Goal: Task Accomplishment & Management: Manage account settings

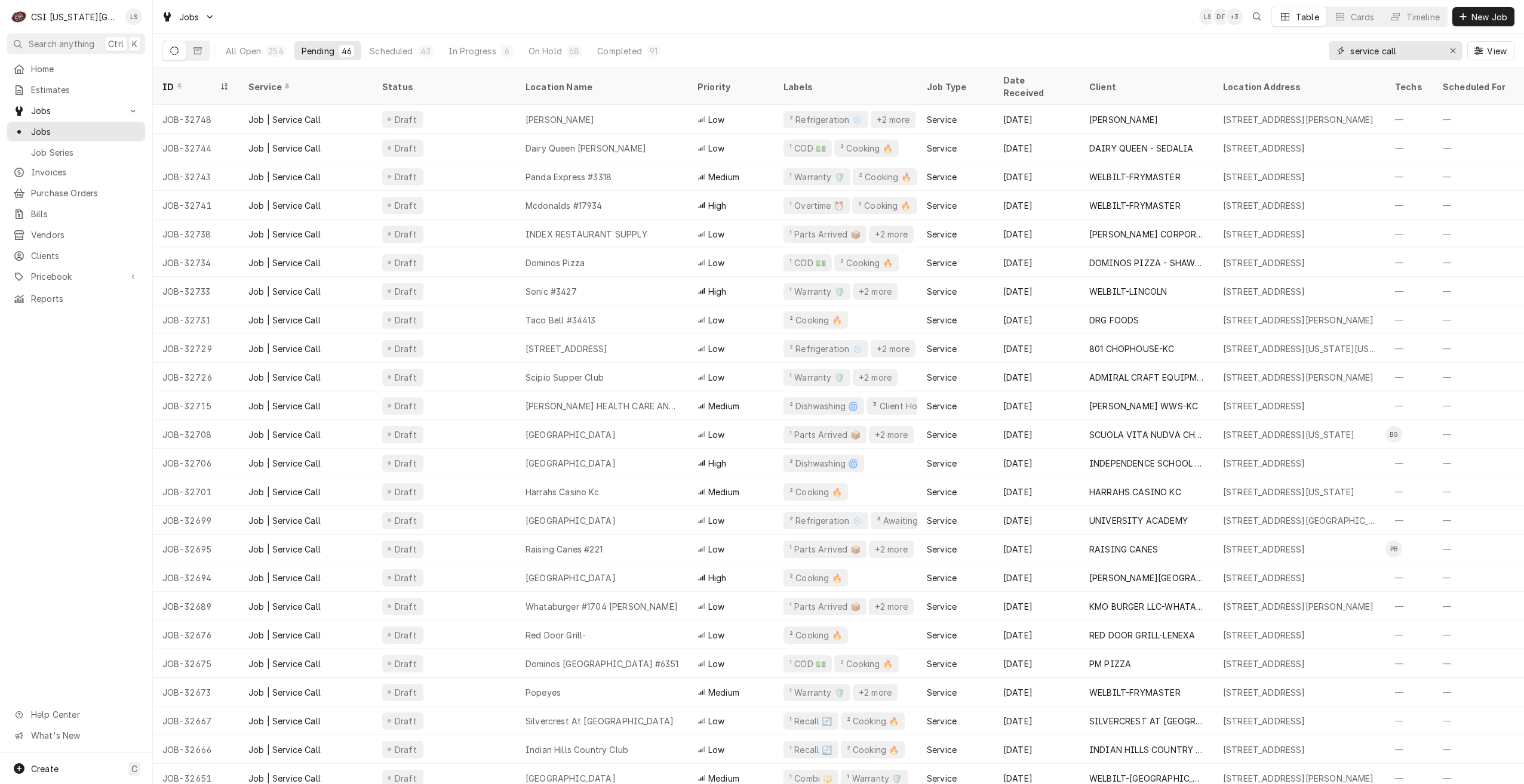
drag, startPoint x: 1409, startPoint y: 54, endPoint x: 1329, endPoint y: 54, distance: 80.0
click at [1329, 54] on div "service call" at bounding box center [1395, 51] width 134 height 19
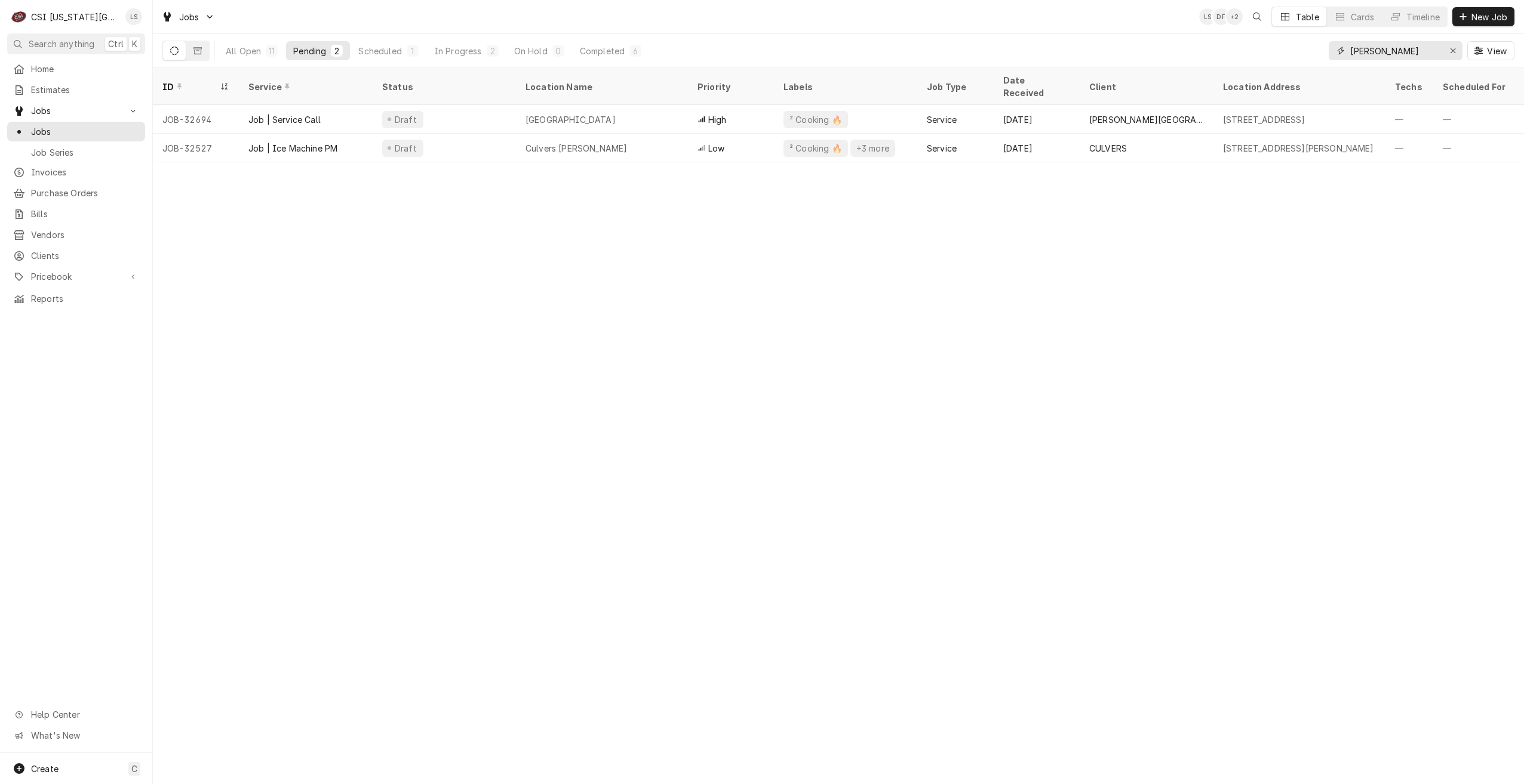
click at [1356, 54] on input "[PERSON_NAME]" at bounding box center [1395, 51] width 89 height 19
click at [472, 50] on div "In Progress" at bounding box center [461, 51] width 48 height 12
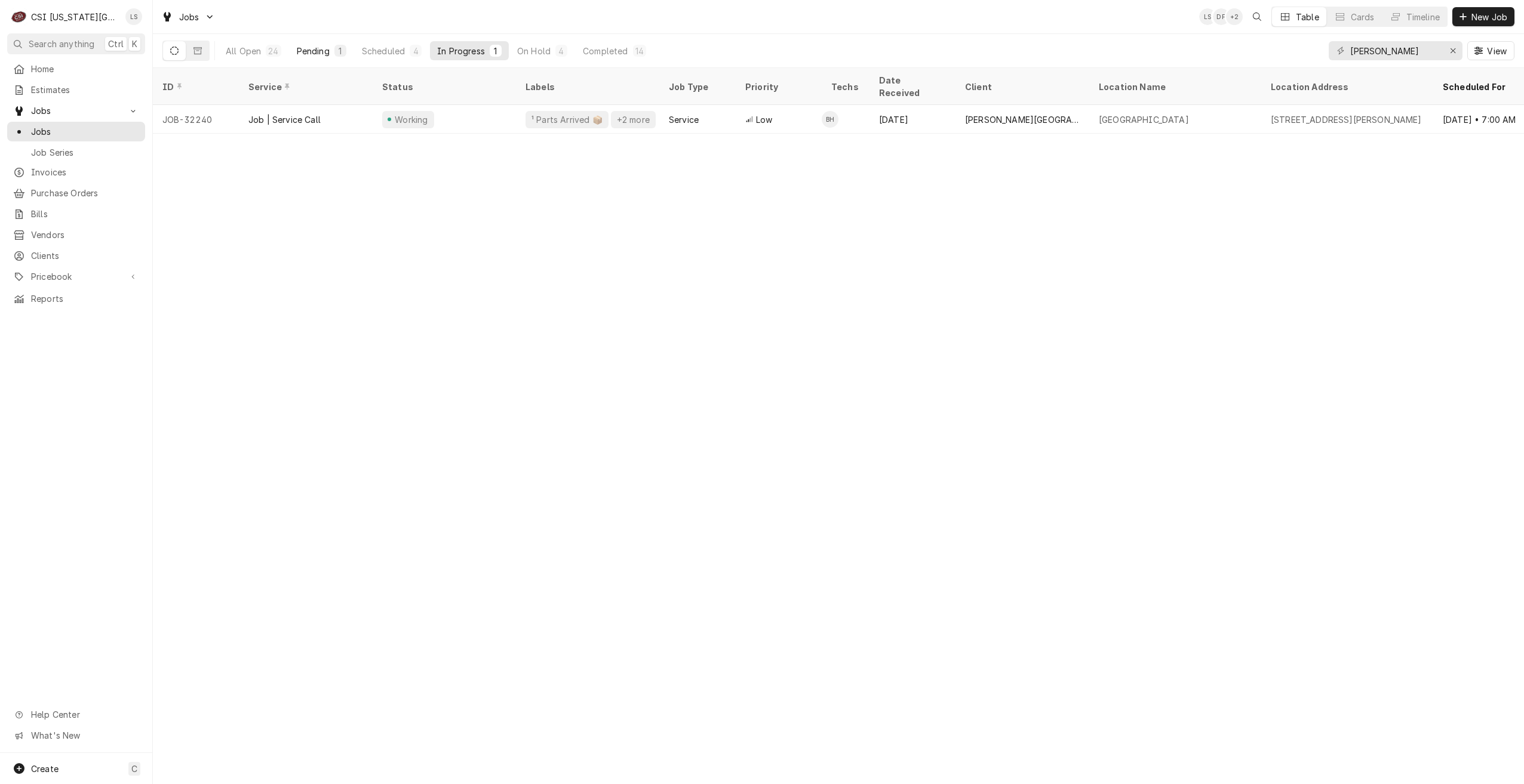
click at [322, 49] on div "Pending" at bounding box center [313, 51] width 33 height 12
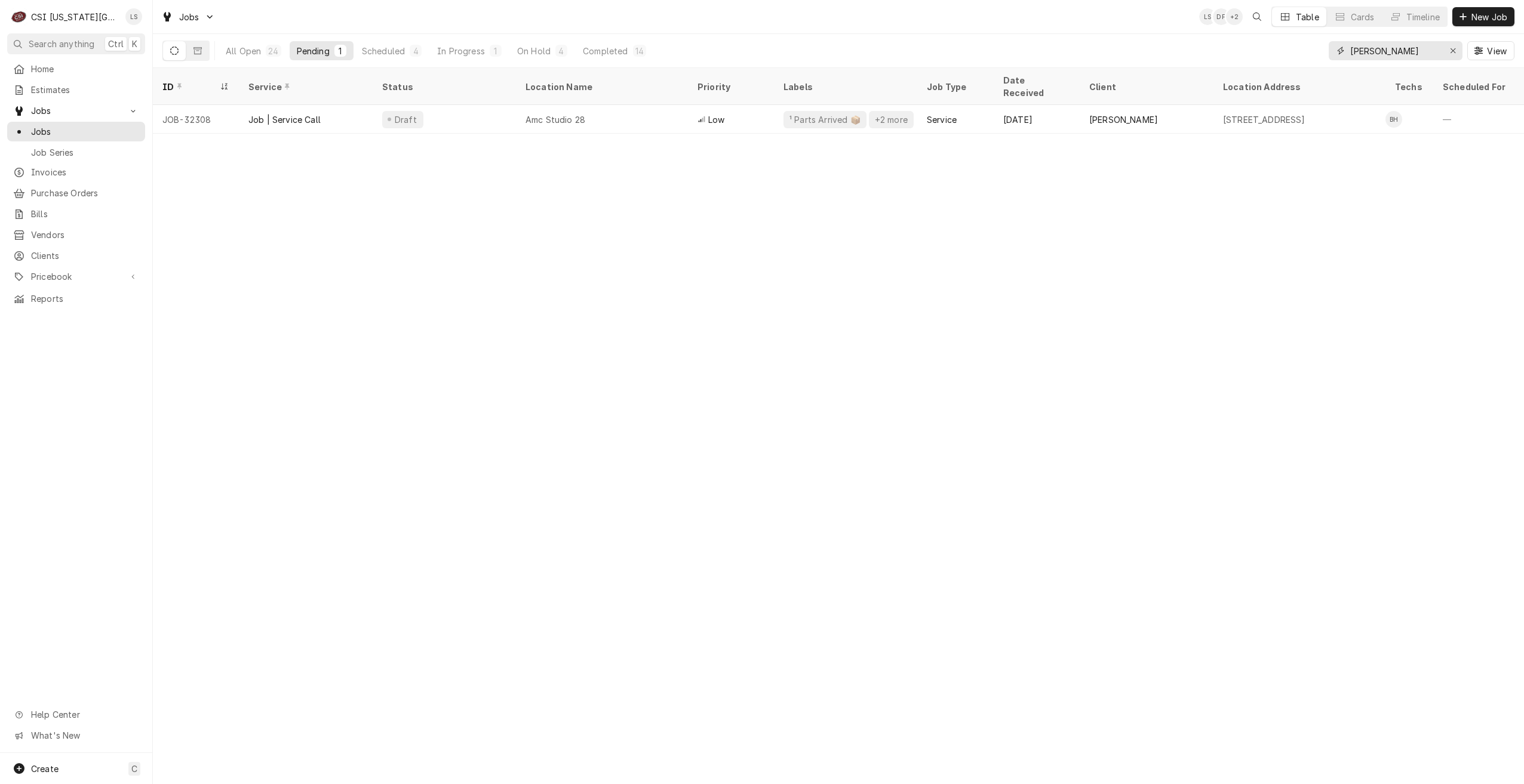
click at [1381, 55] on input "hawkins" at bounding box center [1395, 51] width 89 height 19
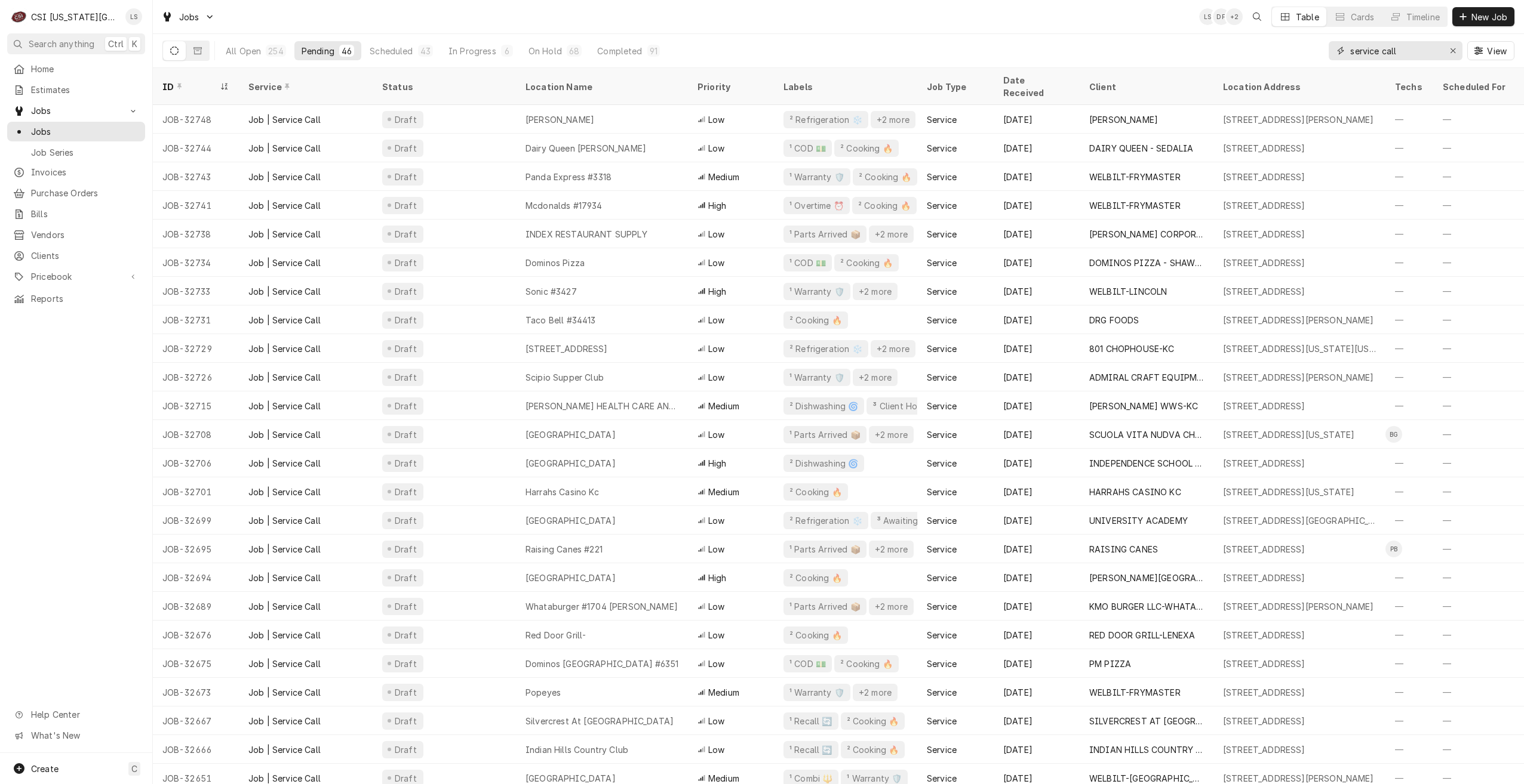
drag, startPoint x: 1408, startPoint y: 51, endPoint x: 1325, endPoint y: 43, distance: 83.4
click at [1325, 43] on div "All Open 254 Pending 46 Scheduled 43 In Progress 6 On Hold 68 Completed 91 serv…" at bounding box center [838, 51] width 1352 height 34
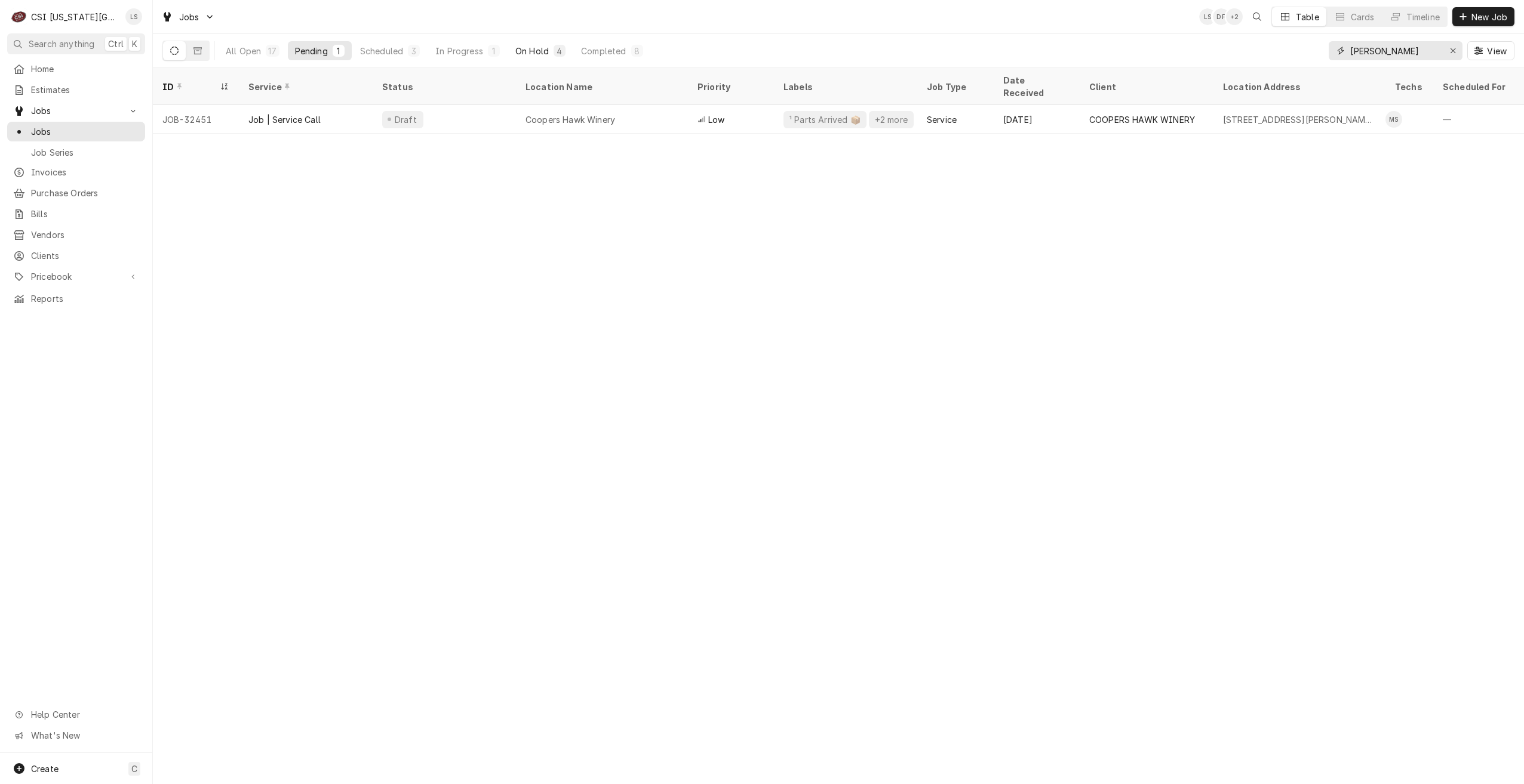
type input "mike"
click at [526, 50] on div "On Hold" at bounding box center [532, 51] width 34 height 12
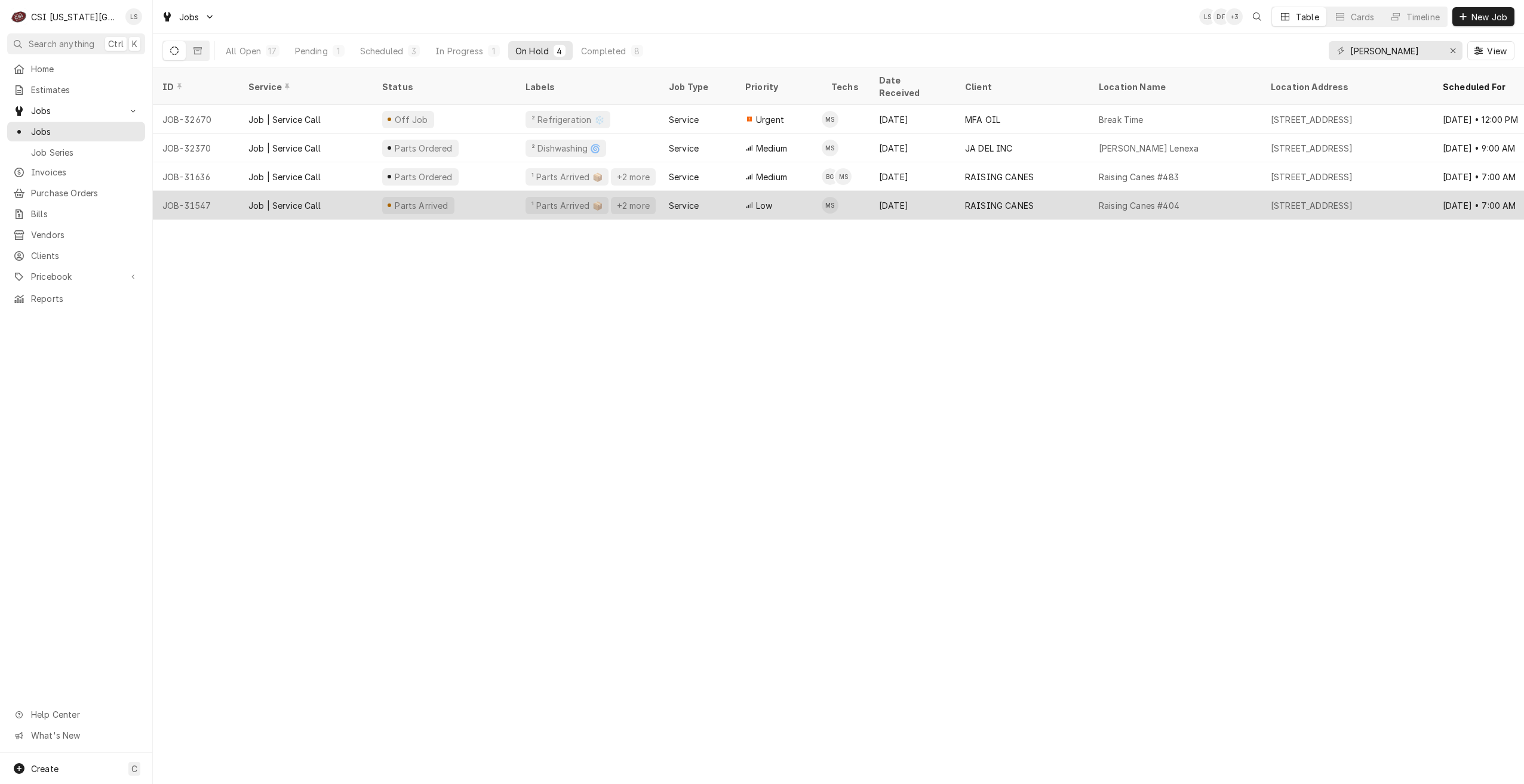
click at [929, 202] on div "Jul 25" at bounding box center [912, 205] width 86 height 29
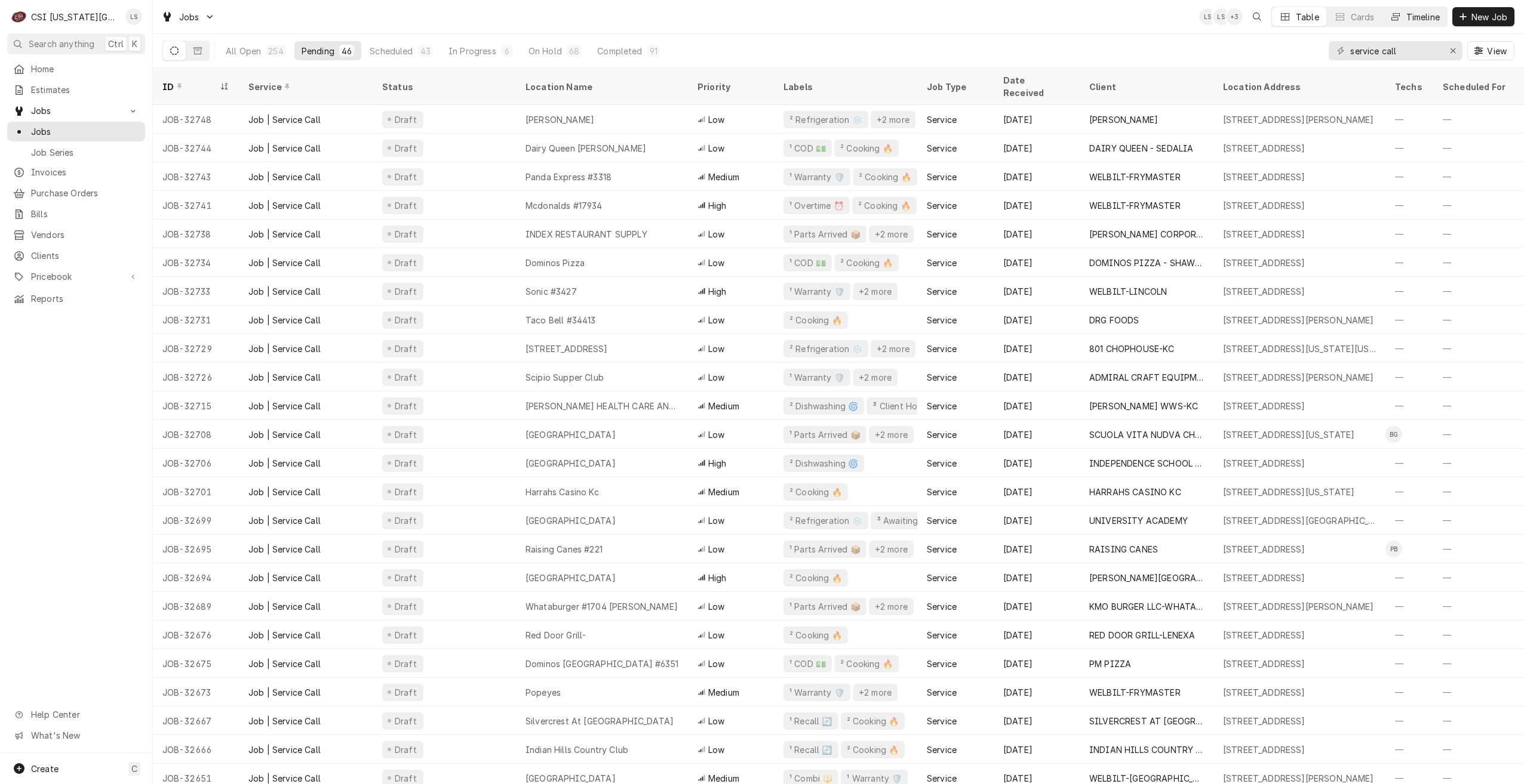
click at [1419, 18] on div "Timeline" at bounding box center [1423, 16] width 34 height 12
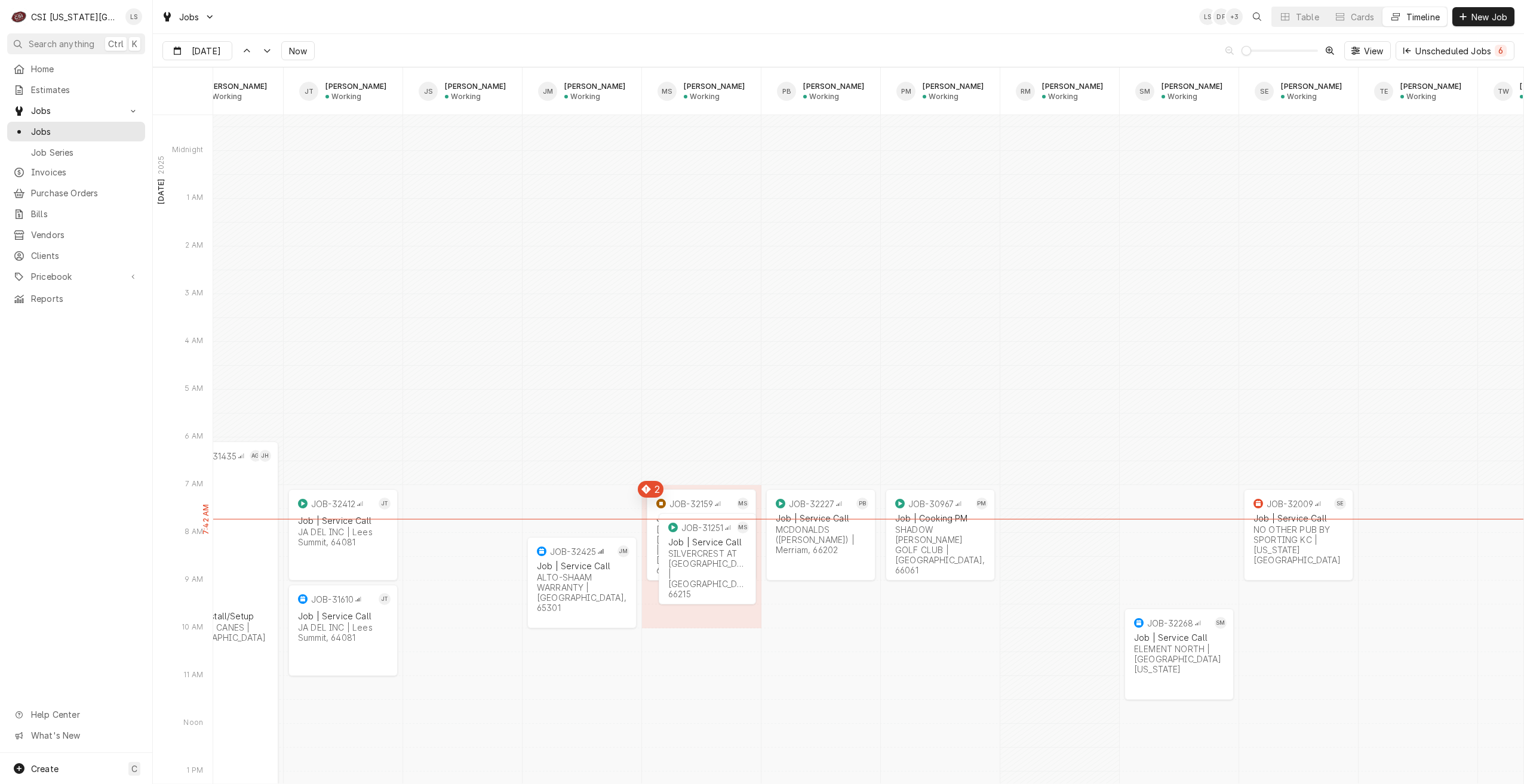
scroll to position [13763, 0]
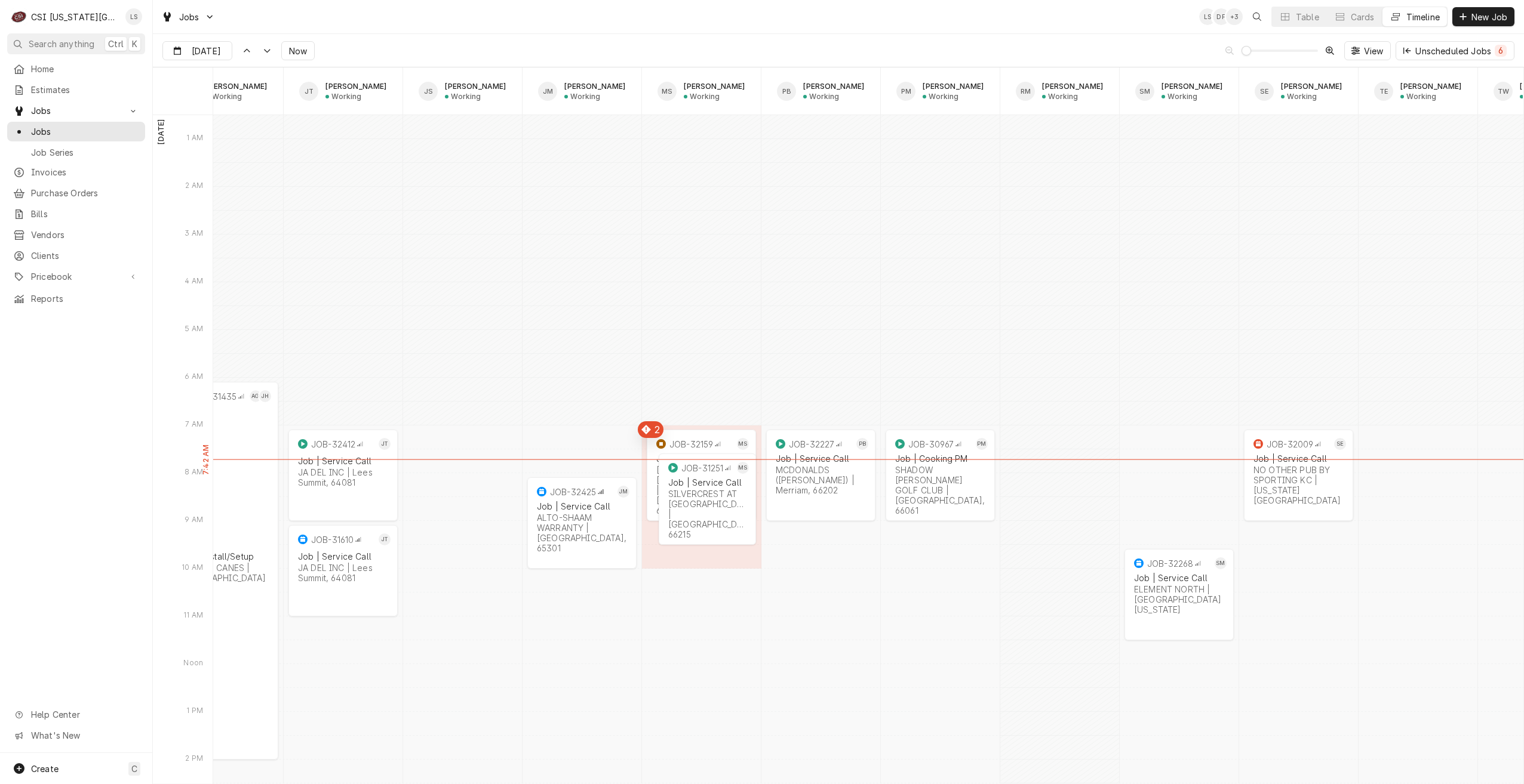
type input "Sep 15"
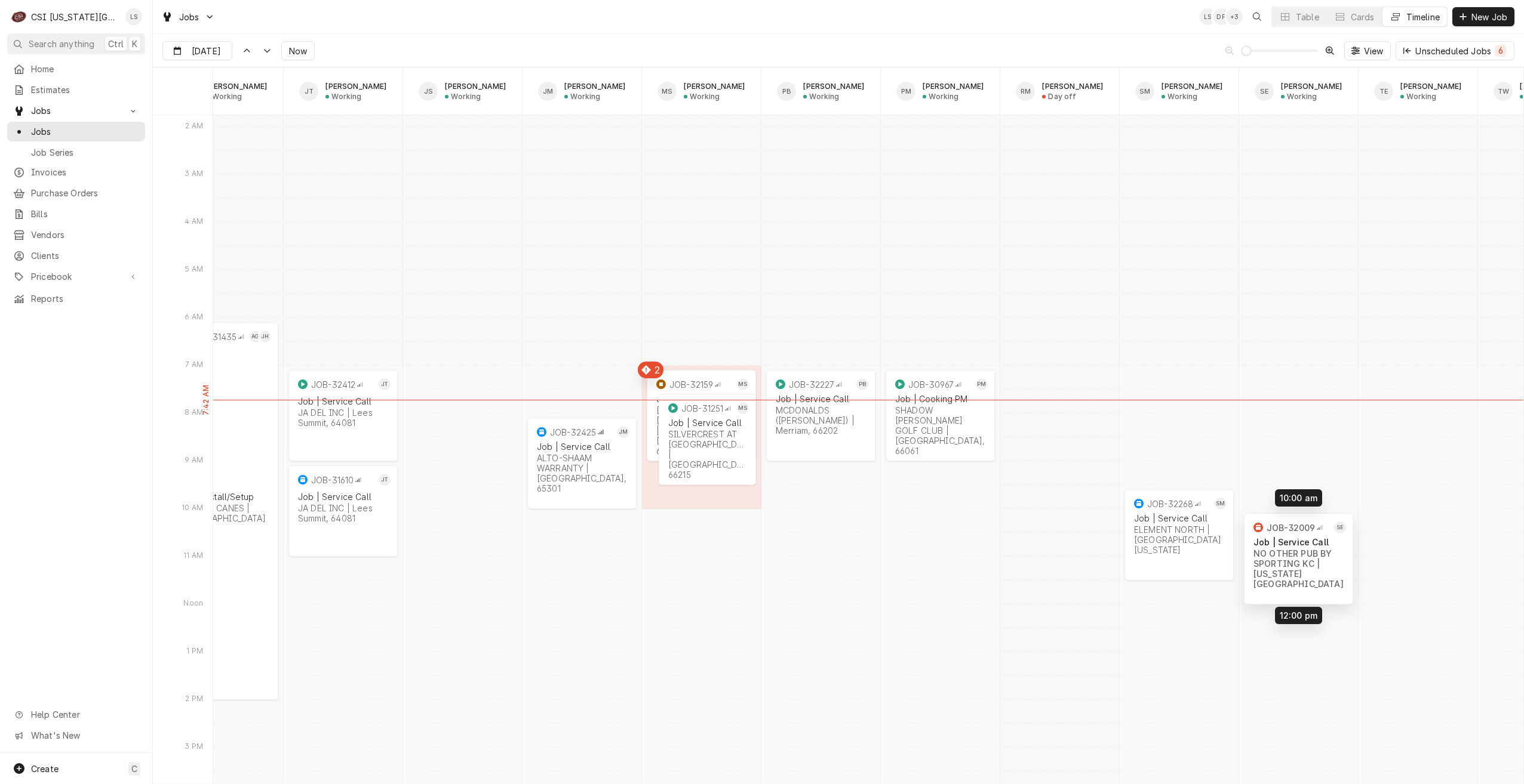
drag, startPoint x: 1309, startPoint y: 418, endPoint x: 1309, endPoint y: 562, distance: 144.0
click at [1309, 562] on div "7:00 AM 9:00 AM JOB-32159 MS Job | Service Call GARDNER EDGERTON SCHOOL DISTRIC…" at bounding box center [868, 479] width 1310 height 28375
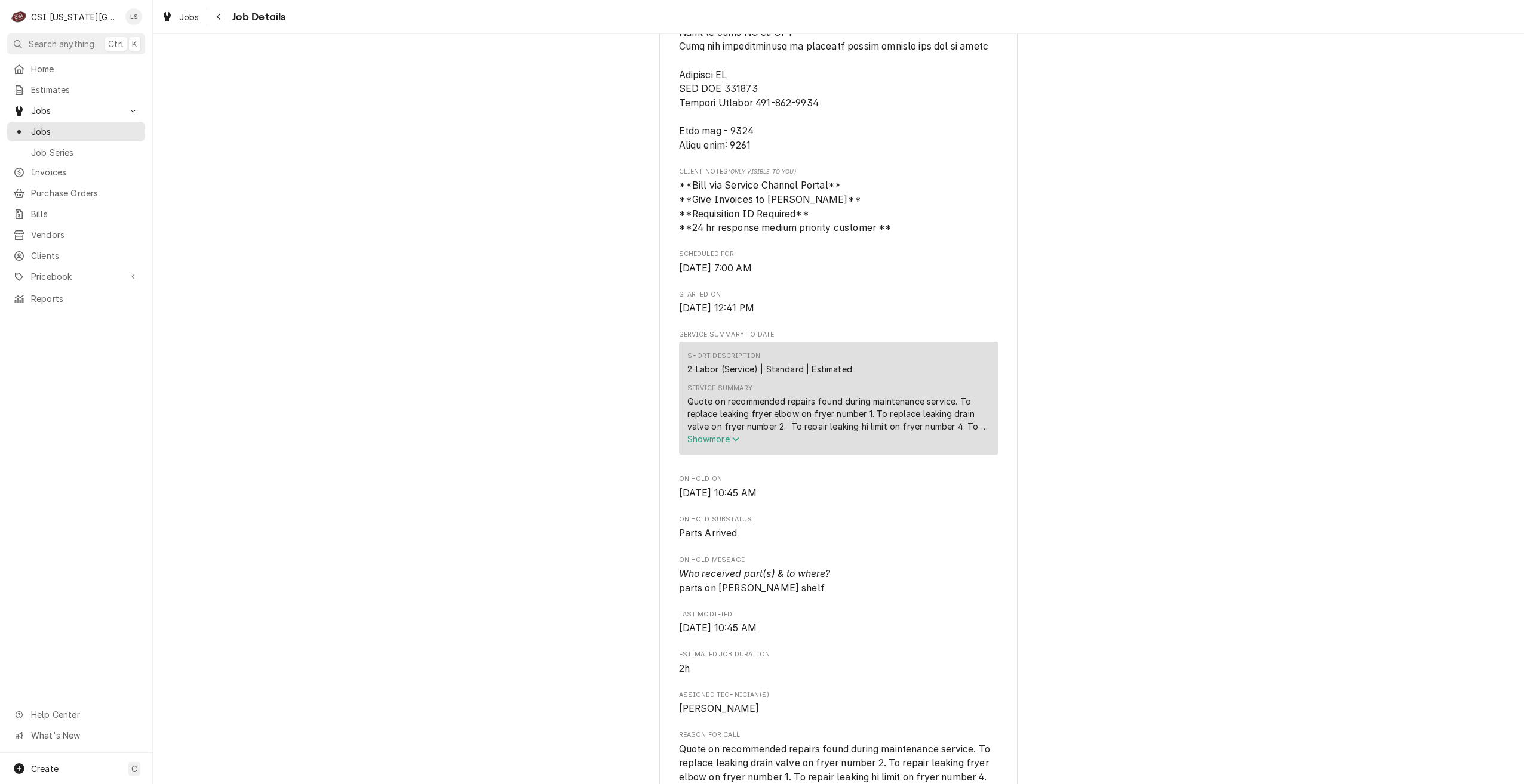
scroll to position [597, 0]
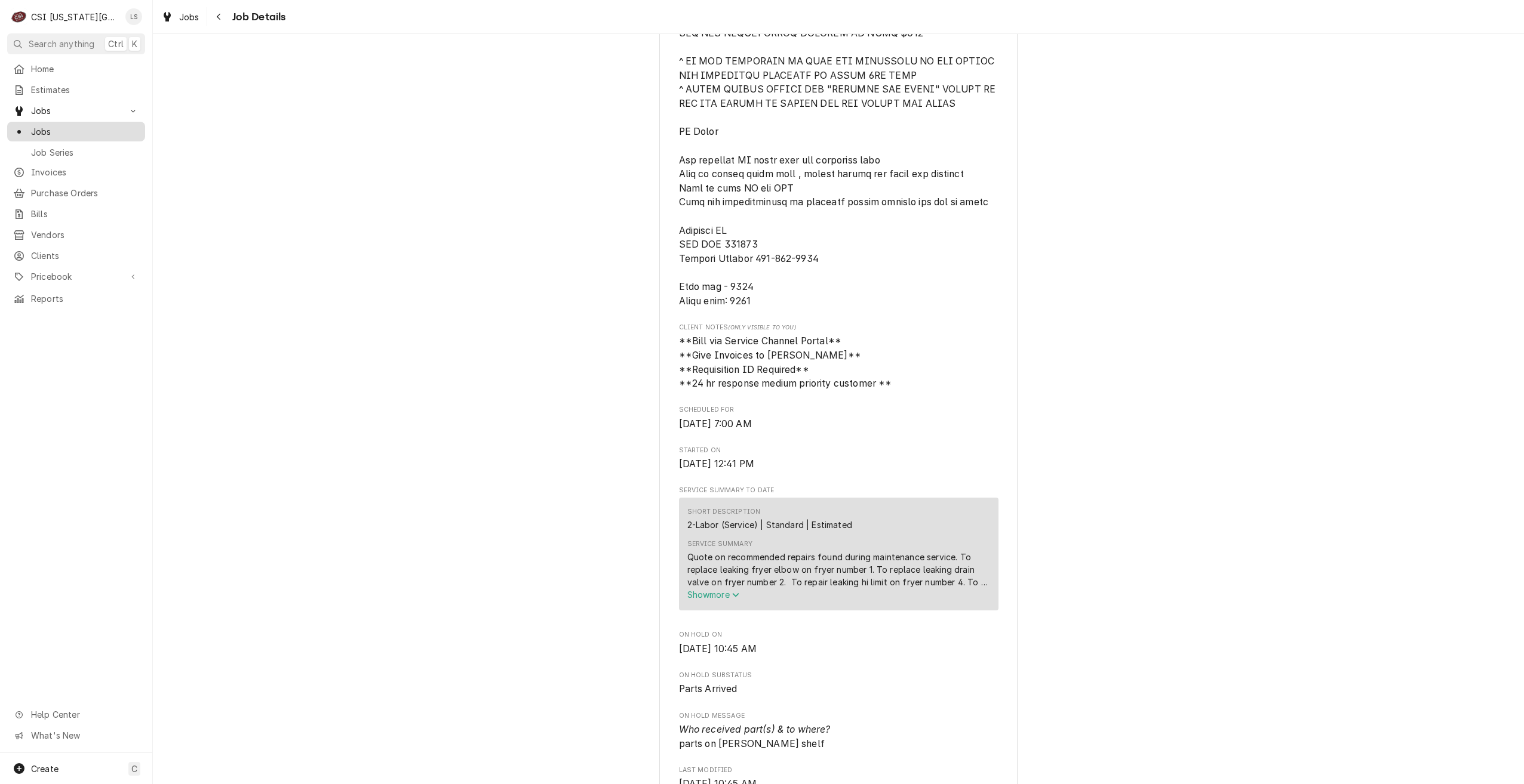
click at [128, 132] on span "Jobs" at bounding box center [85, 132] width 108 height 12
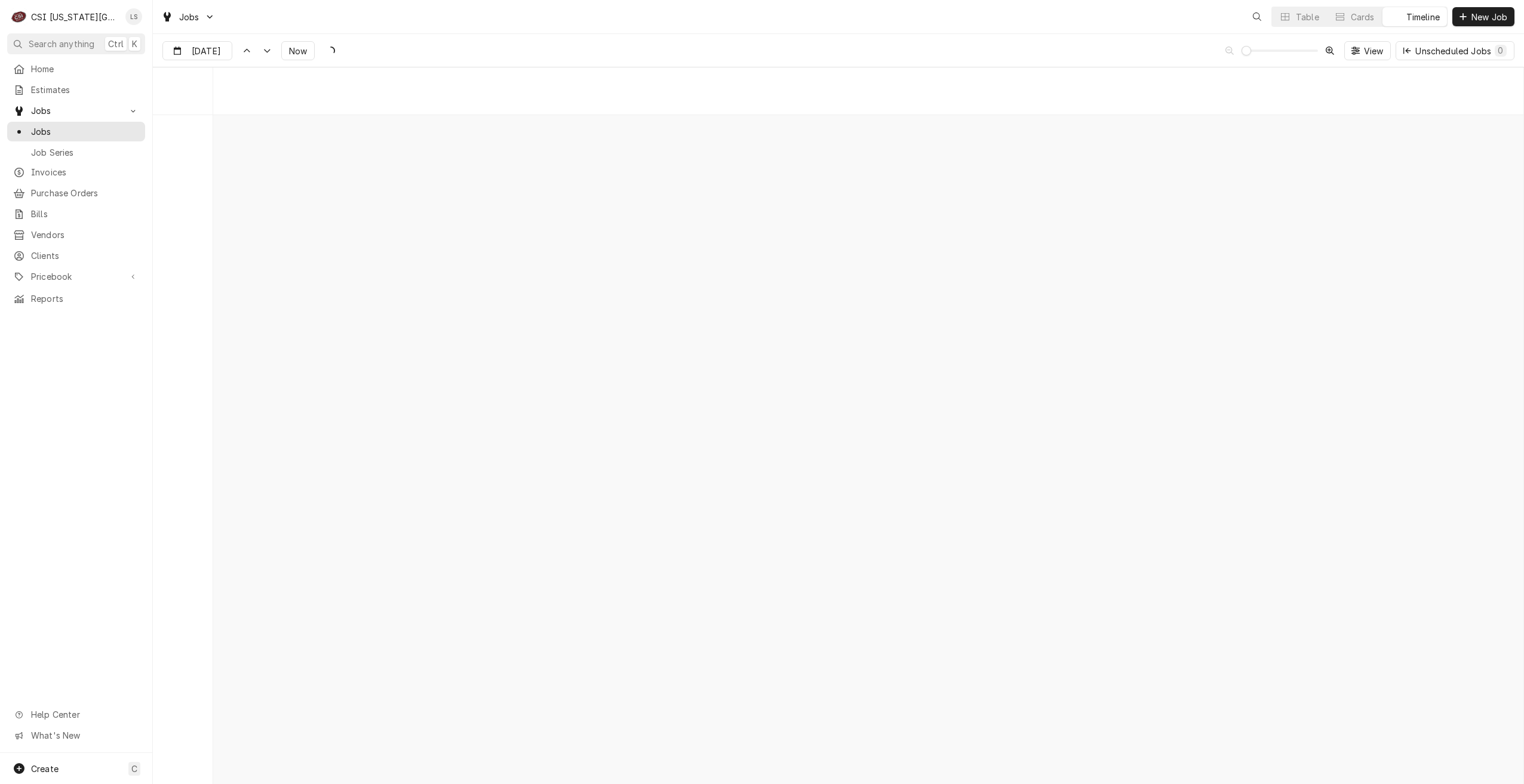
scroll to position [13704, 0]
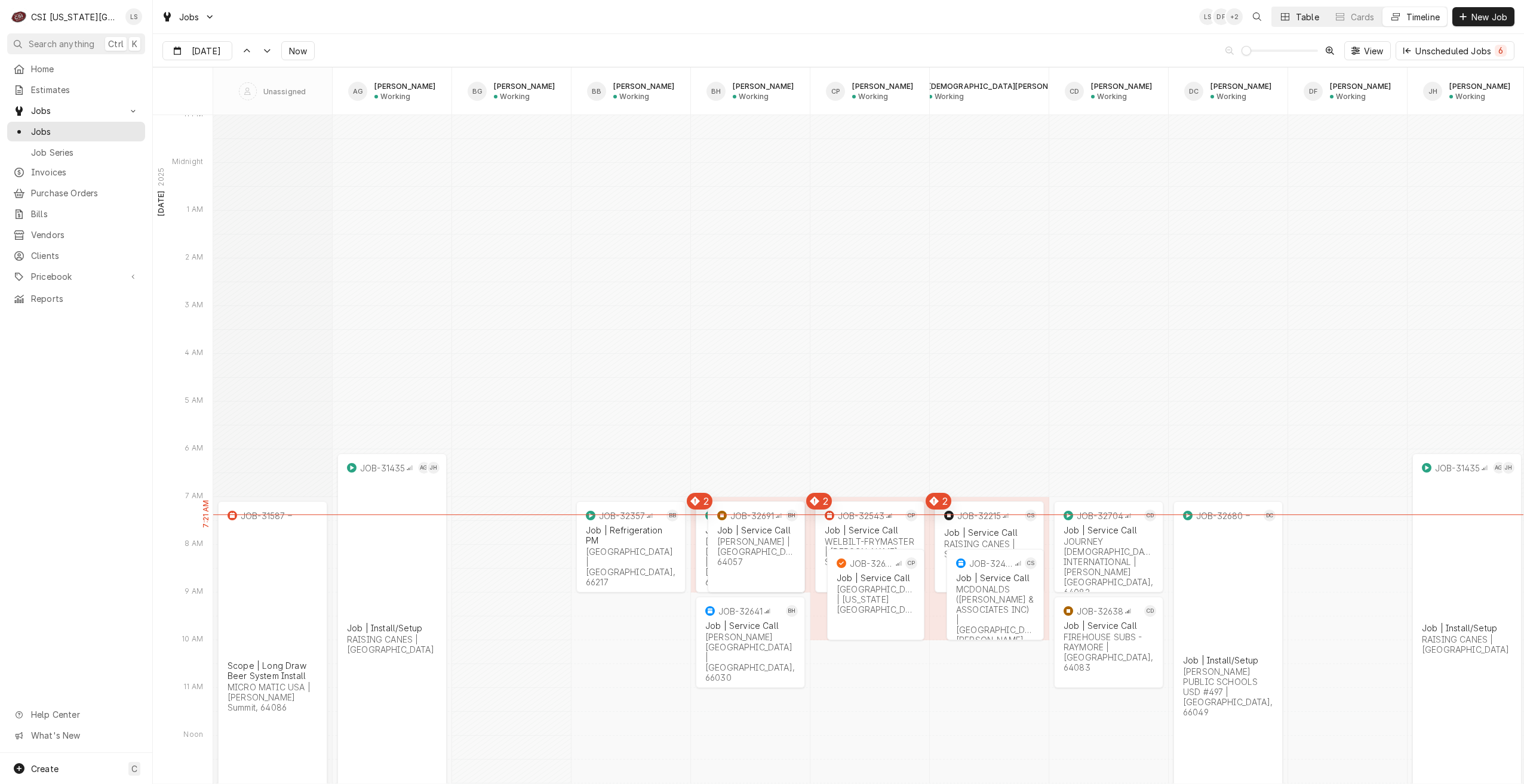
click at [1304, 14] on div "Table" at bounding box center [1307, 16] width 23 height 12
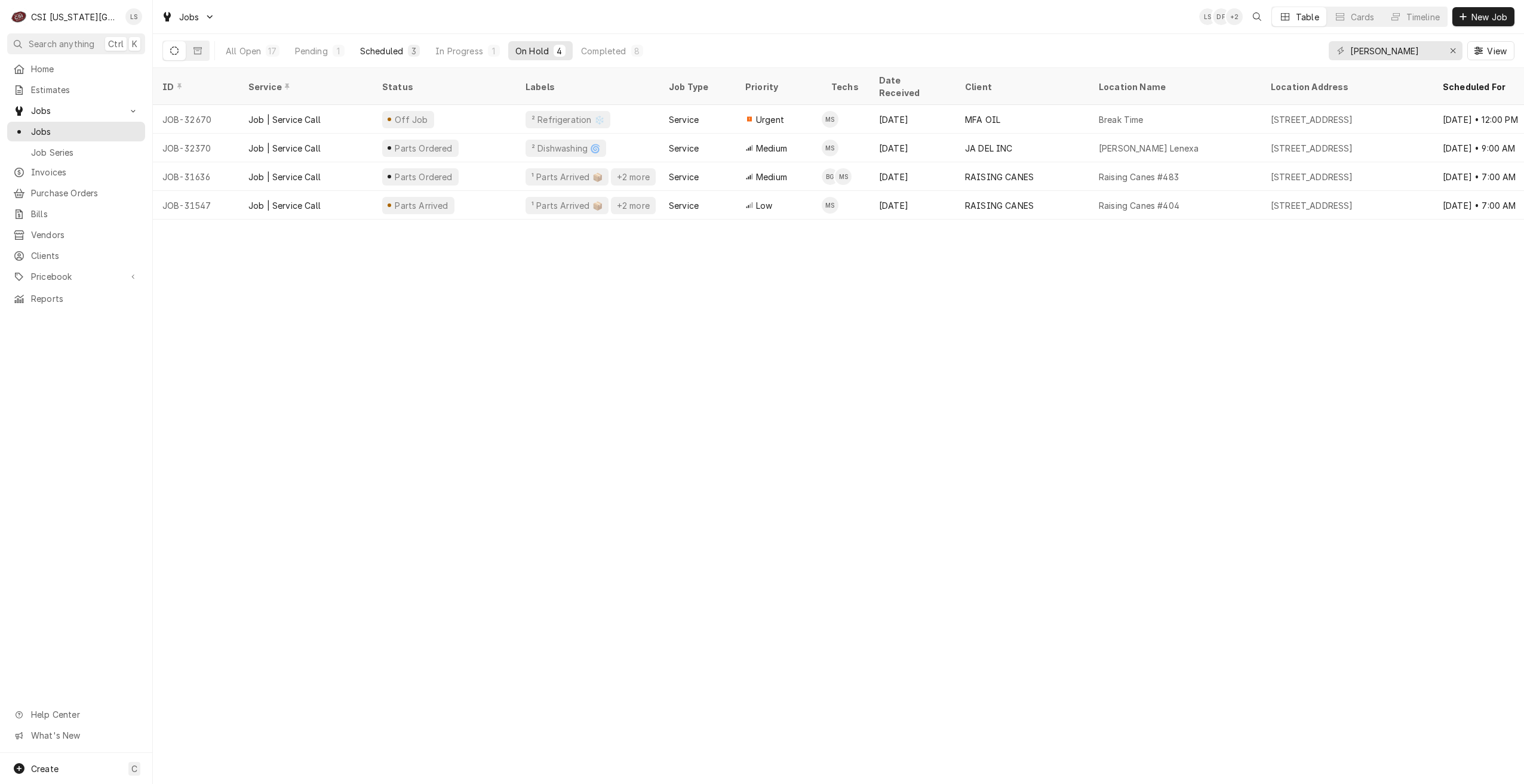
click at [390, 48] on div "Scheduled" at bounding box center [381, 51] width 43 height 12
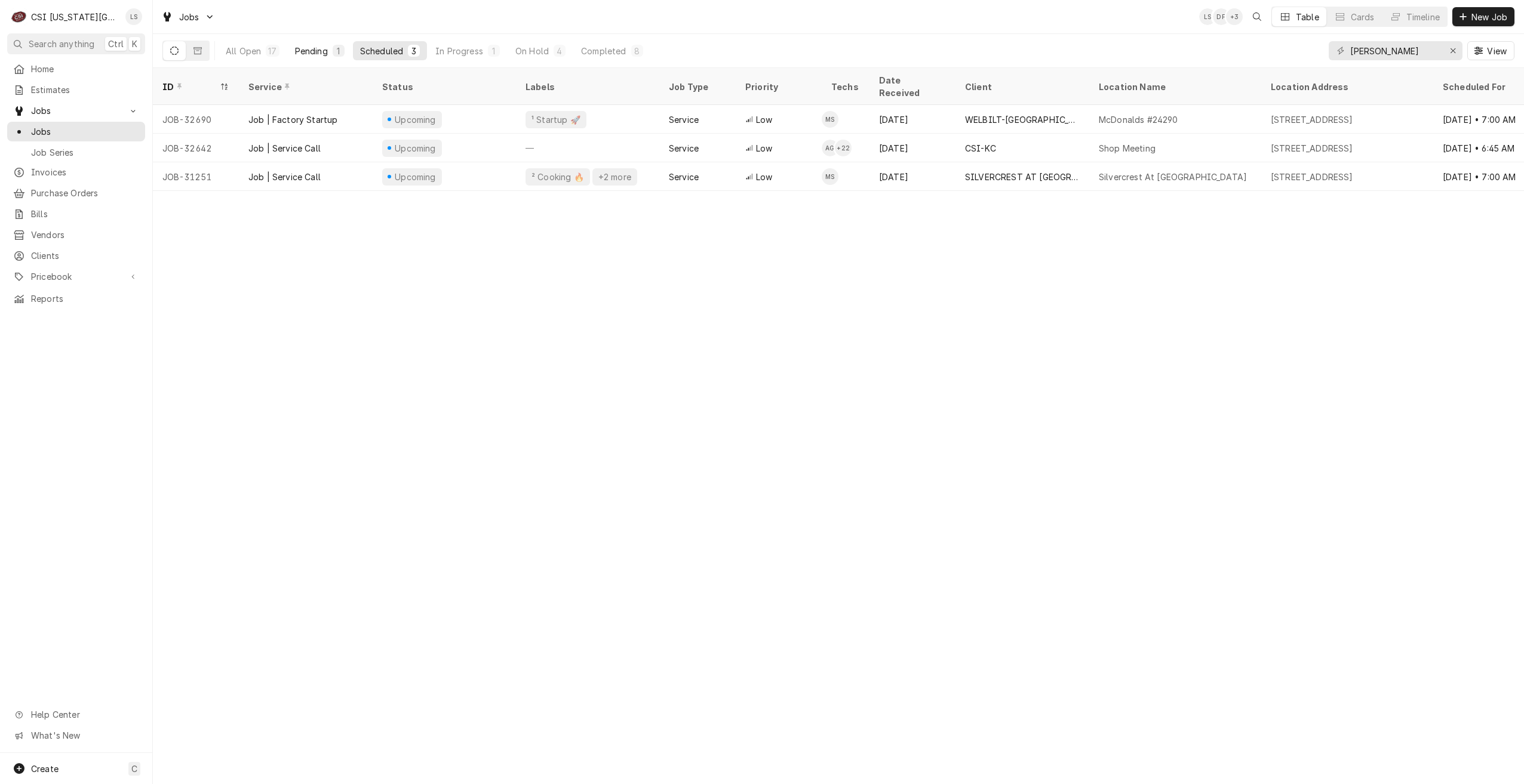
click at [303, 54] on div "Pending" at bounding box center [311, 51] width 33 height 12
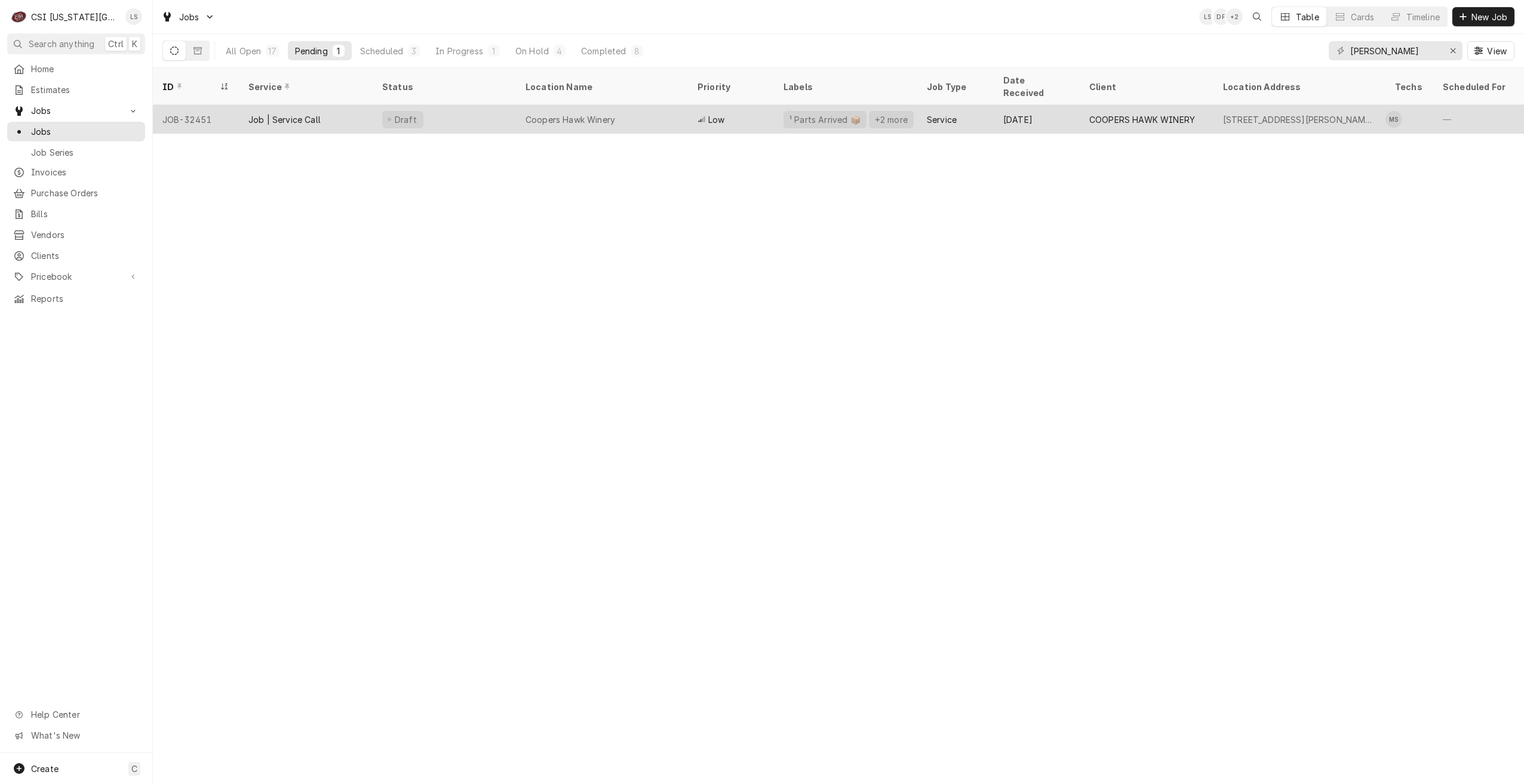
click at [658, 109] on div "Coopers Hawk Winery" at bounding box center [601, 120] width 172 height 29
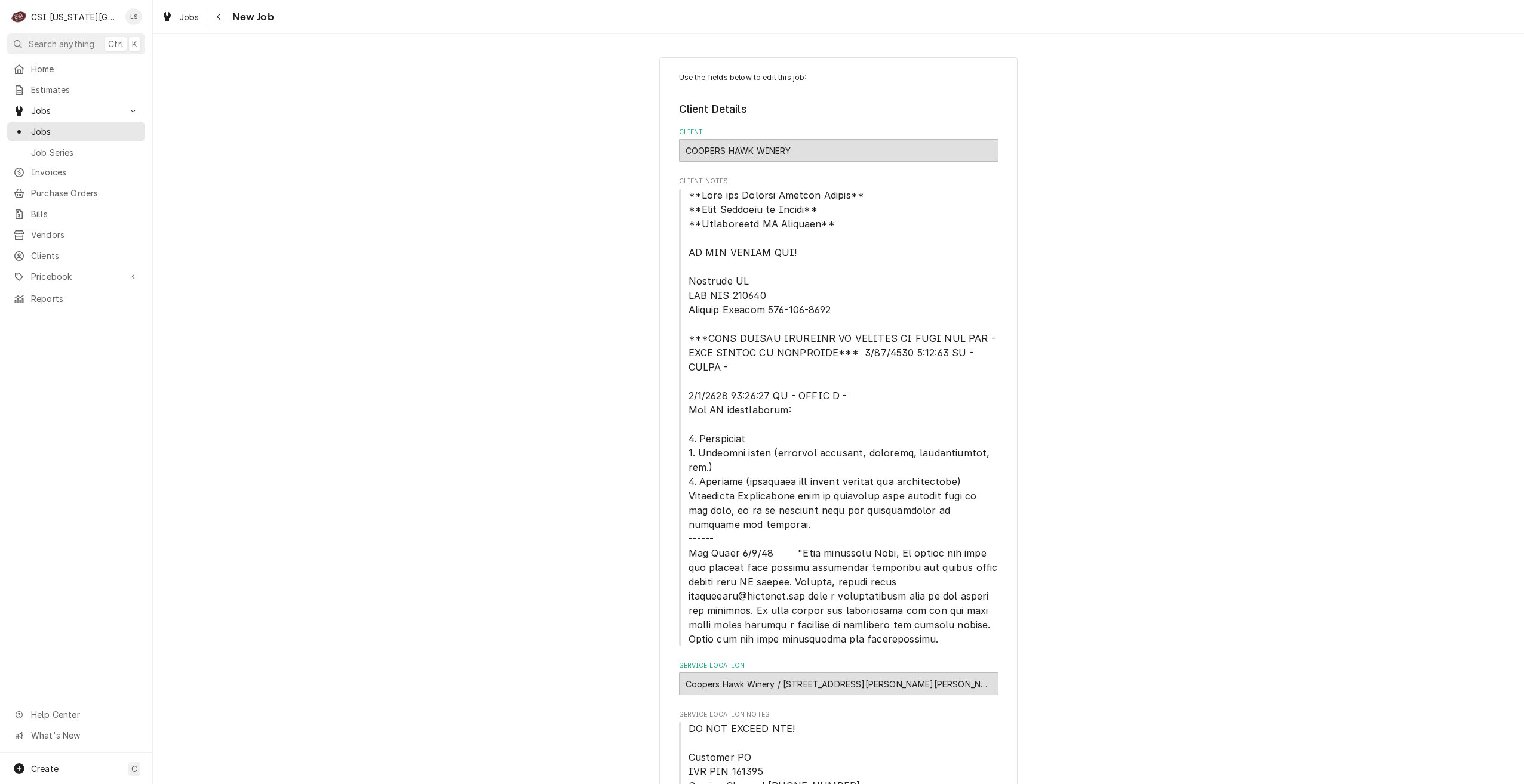
type textarea "x"
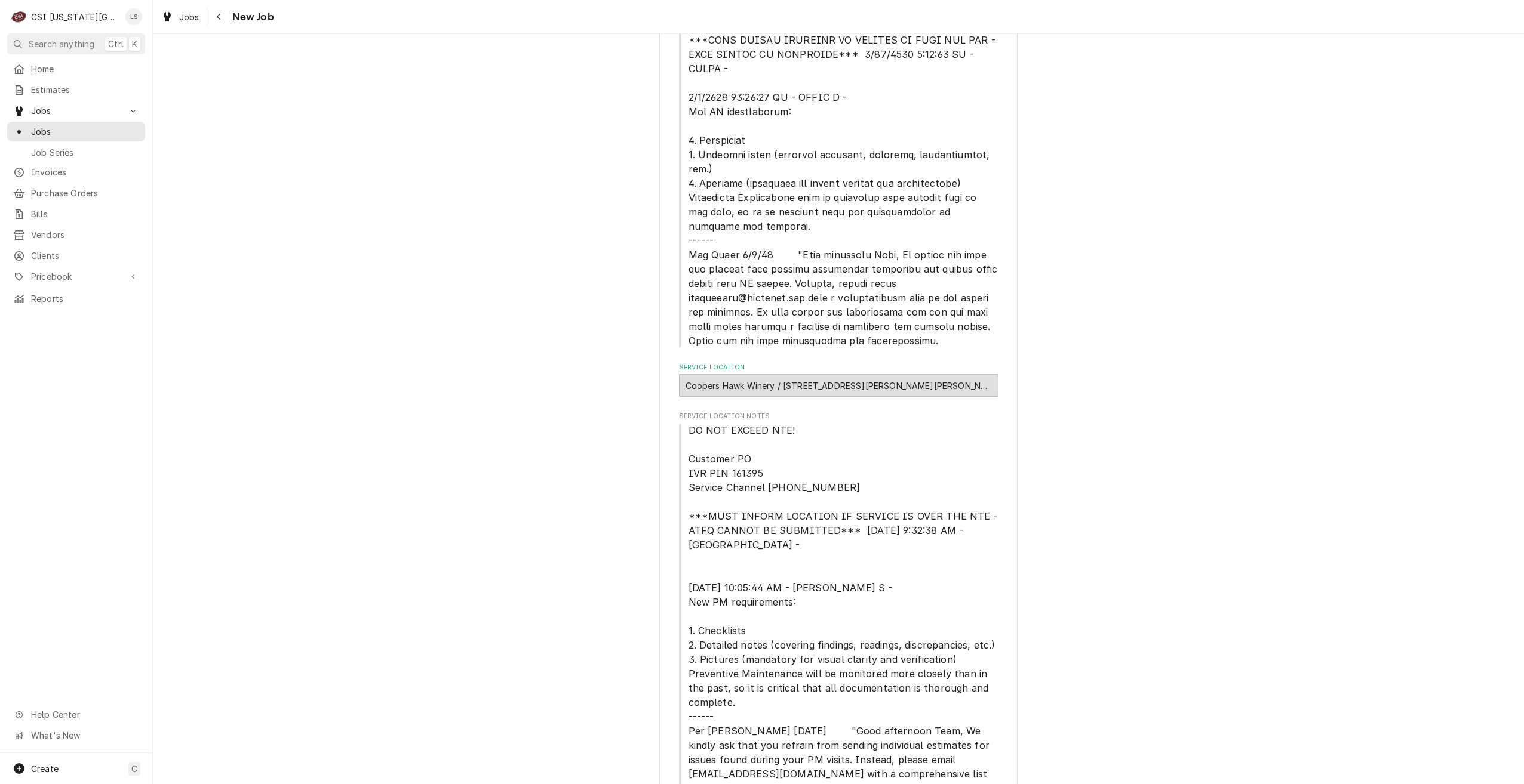
scroll to position [597, 0]
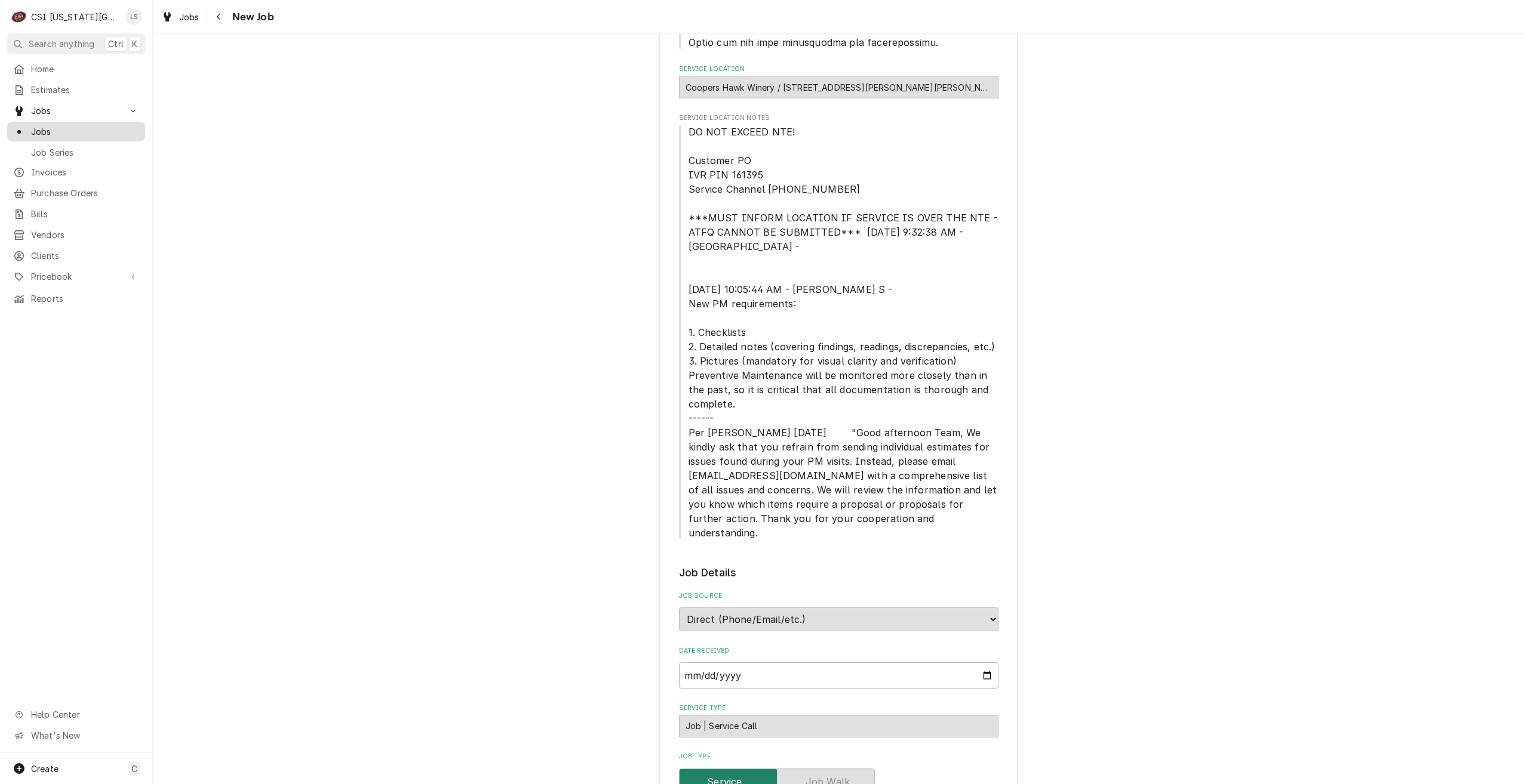
click at [58, 132] on span "Jobs" at bounding box center [85, 132] width 108 height 12
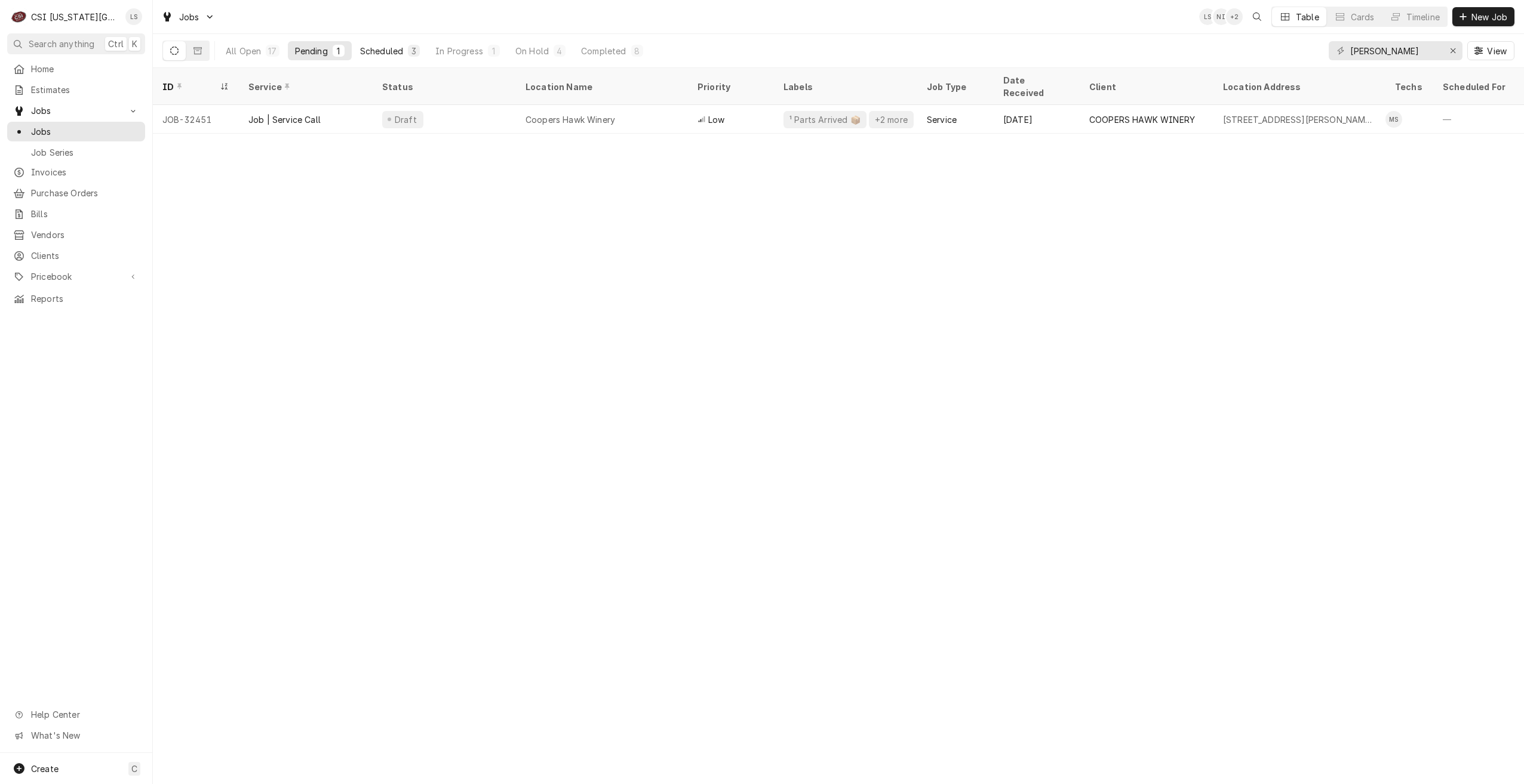
click at [368, 58] on button "Scheduled 3" at bounding box center [390, 51] width 74 height 19
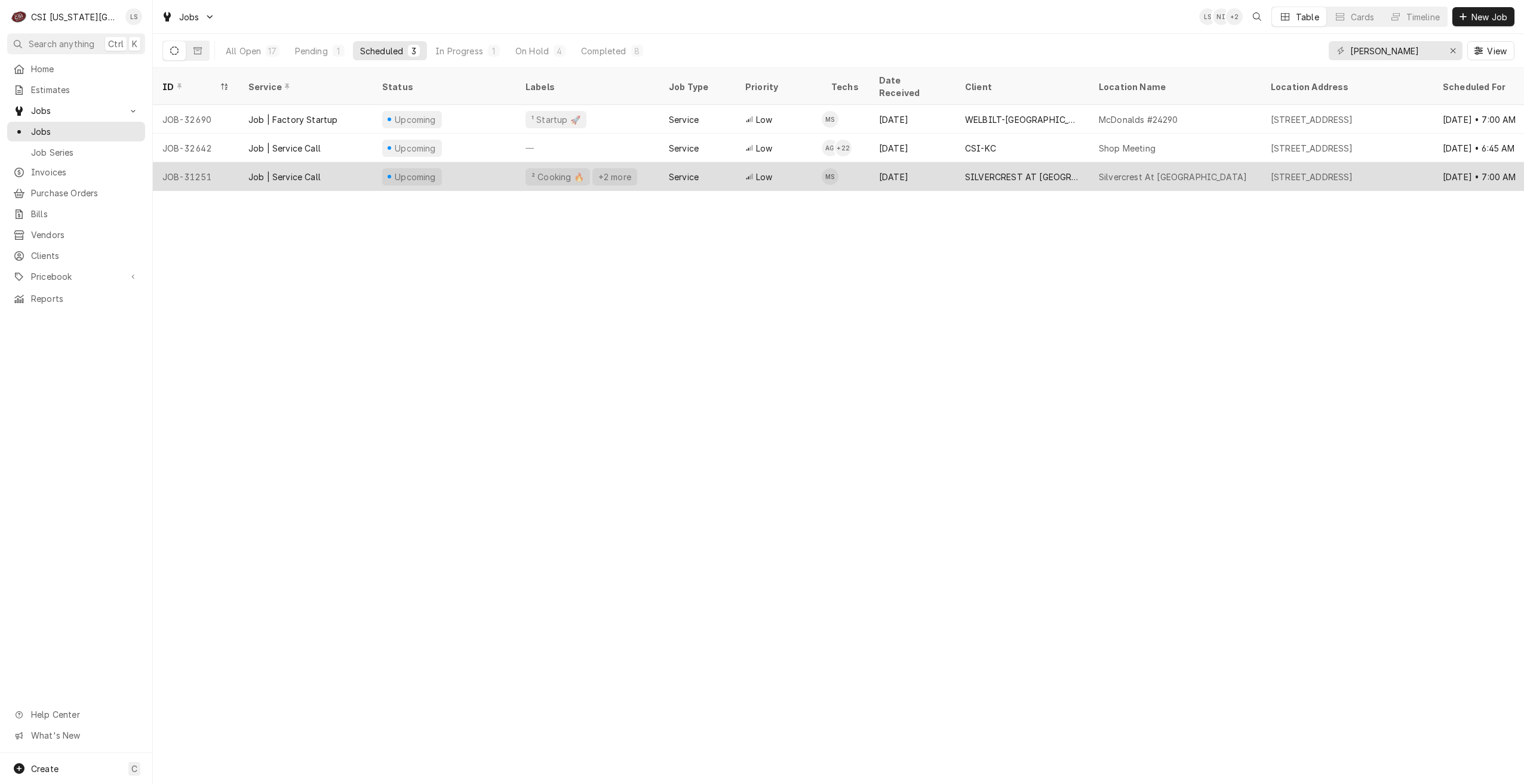
click at [797, 162] on div "Low" at bounding box center [778, 177] width 86 height 29
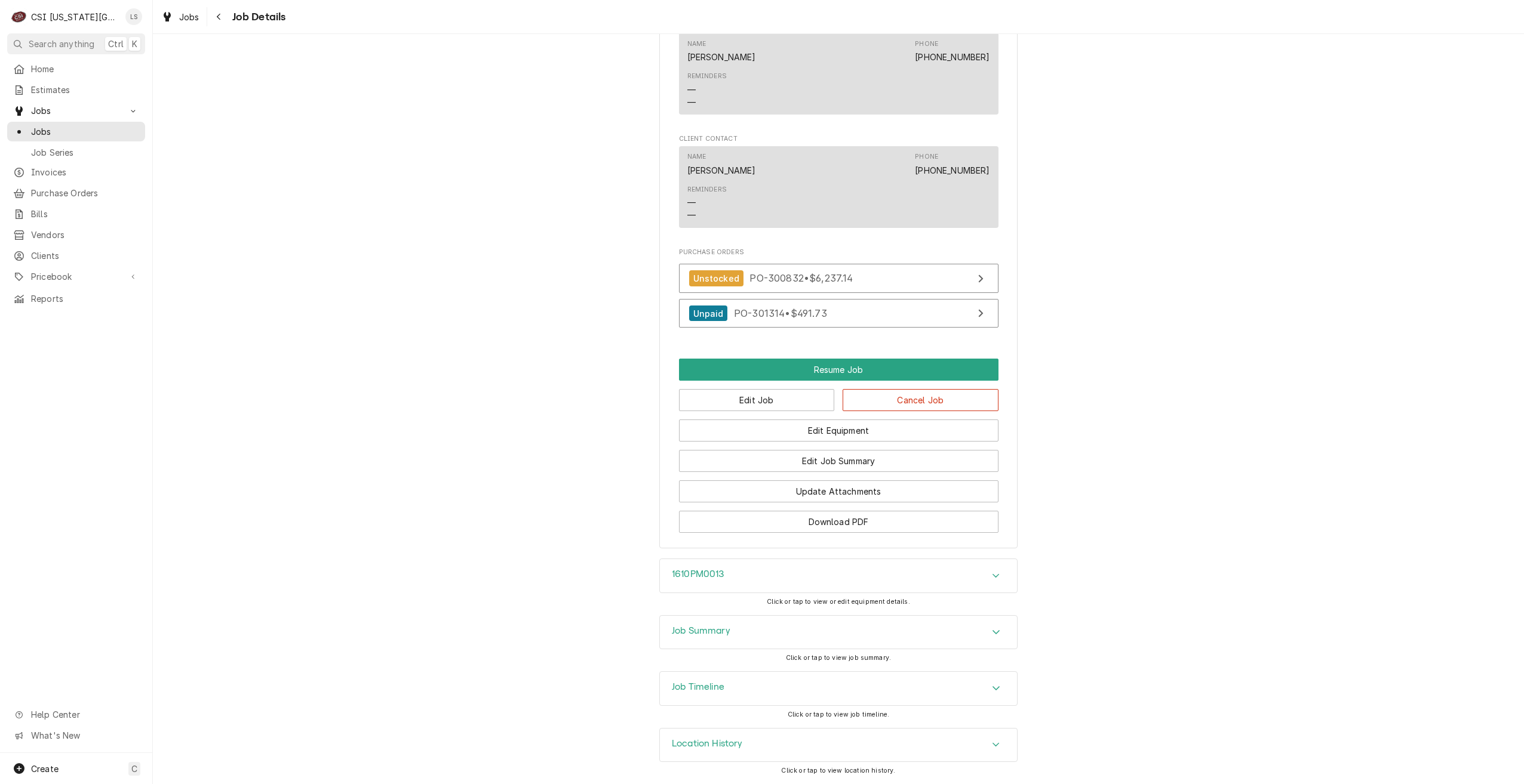
scroll to position [1538, 0]
click at [969, 630] on div "Job Summary" at bounding box center [838, 633] width 357 height 34
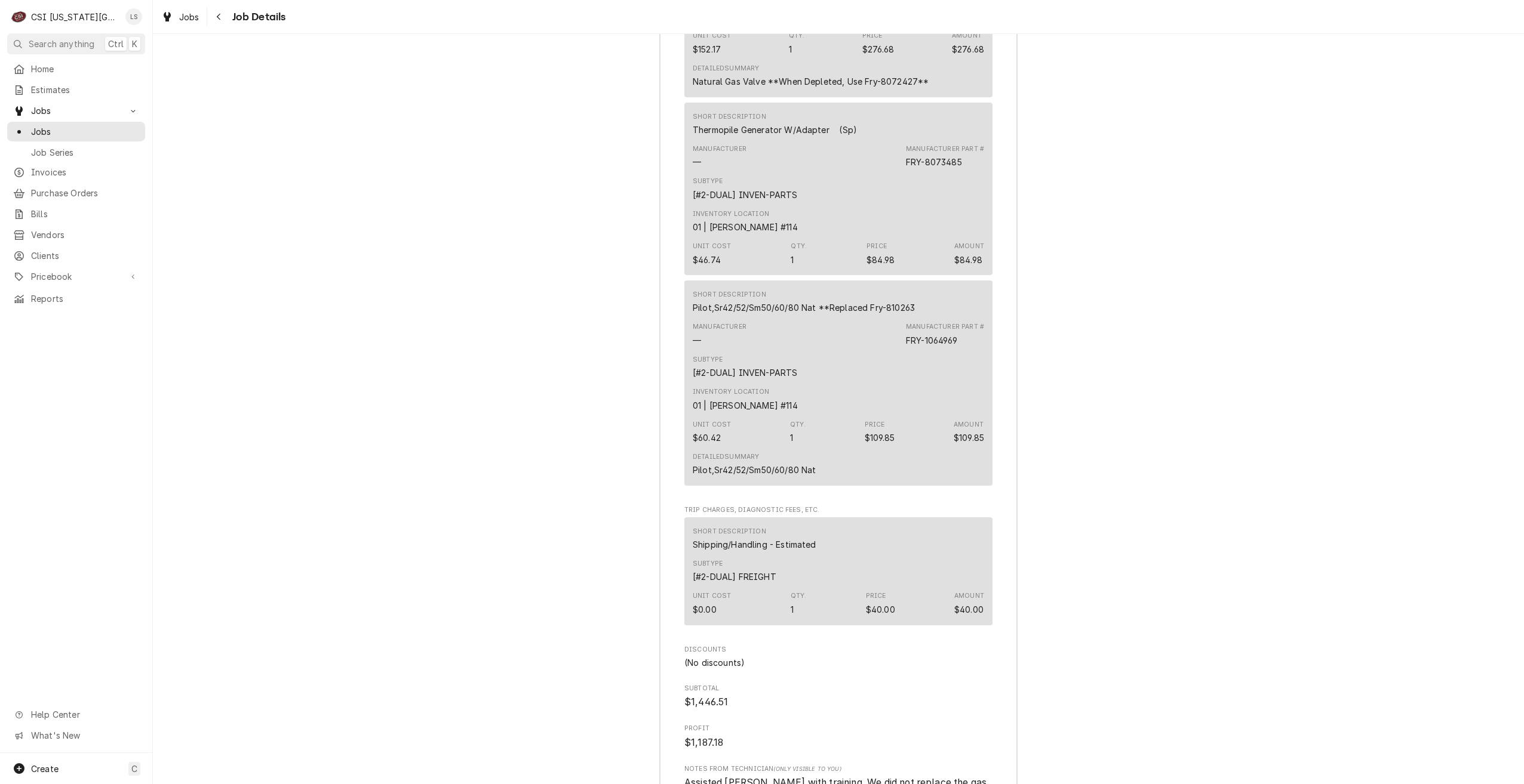
scroll to position [3329, 0]
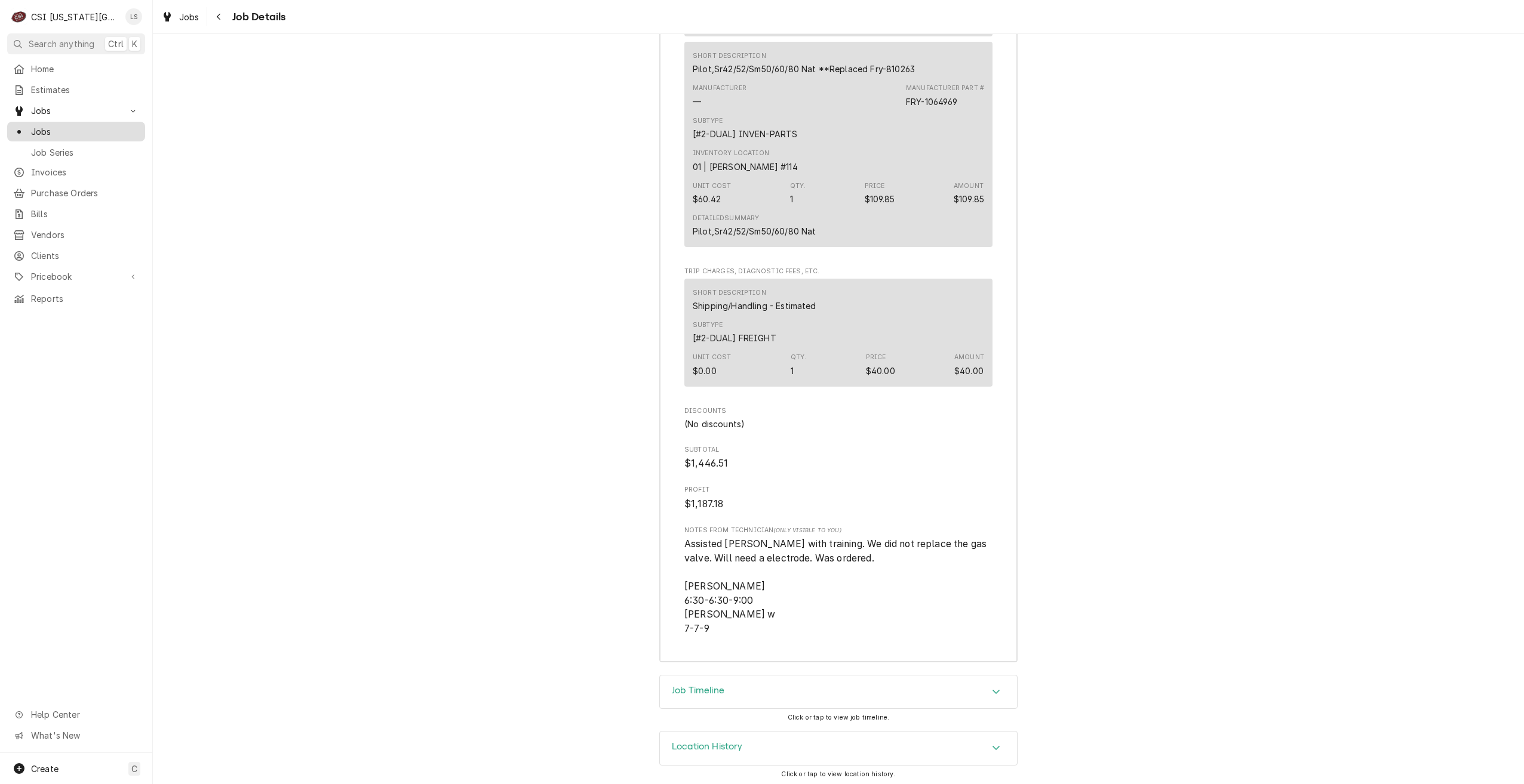
click at [107, 126] on span "Jobs" at bounding box center [85, 132] width 108 height 12
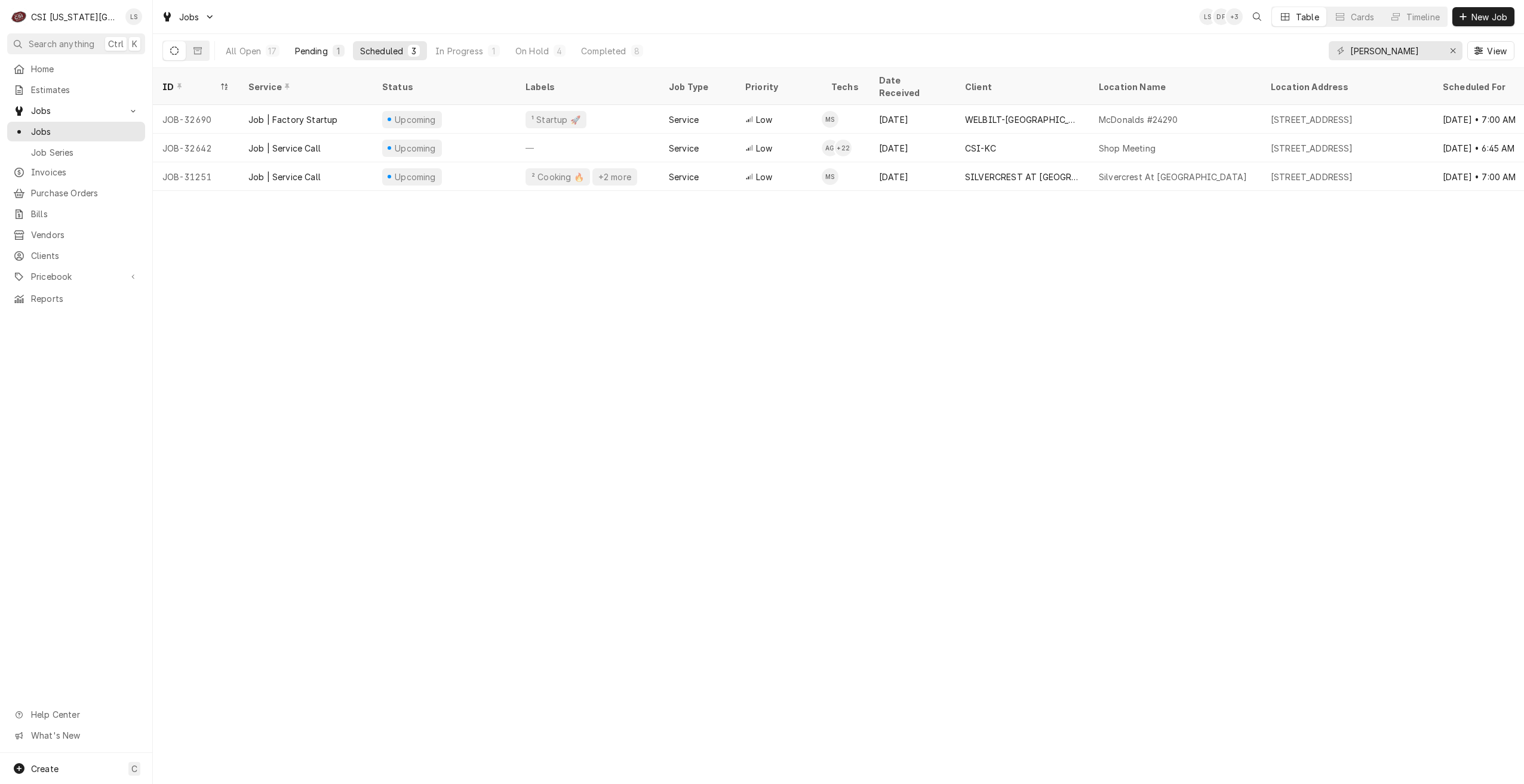
click at [338, 52] on div "1" at bounding box center [338, 51] width 7 height 12
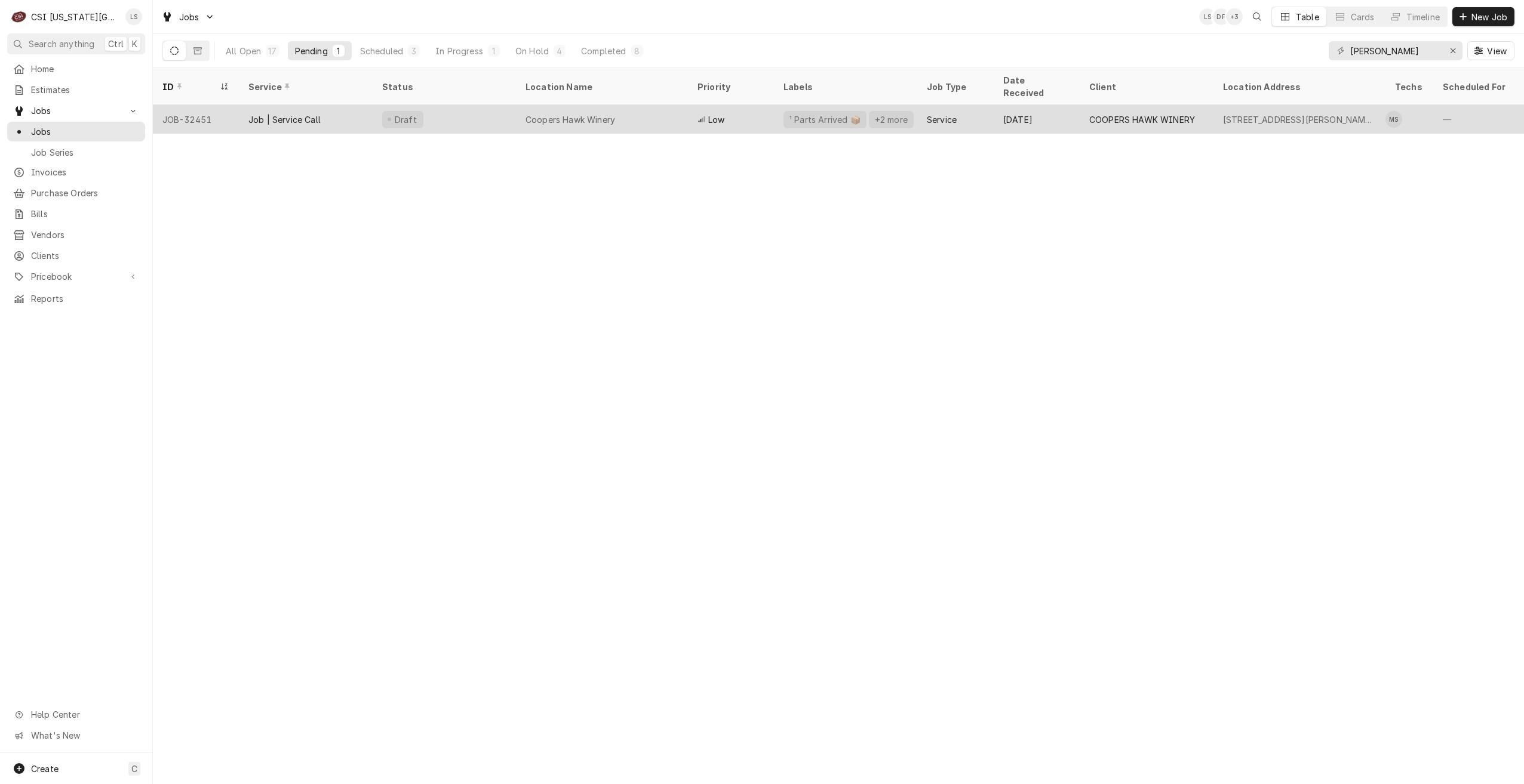
click at [666, 105] on div "Coopers Hawk Winery" at bounding box center [601, 120] width 172 height 29
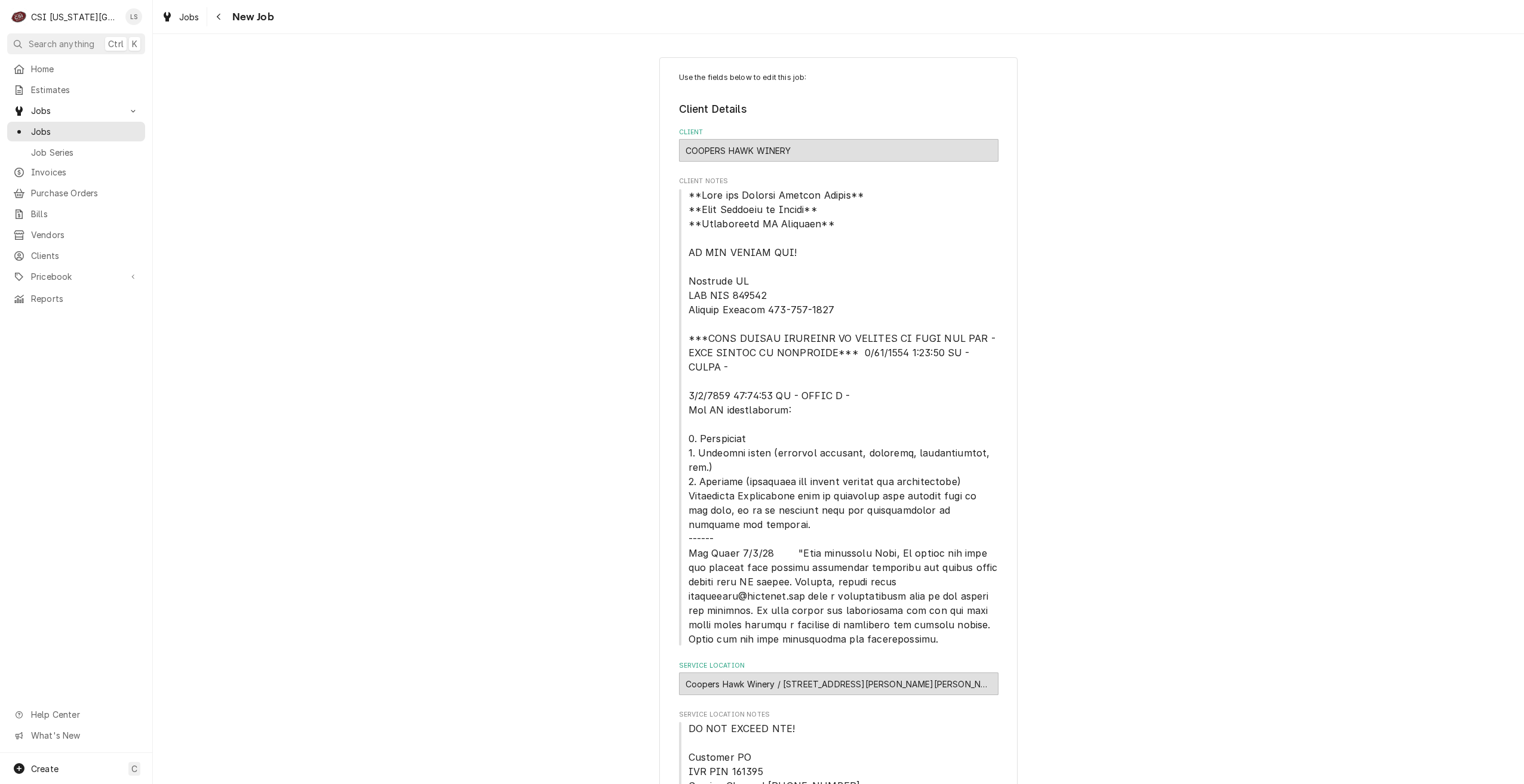
type textarea "x"
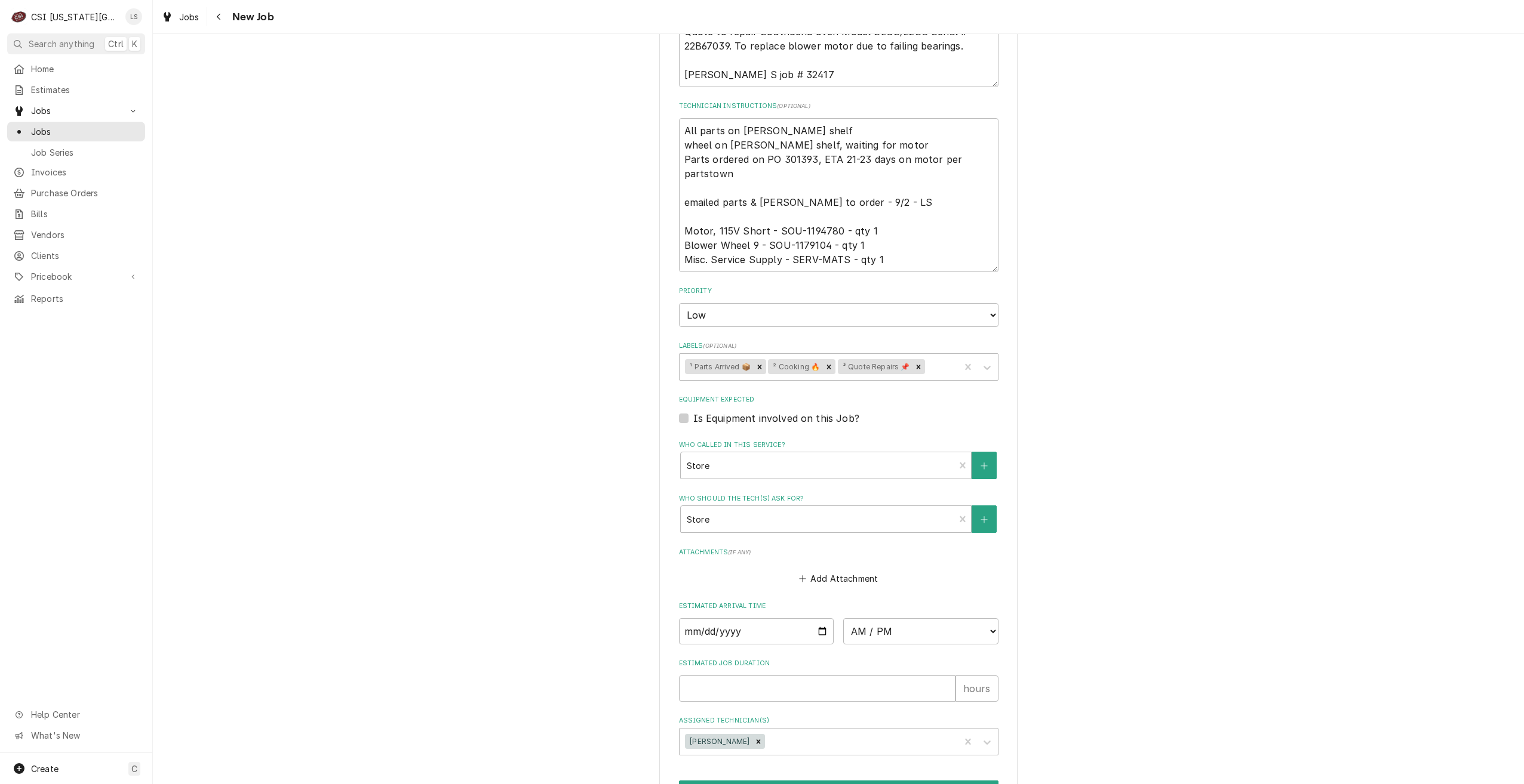
scroll to position [1509, 0]
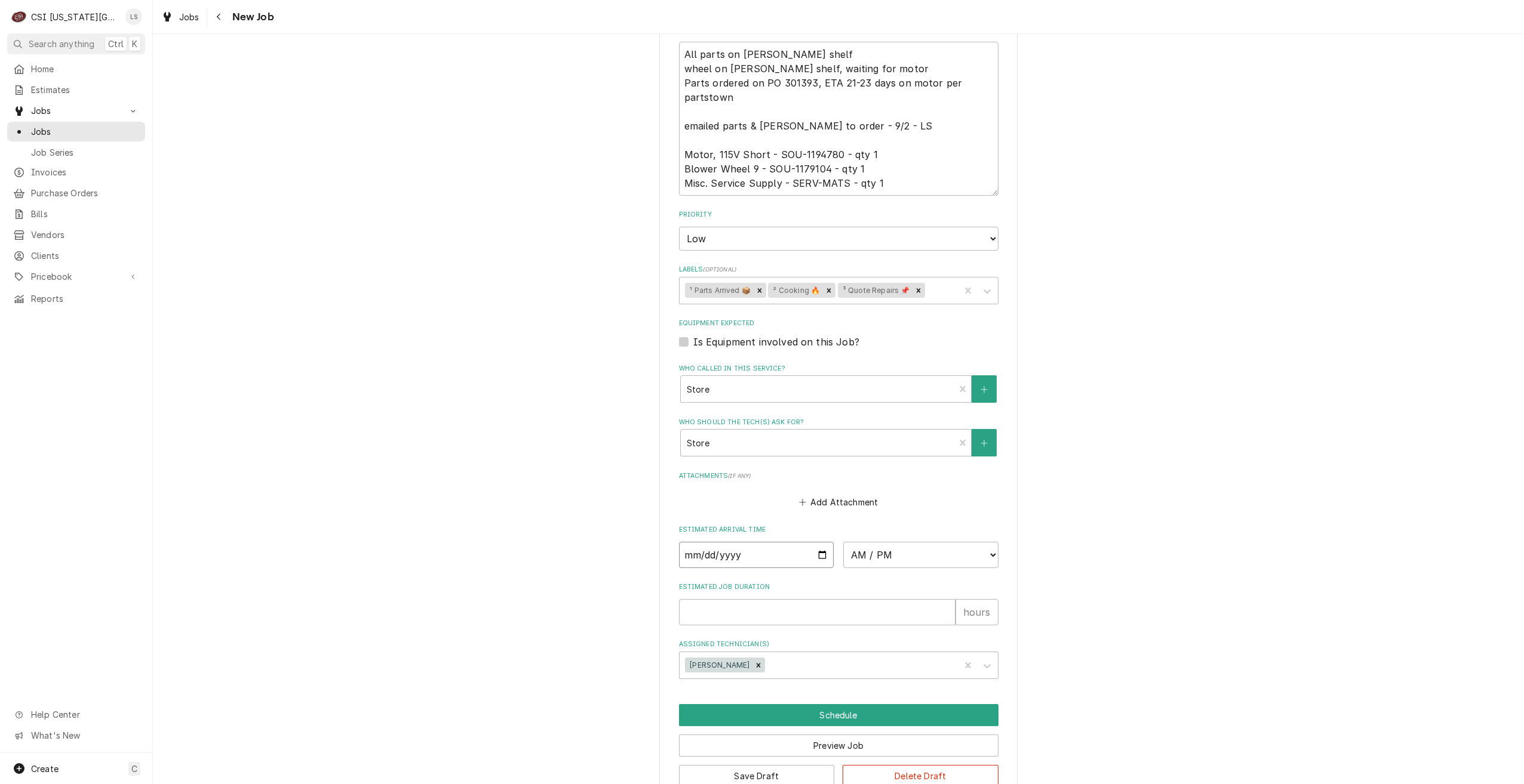
click at [816, 542] on input "Date" at bounding box center [757, 555] width 155 height 26
type input "[DATE]"
type textarea "x"
click at [913, 542] on select "AM / PM 6:00 AM 6:15 AM 6:30 AM 6:45 AM 7:00 AM 7:15 AM 7:30 AM 7:45 AM 8:00 AM…" at bounding box center [921, 555] width 155 height 26
select select "08:00:00"
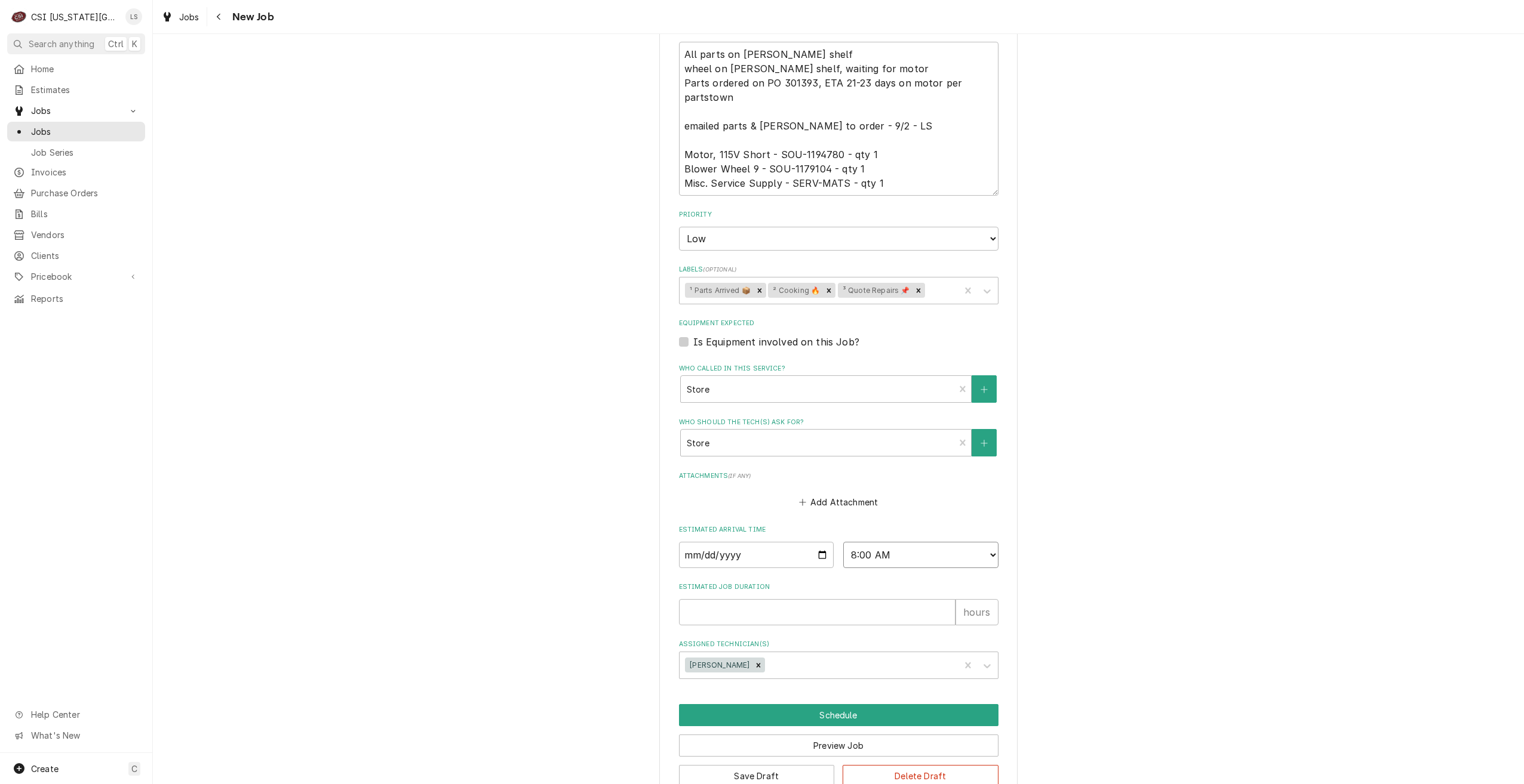
click at [843, 542] on select "AM / PM 6:00 AM 6:15 AM 6:30 AM 6:45 AM 7:00 AM 7:15 AM 7:30 AM 7:45 AM 8:00 AM…" at bounding box center [921, 555] width 155 height 26
click at [845, 599] on input "Estimated Job Duration" at bounding box center [817, 612] width 276 height 26
type textarea "x"
type input "2"
type textarea "x"
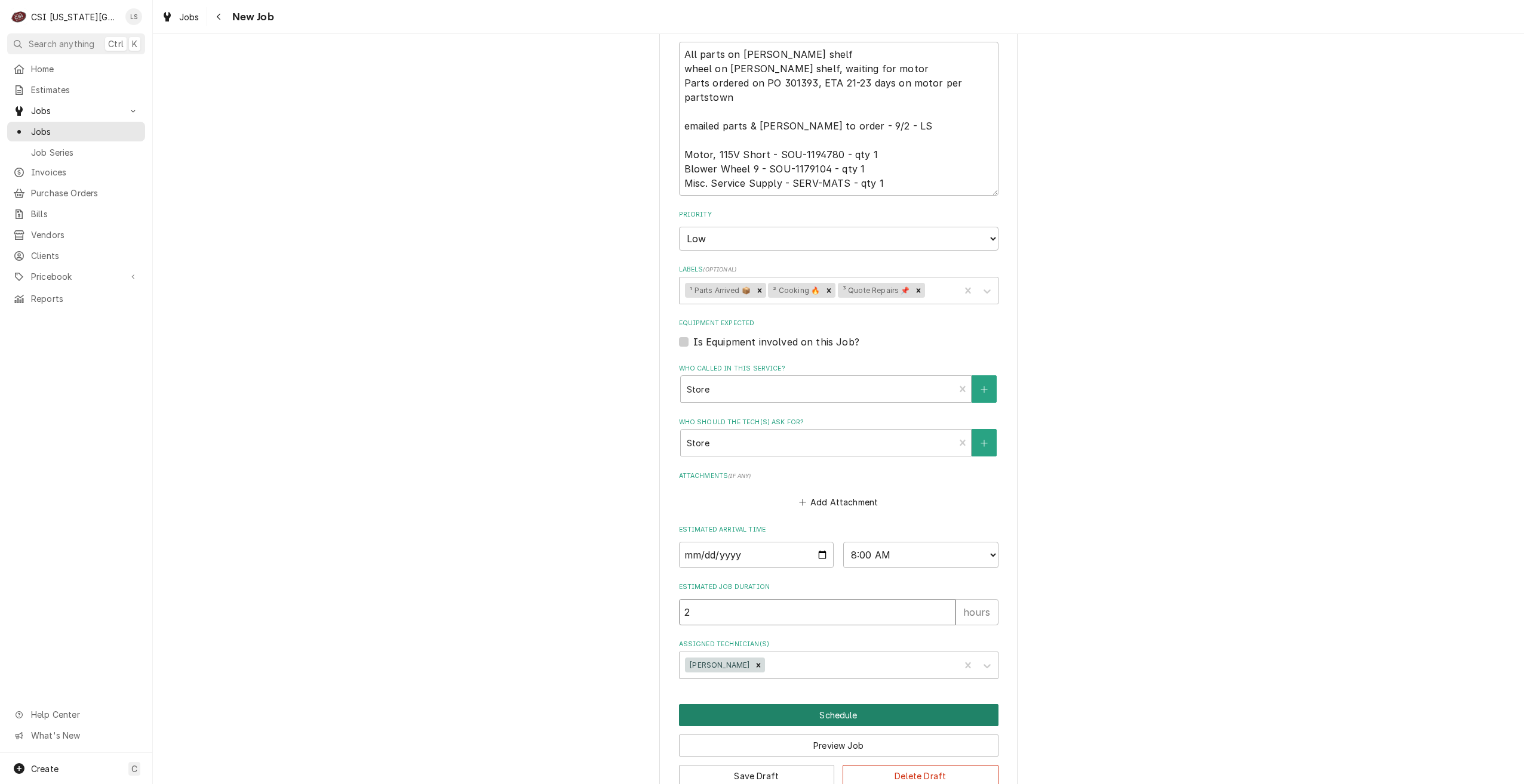
type input "2"
click at [800, 704] on button "Schedule" at bounding box center [838, 716] width 319 height 22
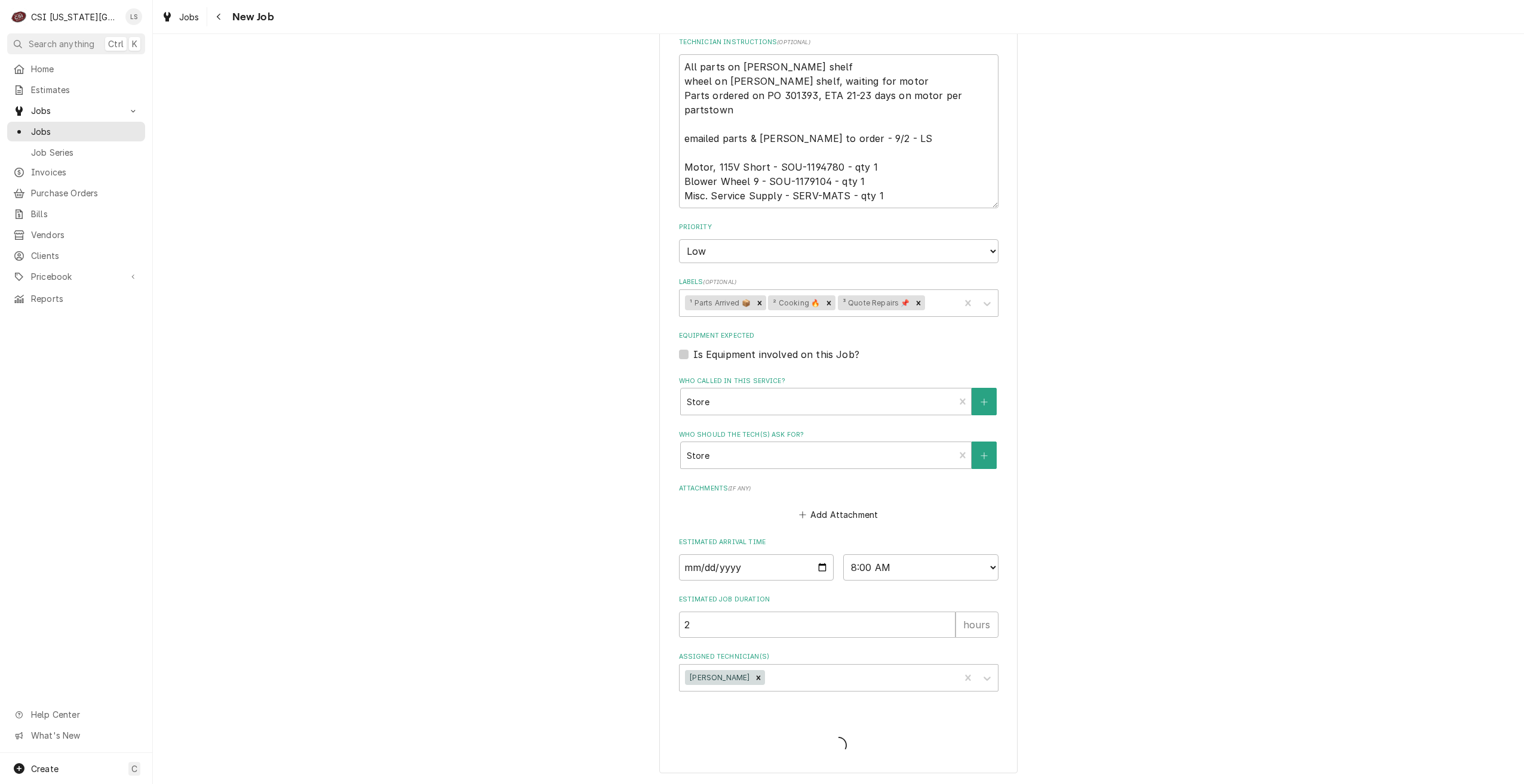
scroll to position [1467, 0]
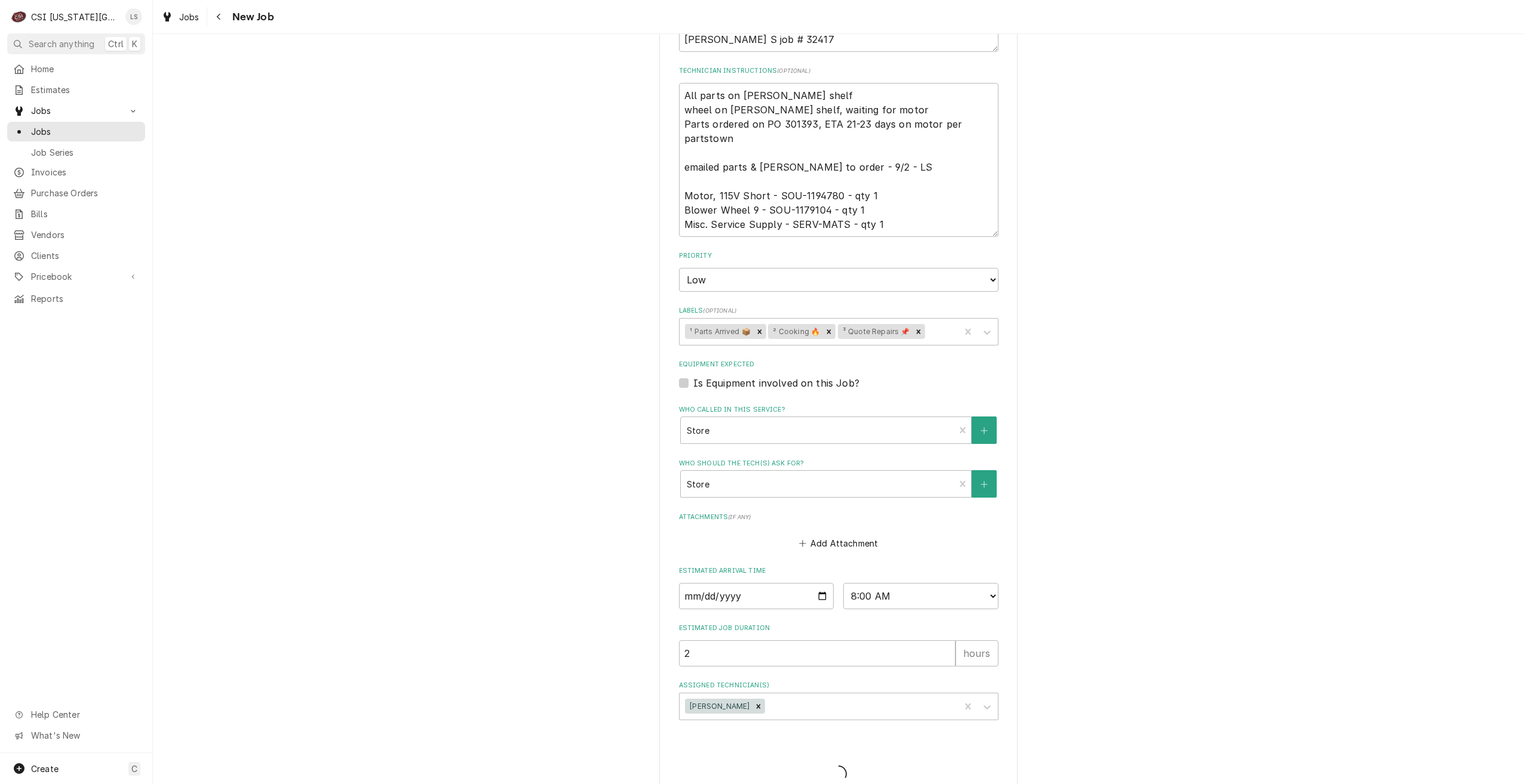
type textarea "x"
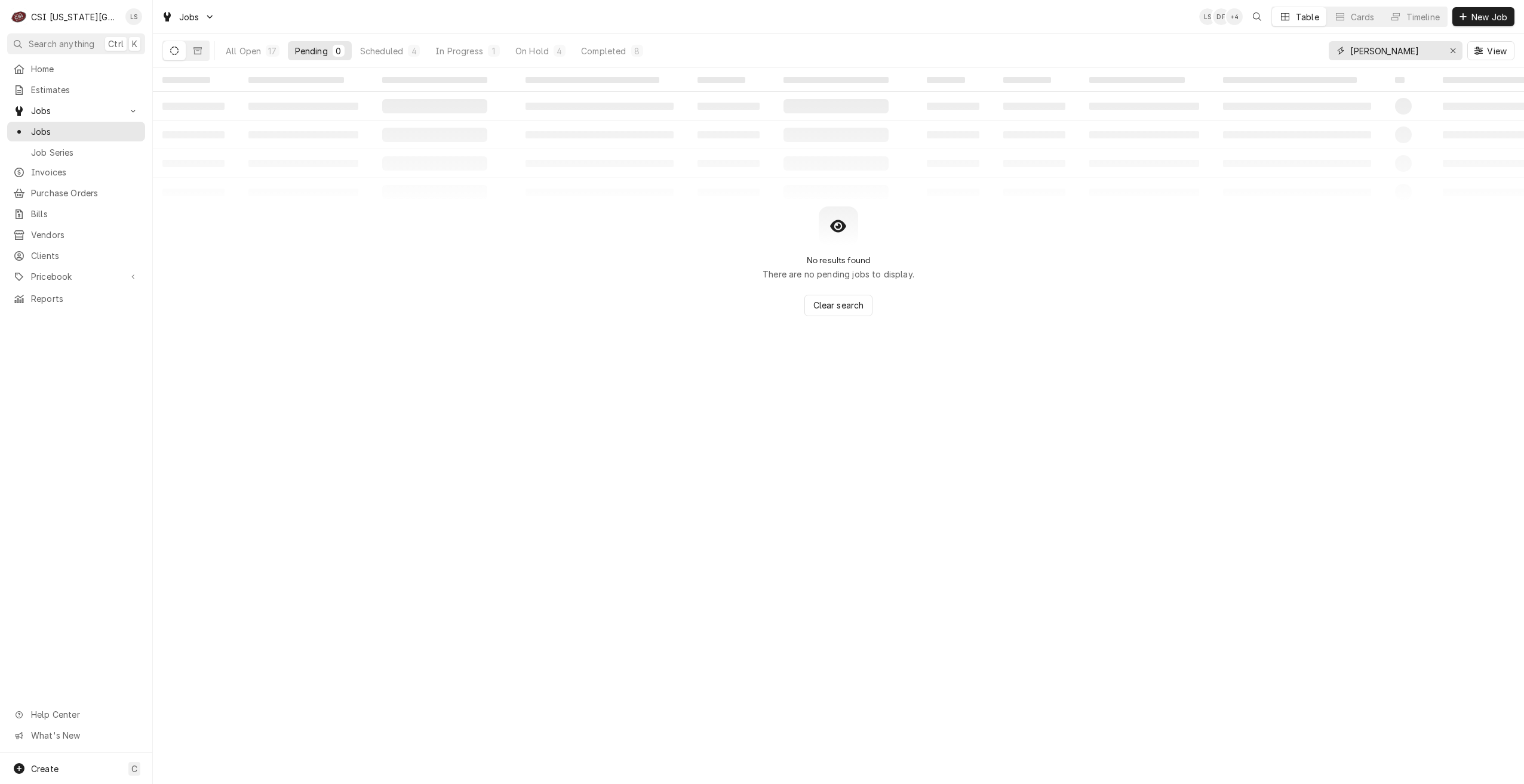
click at [1377, 55] on input "mike" at bounding box center [1395, 51] width 89 height 19
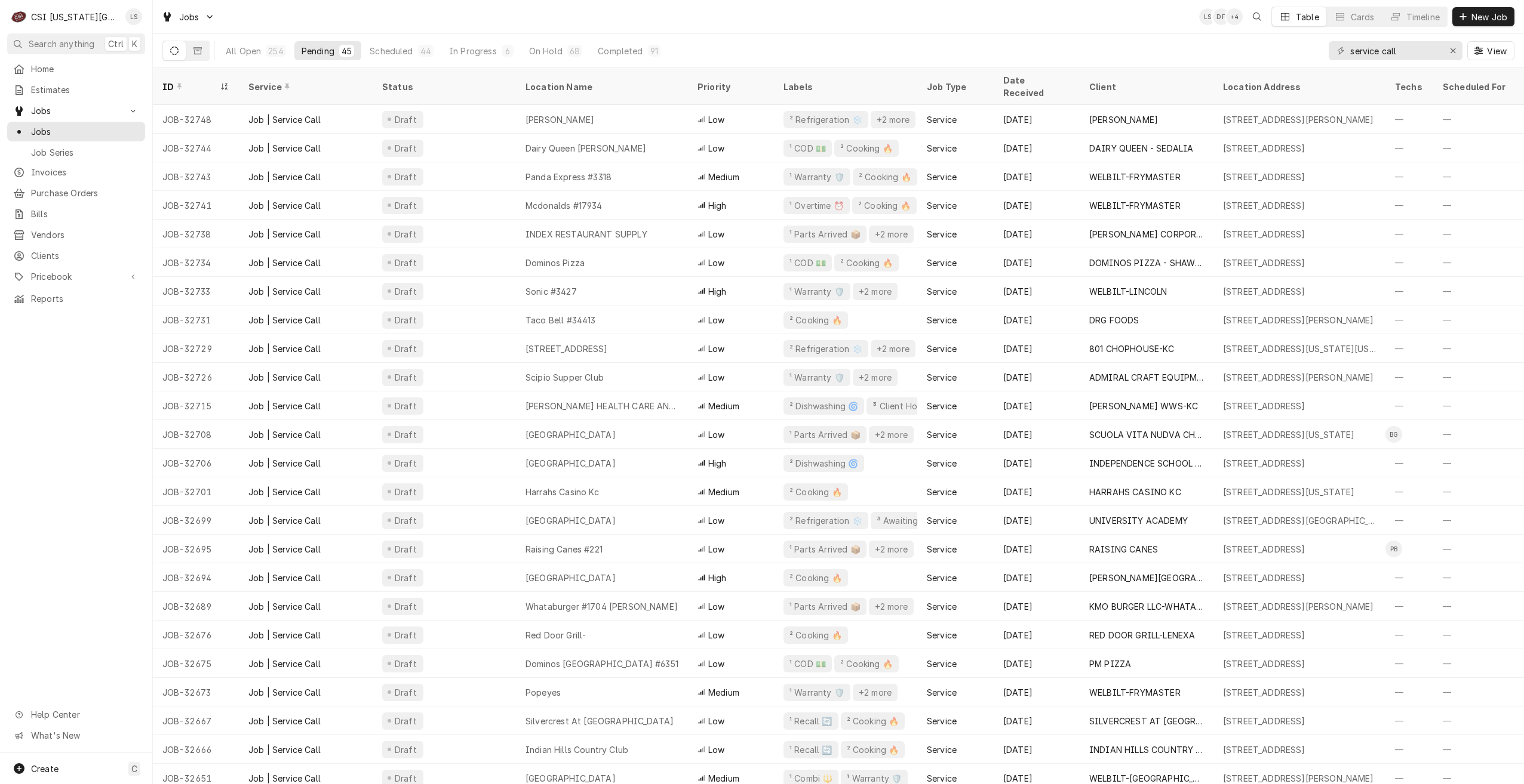
click at [557, 19] on div "Jobs LS DF + 4 Table Cards Timeline New Job" at bounding box center [838, 16] width 1371 height 34
drag, startPoint x: 1392, startPoint y: 51, endPoint x: 1307, endPoint y: 53, distance: 85.0
click at [1307, 53] on div "All Open 254 Pending 45 Scheduled 44 In Progress 6 On Hold 68 Completed 91 serv…" at bounding box center [838, 51] width 1352 height 34
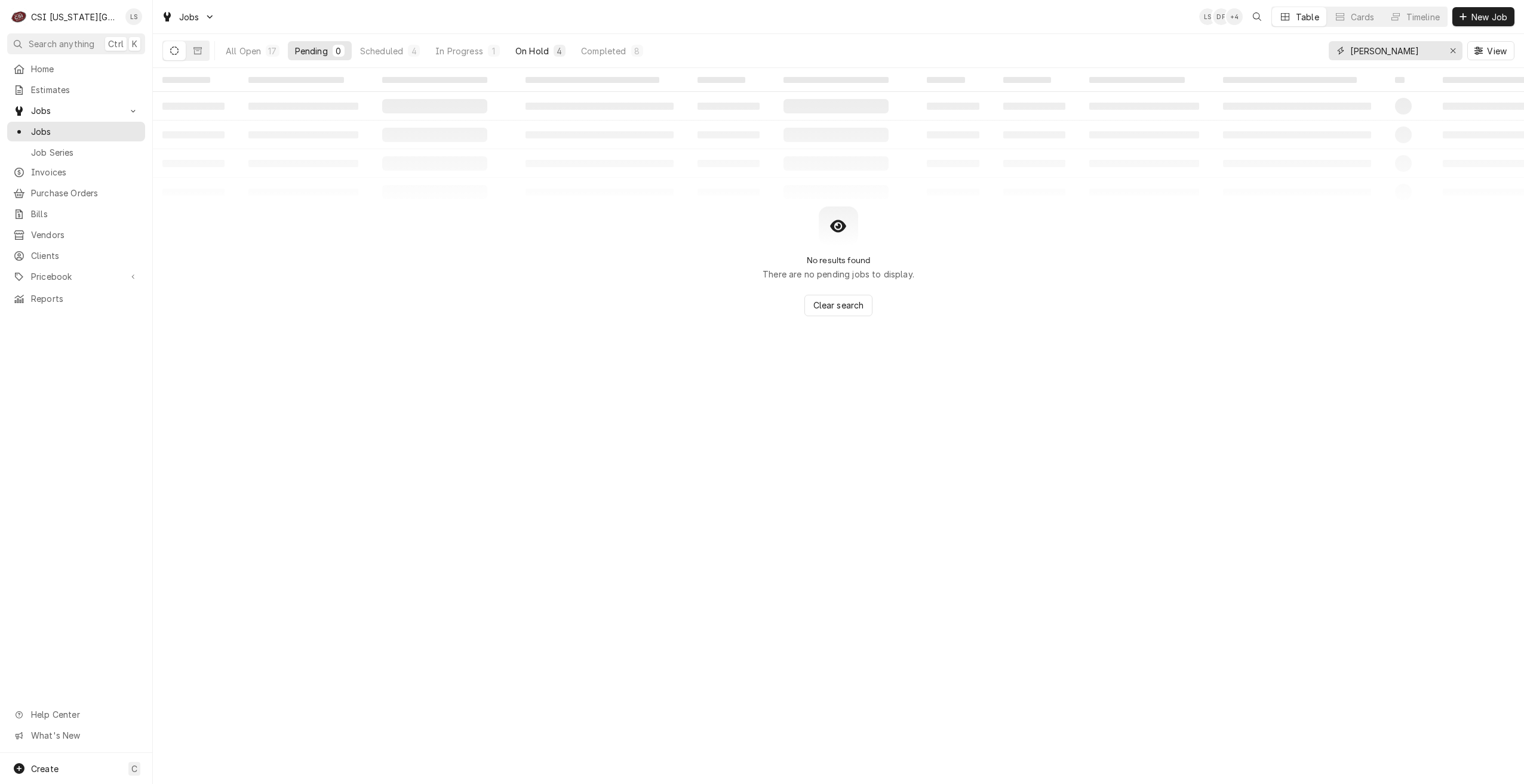
type input "mike"
click at [520, 46] on div "On Hold" at bounding box center [532, 51] width 34 height 12
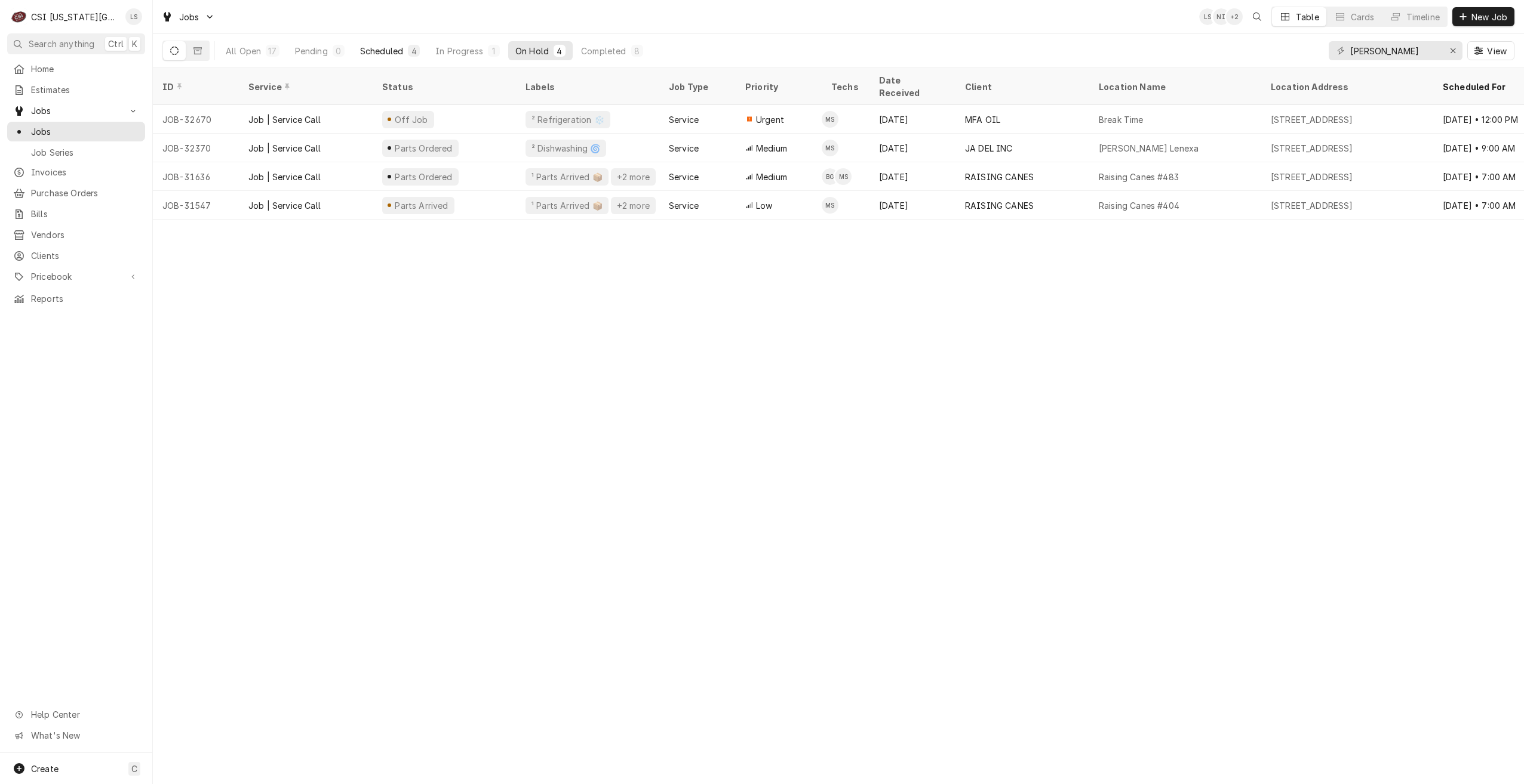
click at [378, 57] on button "Scheduled 4" at bounding box center [390, 51] width 74 height 19
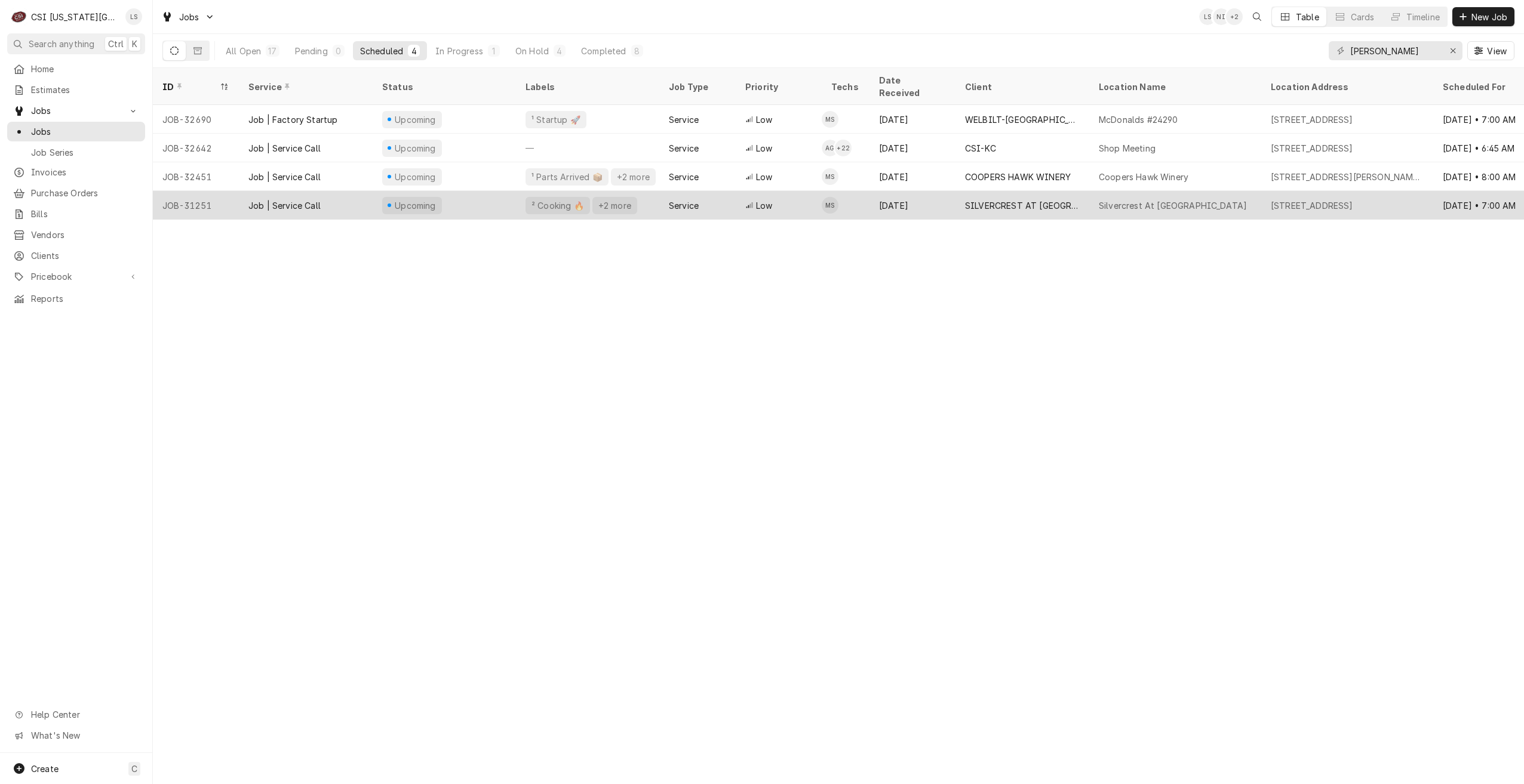
click at [994, 197] on div "SILVERCREST AT [GEOGRAPHIC_DATA]" at bounding box center [1022, 205] width 134 height 29
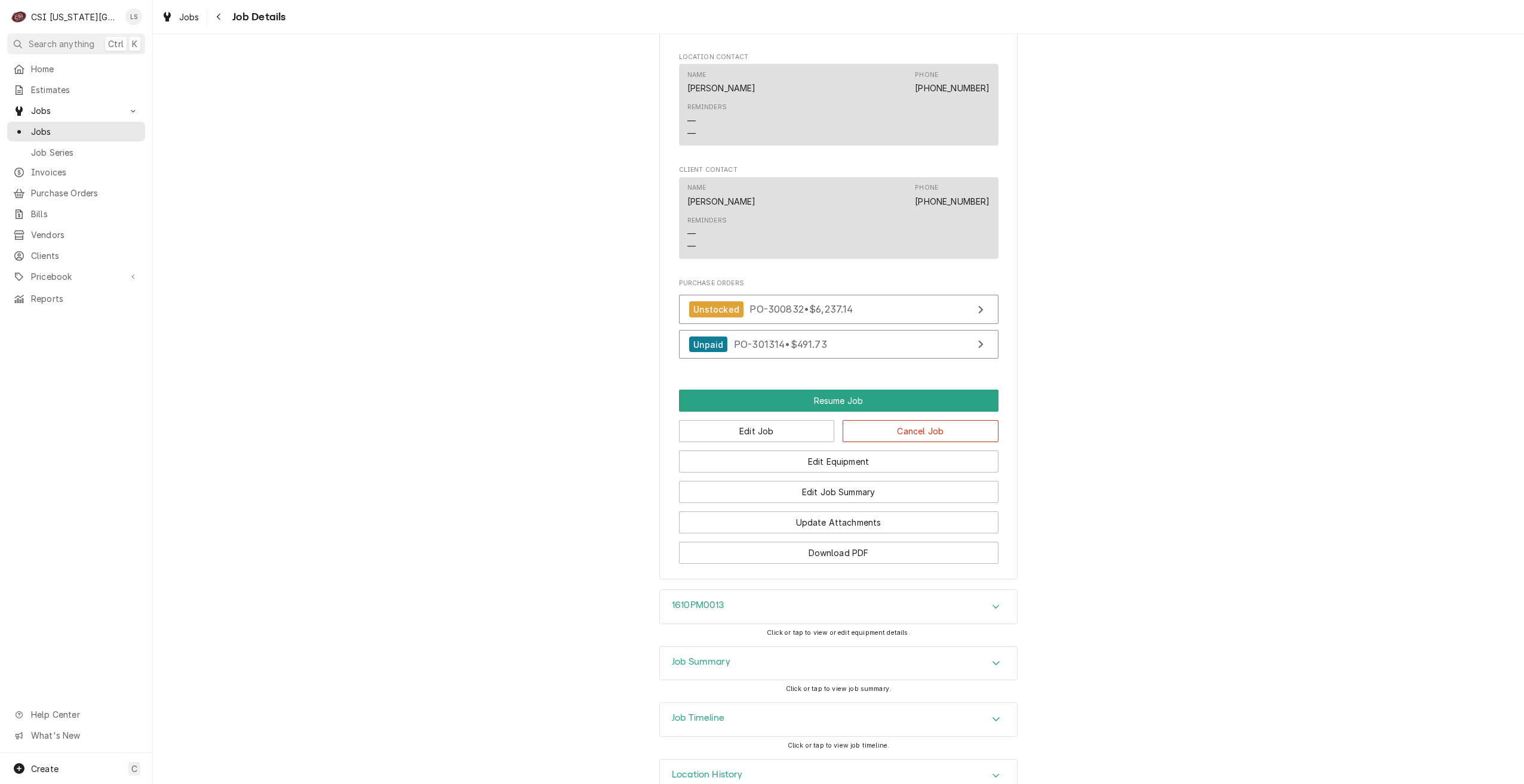
scroll to position [1538, 0]
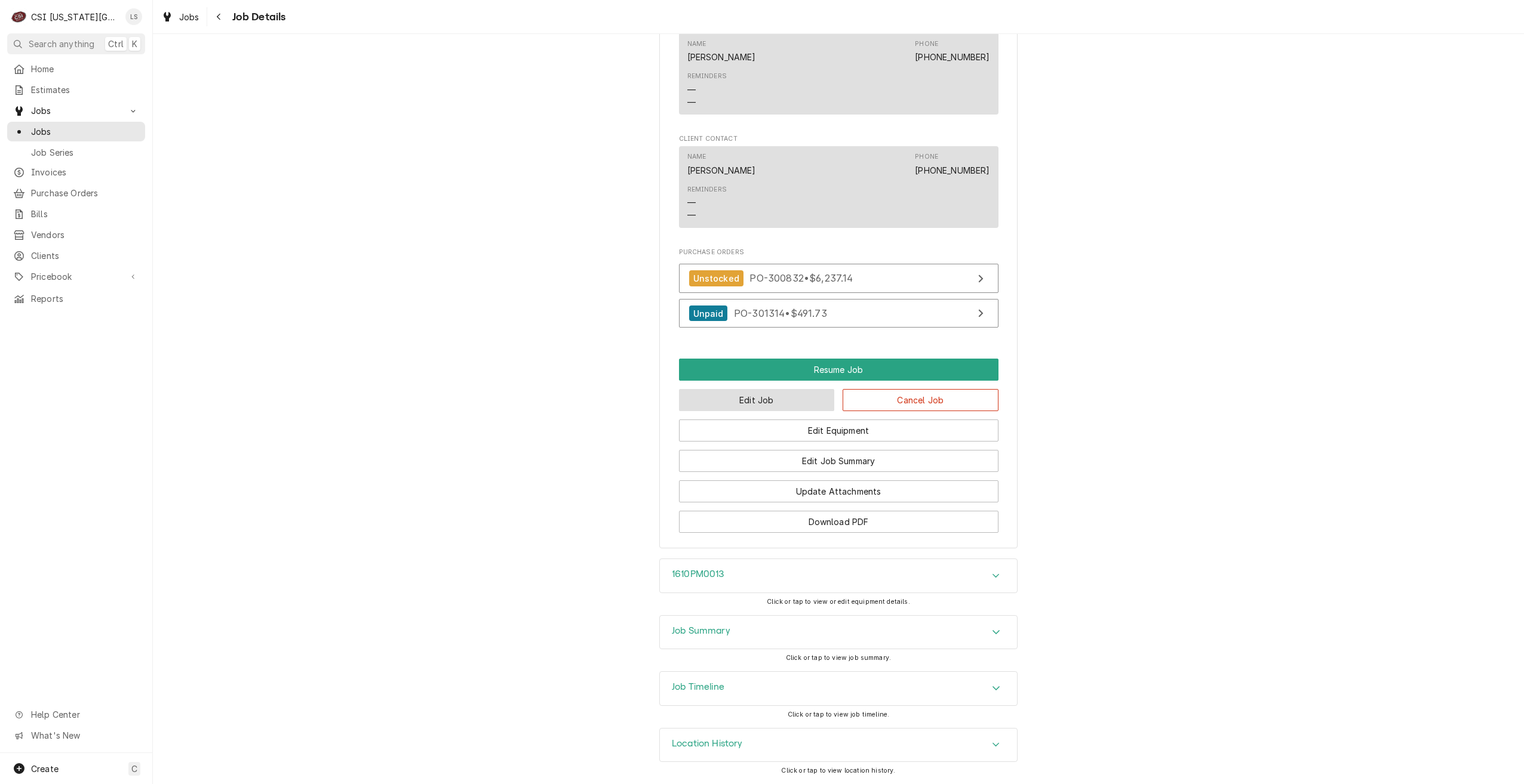
click at [778, 398] on button "Edit Job" at bounding box center [757, 401] width 156 height 22
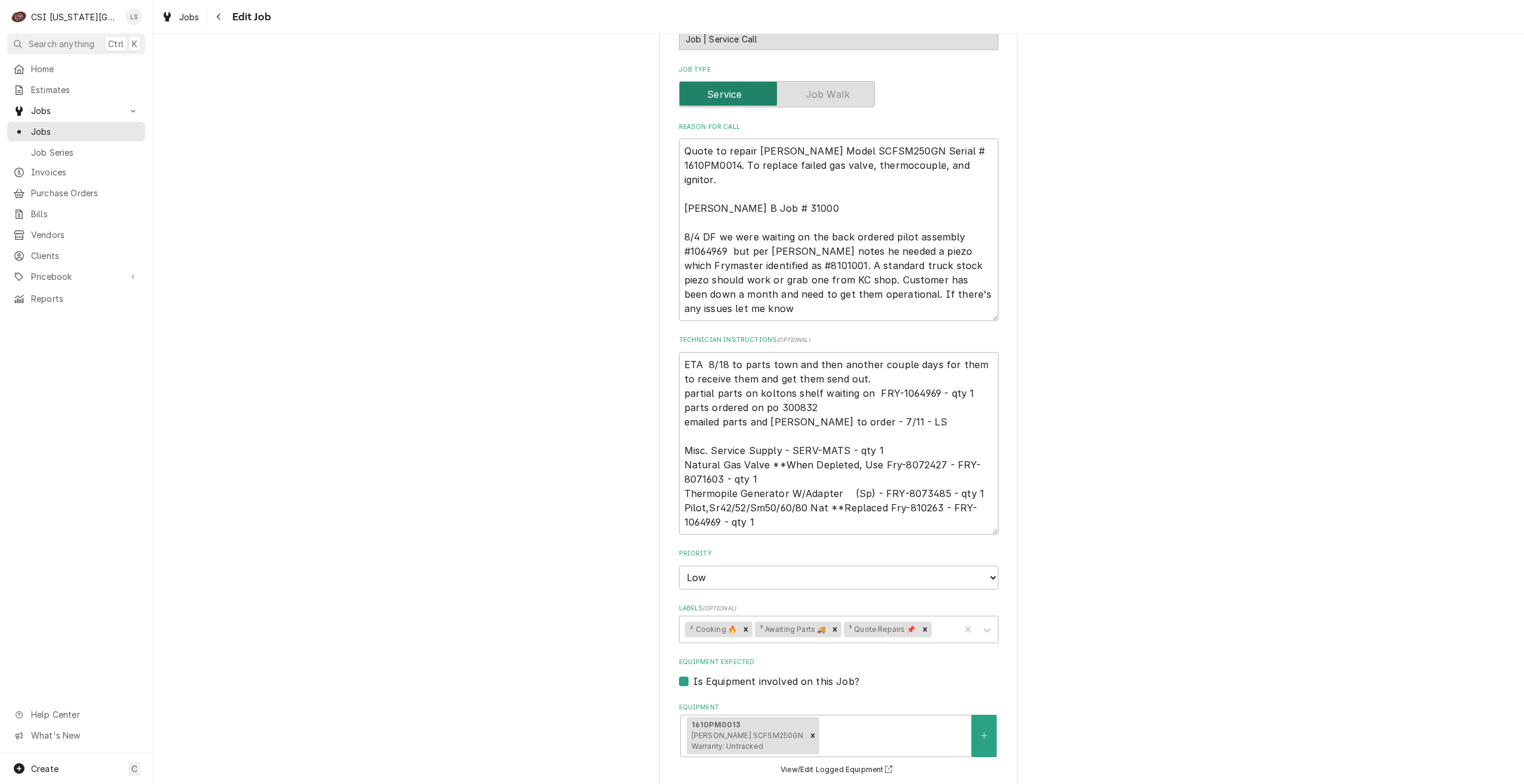
scroll to position [753, 0]
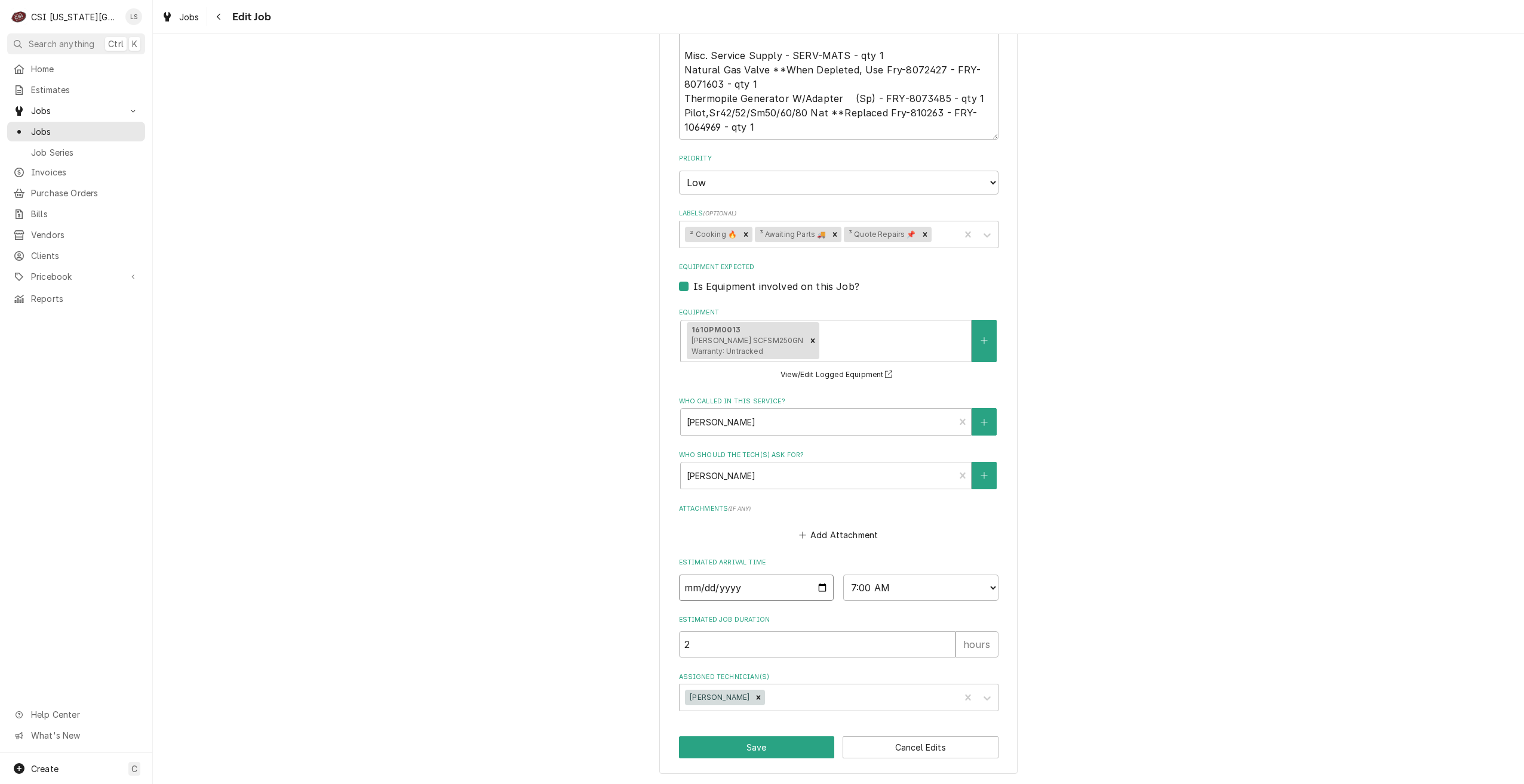
click at [816, 590] on input "2025-09-16" at bounding box center [757, 588] width 155 height 26
type textarea "x"
type input "2025-09-15"
type textarea "x"
click at [900, 589] on select "AM / PM 6:00 AM 6:15 AM 6:30 AM 6:45 AM 7:00 AM 7:15 AM 7:30 AM 7:45 AM 8:00 AM…" at bounding box center [921, 588] width 155 height 26
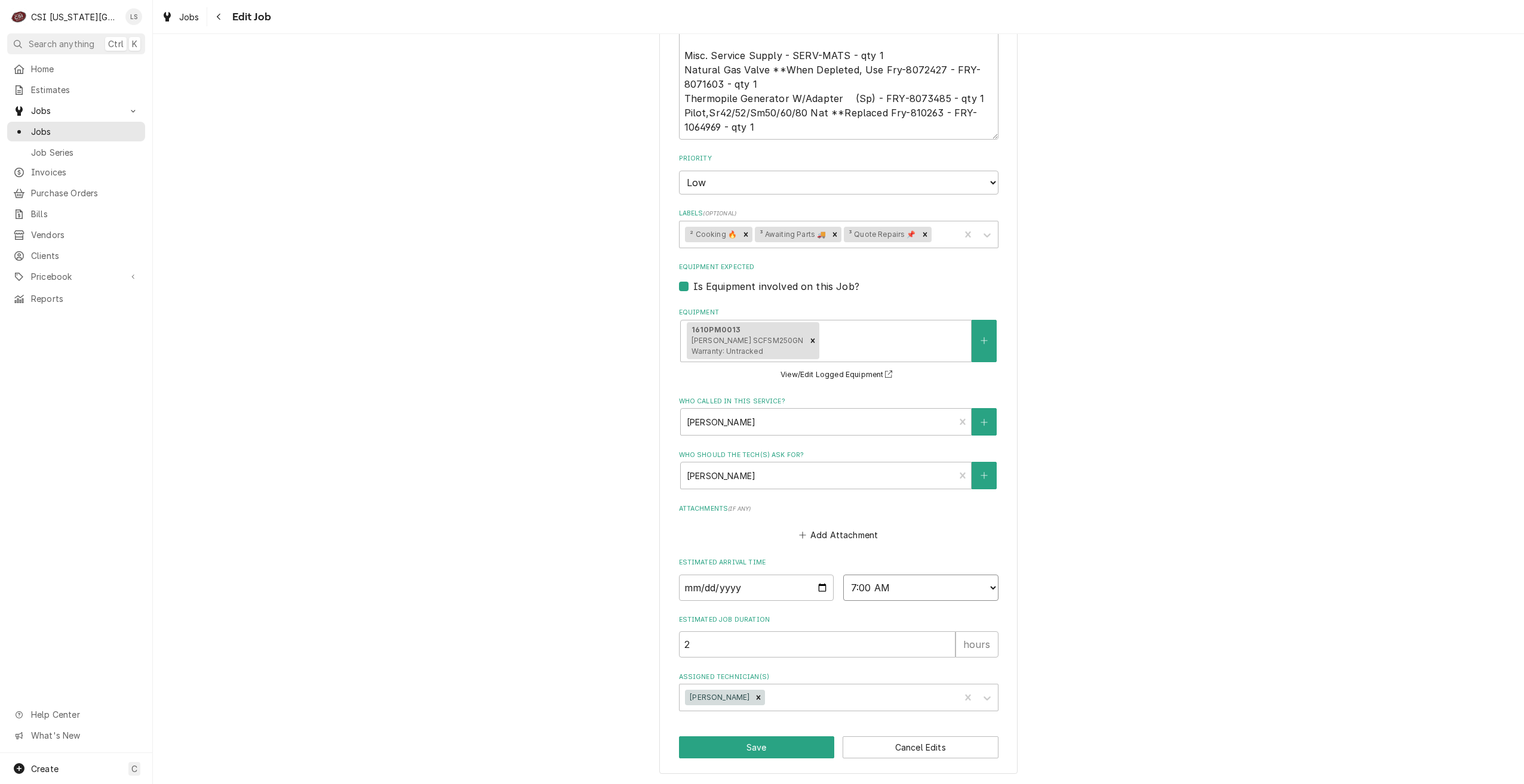
select select "07:30:00"
click at [843, 575] on select "AM / PM 6:00 AM 6:15 AM 6:30 AM 6:45 AM 7:00 AM 7:15 AM 7:30 AM 7:45 AM 8:00 AM…" at bounding box center [921, 588] width 155 height 26
click at [765, 745] on button "Save" at bounding box center [757, 748] width 156 height 22
type textarea "x"
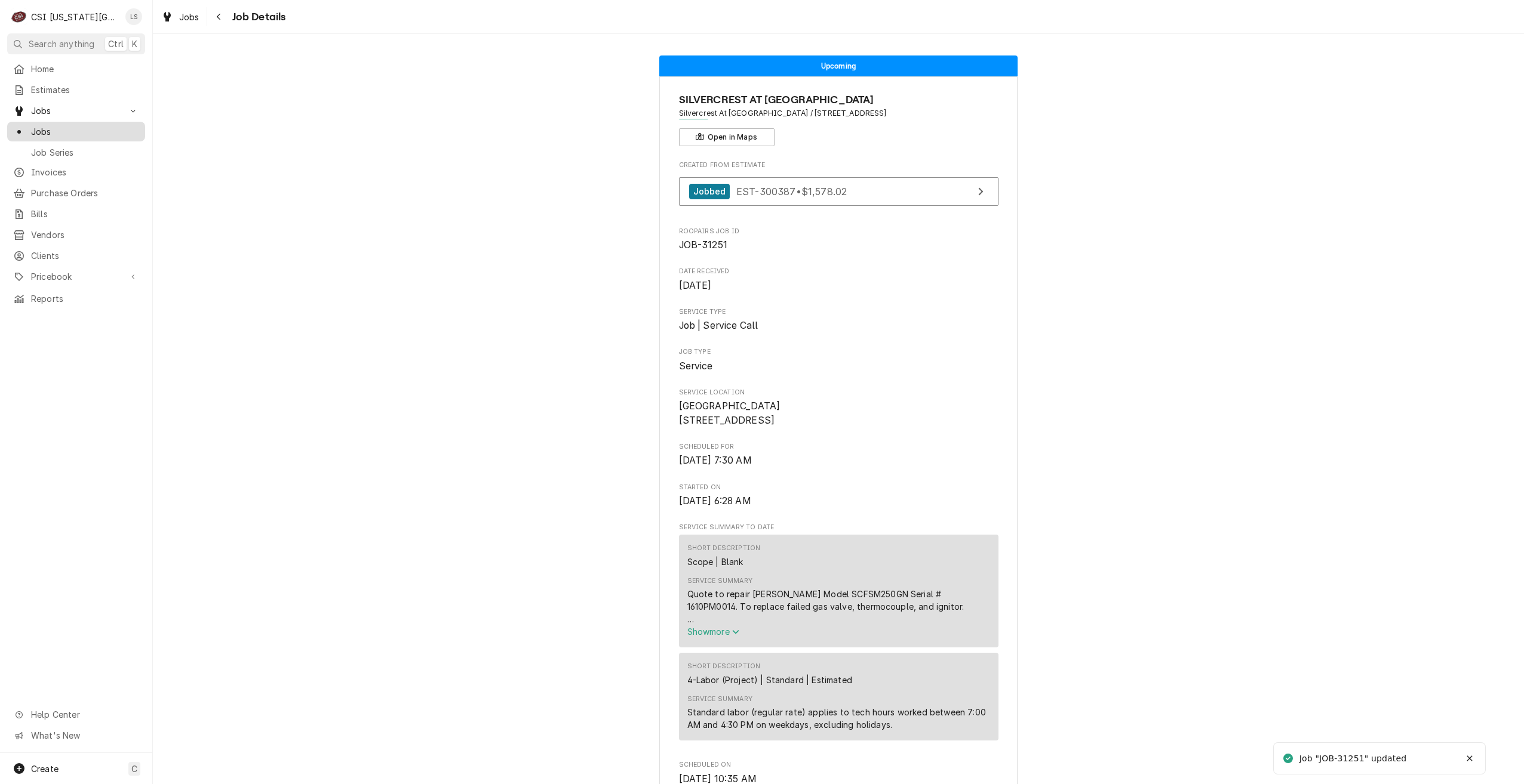
click at [124, 134] on div "Jobs" at bounding box center [76, 132] width 133 height 15
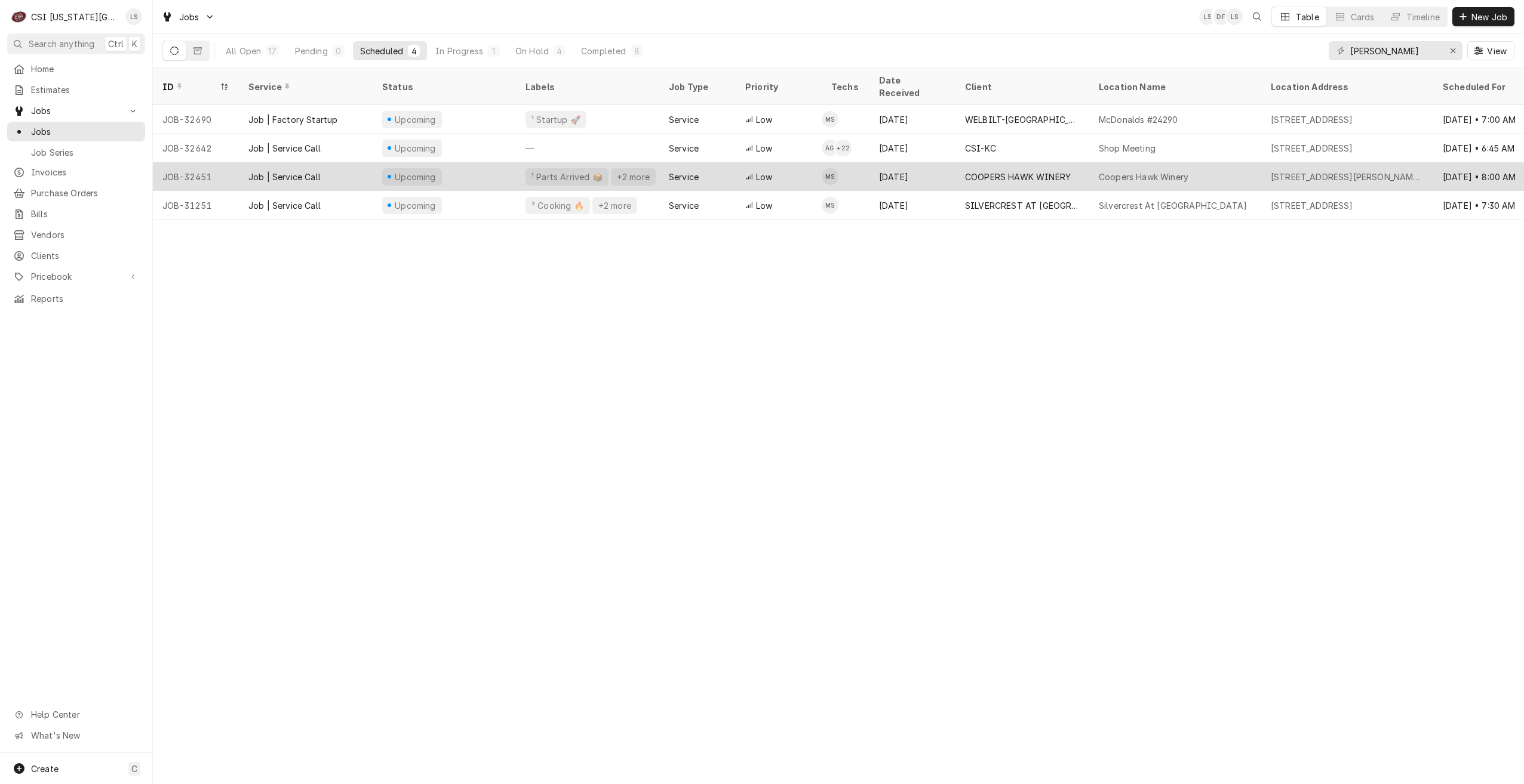
click at [1061, 171] on div "COOPERS HAWK WINERY" at bounding box center [1017, 177] width 106 height 12
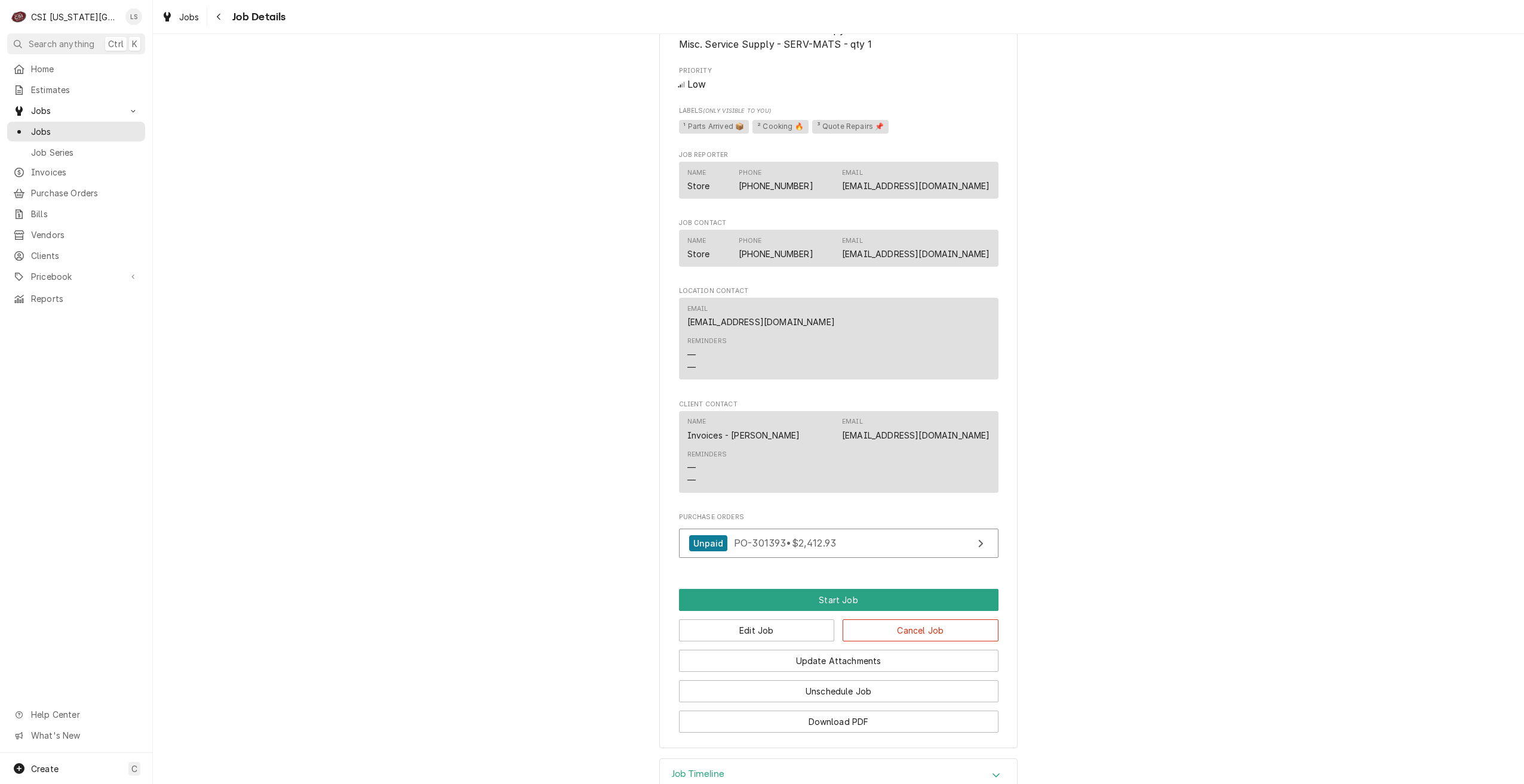
scroll to position [1771, 0]
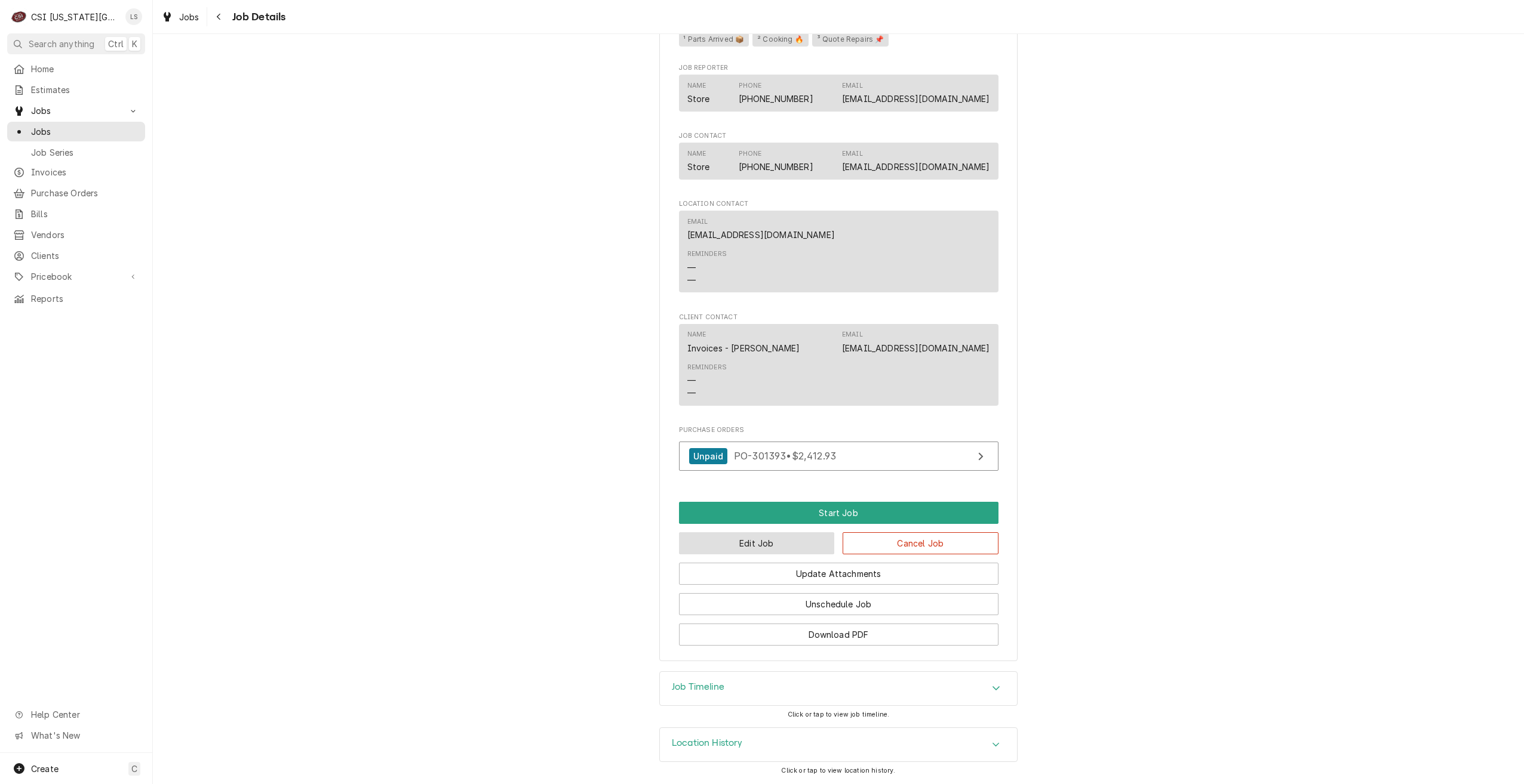
click at [782, 549] on button "Edit Job" at bounding box center [757, 543] width 156 height 22
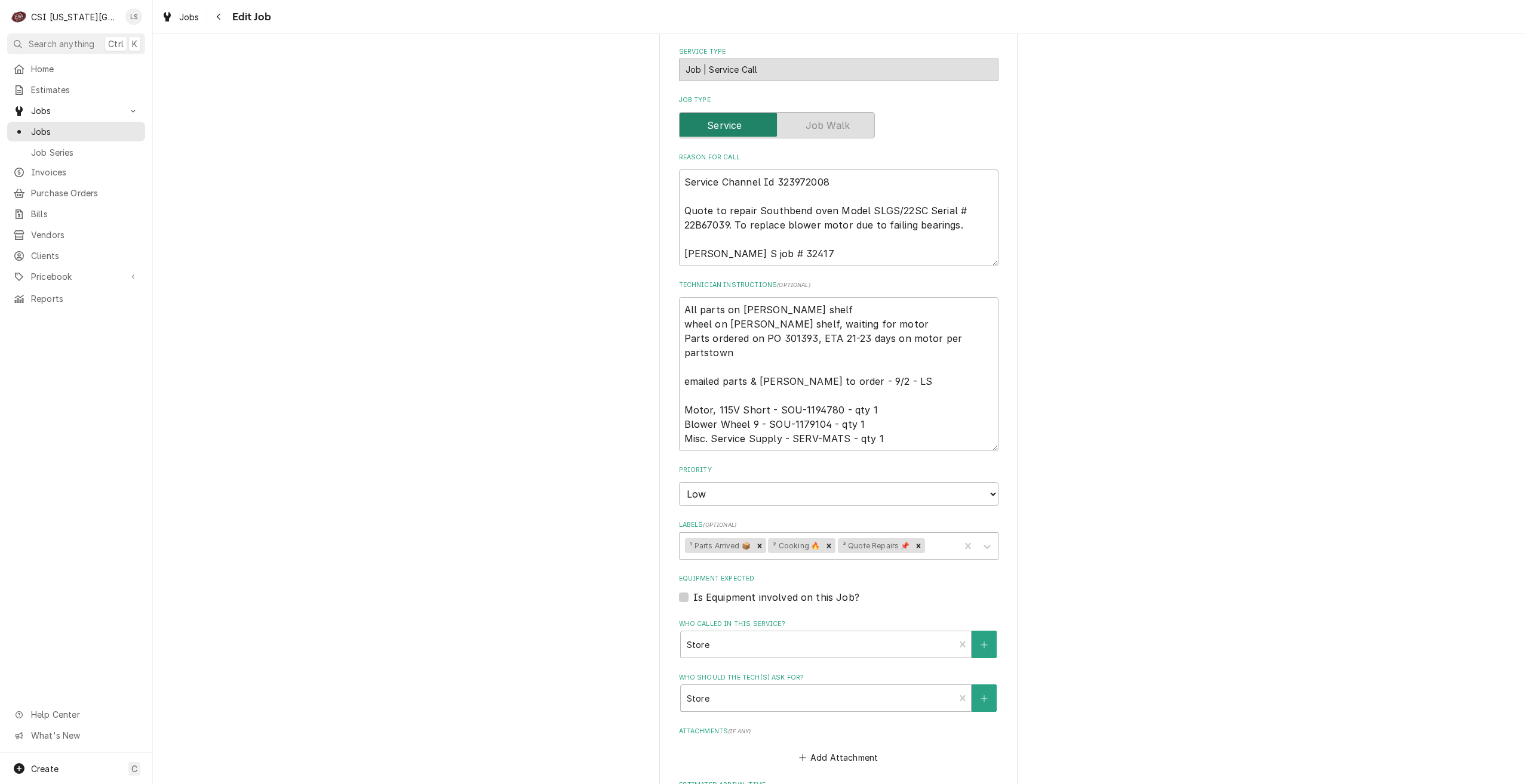
scroll to position [1448, 0]
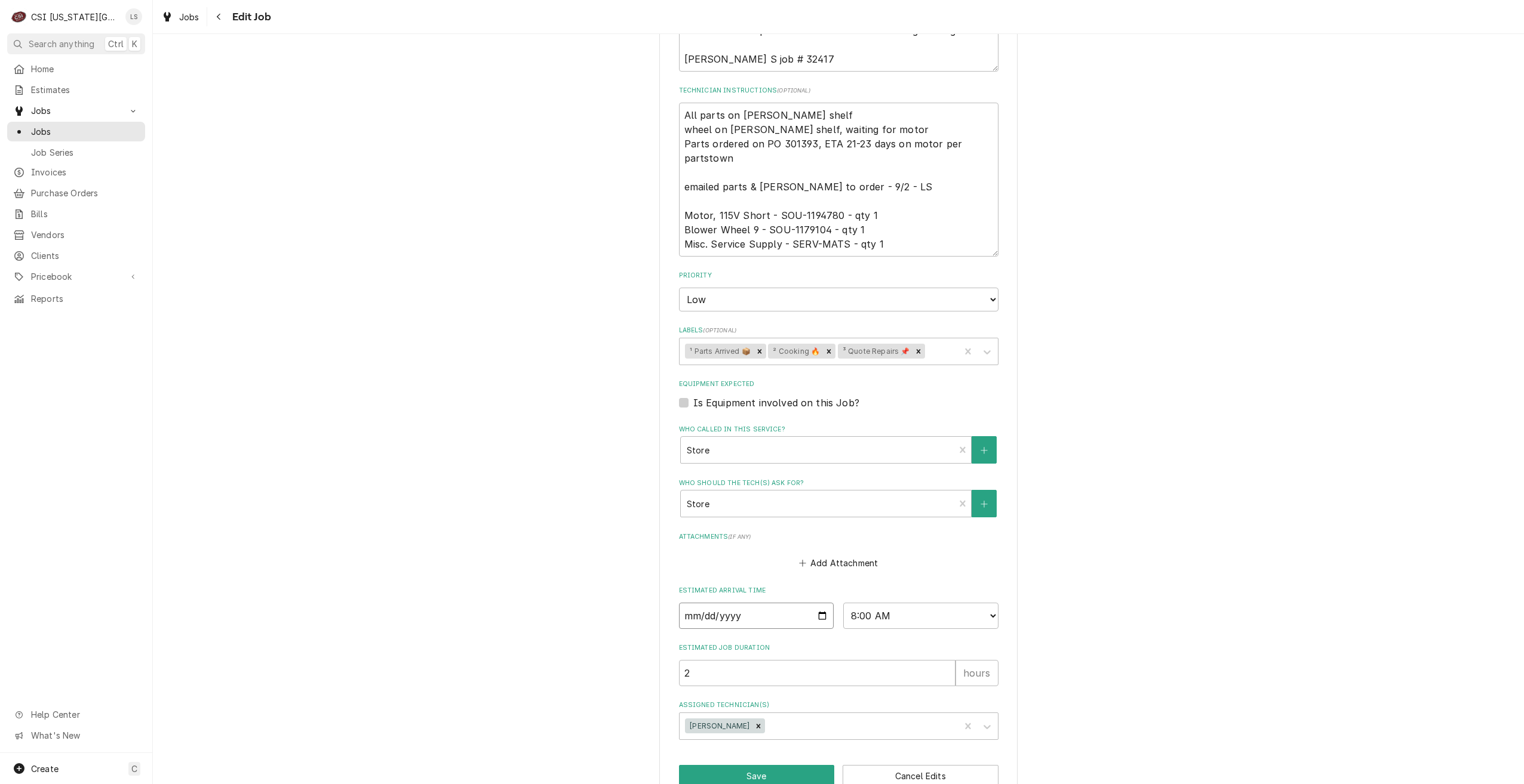
click at [817, 603] on input "2025-09-15" at bounding box center [757, 616] width 155 height 26
type textarea "x"
type input "2025-09-16"
type textarea "x"
click at [869, 603] on select "AM / PM 6:00 AM 6:15 AM 6:30 AM 6:45 AM 7:00 AM 7:15 AM 7:30 AM 7:45 AM 8:00 AM…" at bounding box center [921, 616] width 155 height 26
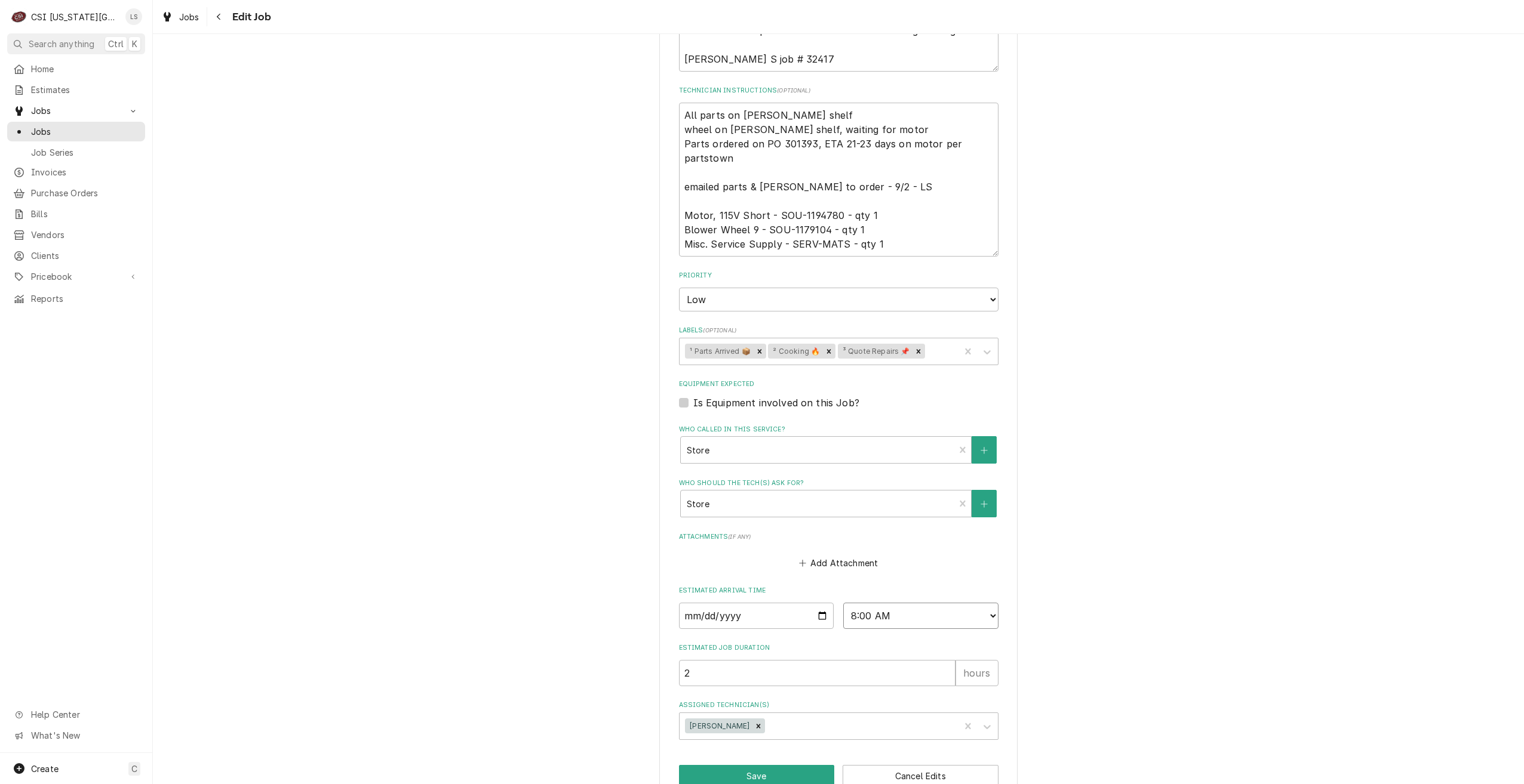
select select "07:00:00"
click at [843, 603] on select "AM / PM 6:00 AM 6:15 AM 6:30 AM 6:45 AM 7:00 AM 7:15 AM 7:30 AM 7:45 AM 8:00 AM…" at bounding box center [921, 616] width 155 height 26
click at [754, 765] on button "Save" at bounding box center [757, 776] width 156 height 22
type textarea "x"
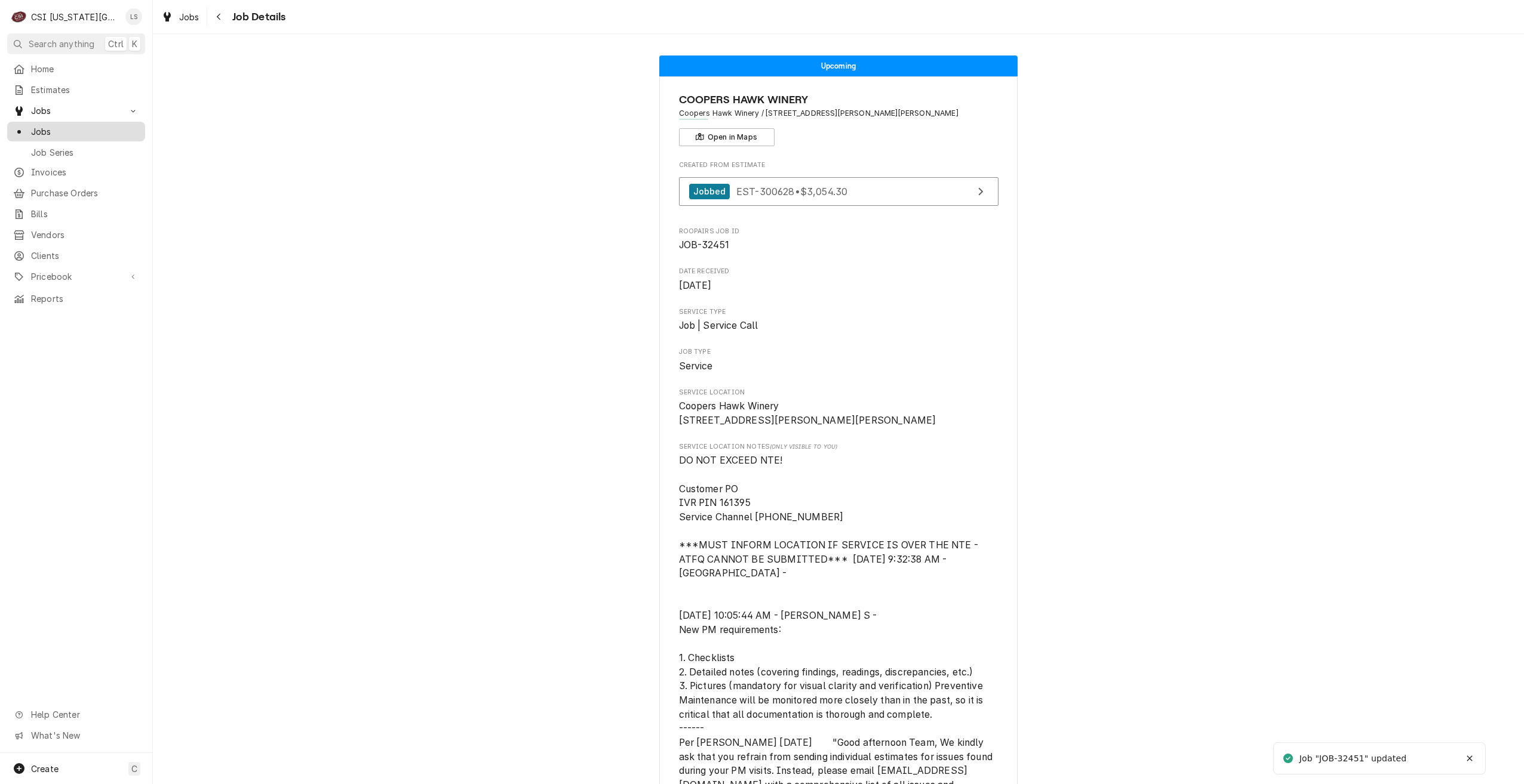
click at [87, 126] on span "Jobs" at bounding box center [85, 132] width 108 height 12
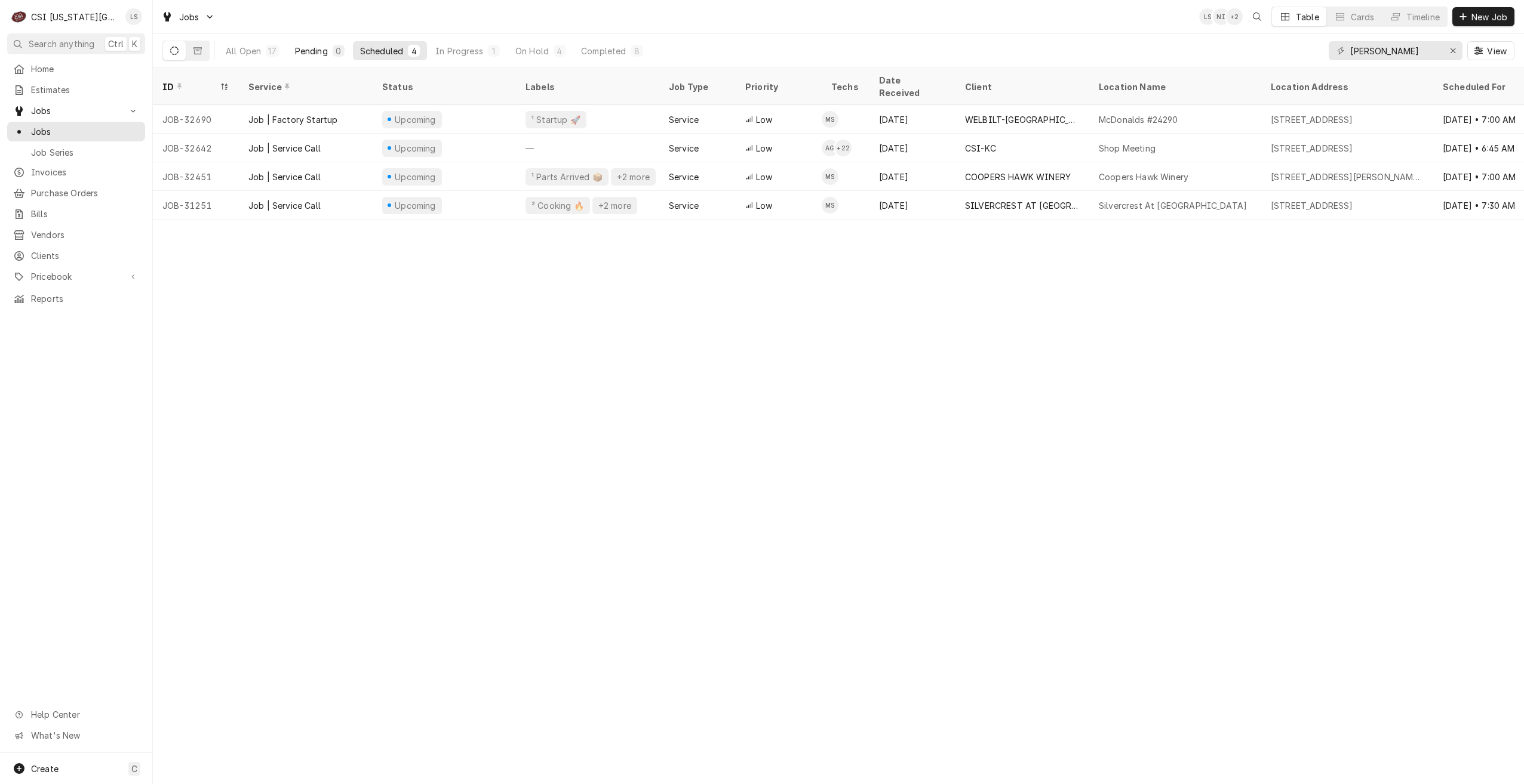
click at [323, 59] on button "Pending 0" at bounding box center [319, 51] width 64 height 19
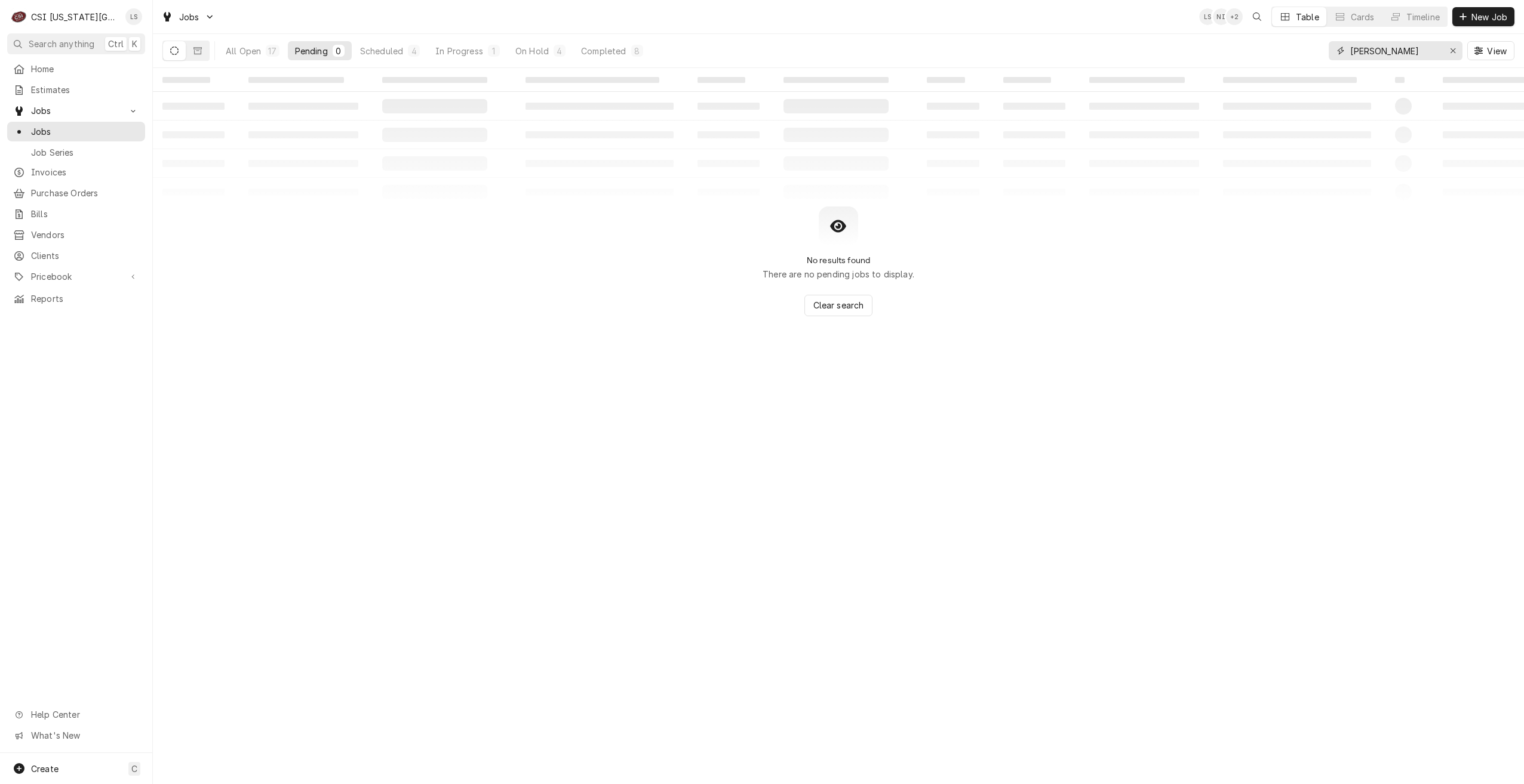
click at [1369, 51] on input "mike" at bounding box center [1395, 51] width 89 height 19
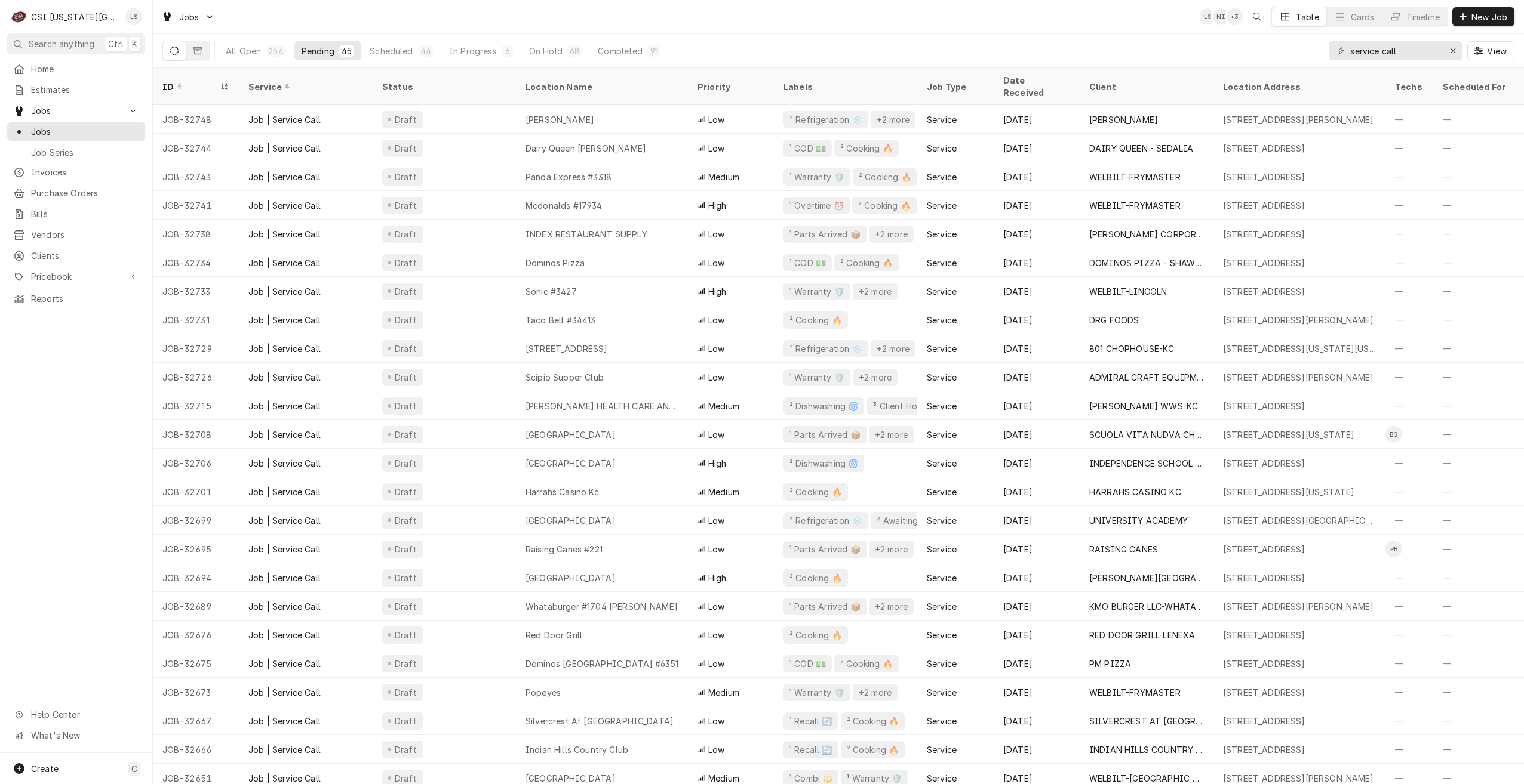
click at [1007, 23] on div "Jobs LS NI + 3 Table Cards Timeline New Job" at bounding box center [838, 16] width 1371 height 34
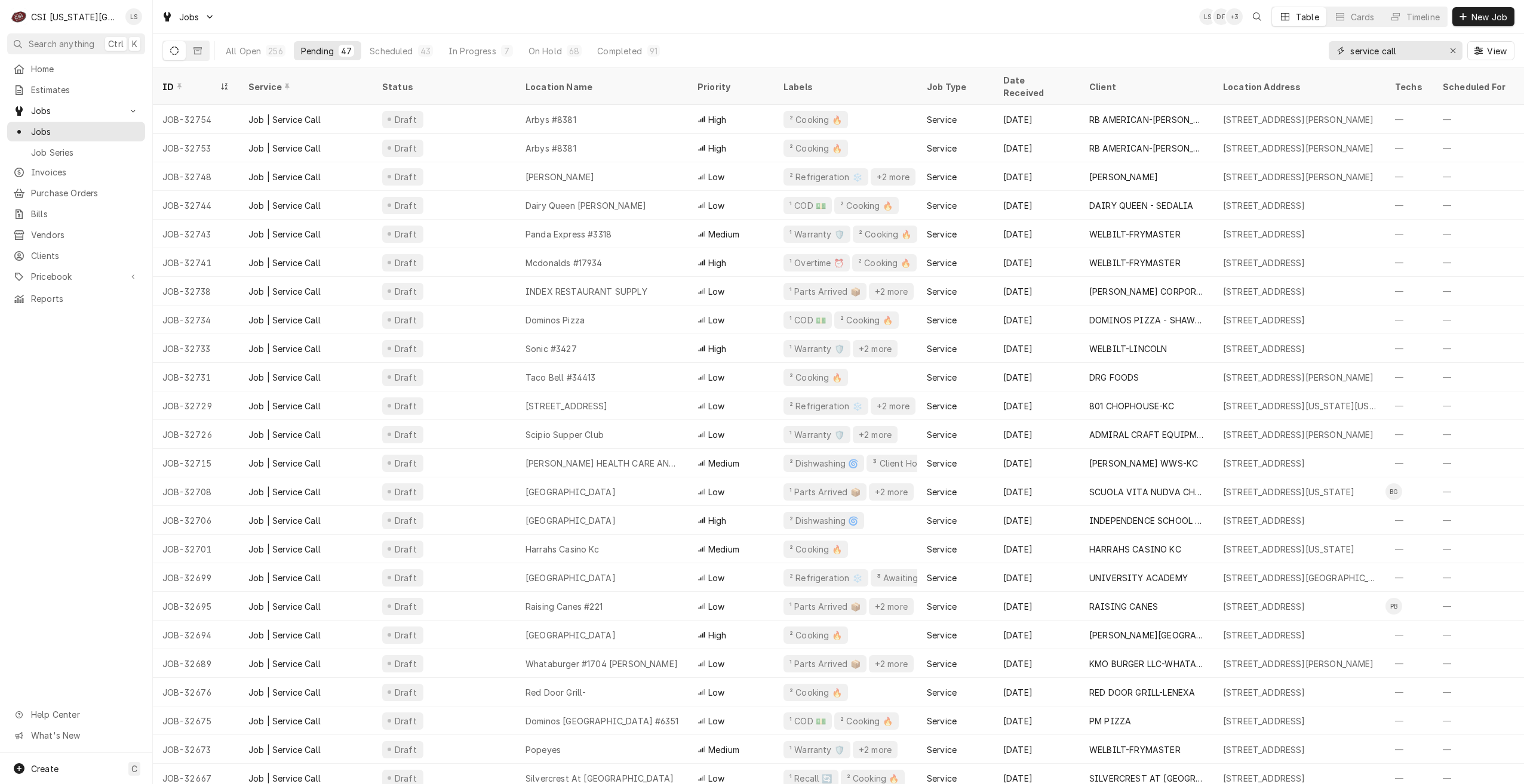
drag, startPoint x: 1420, startPoint y: 57, endPoint x: 1281, endPoint y: 49, distance: 139.2
click at [1281, 49] on div "All Open 256 Pending 47 Scheduled 43 In Progress 7 On Hold 68 Completed 91 serv…" at bounding box center [838, 51] width 1352 height 34
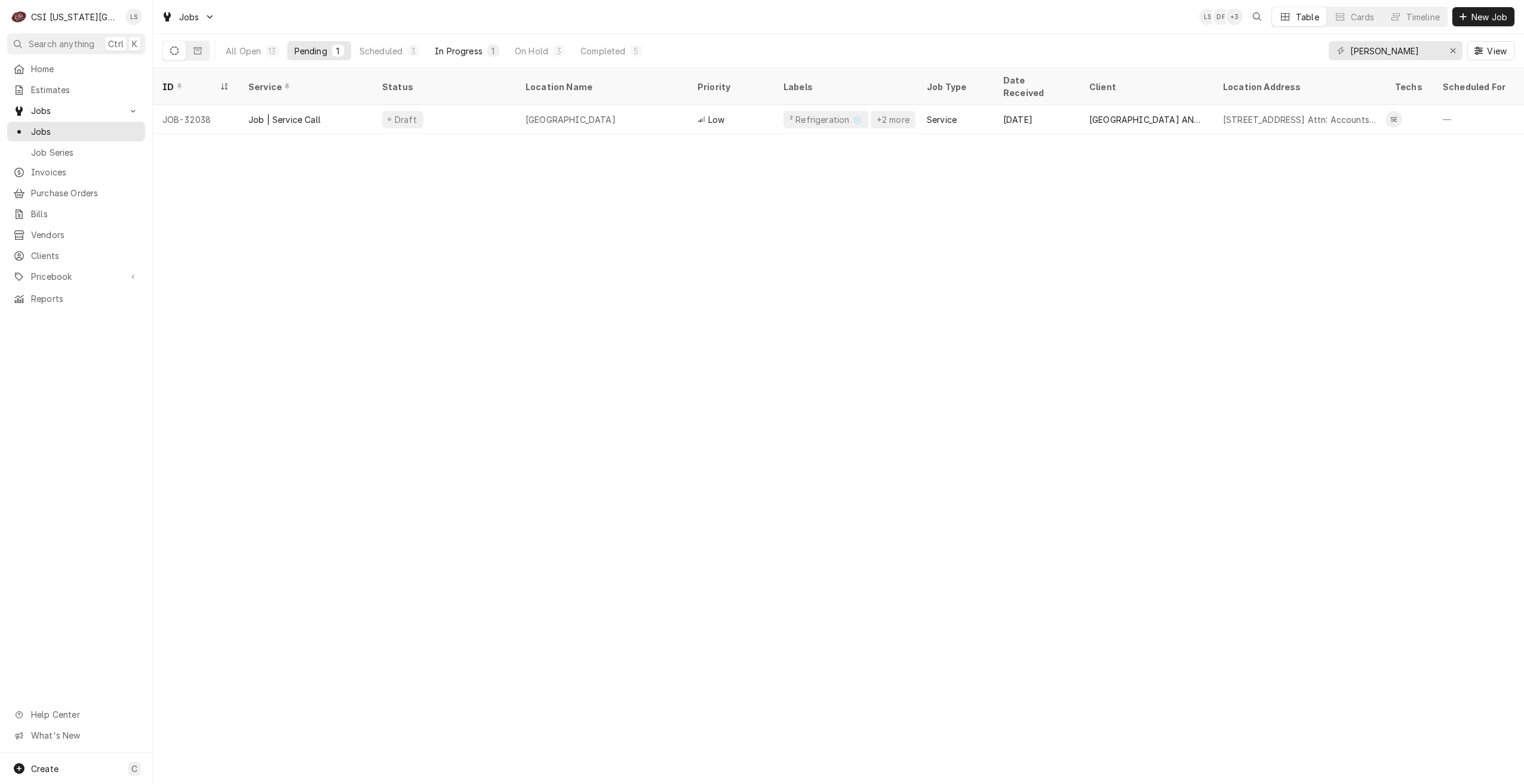
click at [461, 51] on div "In Progress" at bounding box center [459, 51] width 48 height 12
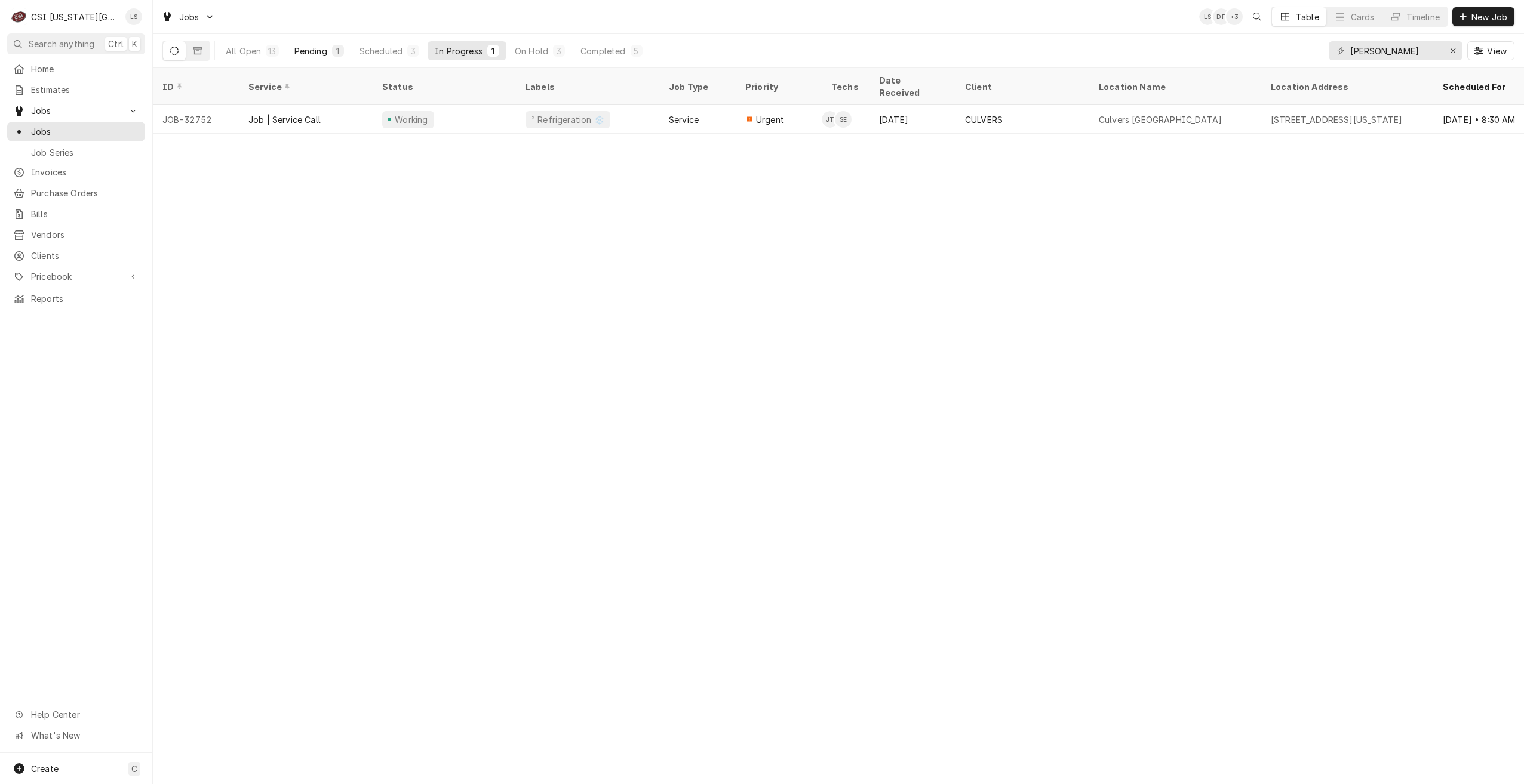
click at [324, 55] on div "Pending" at bounding box center [311, 51] width 33 height 12
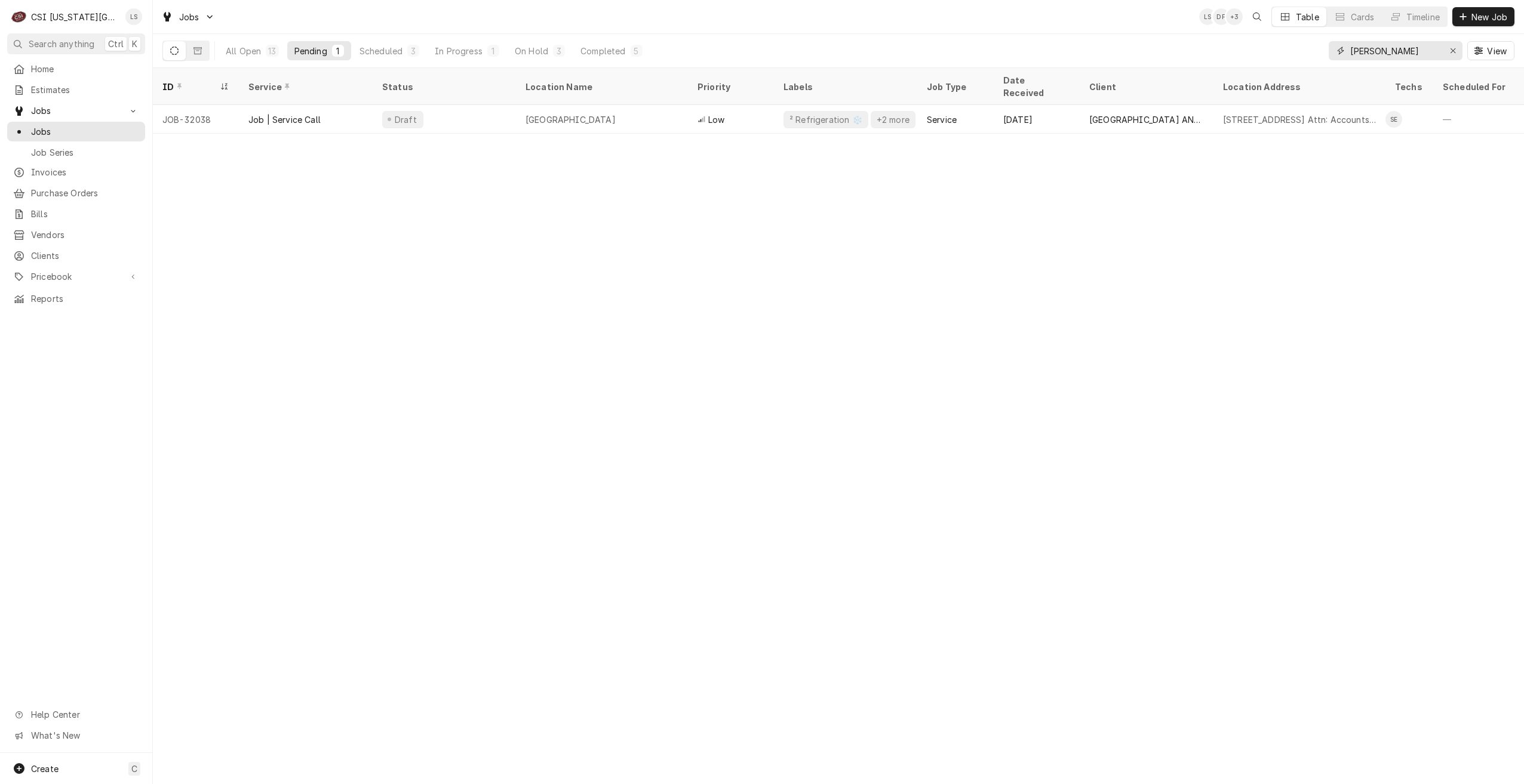
click at [1374, 52] on input "steve" at bounding box center [1395, 51] width 89 height 19
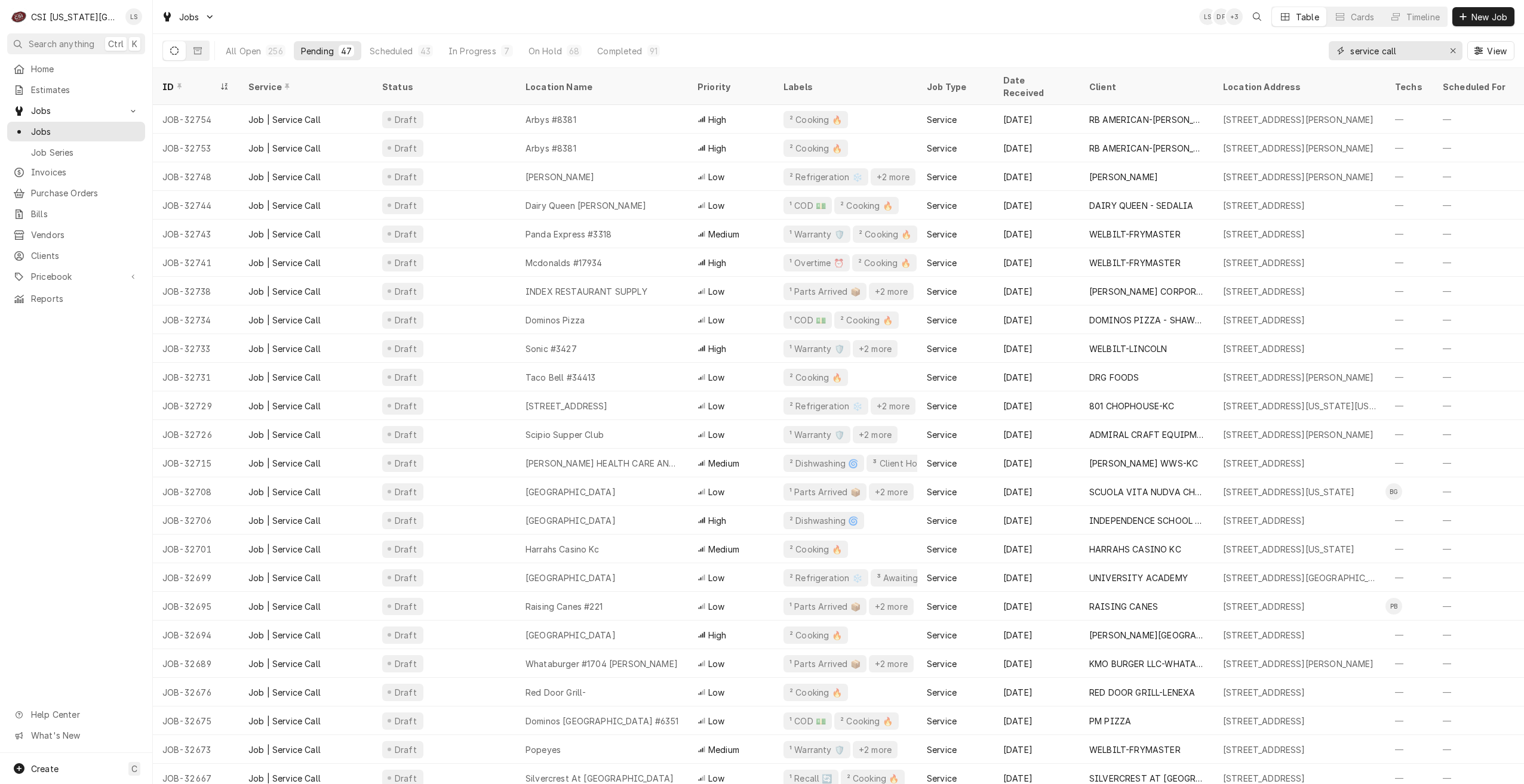
type input "service call"
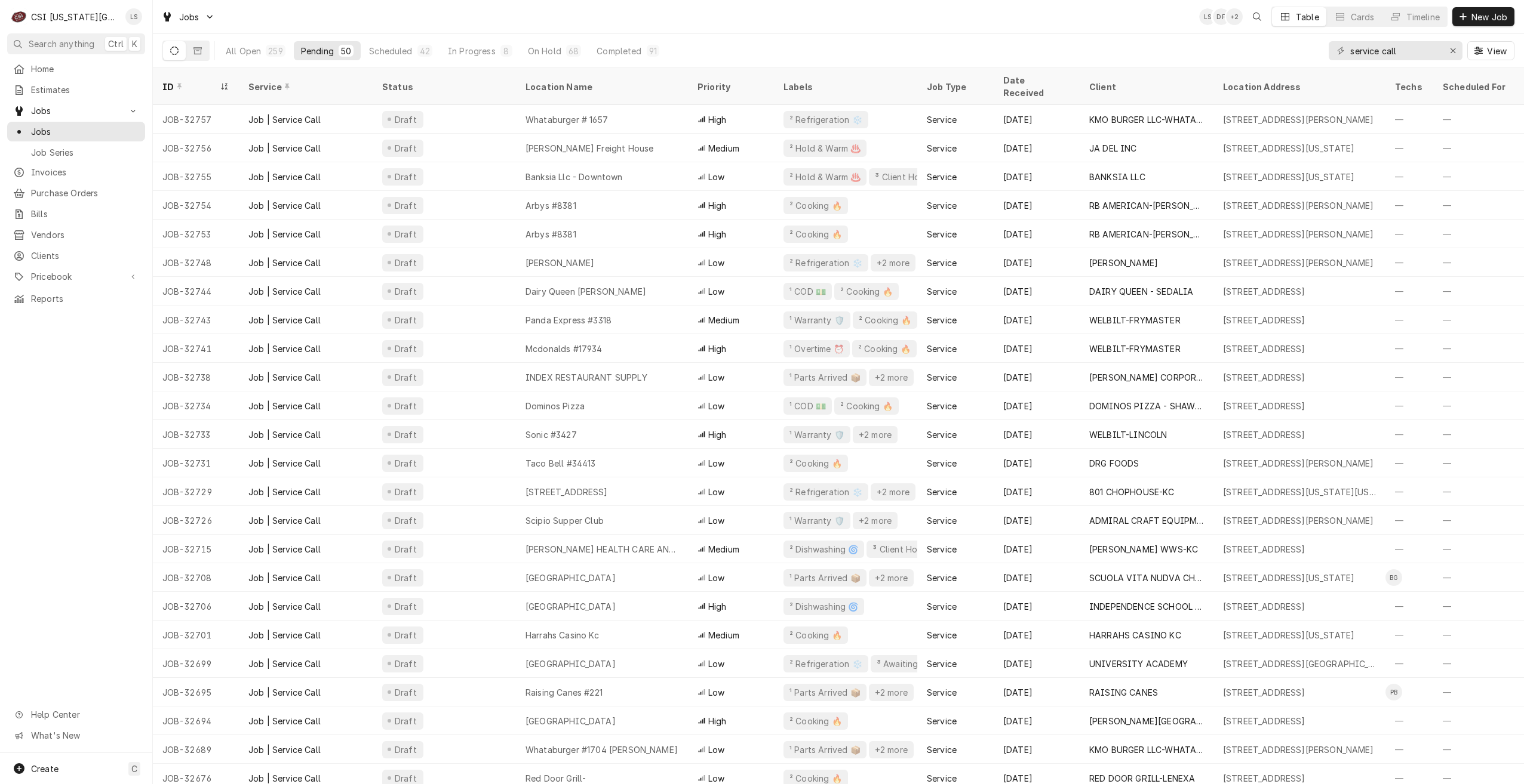
click at [842, 22] on div "Jobs LS DF + 2 Table Cards Timeline New Job" at bounding box center [838, 16] width 1371 height 34
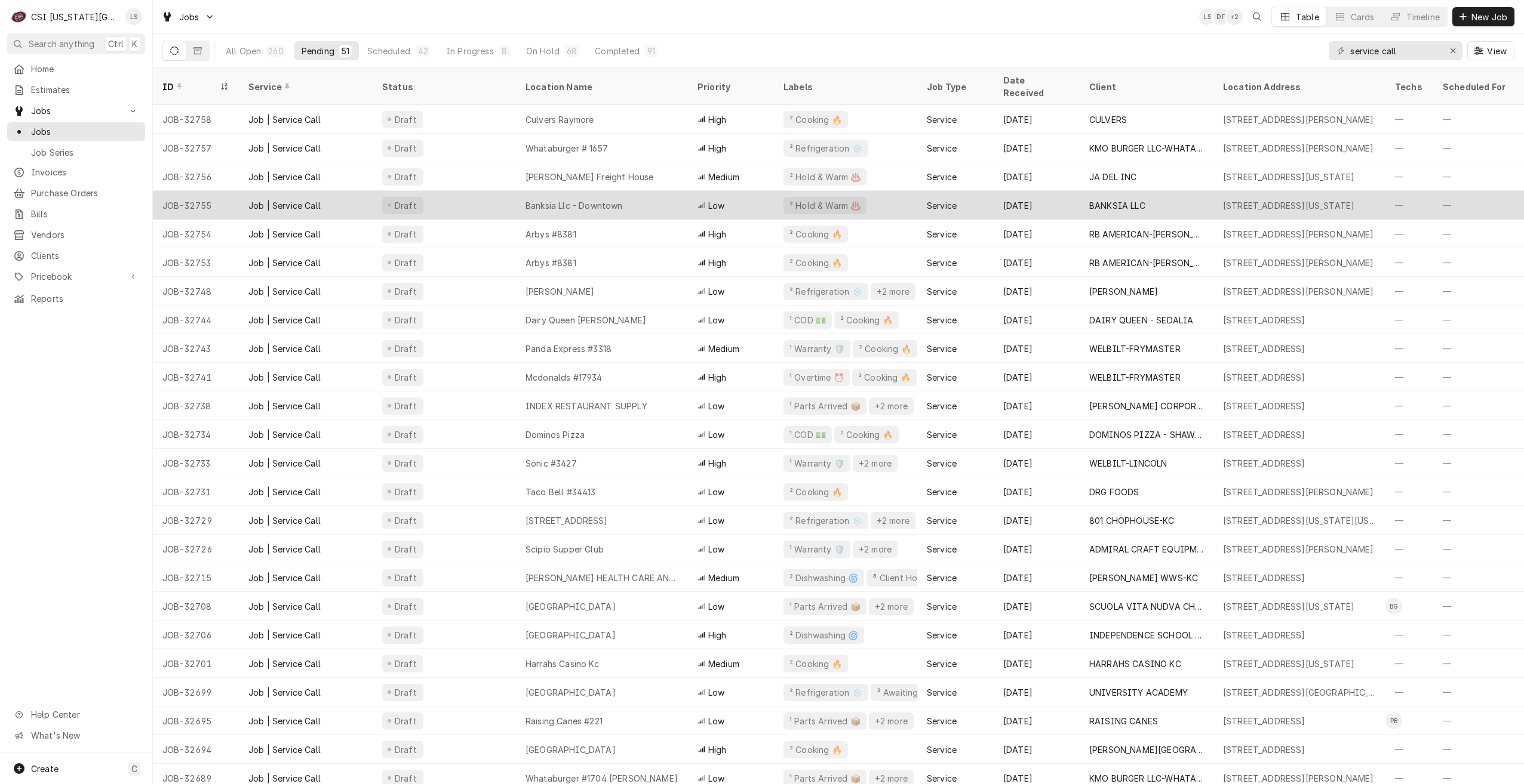
click at [665, 194] on div "Banksia Llc - Downtown" at bounding box center [601, 205] width 172 height 29
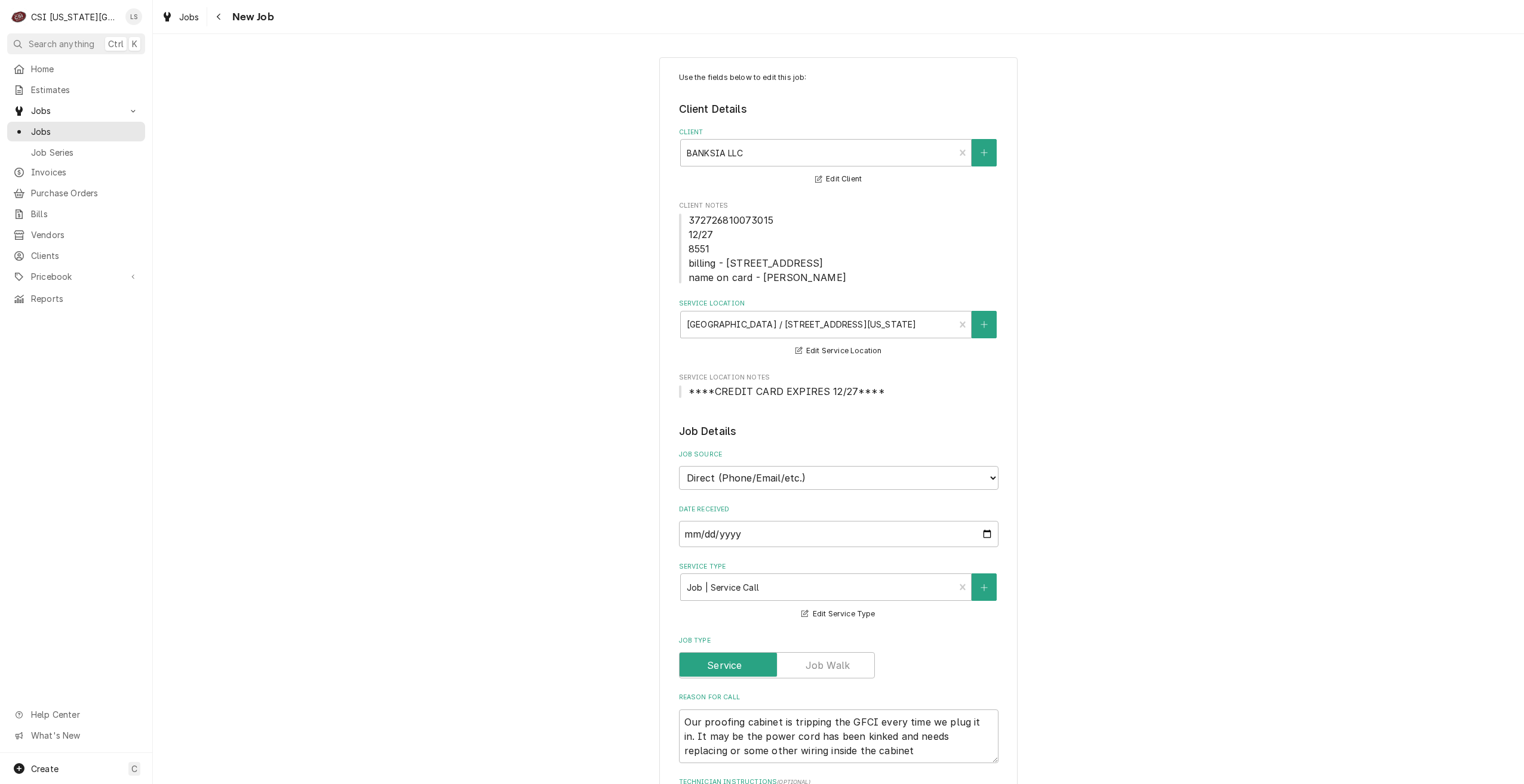
type textarea "x"
click at [83, 135] on link "Jobs" at bounding box center [76, 132] width 138 height 20
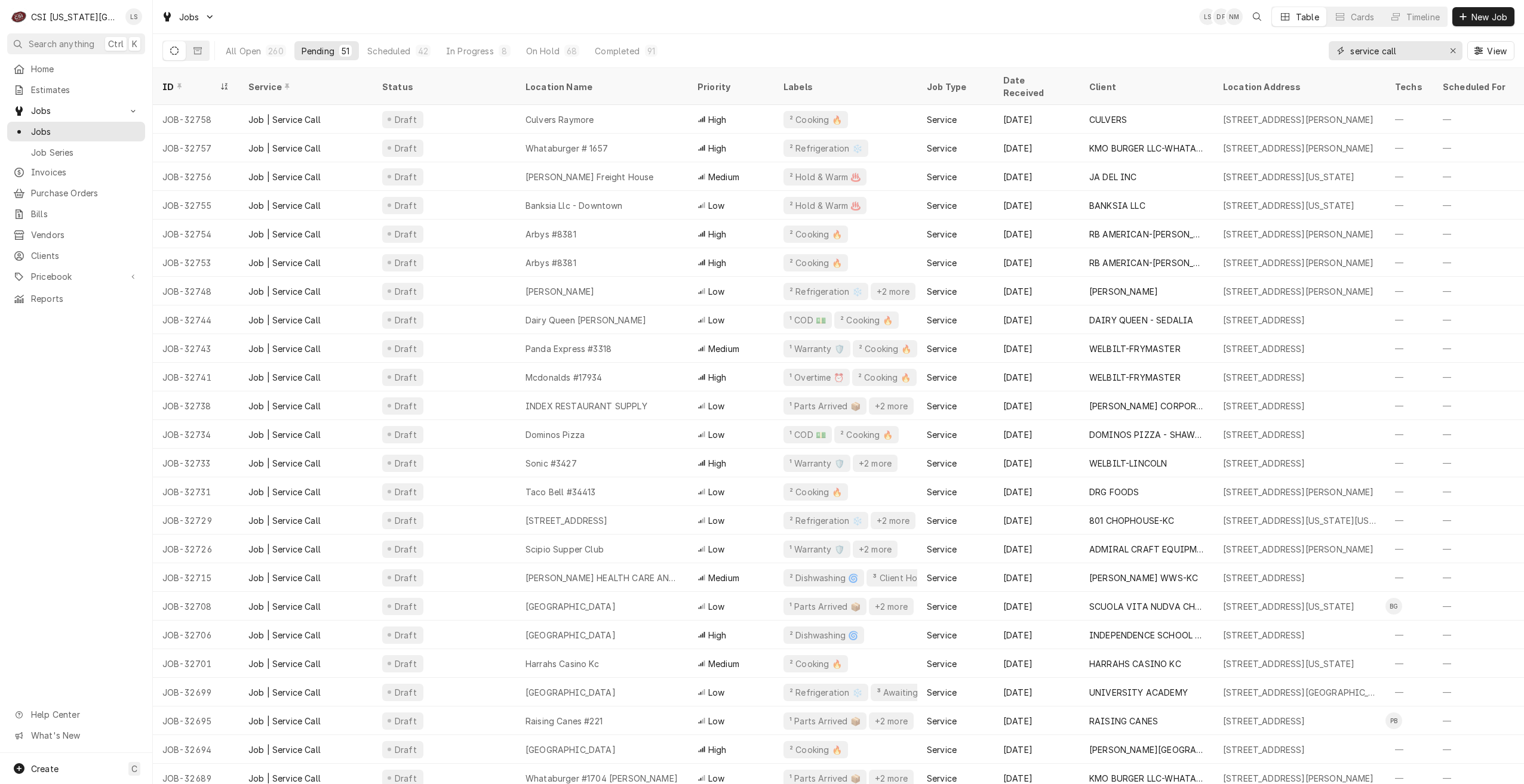
click at [1425, 53] on input "service call" at bounding box center [1395, 51] width 89 height 19
drag, startPoint x: 1425, startPoint y: 53, endPoint x: 1343, endPoint y: 53, distance: 82.0
click at [1343, 53] on div "service call" at bounding box center [1395, 51] width 134 height 19
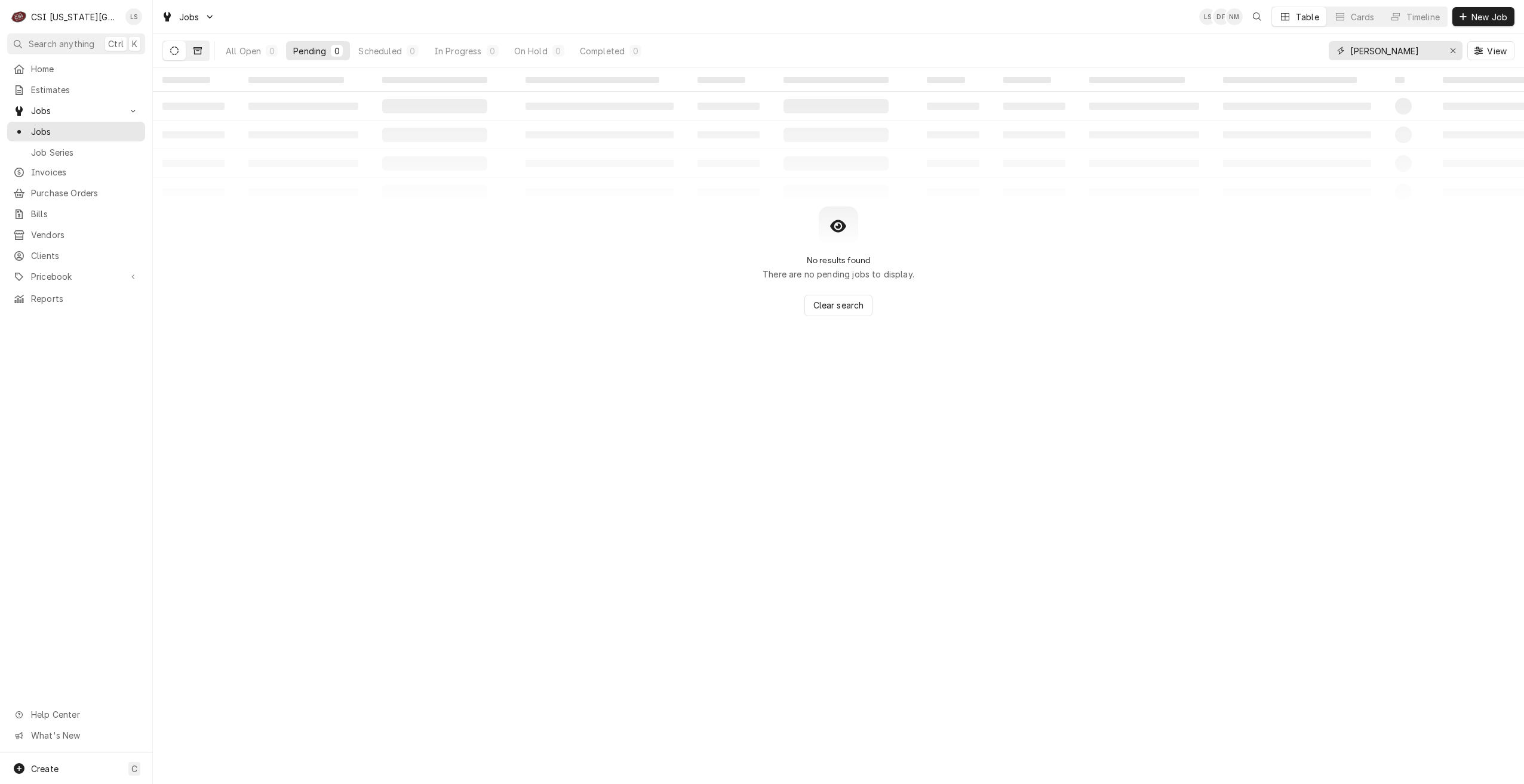
type input "[PERSON_NAME]"
click at [202, 45] on button "Dynamic Content Wrapper" at bounding box center [197, 51] width 22 height 19
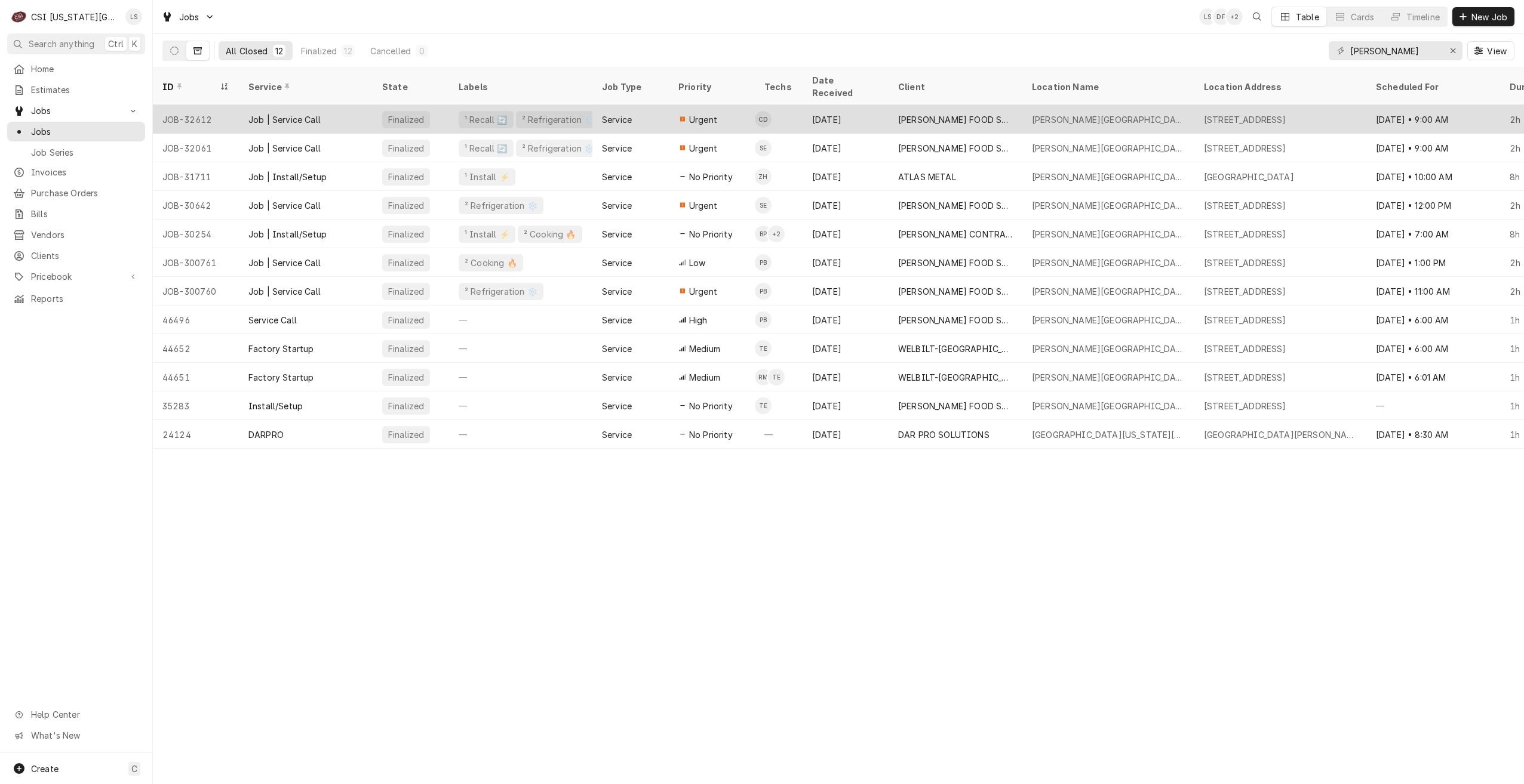
click at [974, 113] on div "[PERSON_NAME] FOOD SERVICE EQUIPMENT (1)" at bounding box center [955, 119] width 114 height 12
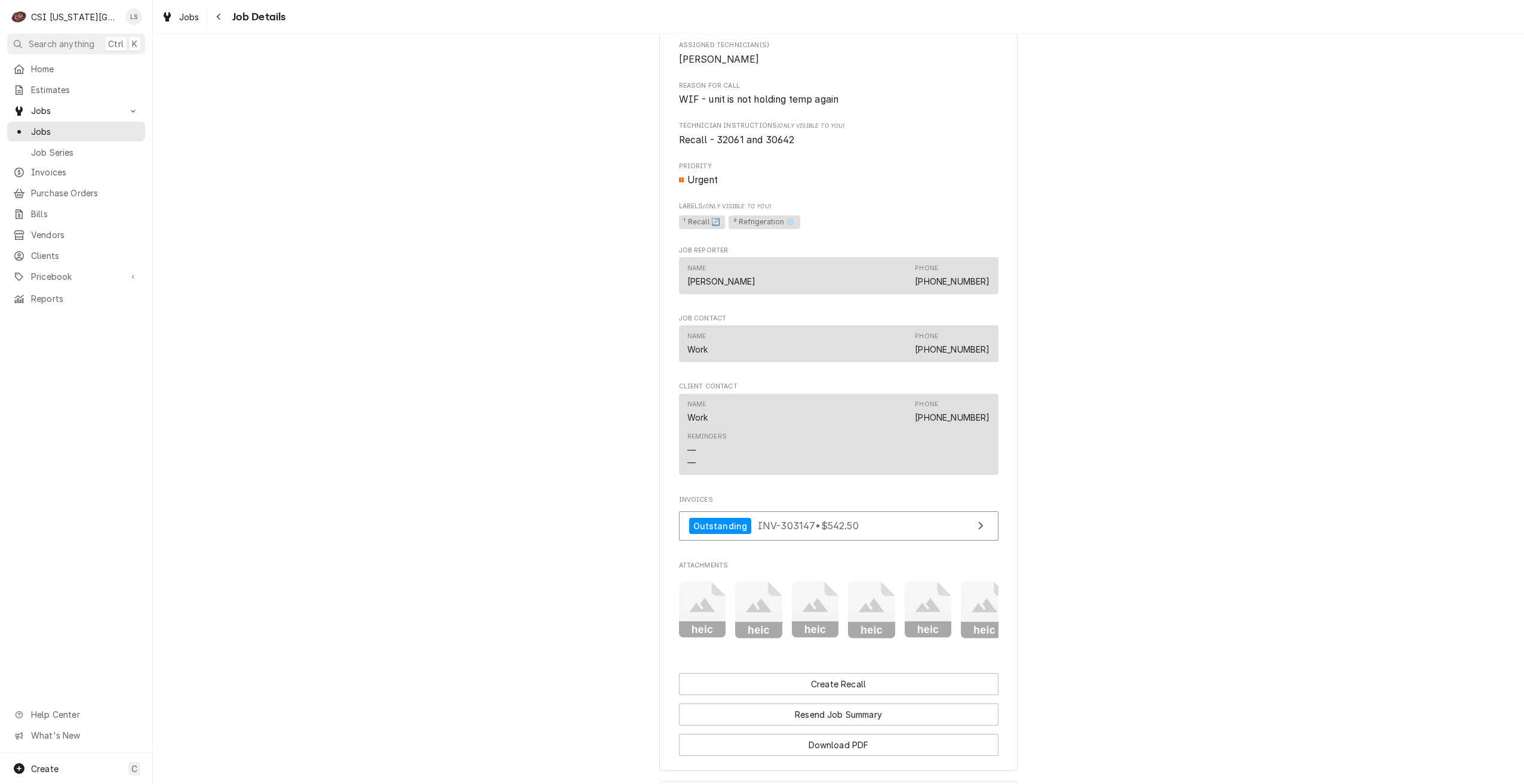
scroll to position [783, 0]
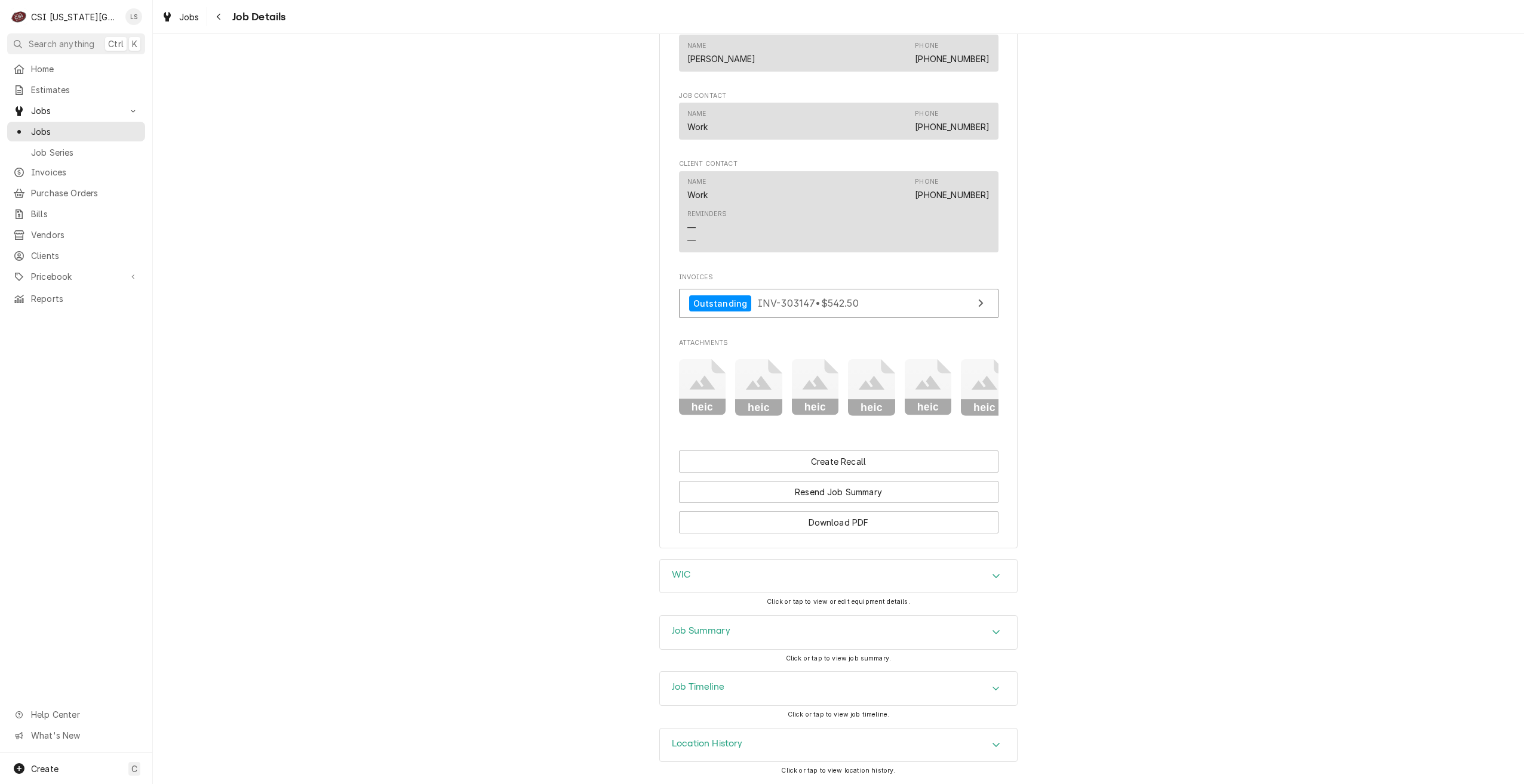
click at [912, 625] on div "Job Summary" at bounding box center [838, 633] width 357 height 34
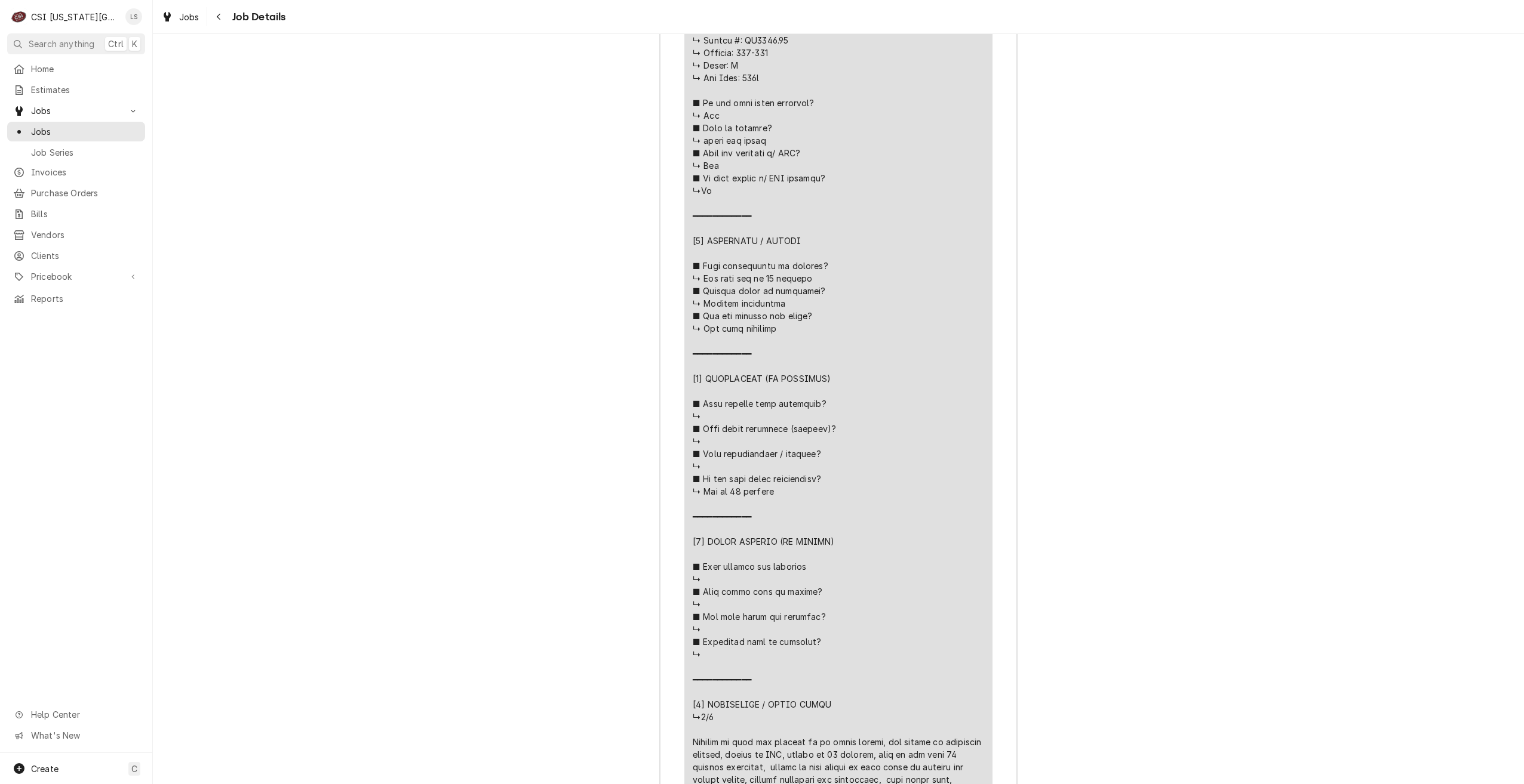
scroll to position [2275, 0]
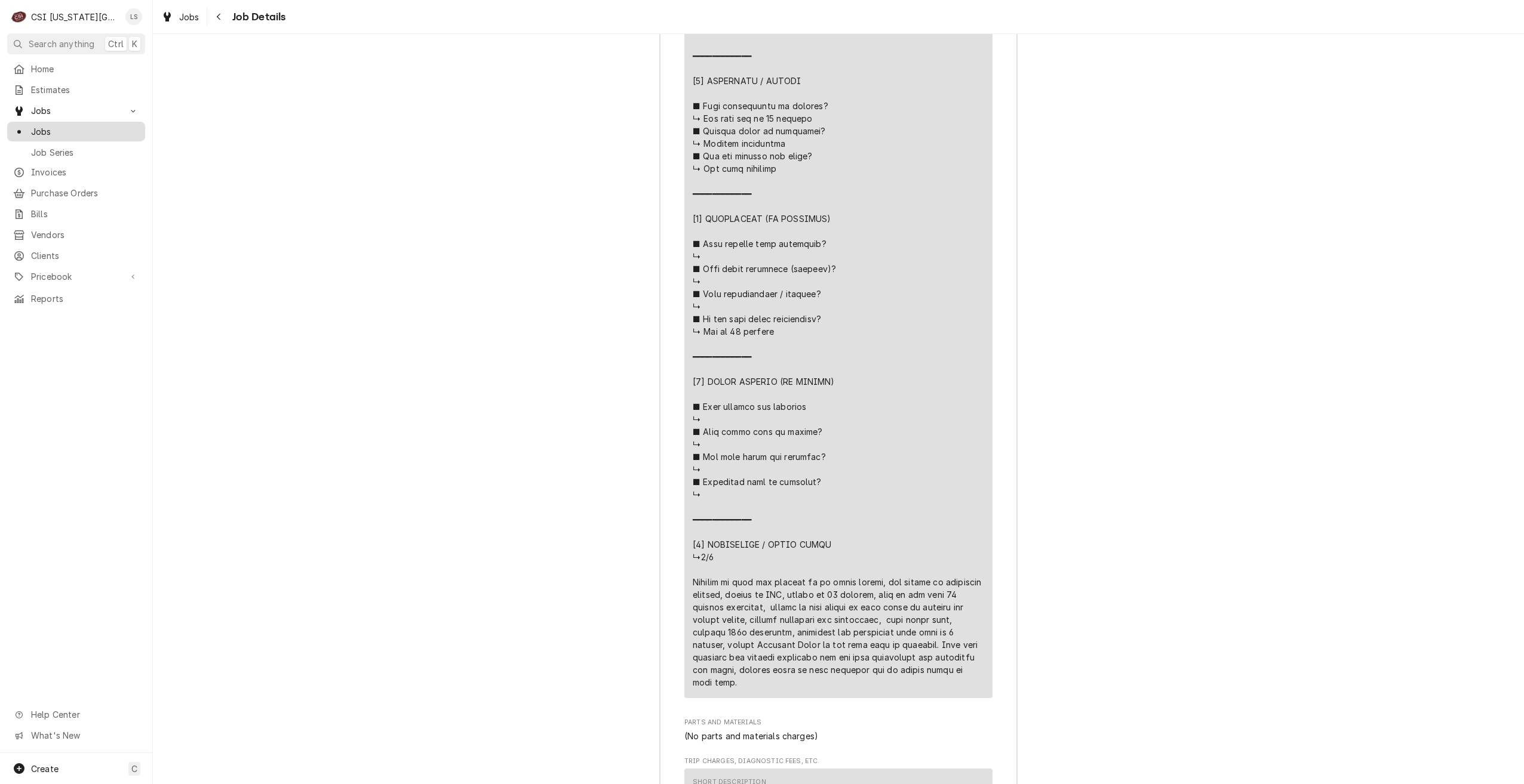
click at [119, 128] on span "Jobs" at bounding box center [85, 132] width 108 height 12
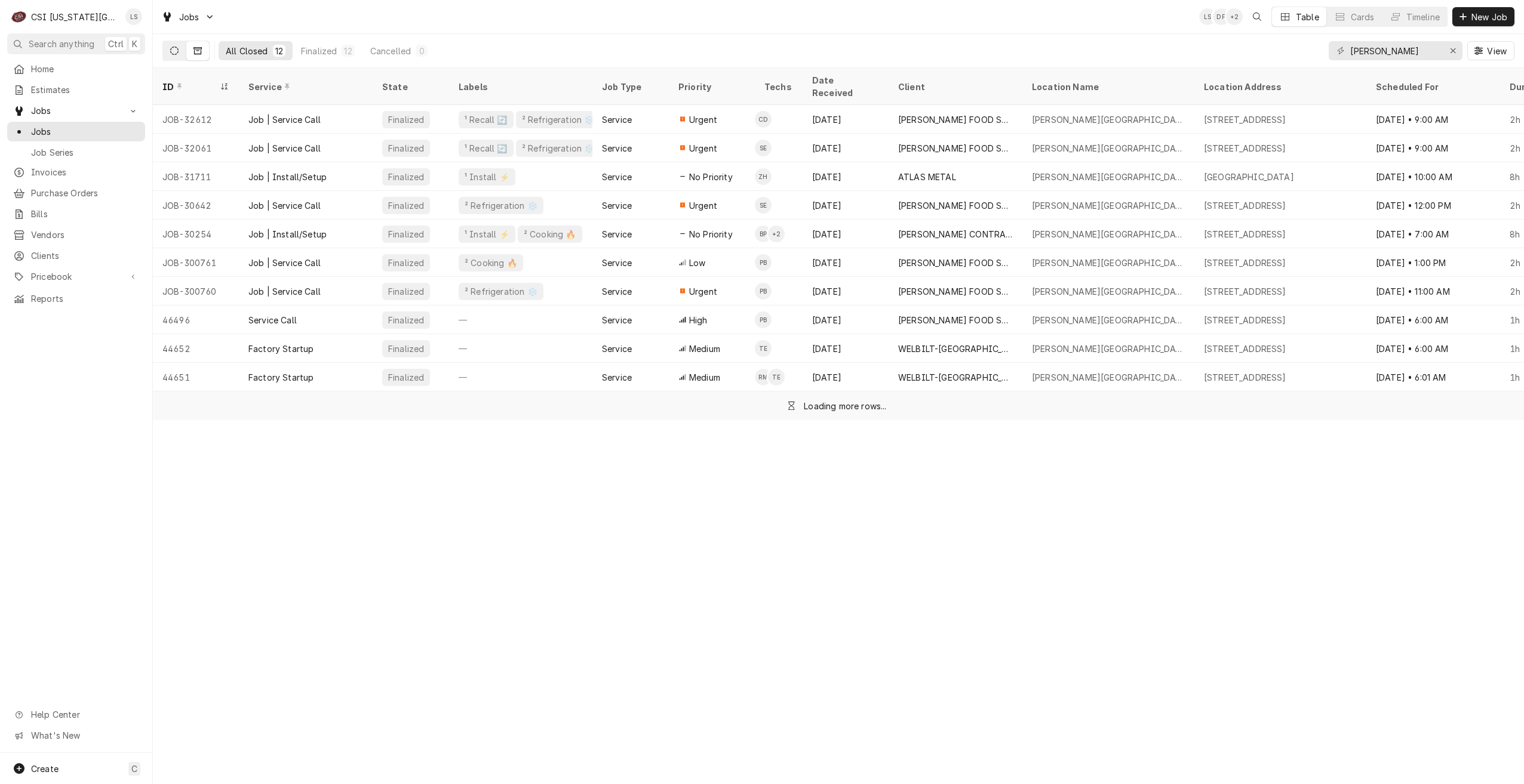
click at [170, 55] on button "Dynamic Content Wrapper" at bounding box center [174, 51] width 22 height 19
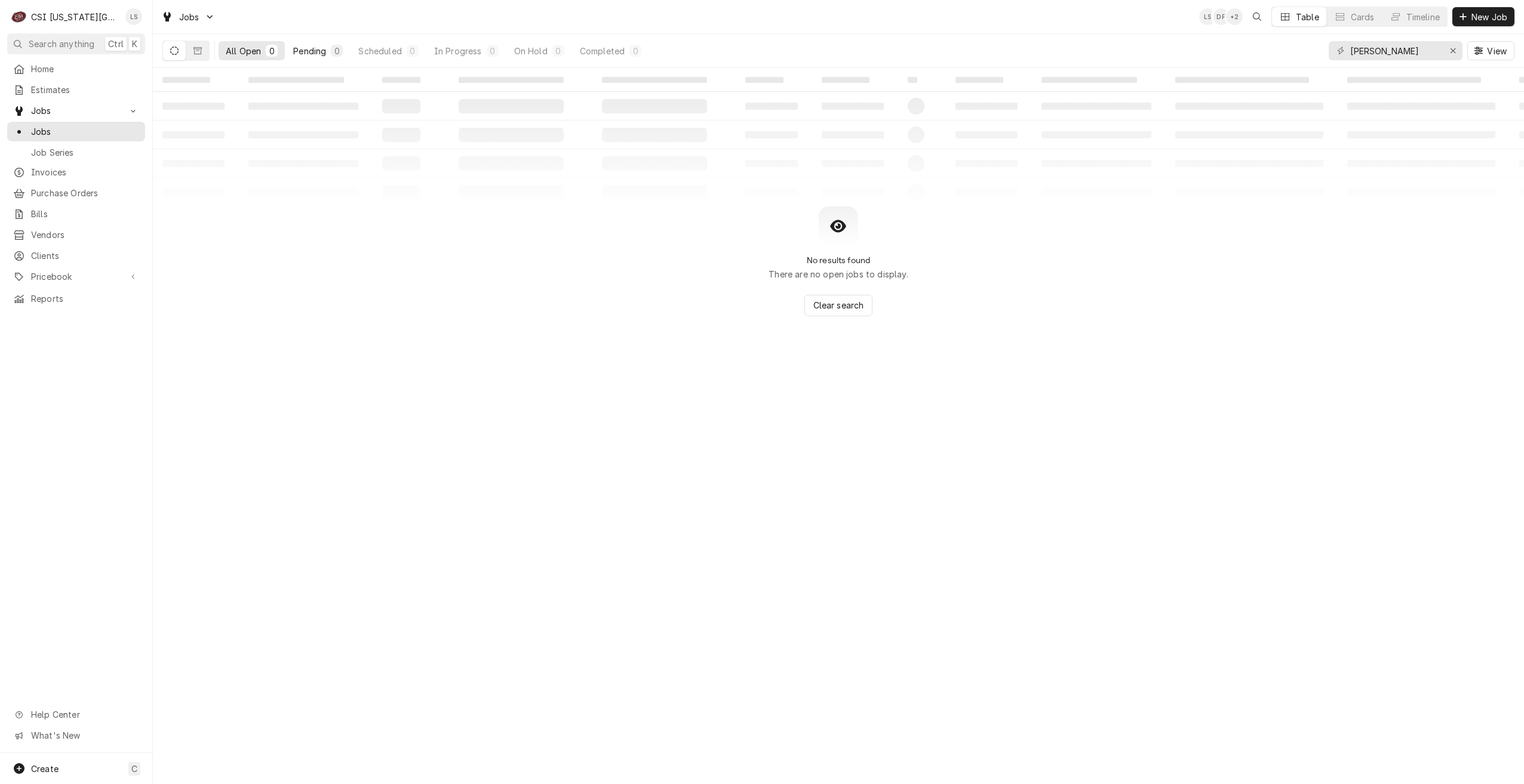
click at [301, 51] on div "Pending" at bounding box center [310, 51] width 33 height 12
click at [1371, 48] on input "lewis" at bounding box center [1395, 51] width 89 height 19
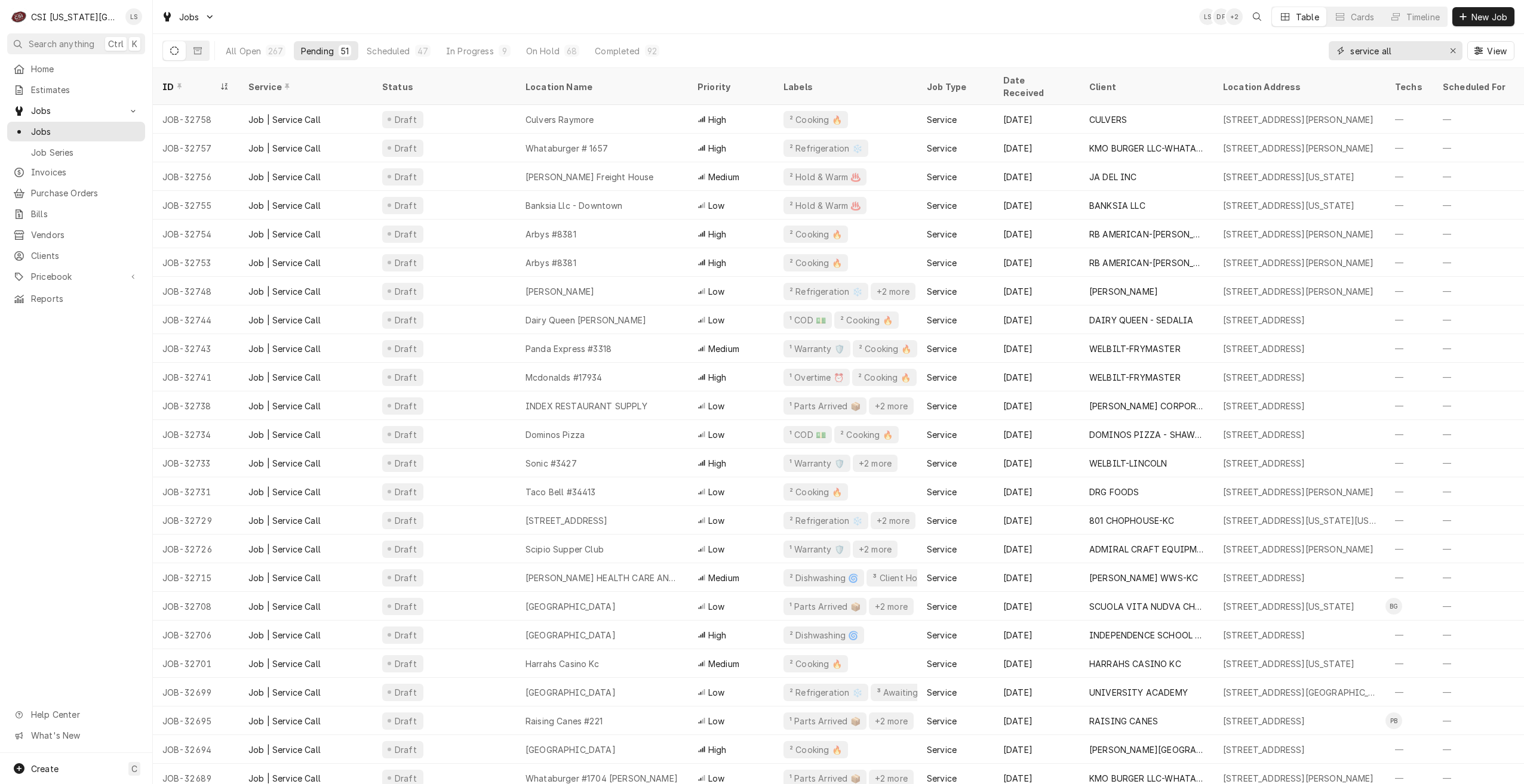
click at [1383, 55] on input "service all" at bounding box center [1395, 51] width 89 height 19
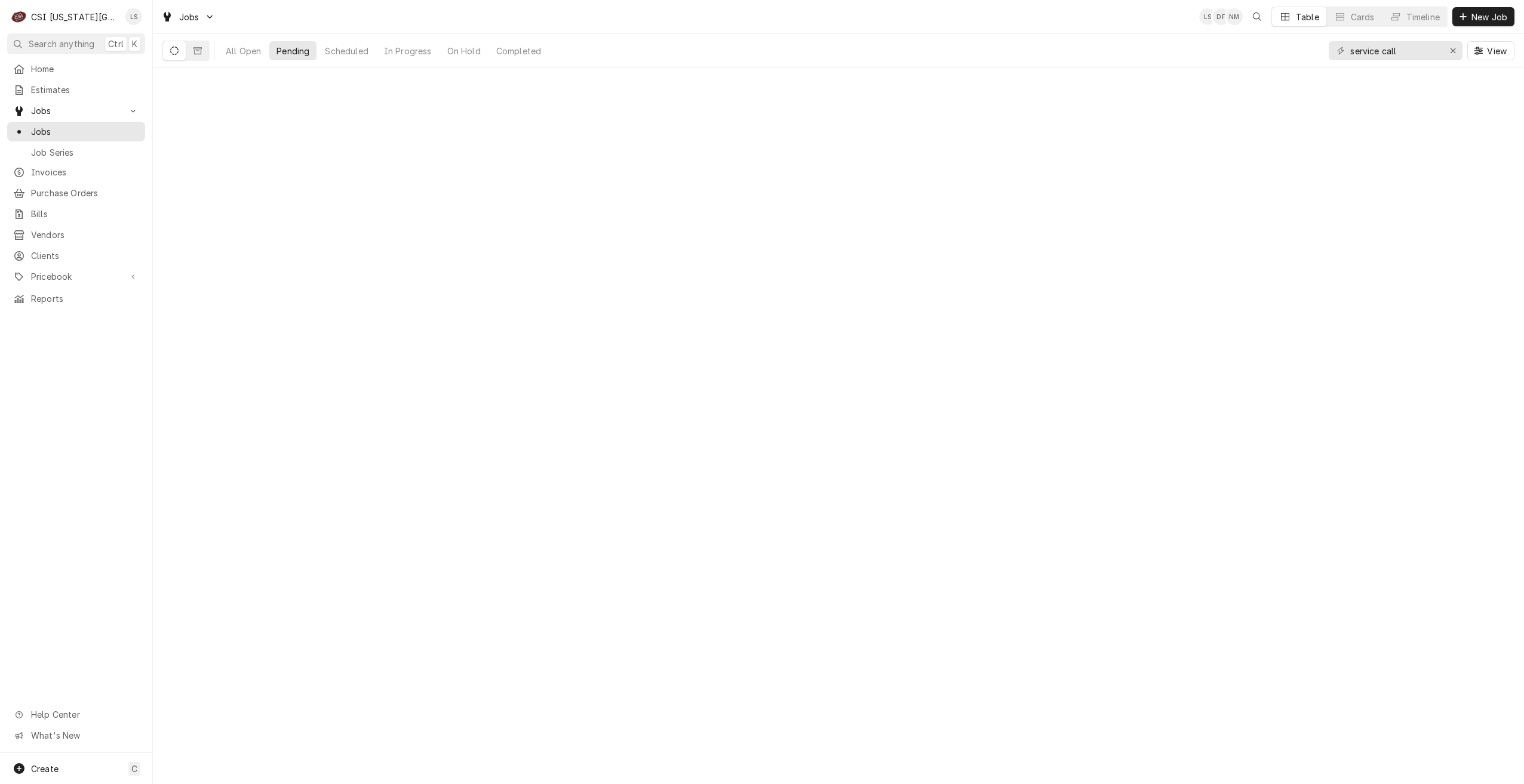
click at [1046, 30] on div "Jobs LS DF NM Table Cards Timeline New Job" at bounding box center [838, 16] width 1371 height 34
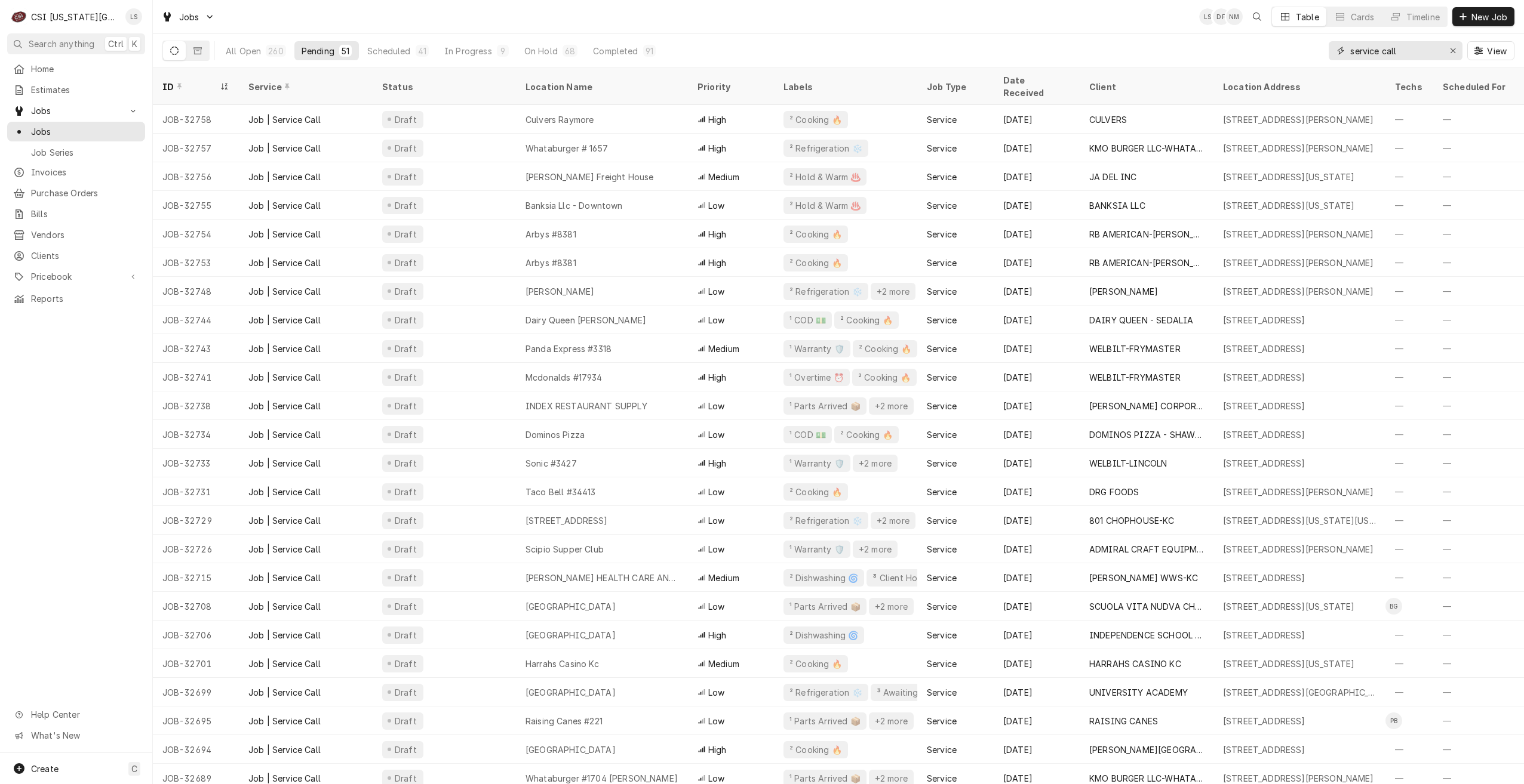
drag, startPoint x: 1419, startPoint y: 50, endPoint x: 1336, endPoint y: 55, distance: 83.2
click at [1336, 55] on div "service call" at bounding box center [1395, 51] width 134 height 19
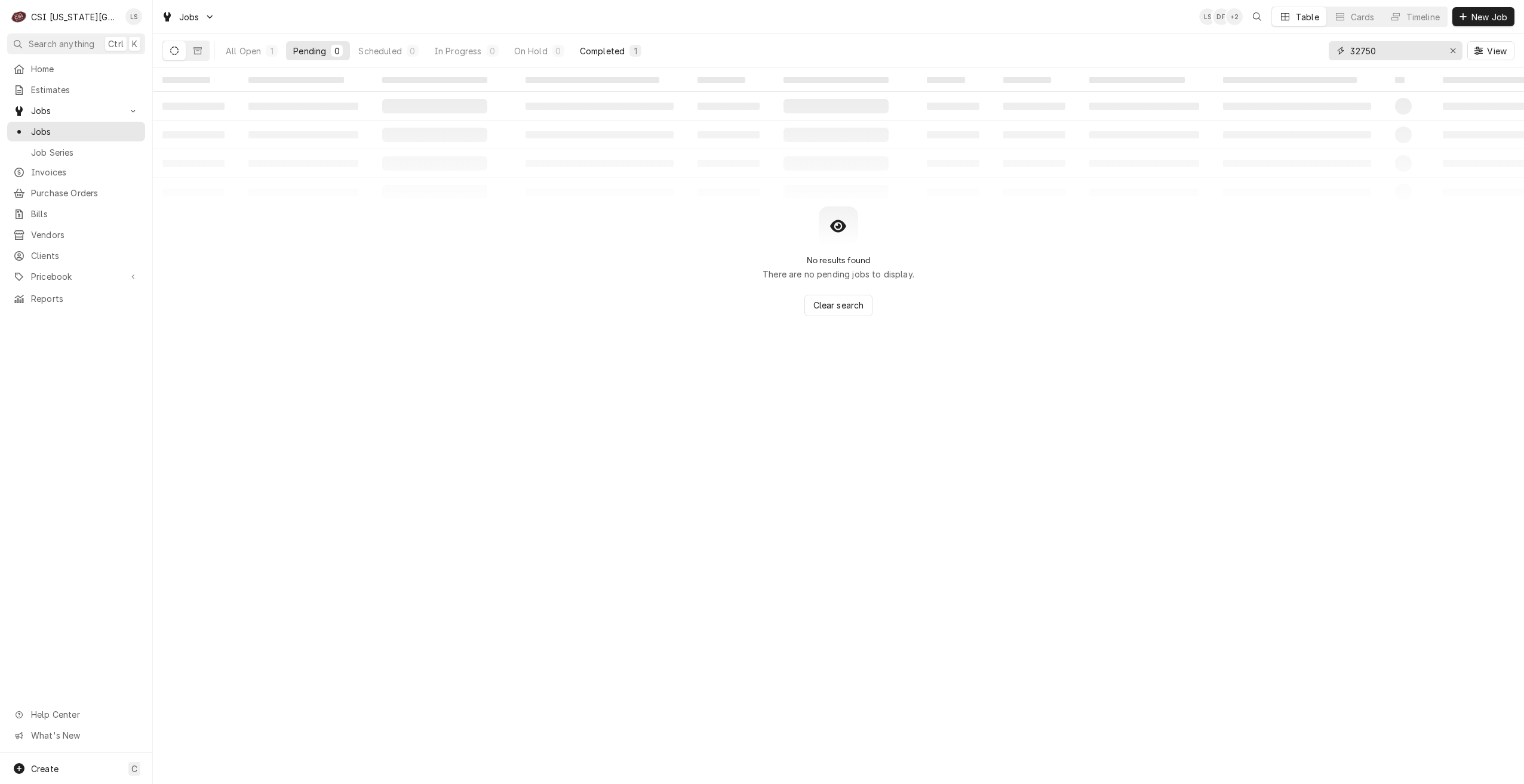
type input "32750"
click at [620, 49] on div "Completed" at bounding box center [602, 51] width 45 height 12
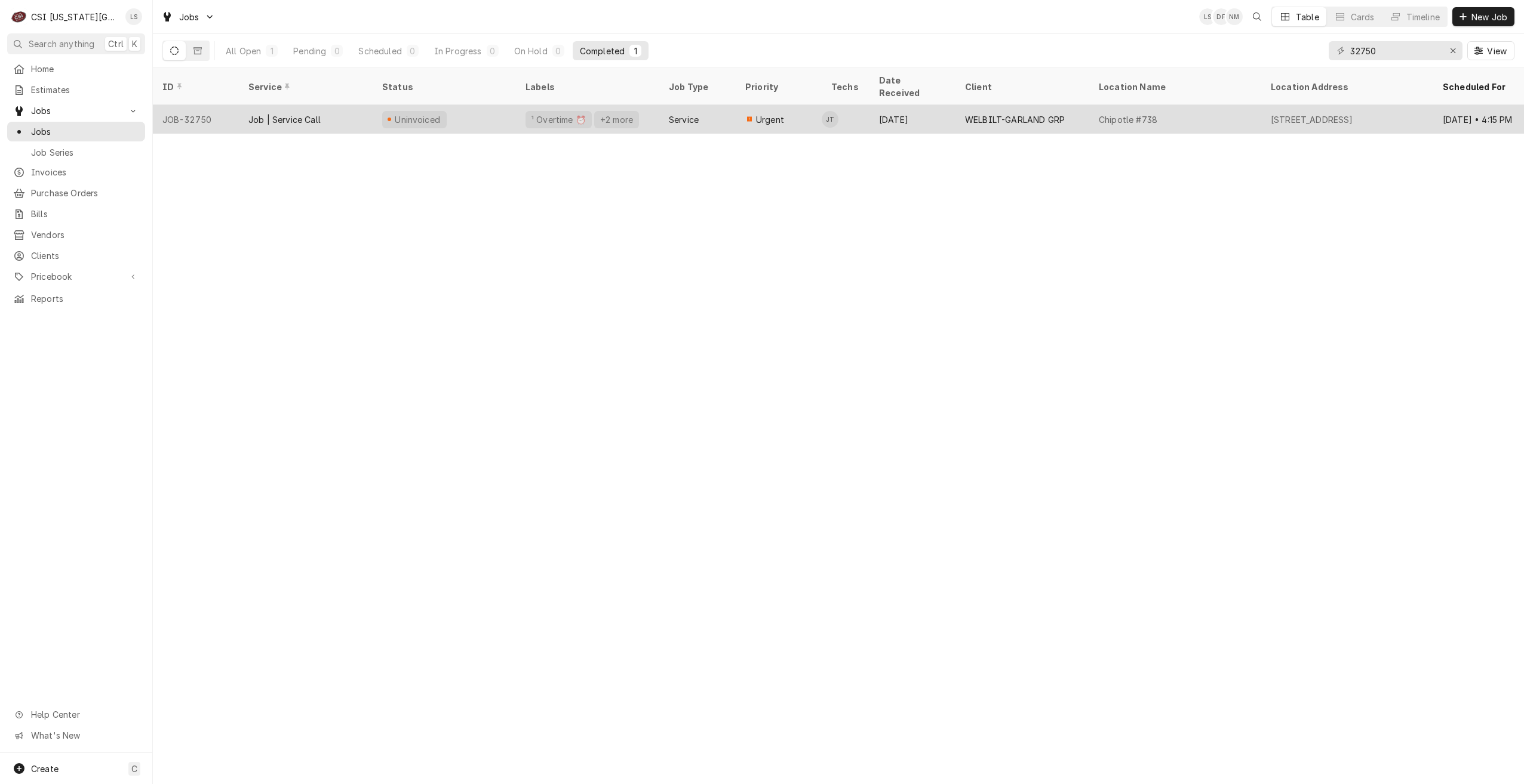
click at [903, 111] on div "Sep 13" at bounding box center [912, 120] width 86 height 29
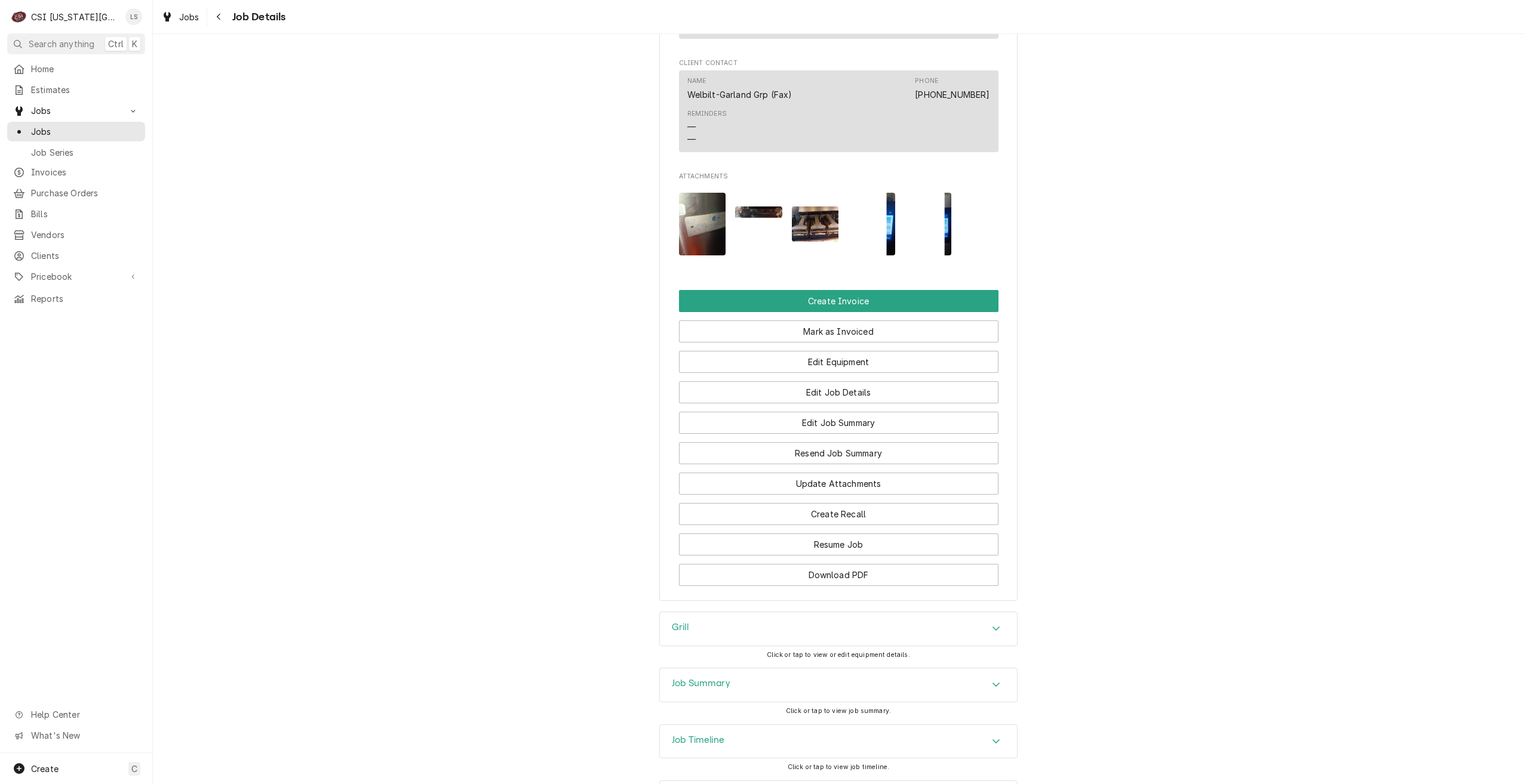
scroll to position [1673, 0]
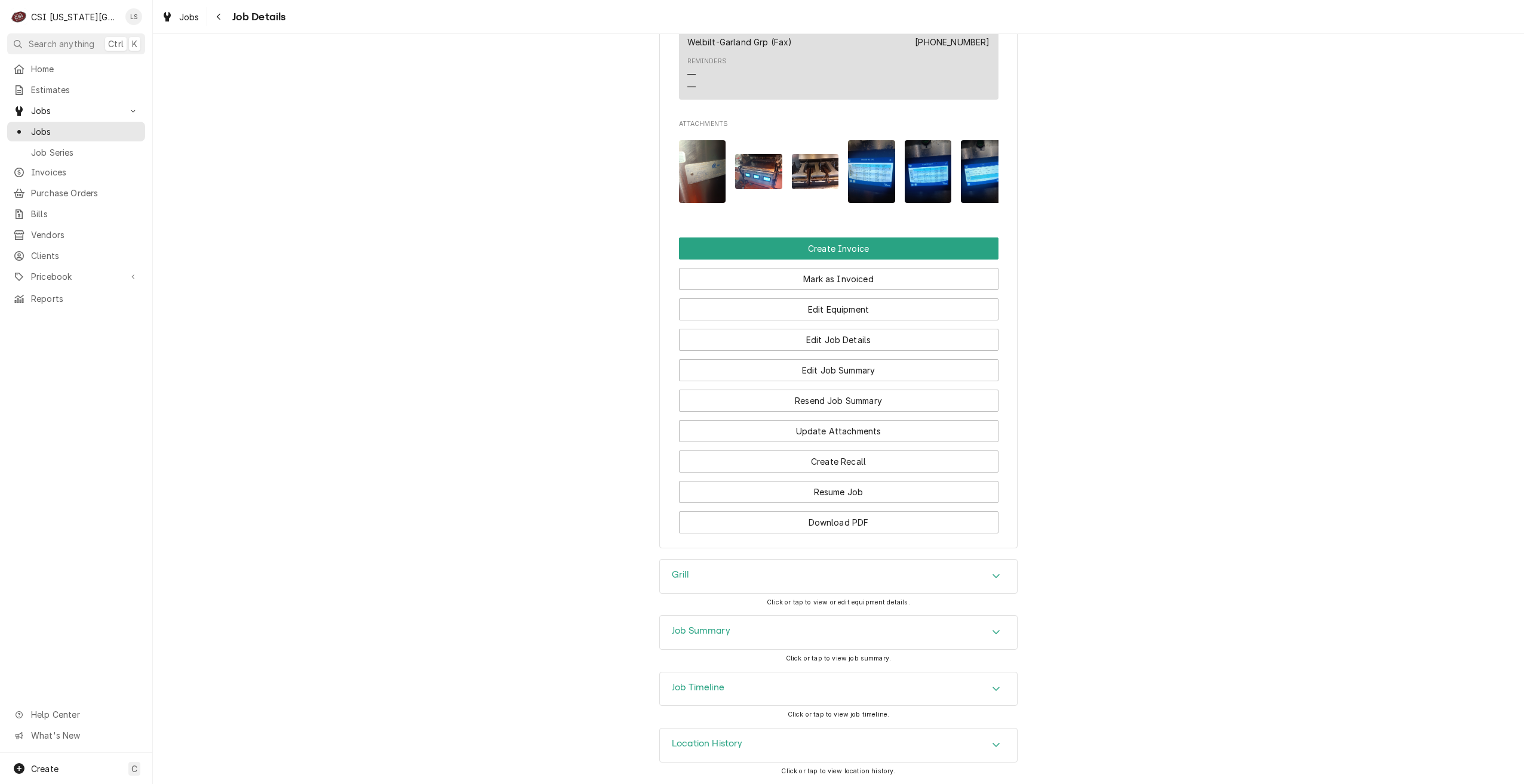
click at [936, 643] on div "Job Summary" at bounding box center [838, 633] width 357 height 34
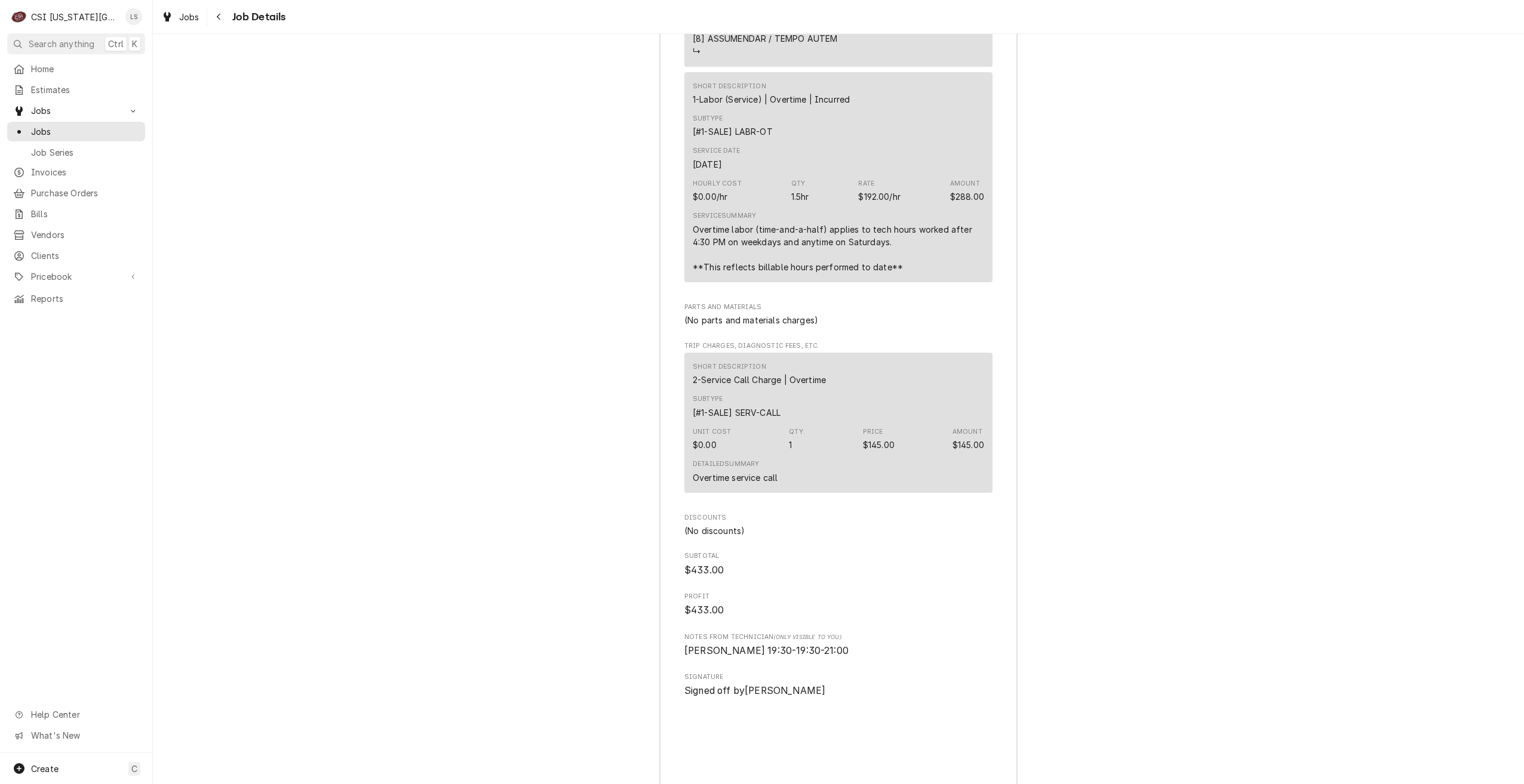
scroll to position [3881, 0]
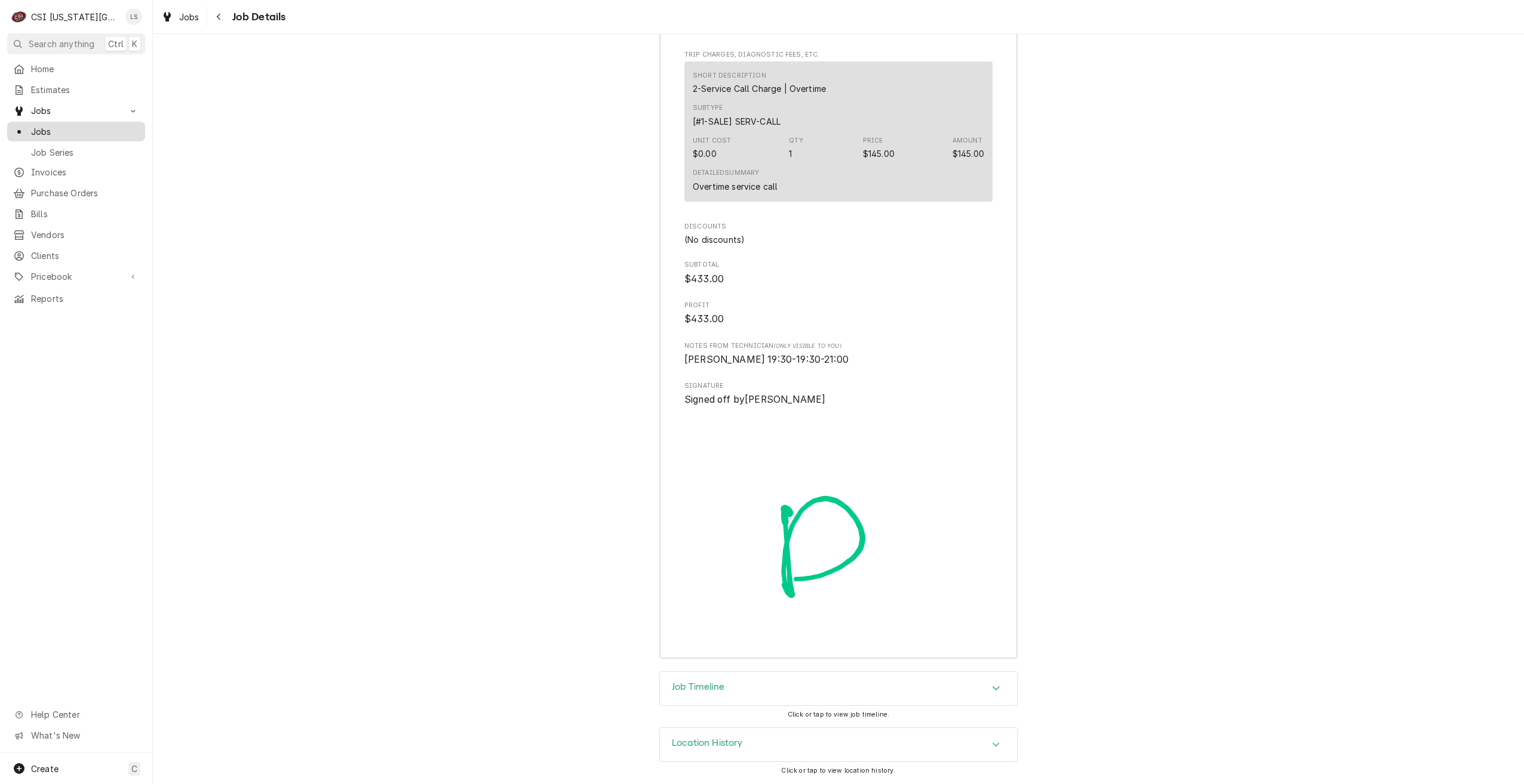
click at [77, 130] on span "Jobs" at bounding box center [85, 132] width 108 height 12
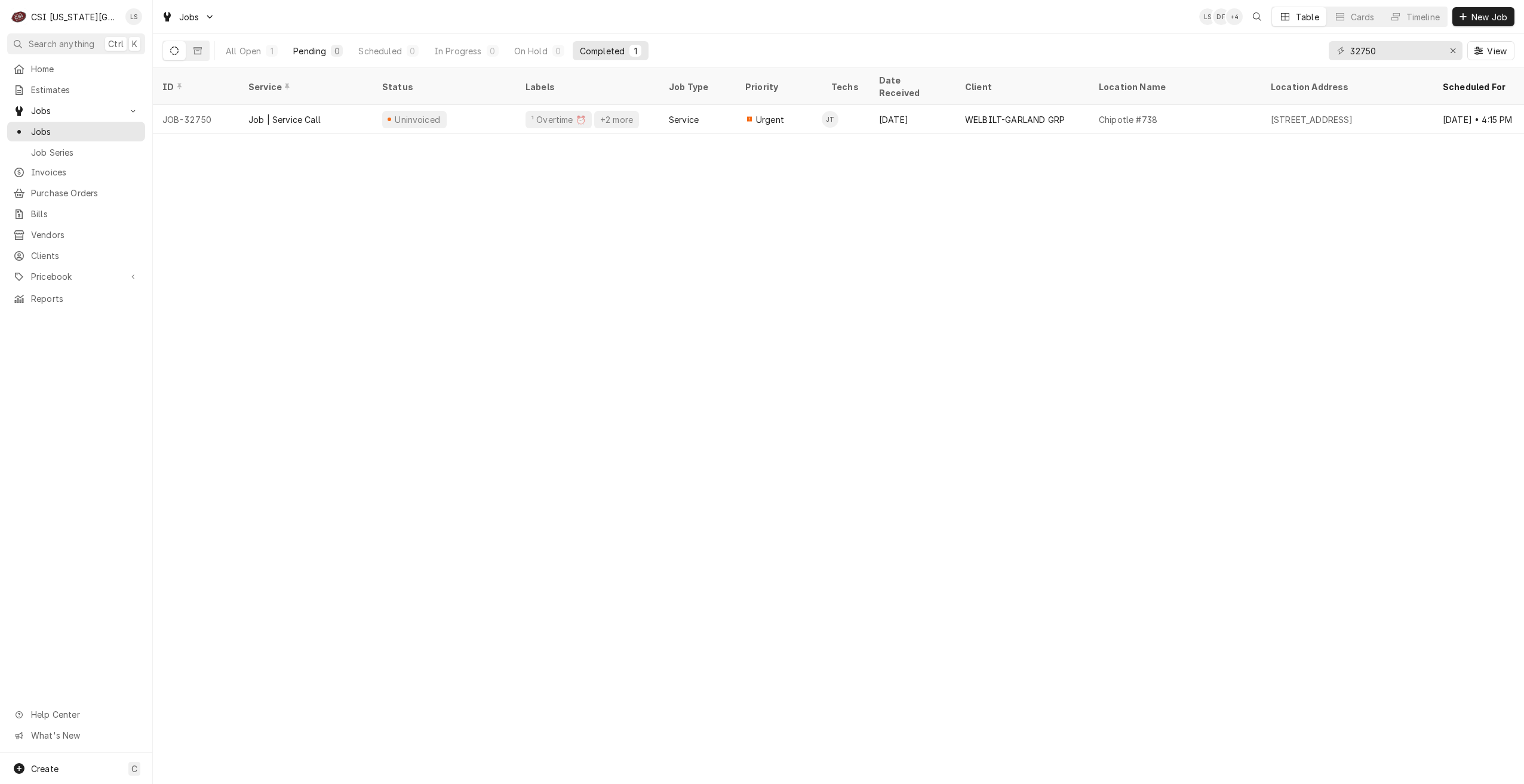
click at [317, 57] on button "Pending 0" at bounding box center [318, 51] width 64 height 19
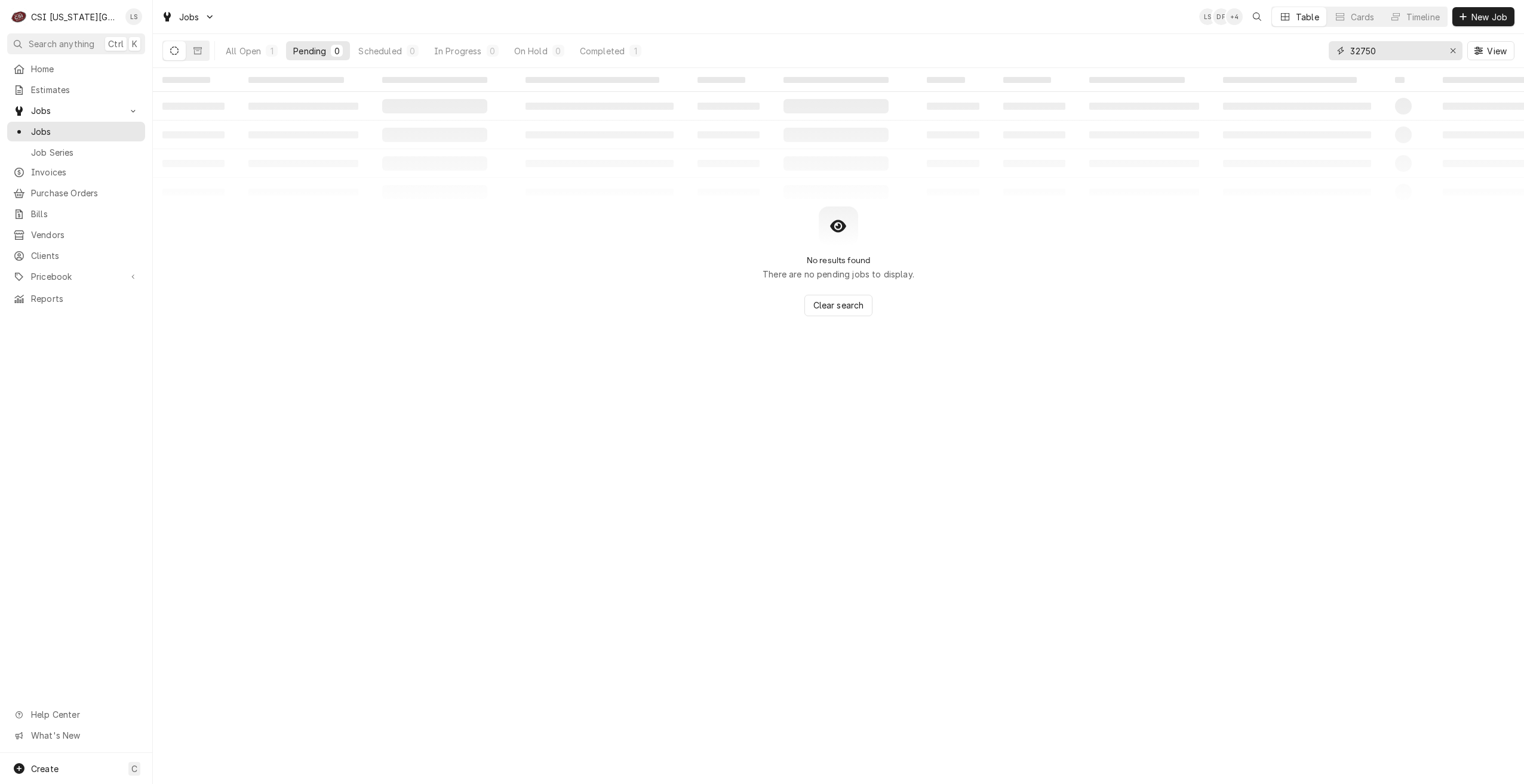
click at [1363, 52] on input "32750" at bounding box center [1395, 51] width 89 height 19
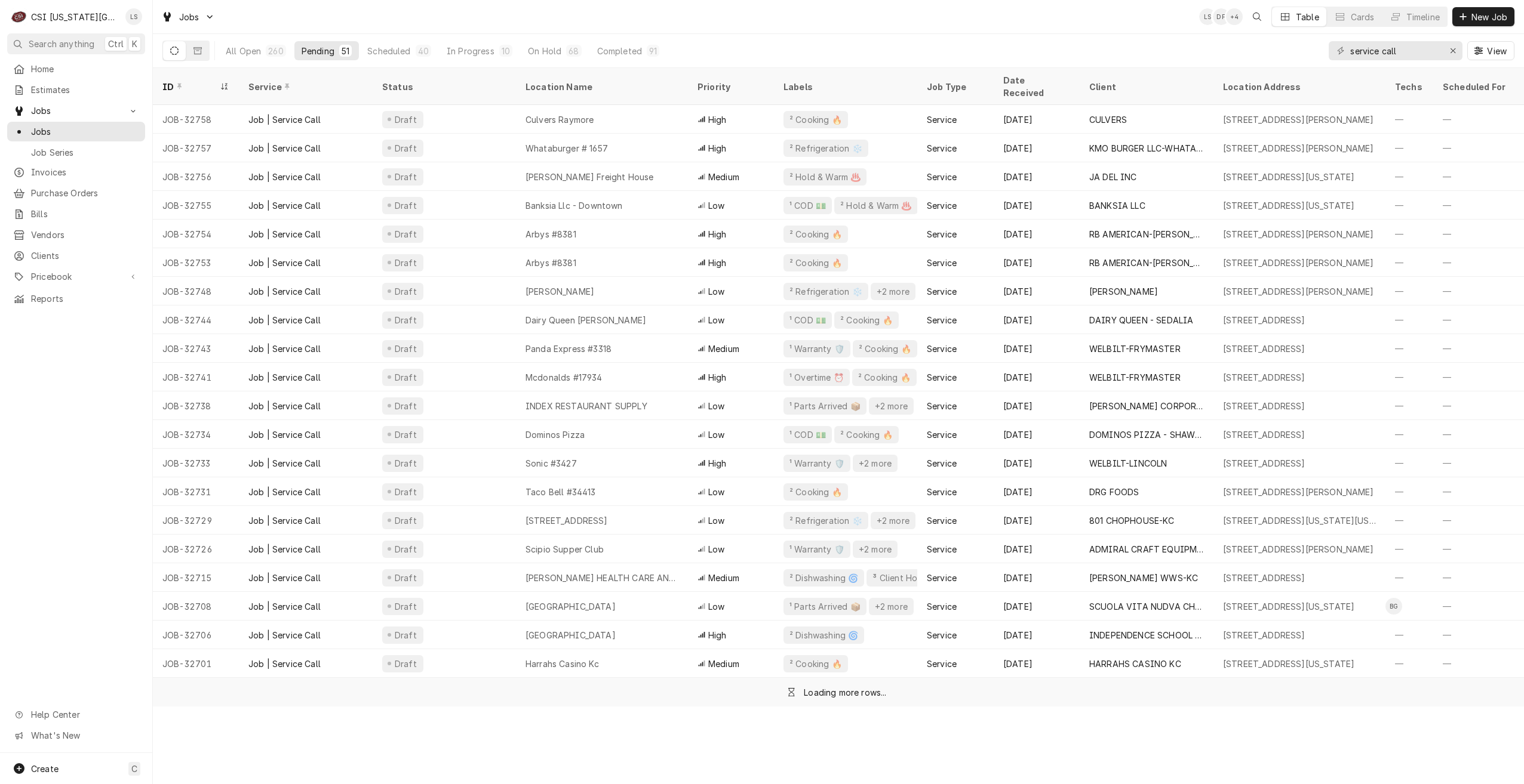
click at [1048, 32] on div "Jobs LS DF + 4 Table Cards Timeline New Job" at bounding box center [838, 16] width 1371 height 34
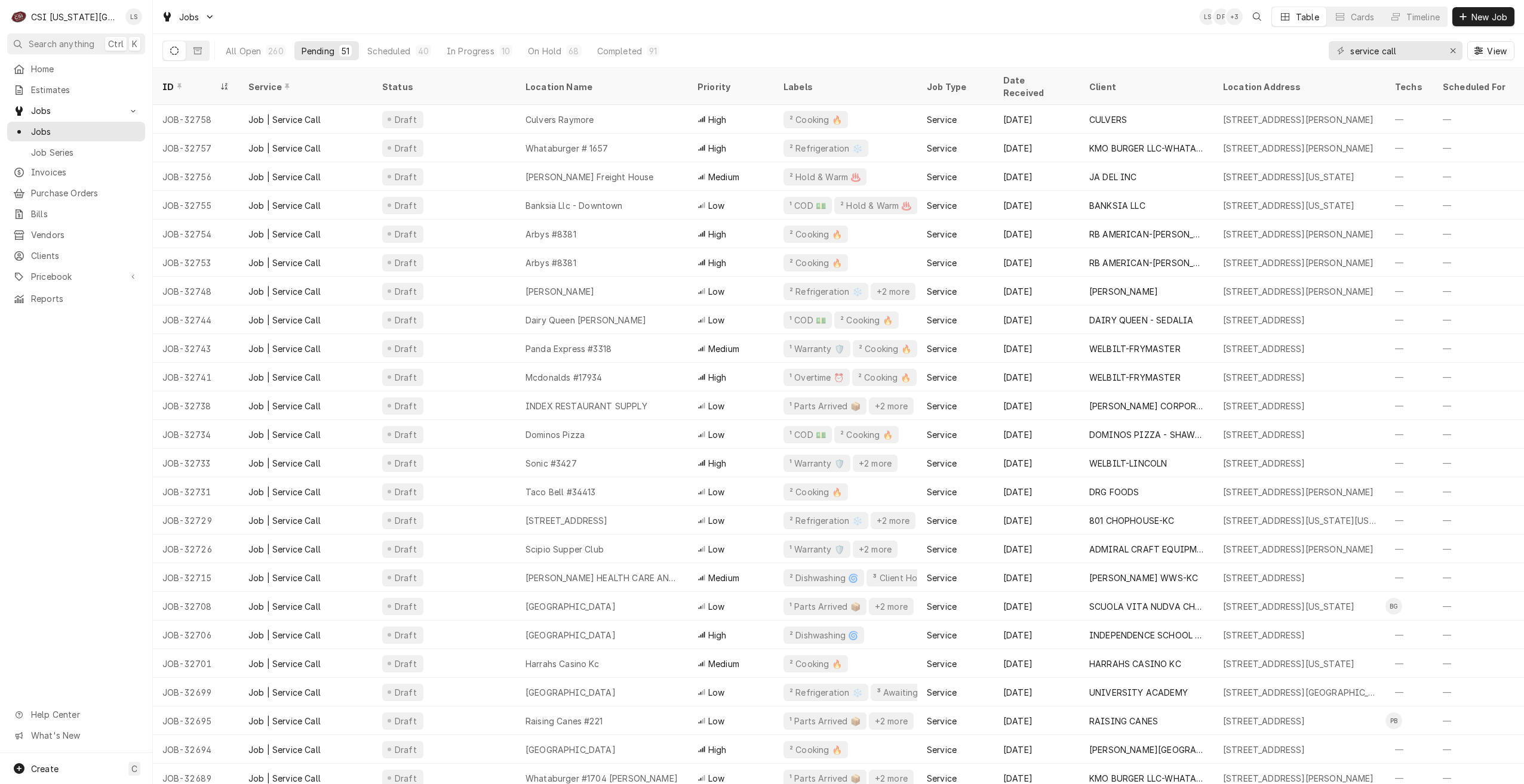
click at [1045, 28] on div "Jobs LS DF + 3 Table Cards Timeline New Job" at bounding box center [838, 16] width 1371 height 34
drag, startPoint x: 1425, startPoint y: 47, endPoint x: 1279, endPoint y: 49, distance: 146.0
click at [1279, 49] on div "All Open 260 Pending 51 Scheduled 40 In Progress 10 On Hold 68 Completed 91 ser…" at bounding box center [838, 51] width 1352 height 34
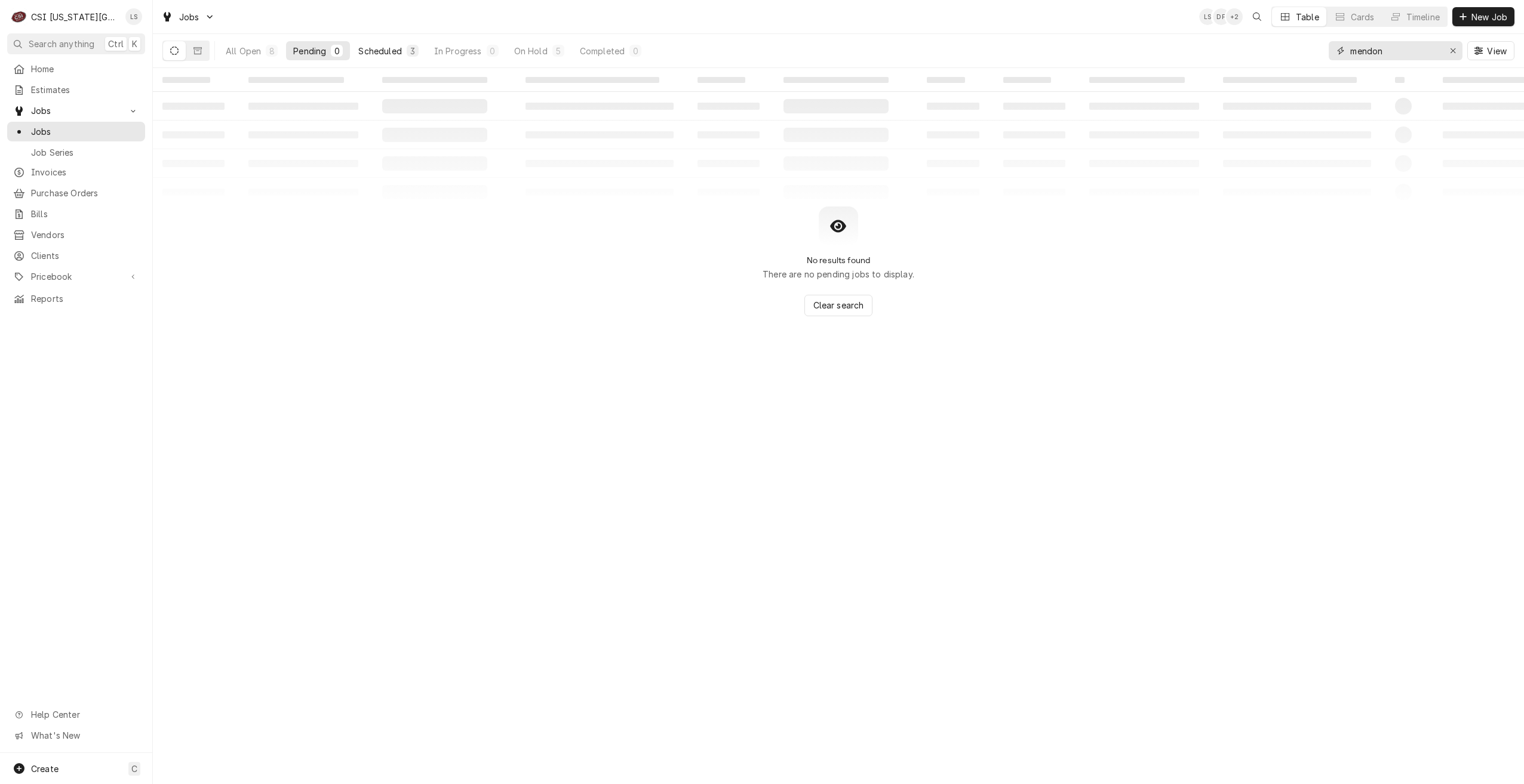
type input "mendon"
click at [397, 47] on div "Scheduled" at bounding box center [379, 51] width 43 height 12
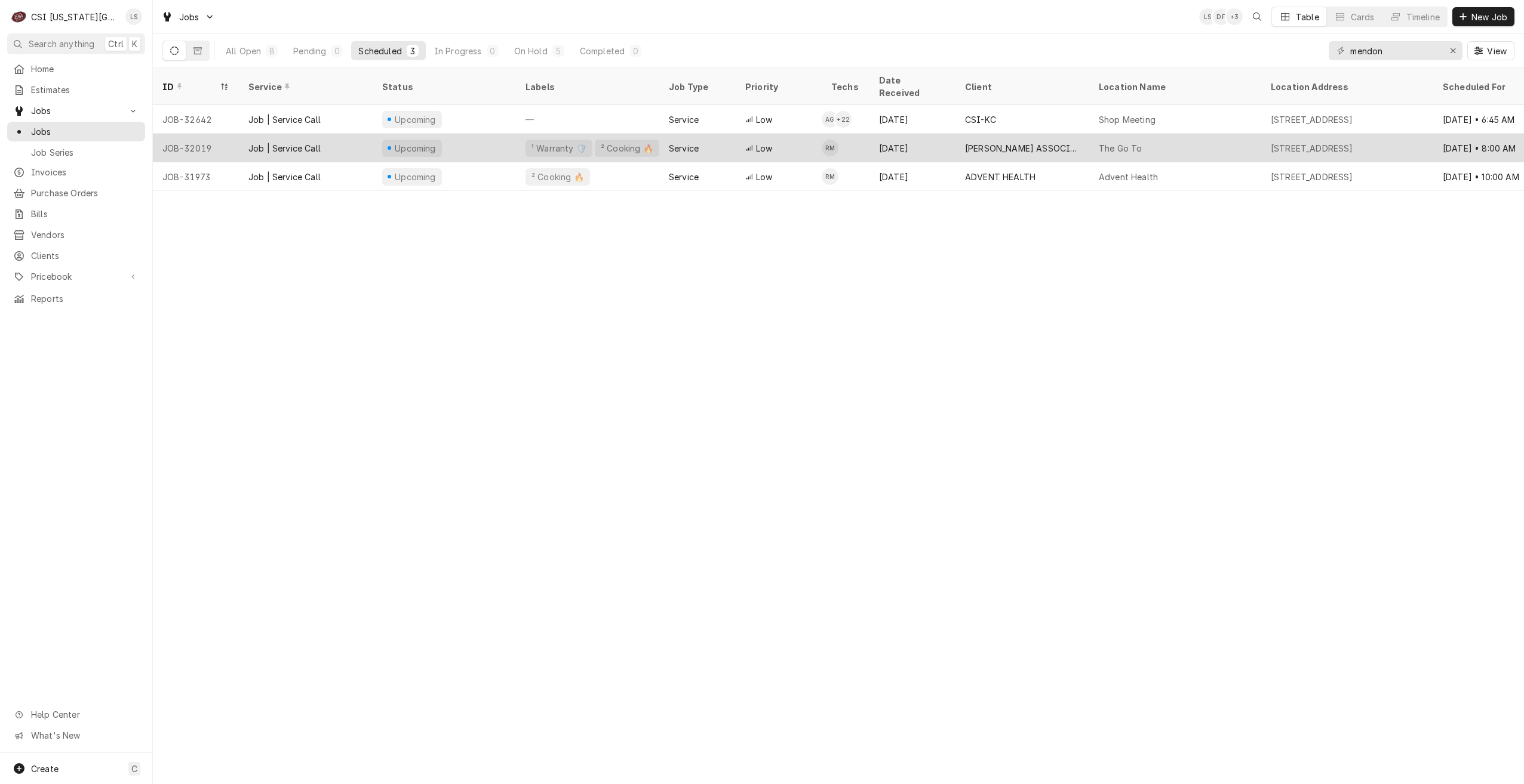
click at [1102, 142] on div "The Go To" at bounding box center [1120, 148] width 43 height 12
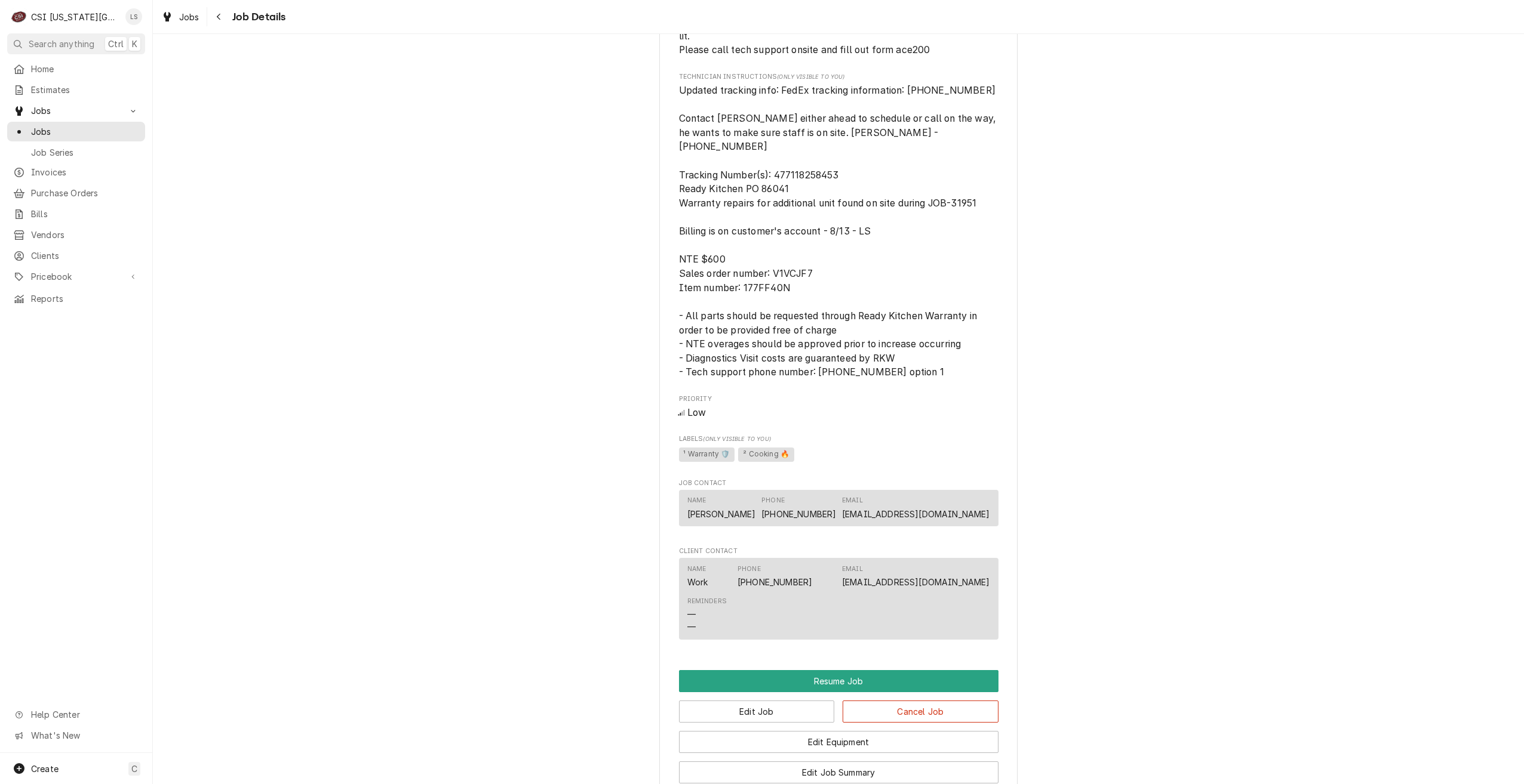
scroll to position [1543, 0]
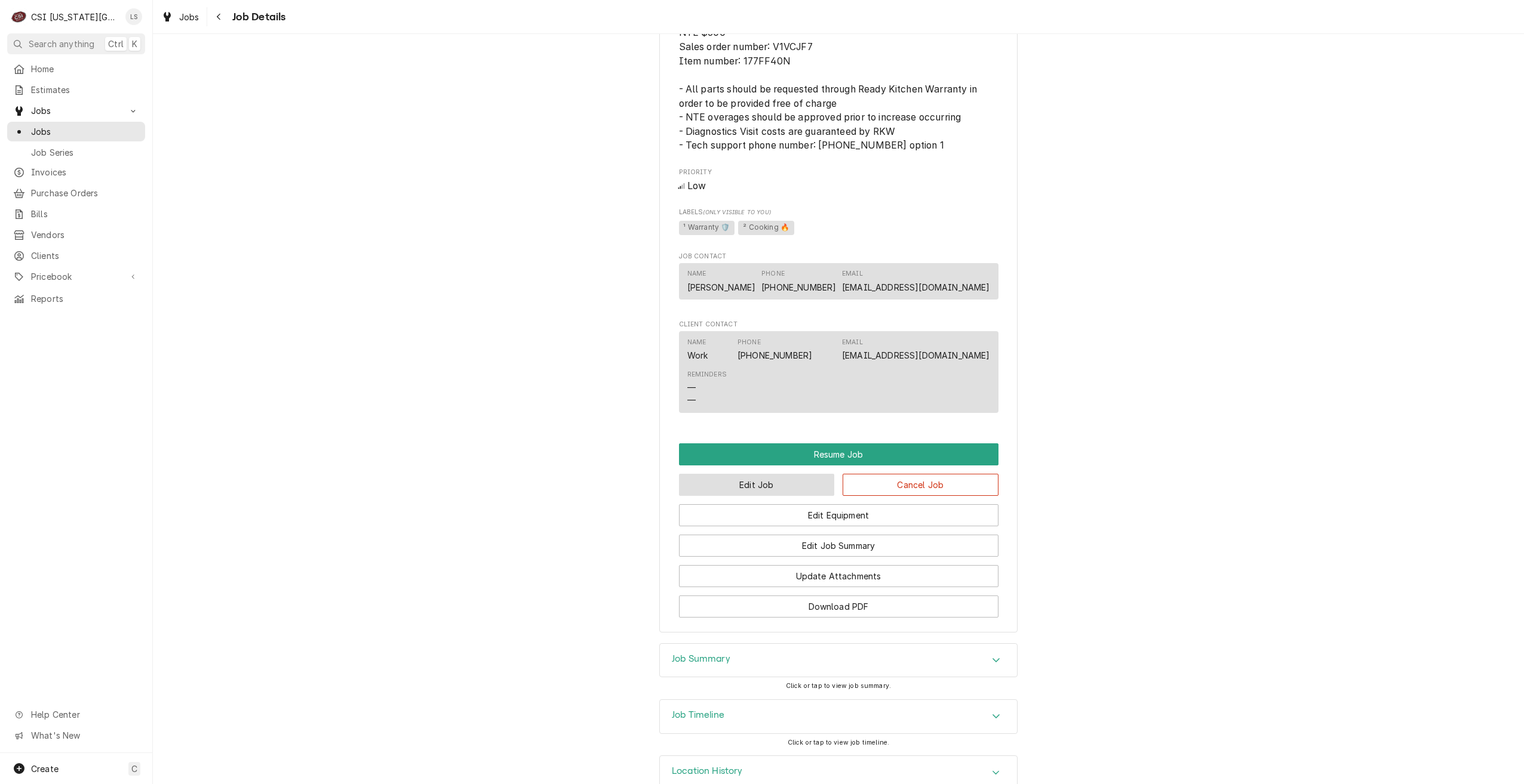
click at [741, 474] on button "Edit Job" at bounding box center [757, 485] width 156 height 22
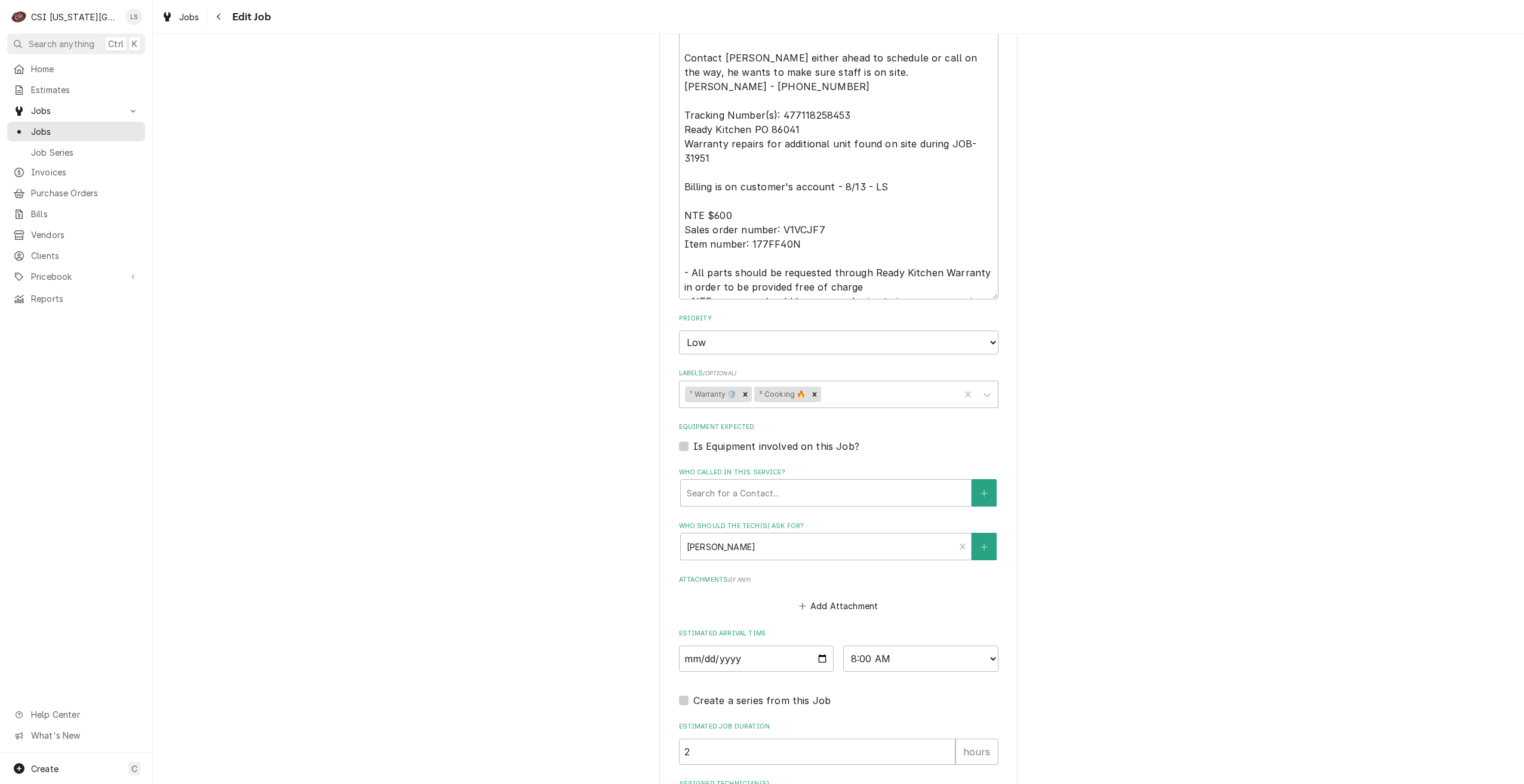
scroll to position [955, 0]
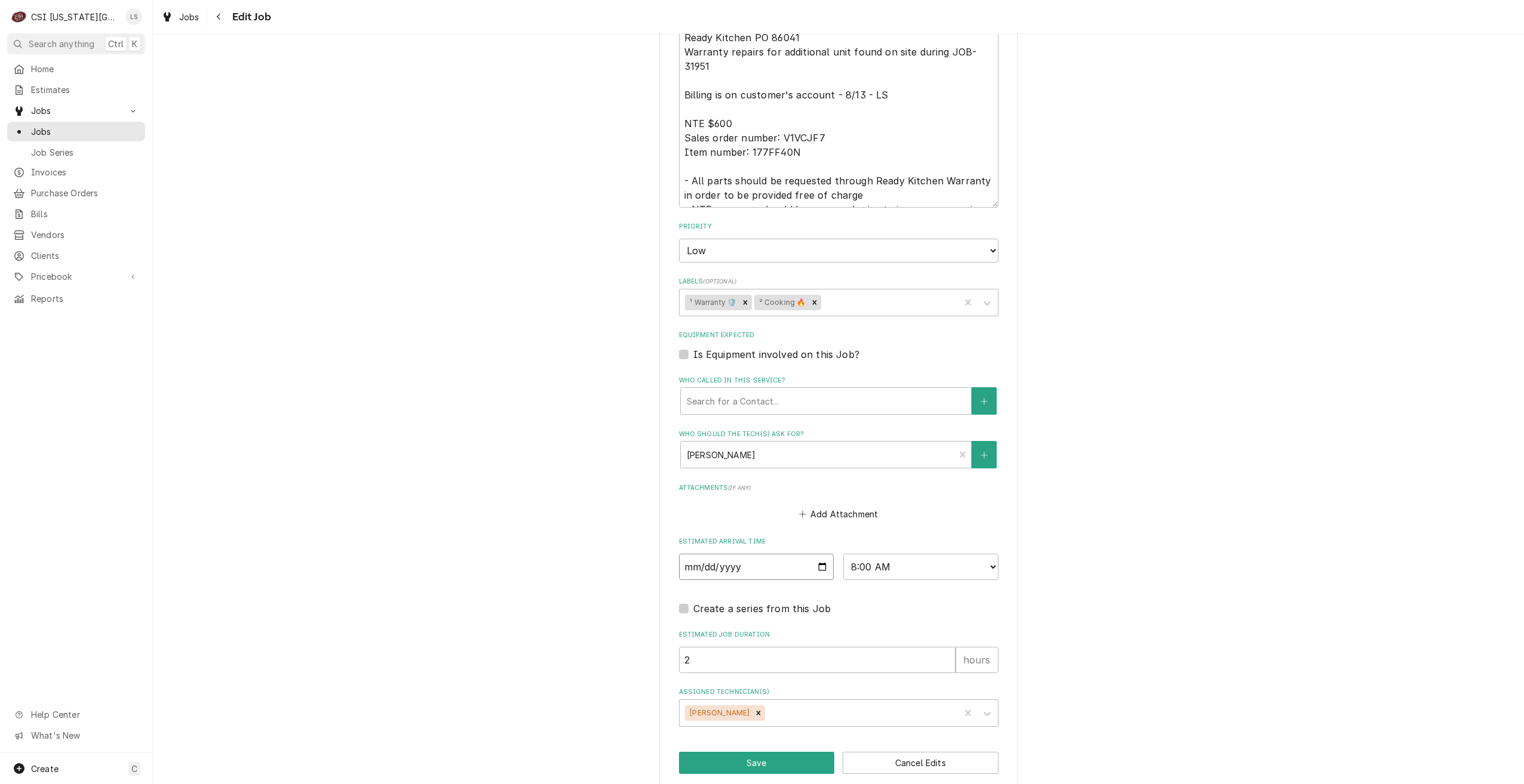
click at [815, 554] on input "2025-09-16" at bounding box center [757, 567] width 155 height 26
type textarea "x"
type input "2025-09-17"
click at [716, 752] on button "Save" at bounding box center [757, 763] width 156 height 22
type textarea "x"
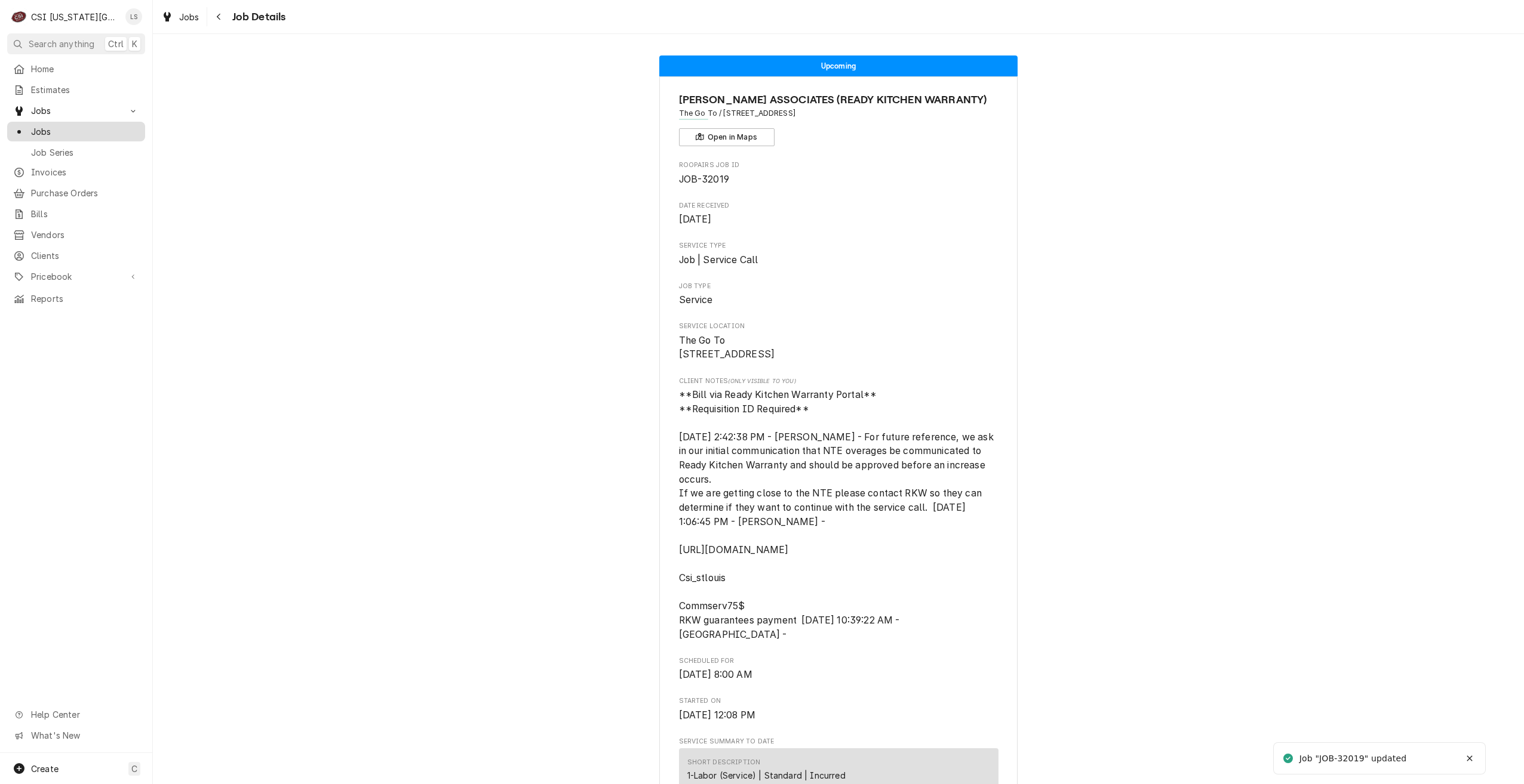
click at [111, 128] on span "Jobs" at bounding box center [85, 132] width 108 height 12
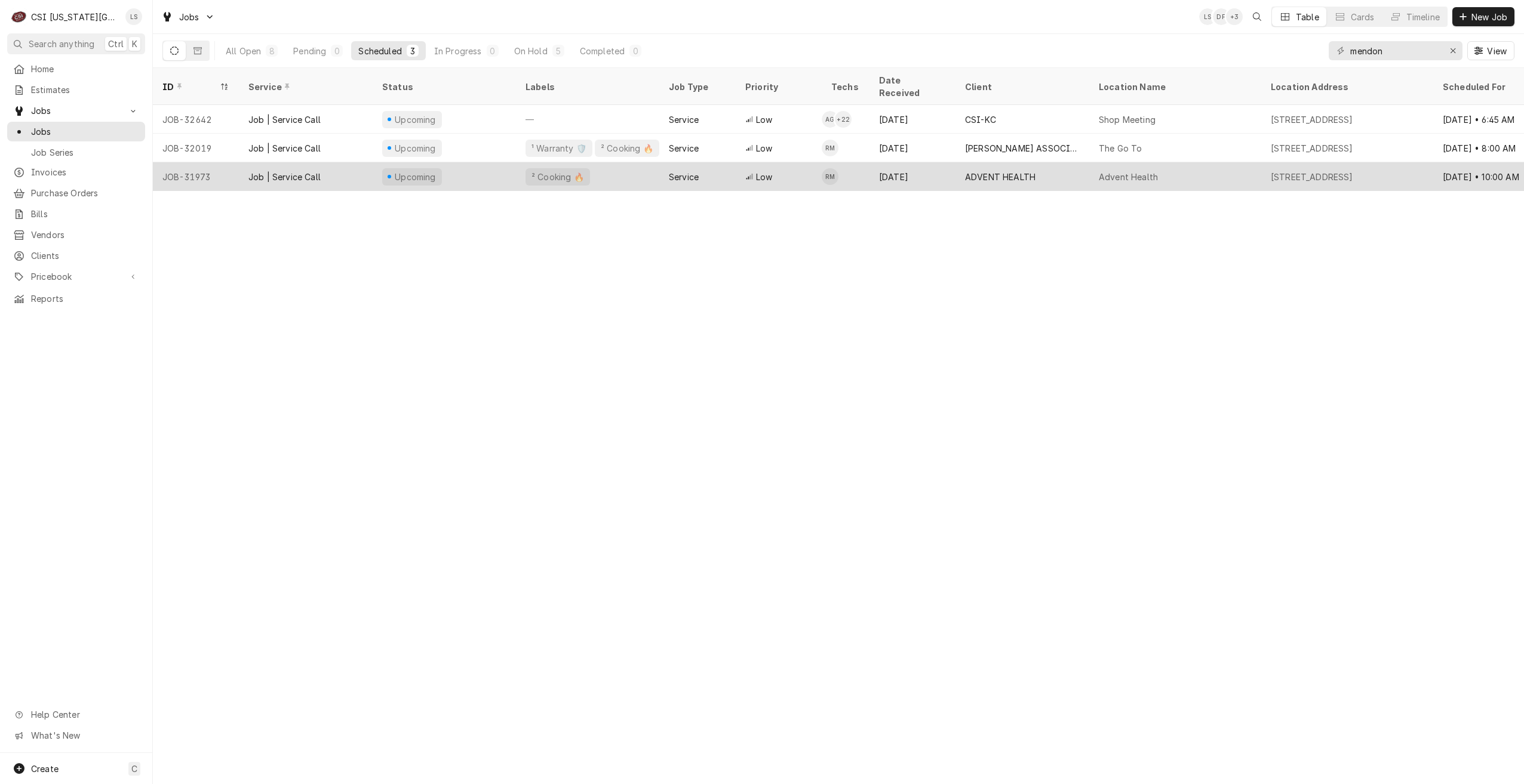
click at [1281, 162] on div "[STREET_ADDRESS]" at bounding box center [1347, 177] width 172 height 29
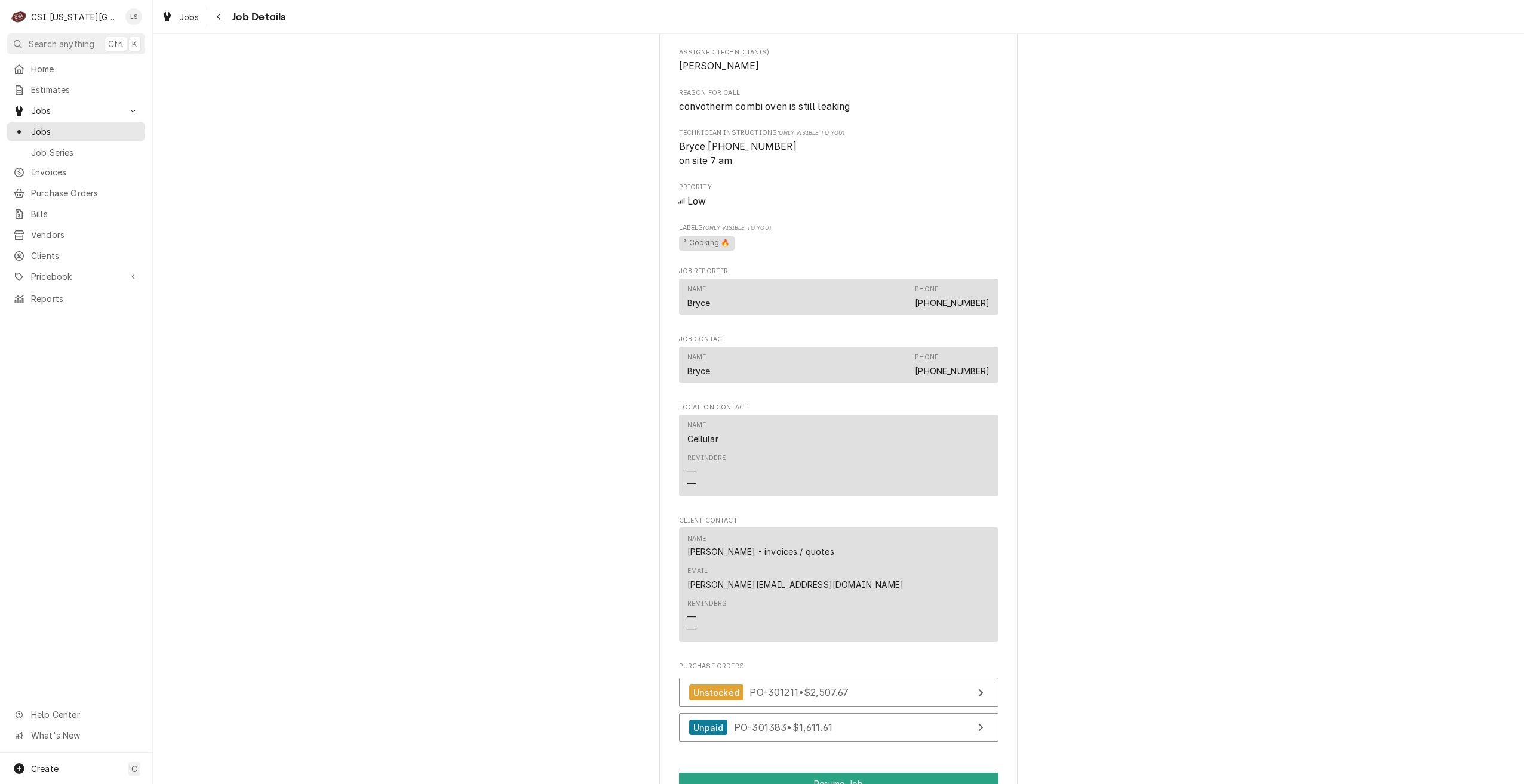
scroll to position [1433, 0]
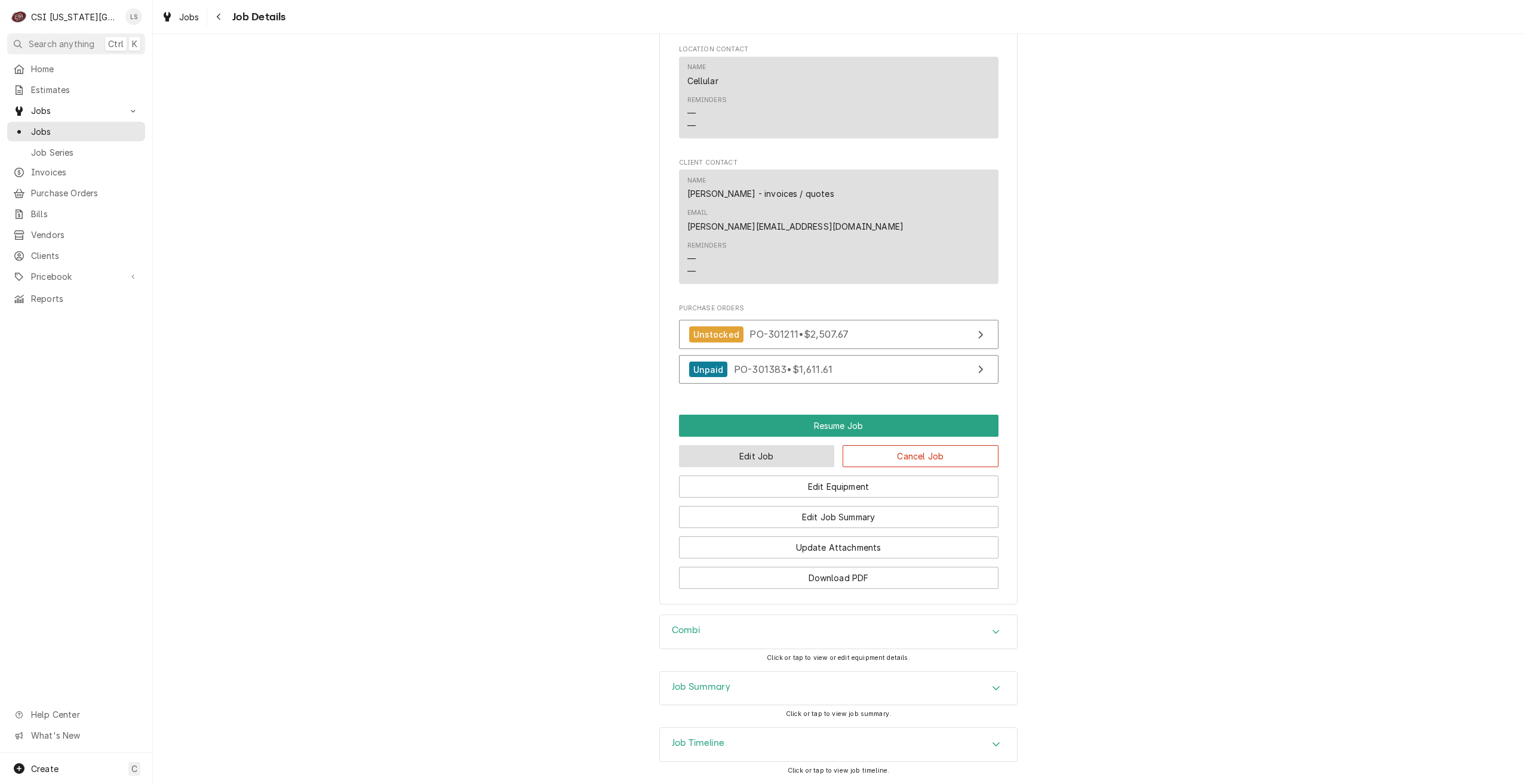
click at [771, 445] on button "Edit Job" at bounding box center [757, 456] width 156 height 22
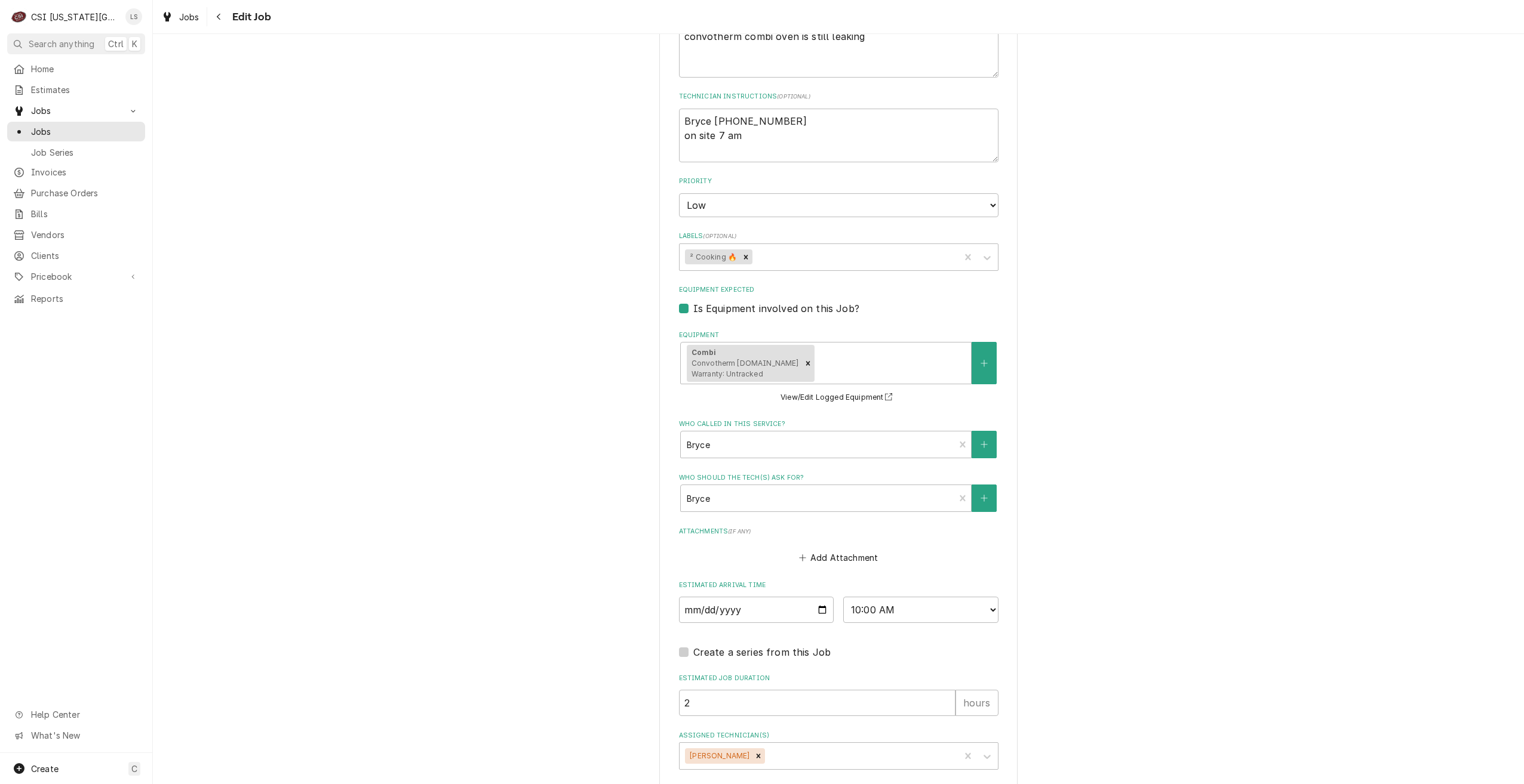
scroll to position [655, 0]
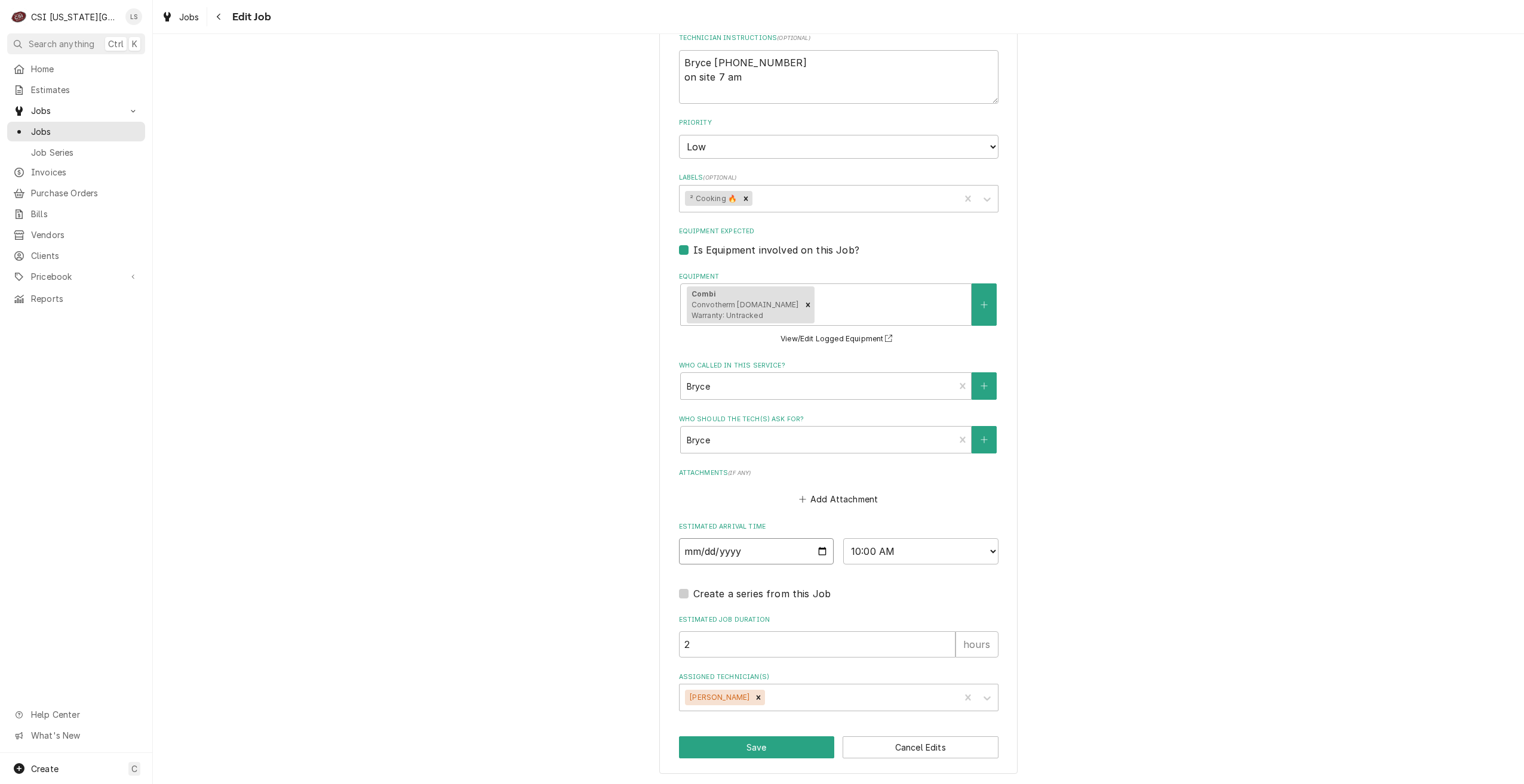
click at [817, 555] on input "[DATE]" at bounding box center [757, 552] width 155 height 26
type textarea "x"
type input "[DATE]"
click at [735, 740] on button "Save" at bounding box center [757, 748] width 156 height 22
type textarea "x"
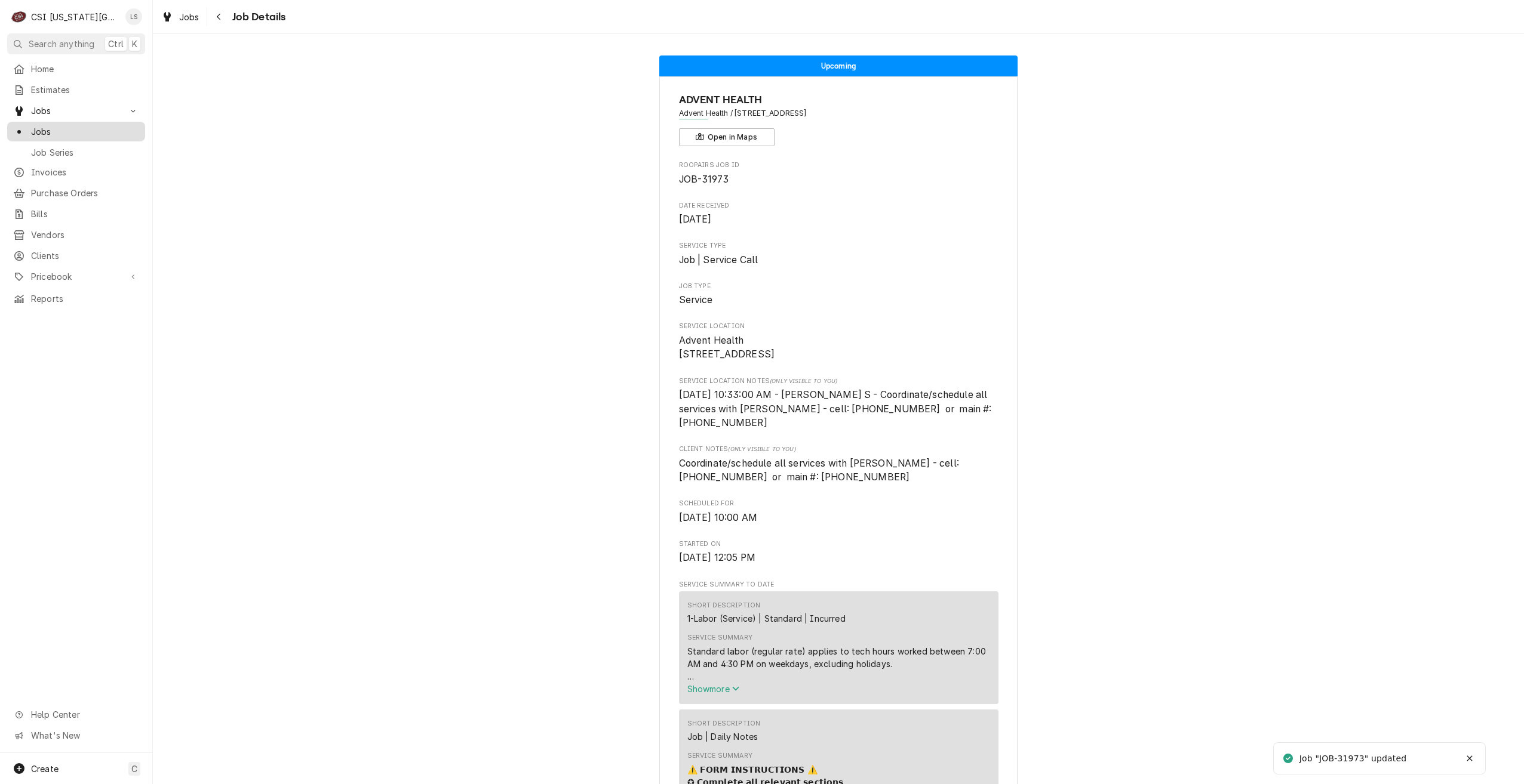
click at [108, 128] on span "Jobs" at bounding box center [85, 132] width 108 height 12
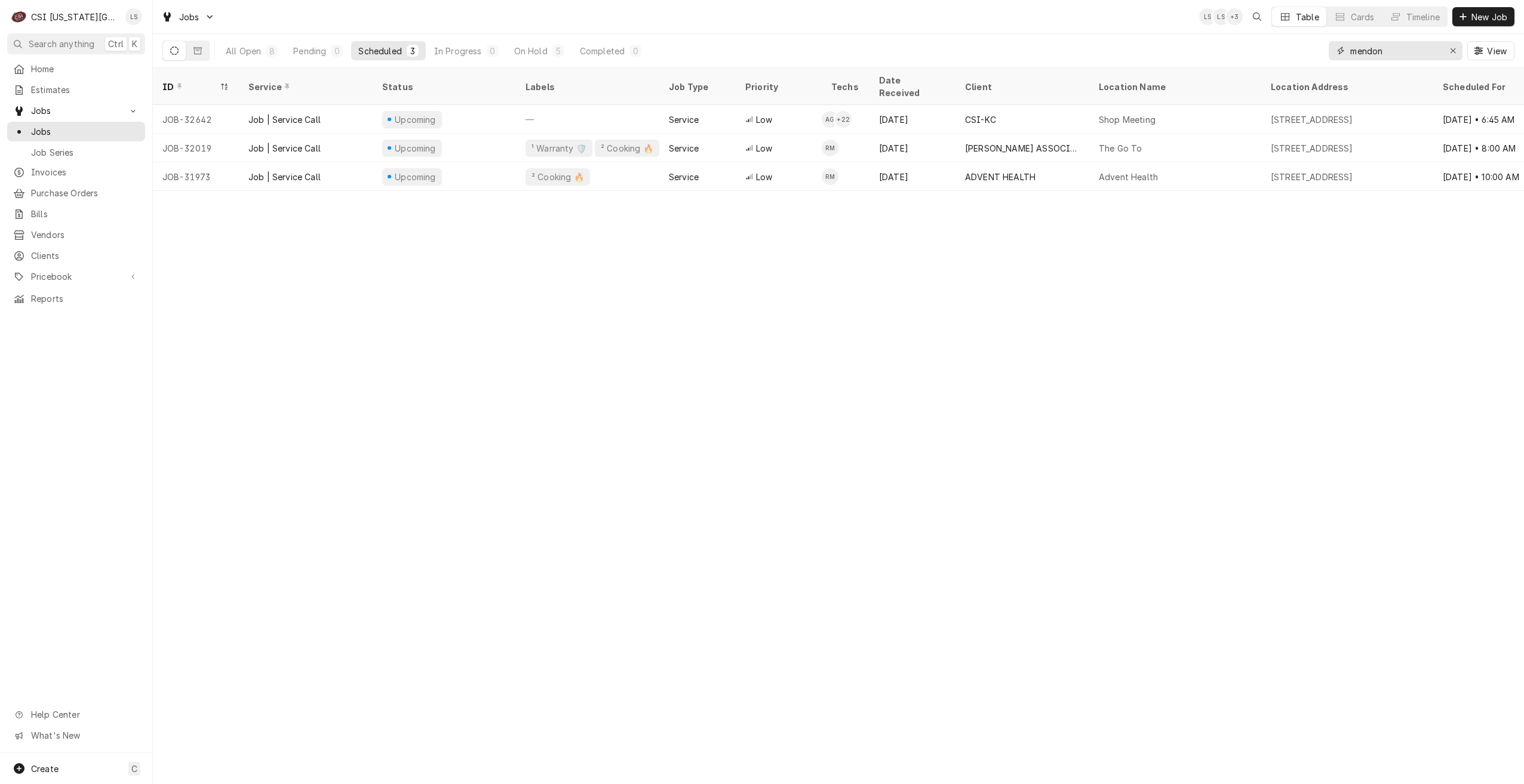
click at [1378, 55] on input "mendon" at bounding box center [1395, 51] width 89 height 19
click at [474, 47] on div "In Progress" at bounding box center [461, 51] width 48 height 12
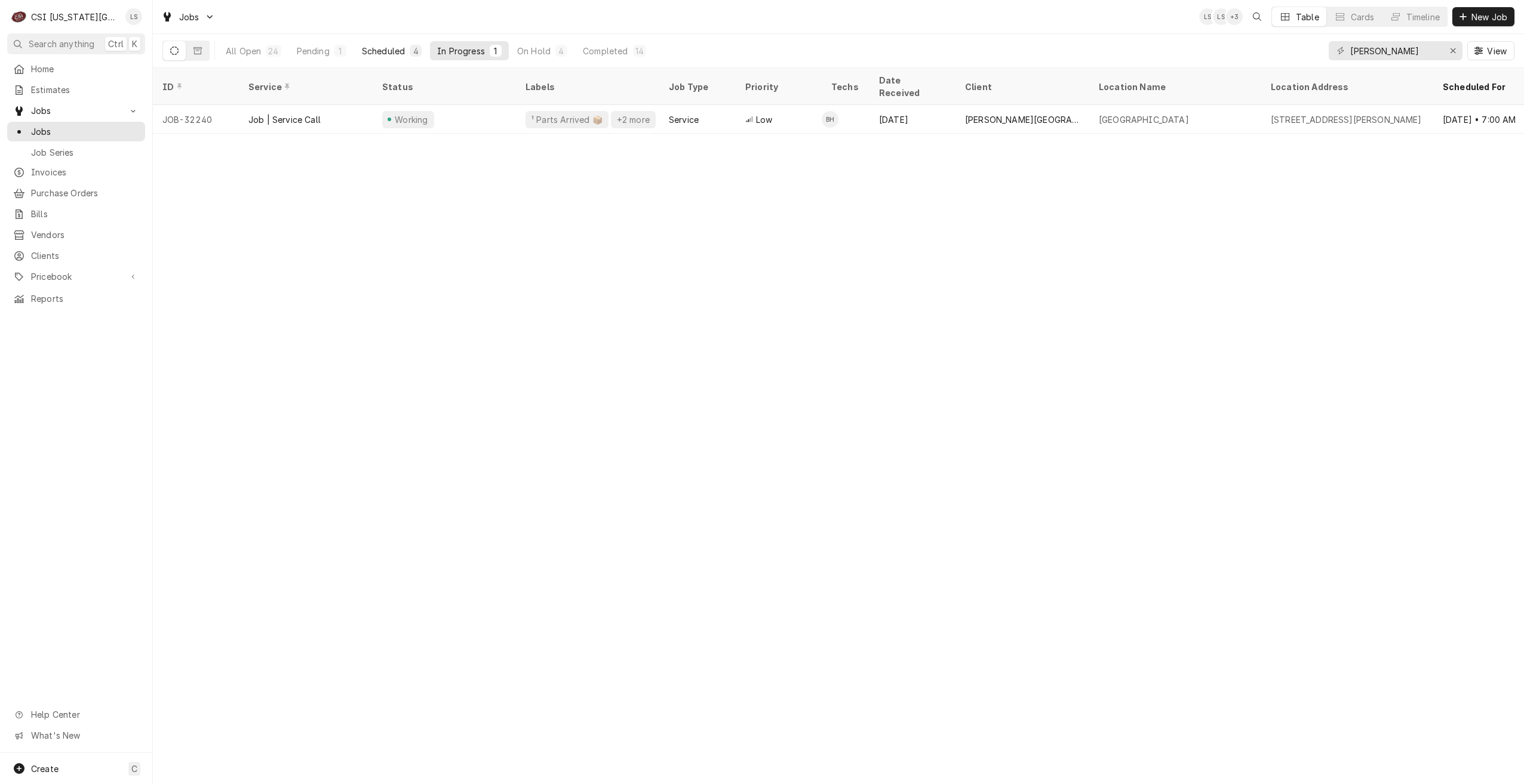
click at [408, 45] on button "Scheduled 4" at bounding box center [392, 51] width 74 height 19
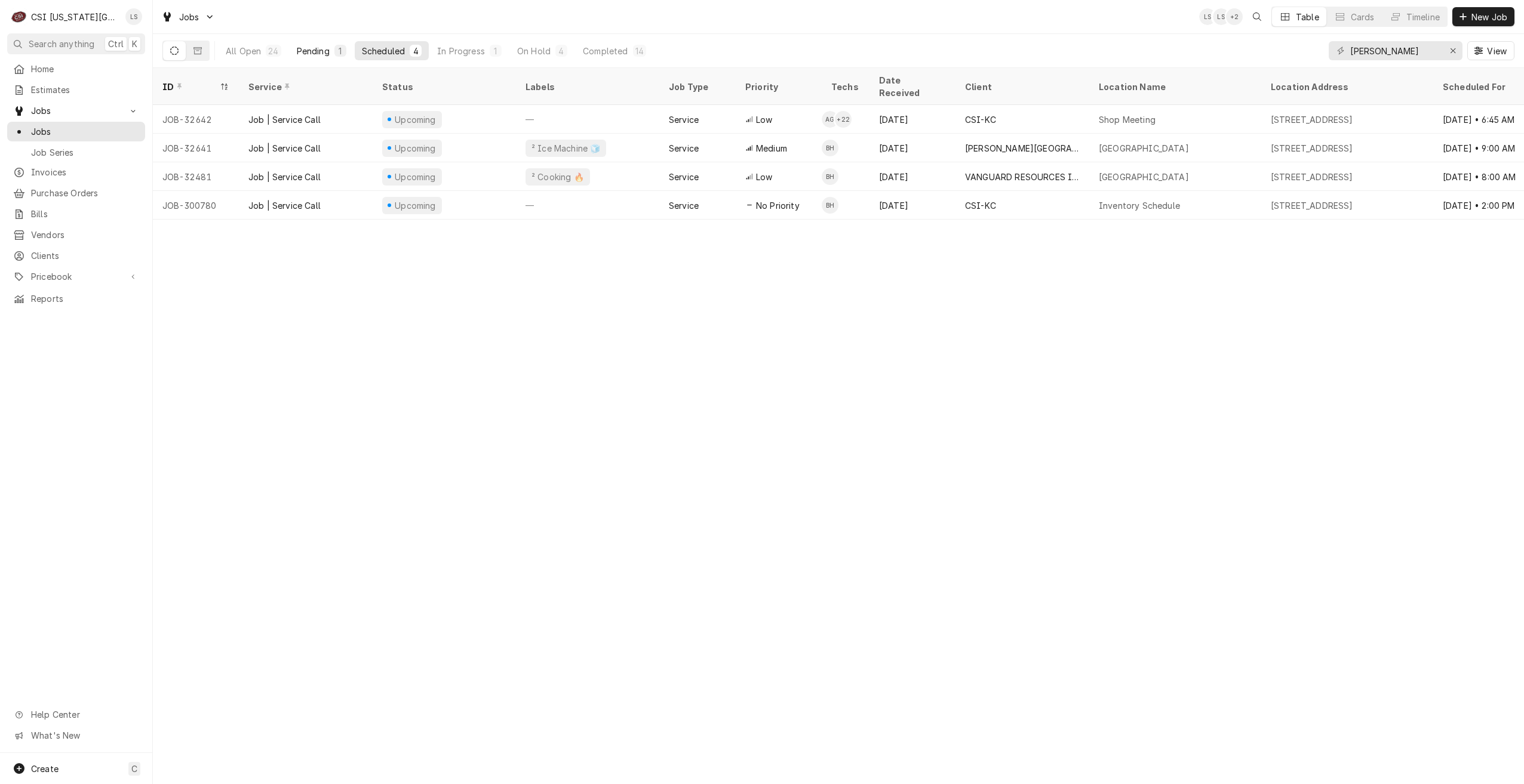
click at [342, 55] on div "1" at bounding box center [340, 51] width 12 height 12
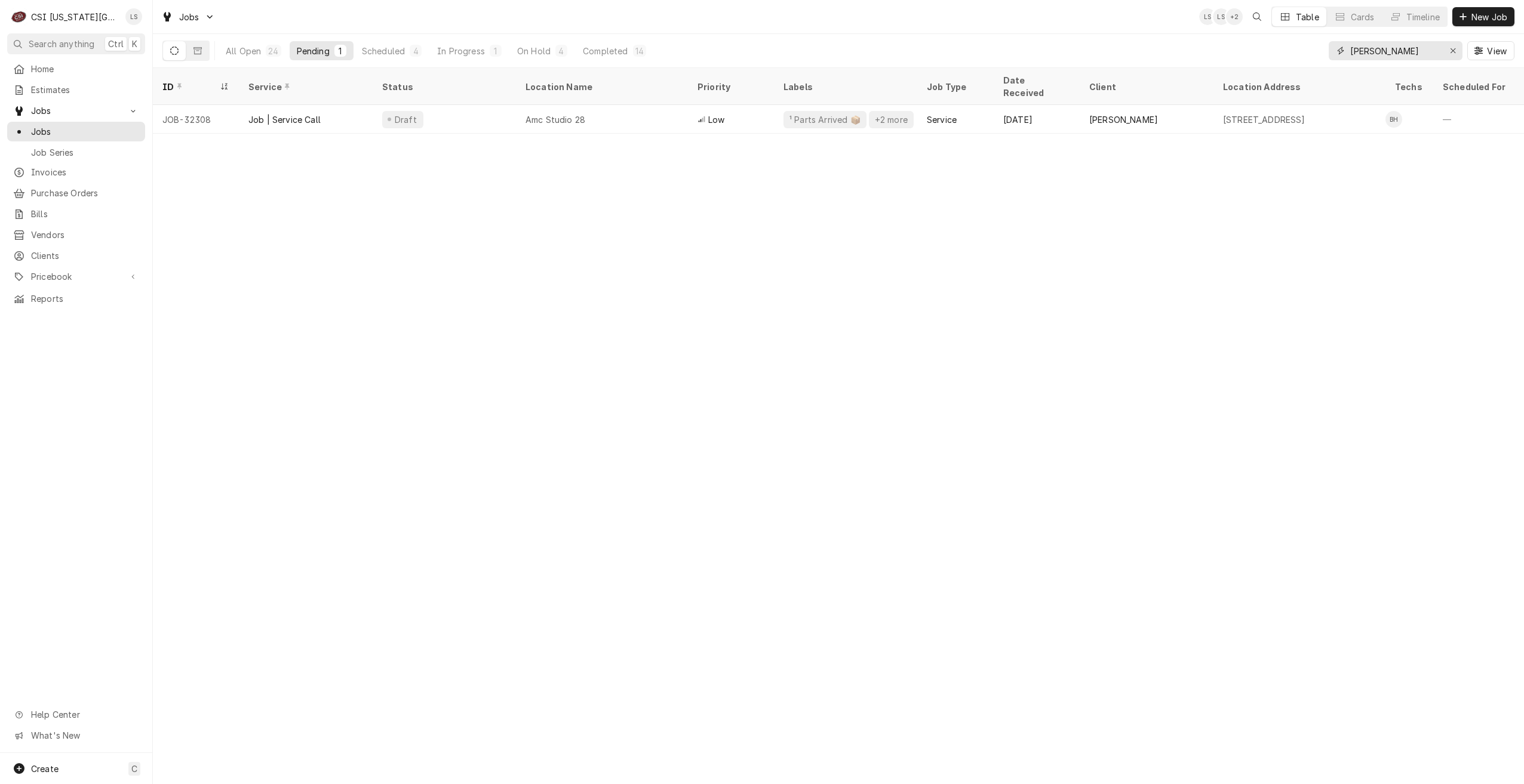
click at [1371, 55] on input "hawkins" at bounding box center [1395, 51] width 89 height 19
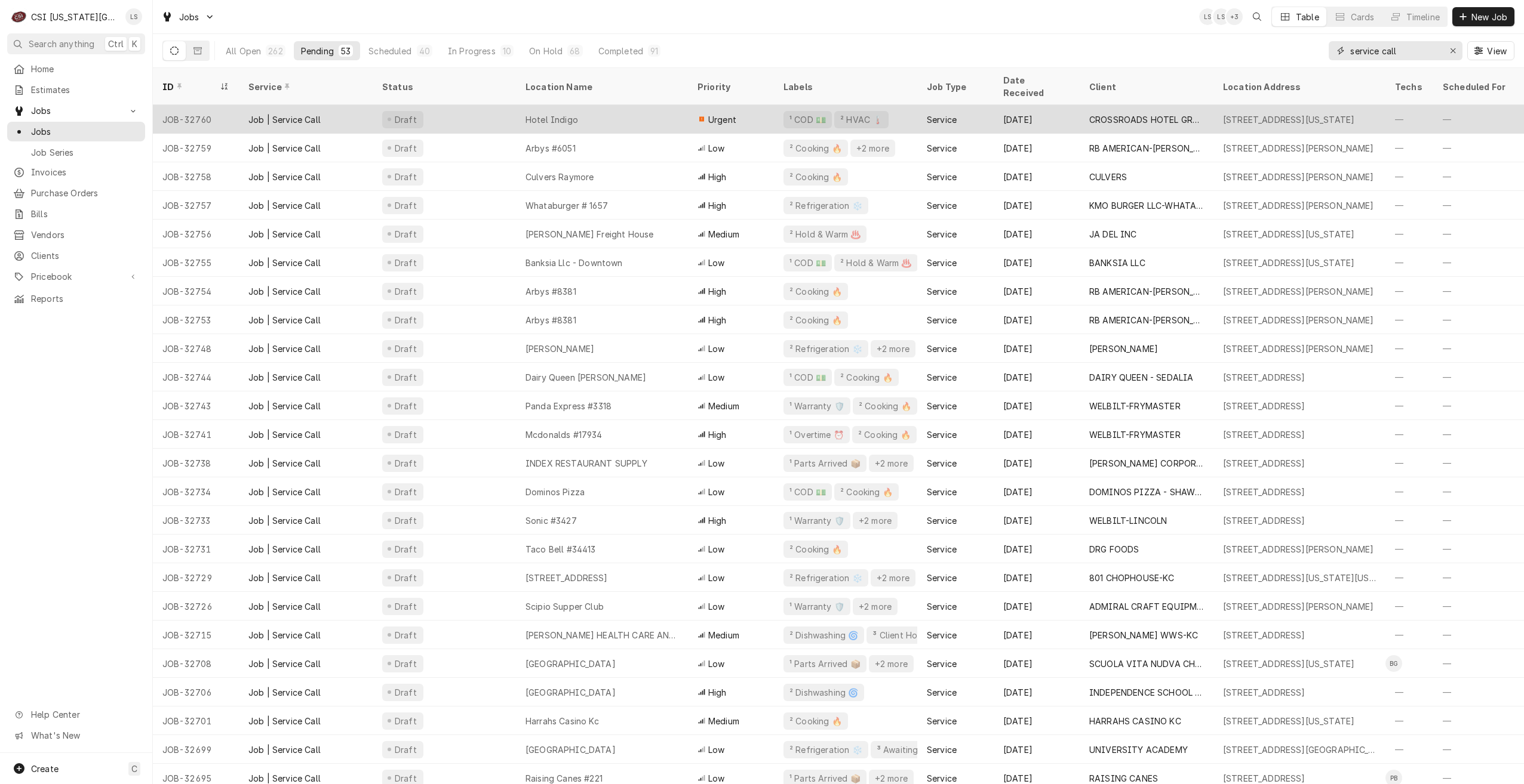
type input "service call"
click at [583, 105] on div "Hotel Indigo" at bounding box center [601, 120] width 172 height 29
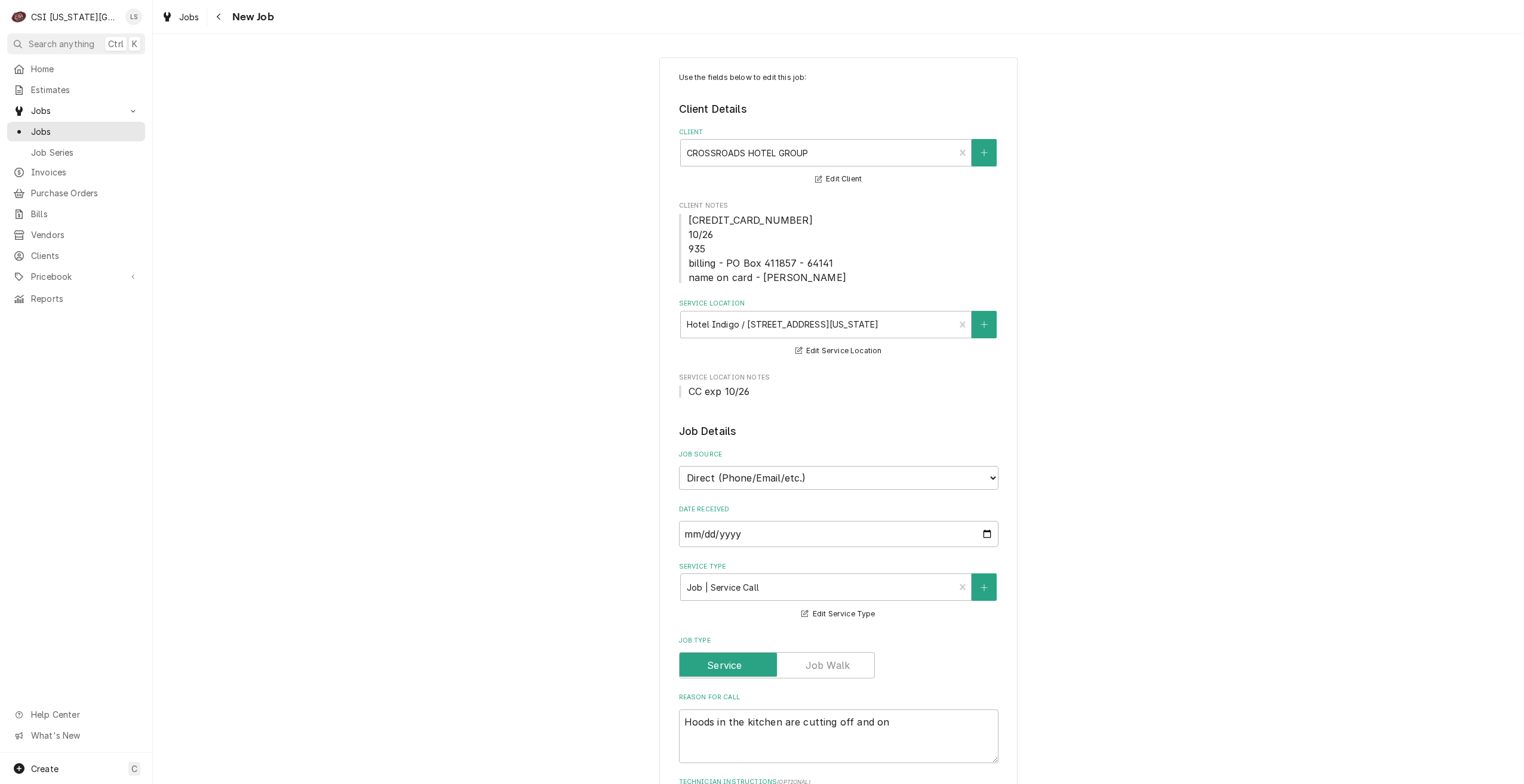
type textarea "x"
click at [136, 134] on div "Jobs" at bounding box center [76, 132] width 133 height 15
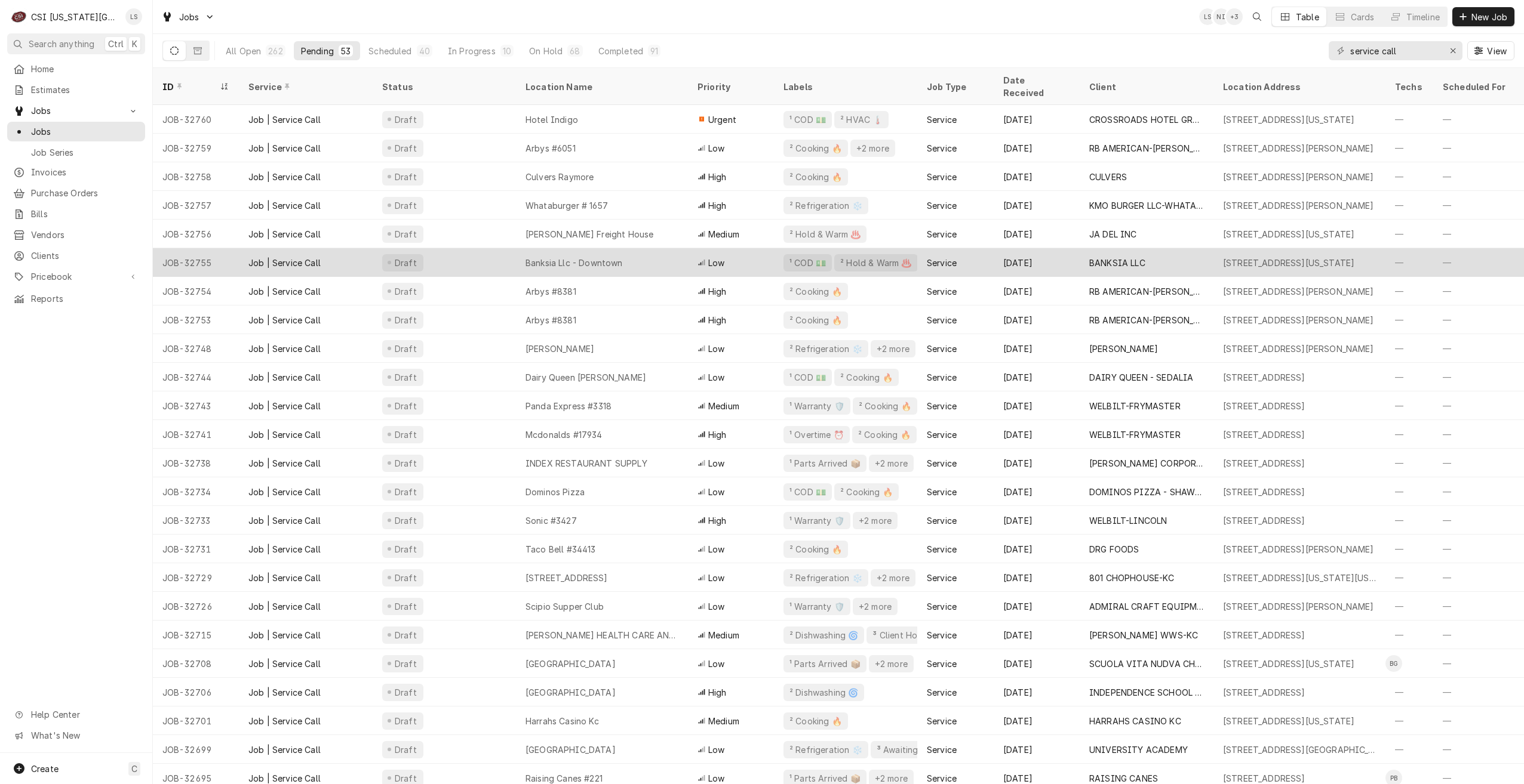
click at [582, 257] on div "Banksia Llc - Downtown" at bounding box center [574, 262] width 97 height 12
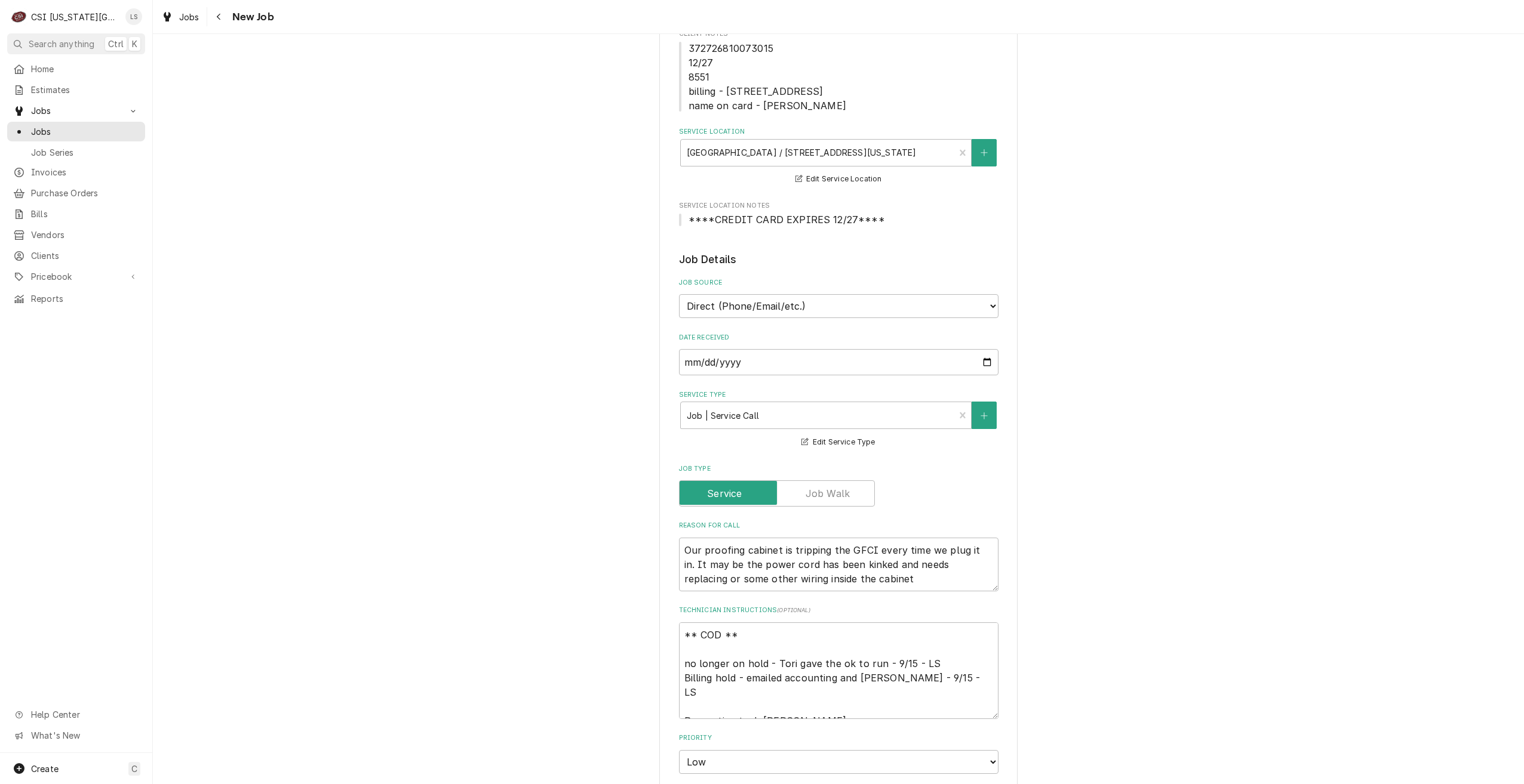
scroll to position [179, 0]
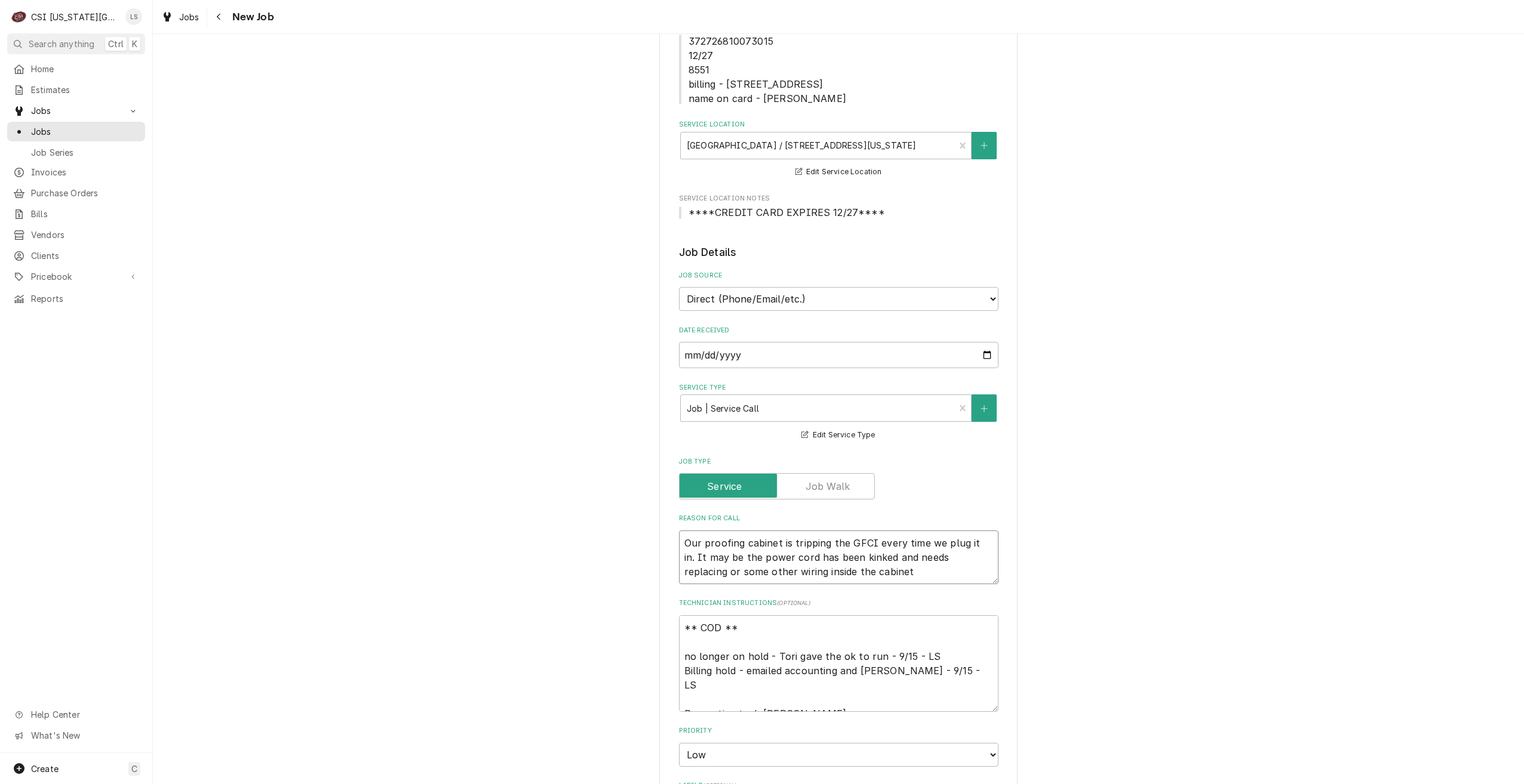
drag, startPoint x: 863, startPoint y: 570, endPoint x: 648, endPoint y: 564, distance: 215.1
click at [648, 564] on div "Use the fields below to edit this job: Client Details Client BANKSIA LLC Edit C…" at bounding box center [838, 637] width 1371 height 1539
type textarea "x"
type textarea "Our proofing cabinet is tripping the GFCI every time we plug it in."
type textarea "x"
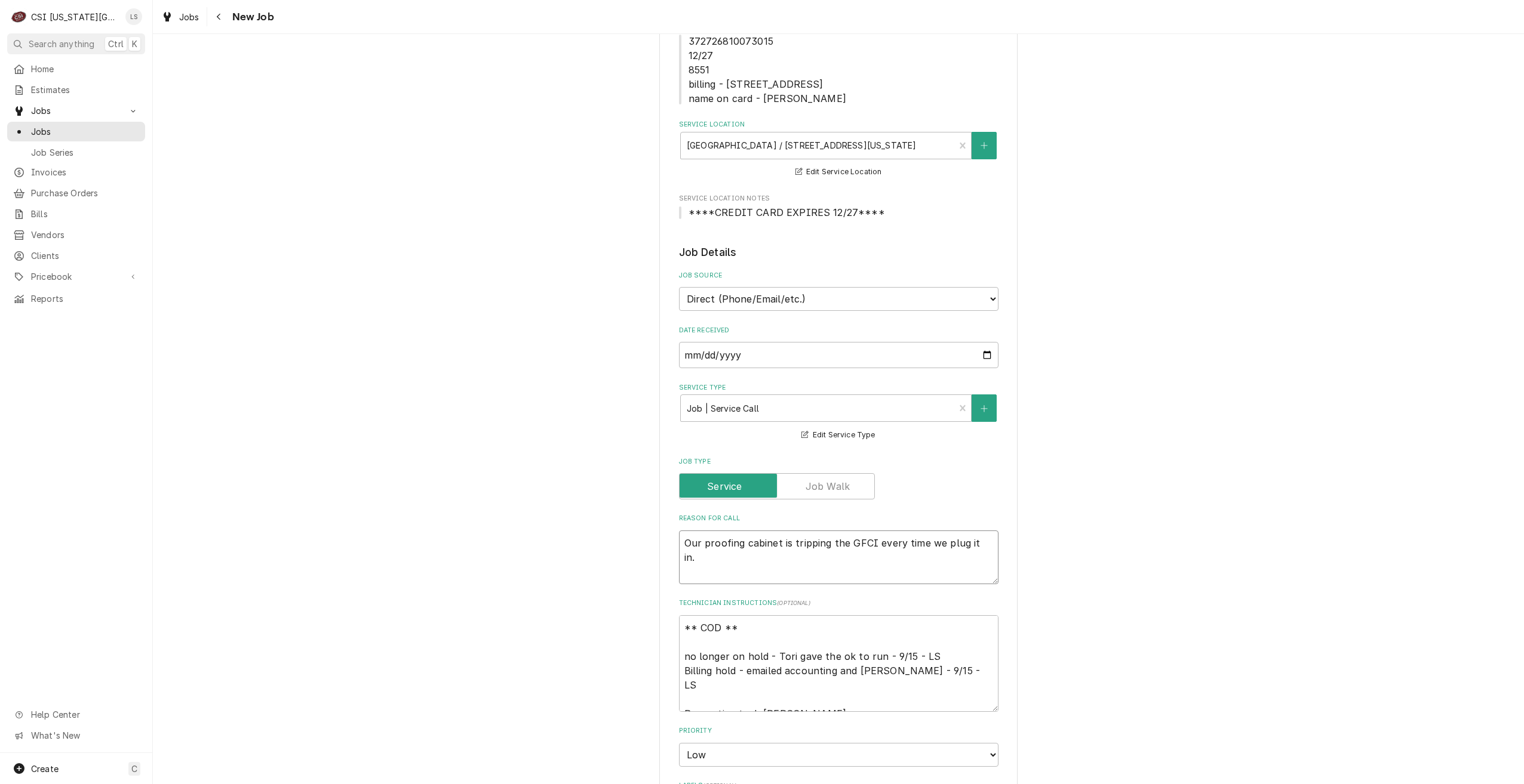
type textarea "Our proofing cabinet is tripping the GFCI every time we plug it in."
click at [1239, 552] on div "Use the fields below to edit this job: Client Details Client BANKSIA LLC Edit C…" at bounding box center [838, 637] width 1371 height 1539
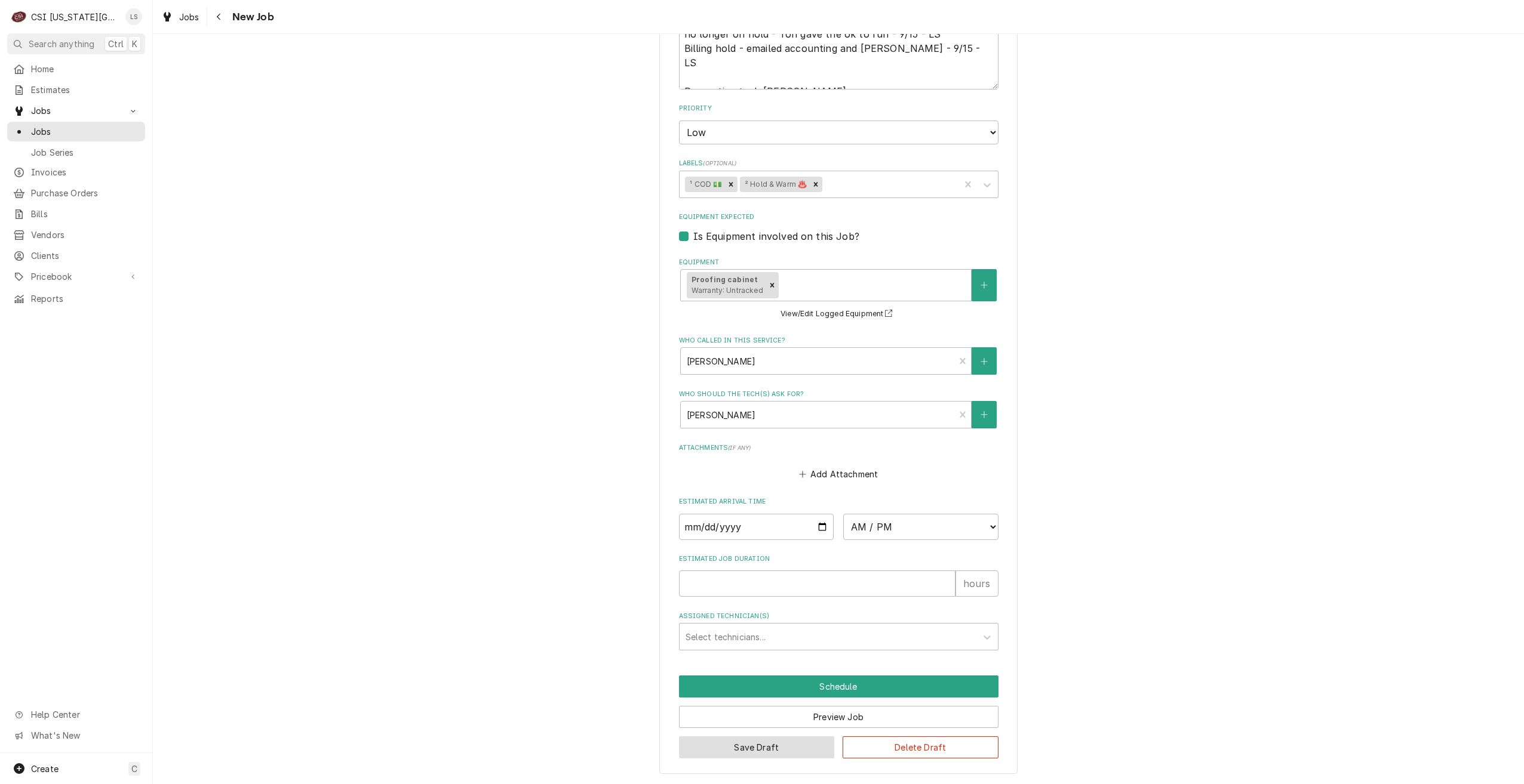
click at [740, 748] on button "Save Draft" at bounding box center [757, 748] width 156 height 22
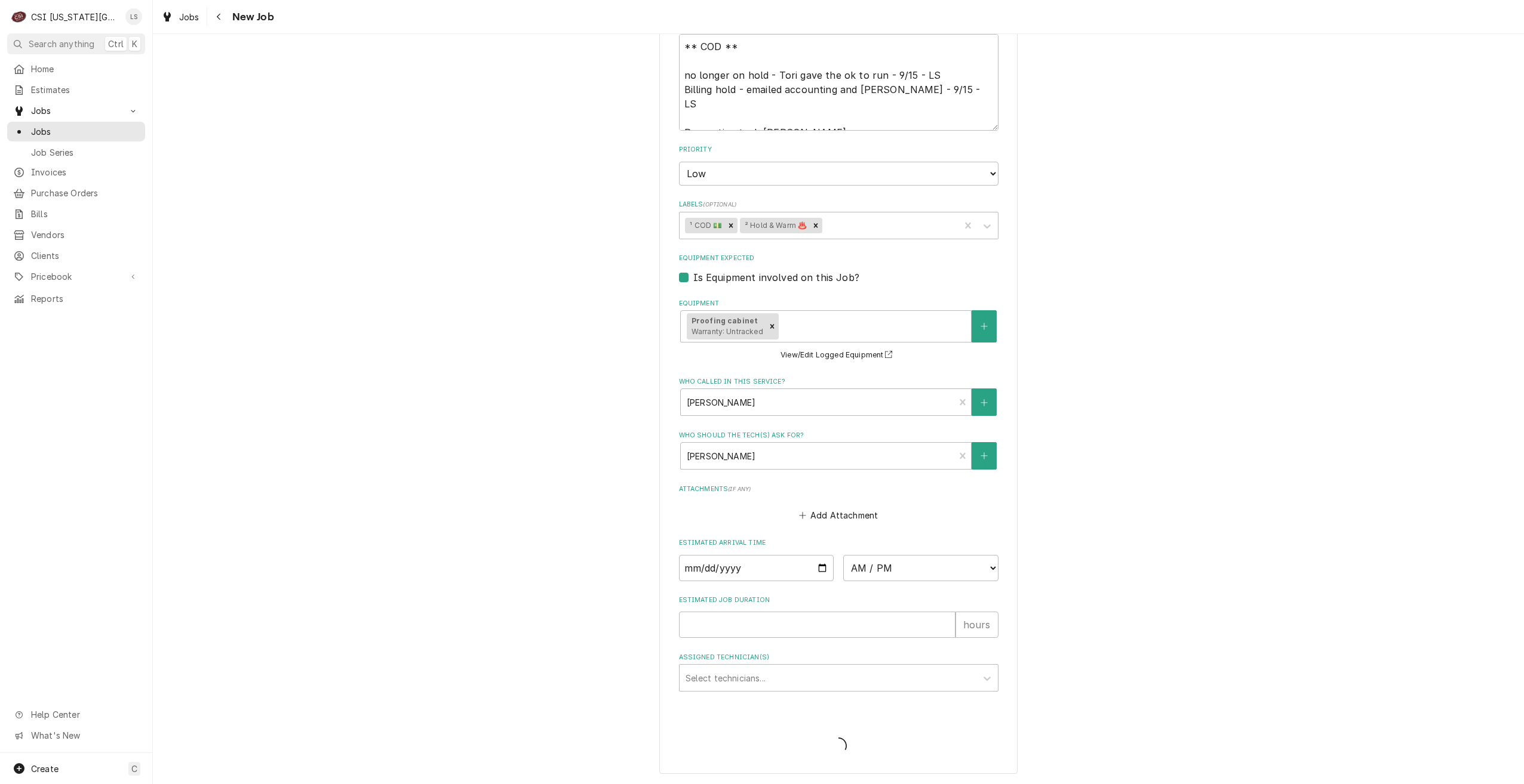
type textarea "x"
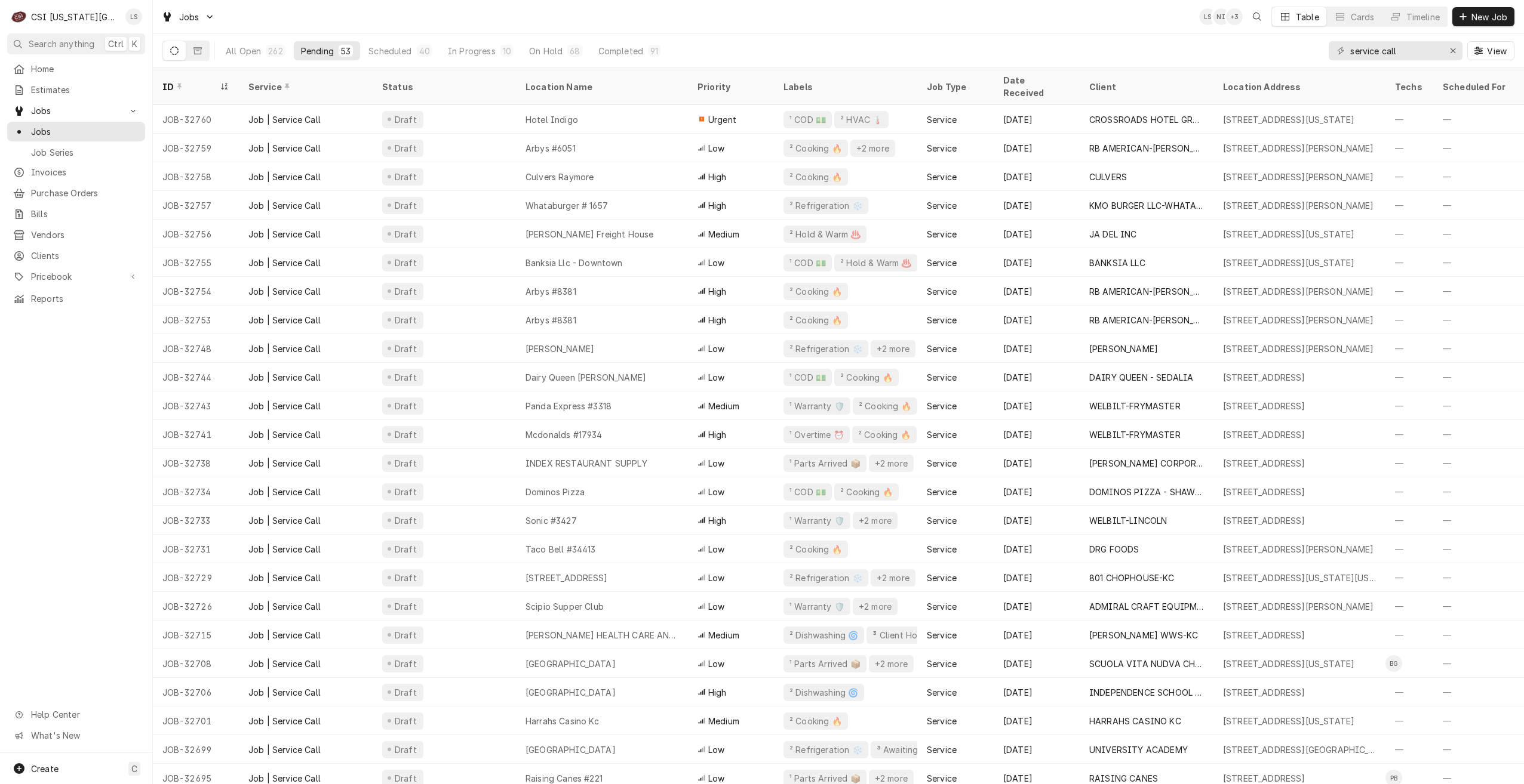
click at [1094, 29] on div "Jobs LS NI + 3 Table Cards Timeline New Job" at bounding box center [838, 16] width 1371 height 34
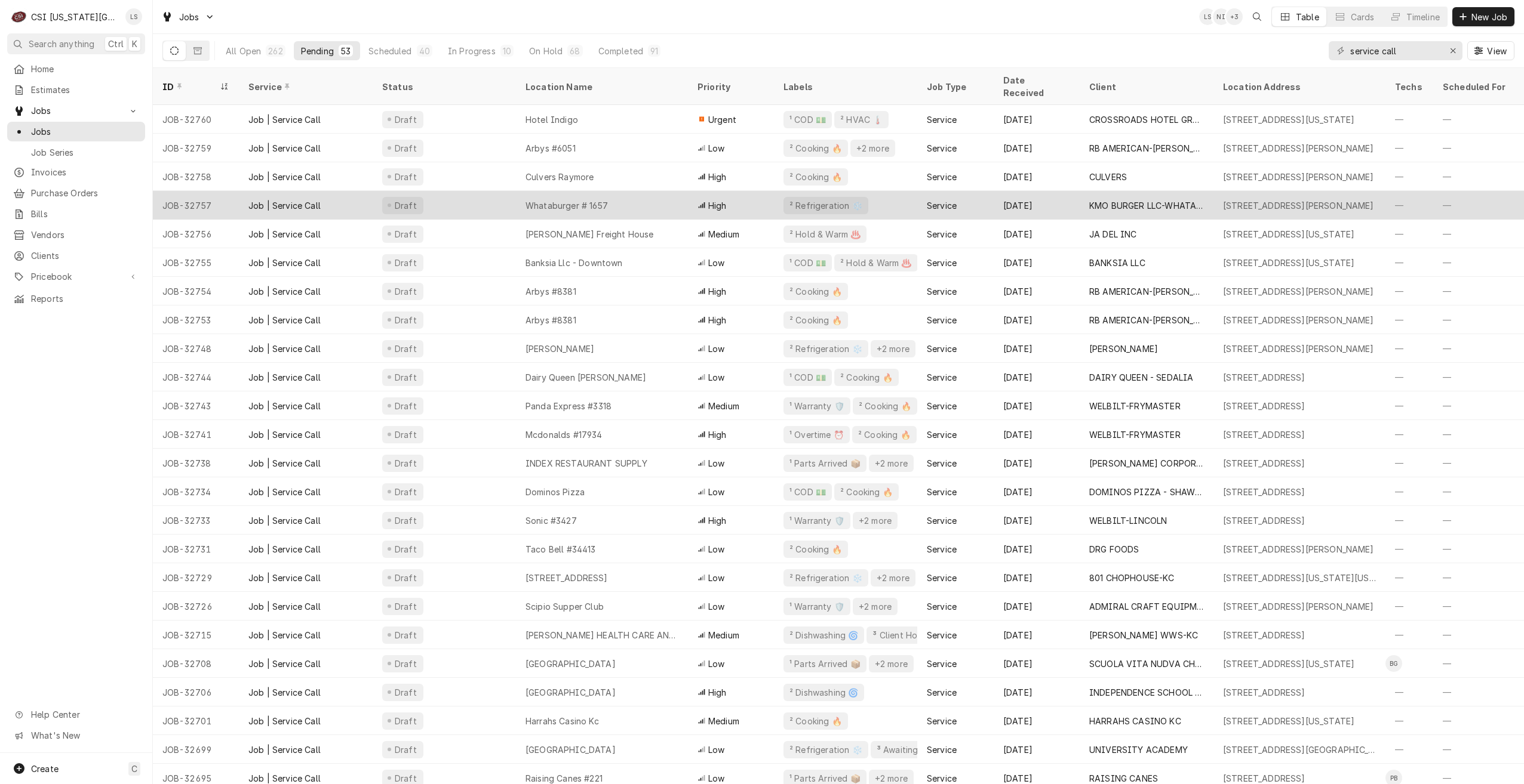
click at [665, 191] on div "Whataburger # 1657" at bounding box center [601, 205] width 172 height 29
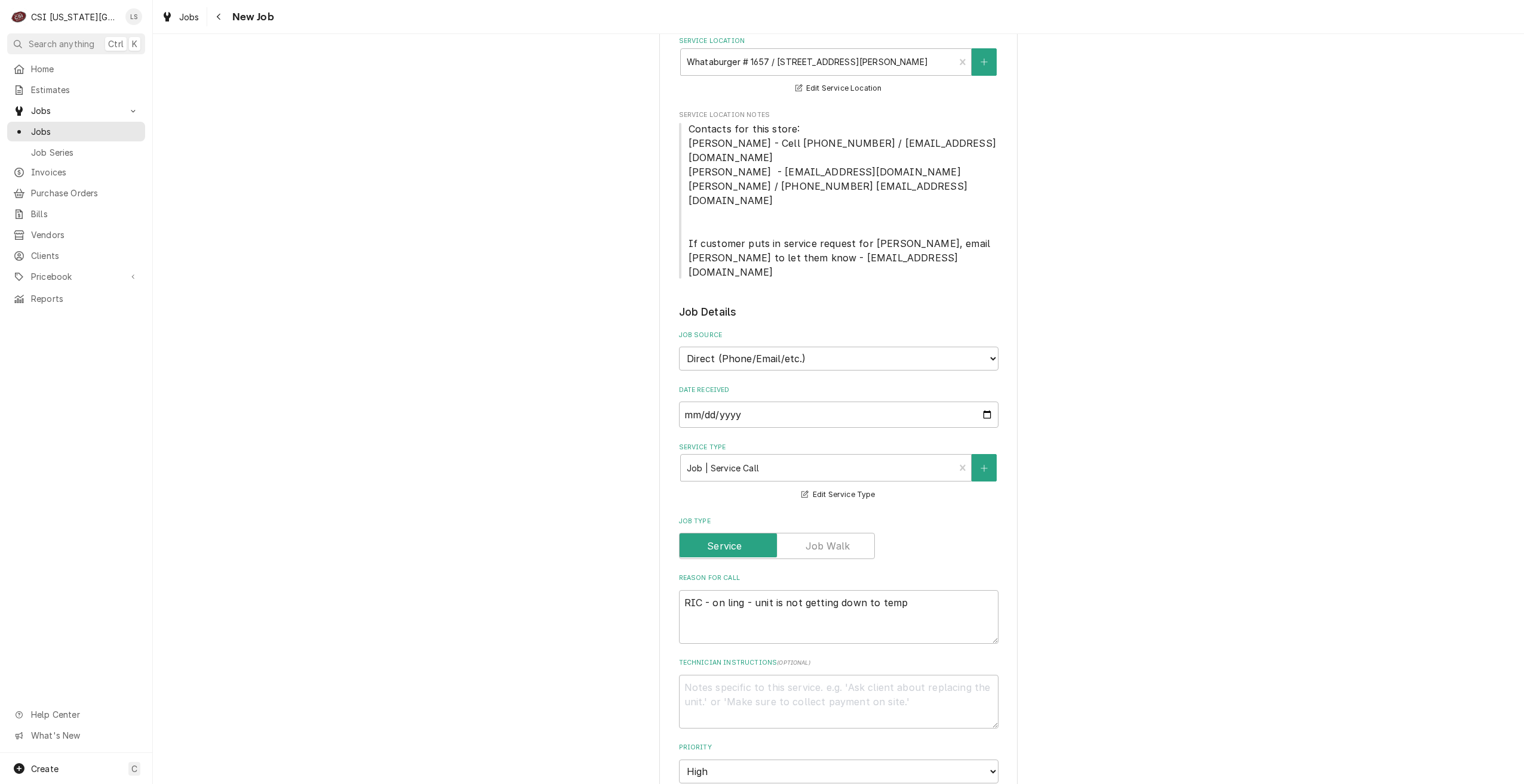
scroll to position [478, 0]
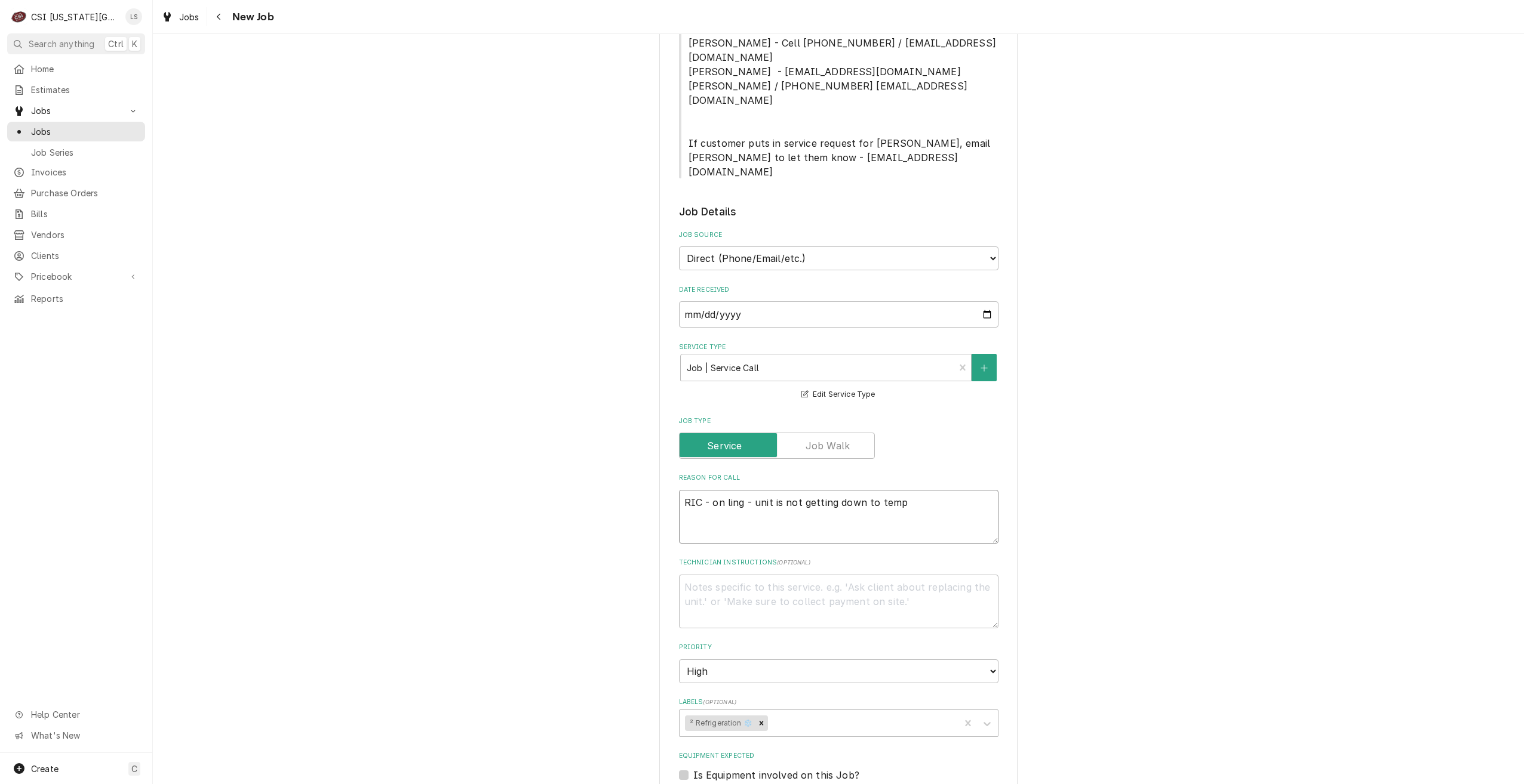
click at [737, 490] on textarea "RIC - on ling - unit is not getting down to temp" at bounding box center [838, 517] width 319 height 54
type textarea "x"
type textarea "RIC - on lin - unit is not getting down to temp"
type textarea "x"
type textarea "RIC - on line - unit is not getting down to temp"
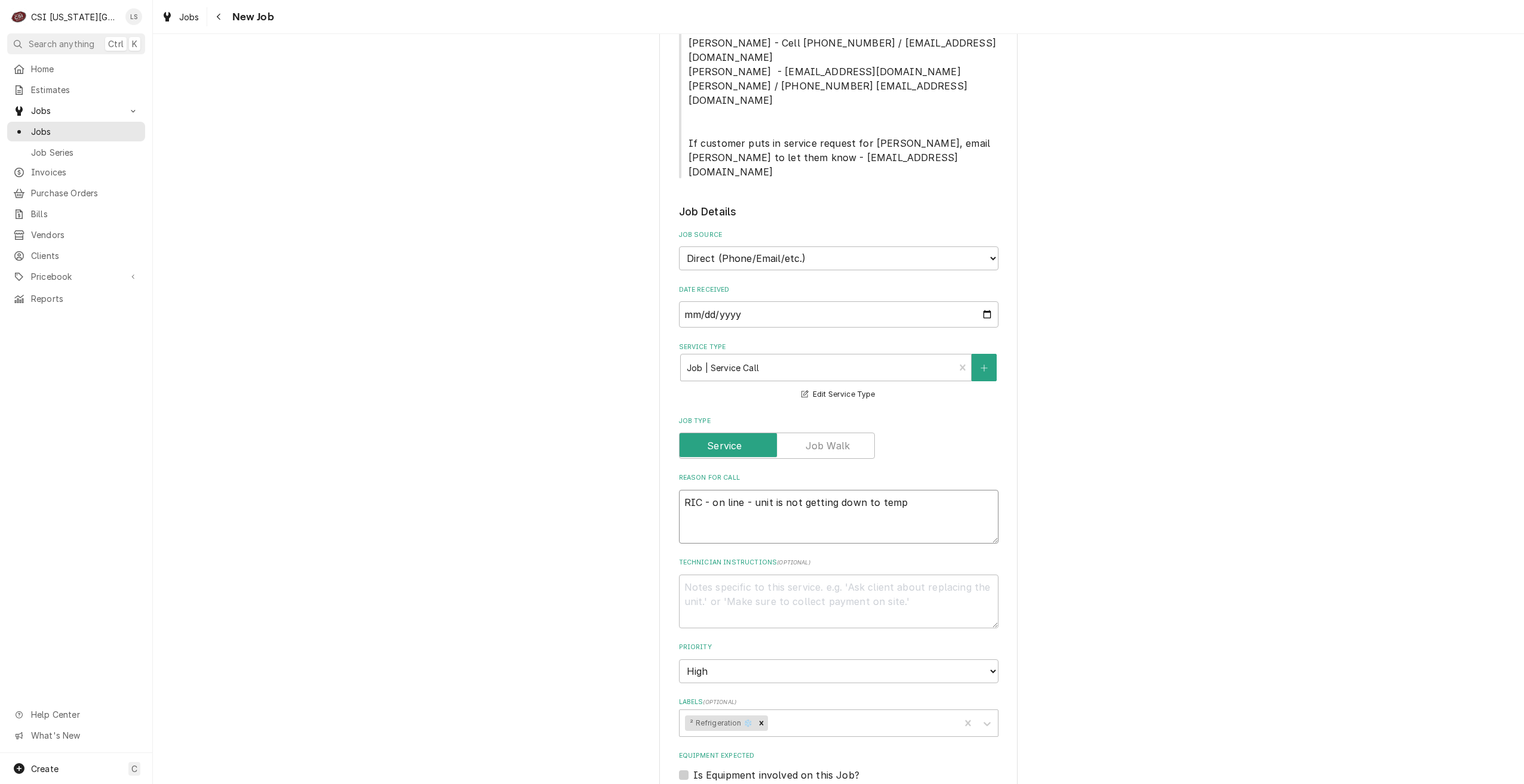
type textarea "x"
type textarea "RIC - on line - unit is not getting down to temp"
click at [1082, 437] on div "Use the fields below to edit this job: Client Details Client KMO BURGER LLC-WHA…" at bounding box center [838, 407] width 1371 height 1677
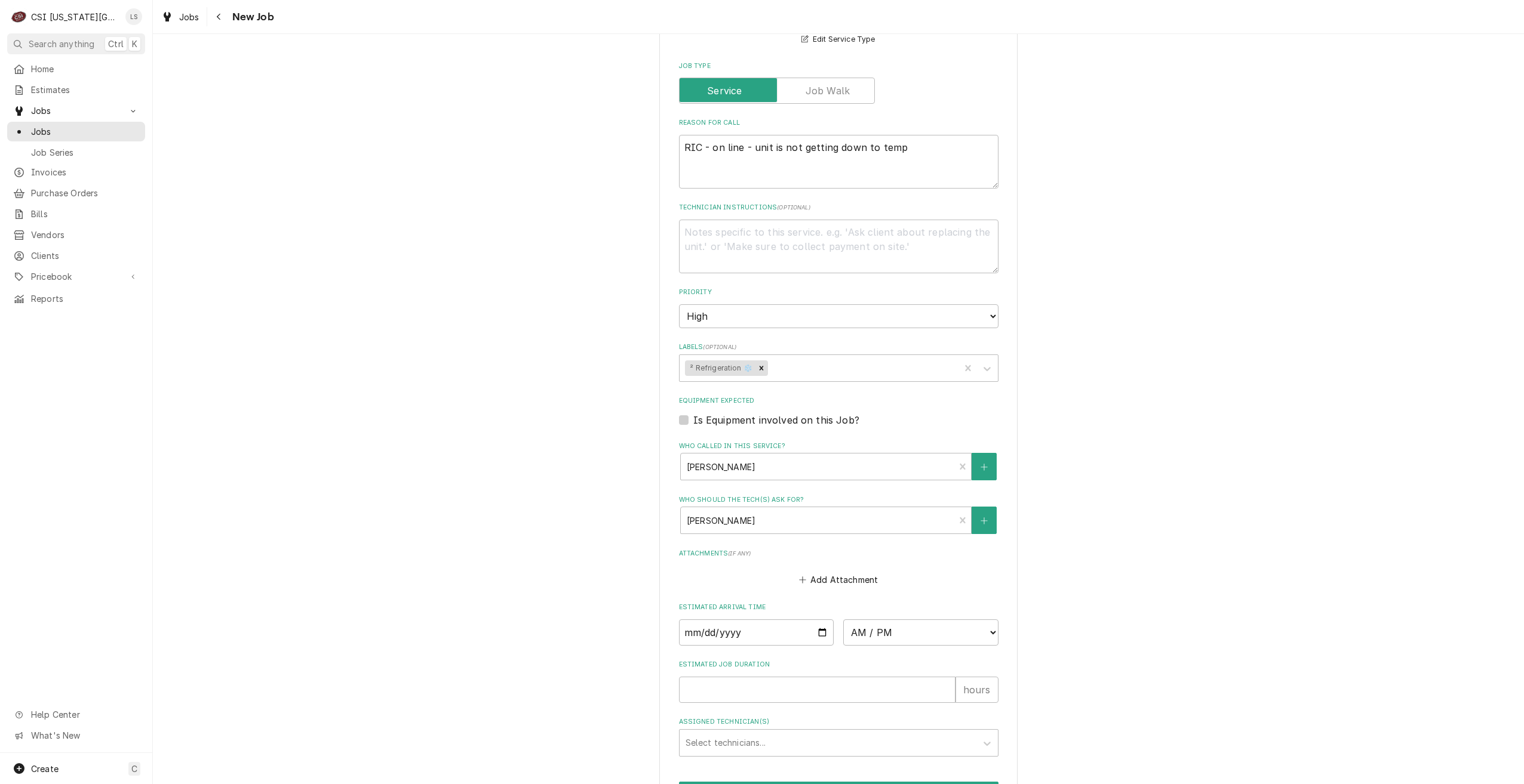
scroll to position [881, 0]
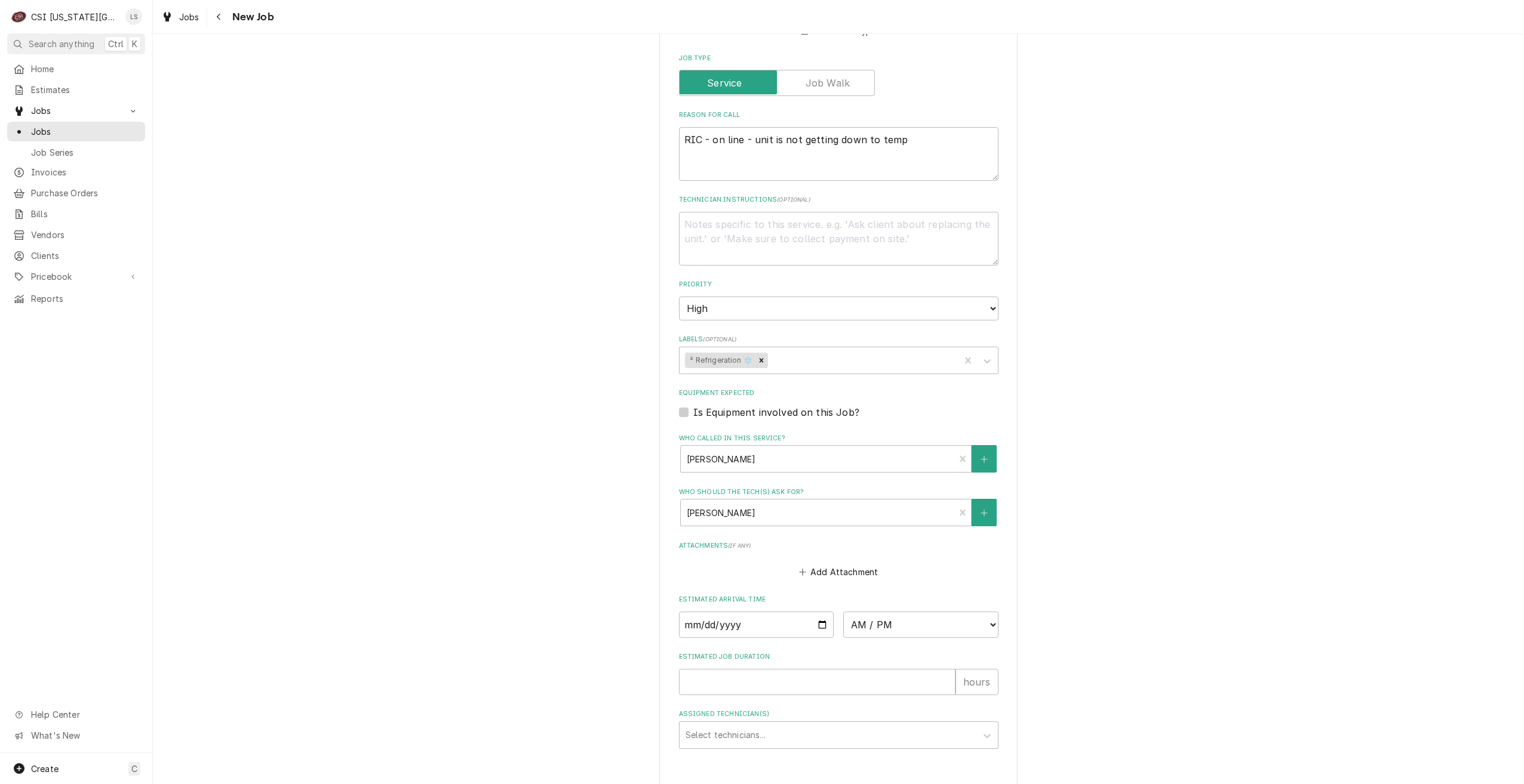
type textarea "x"
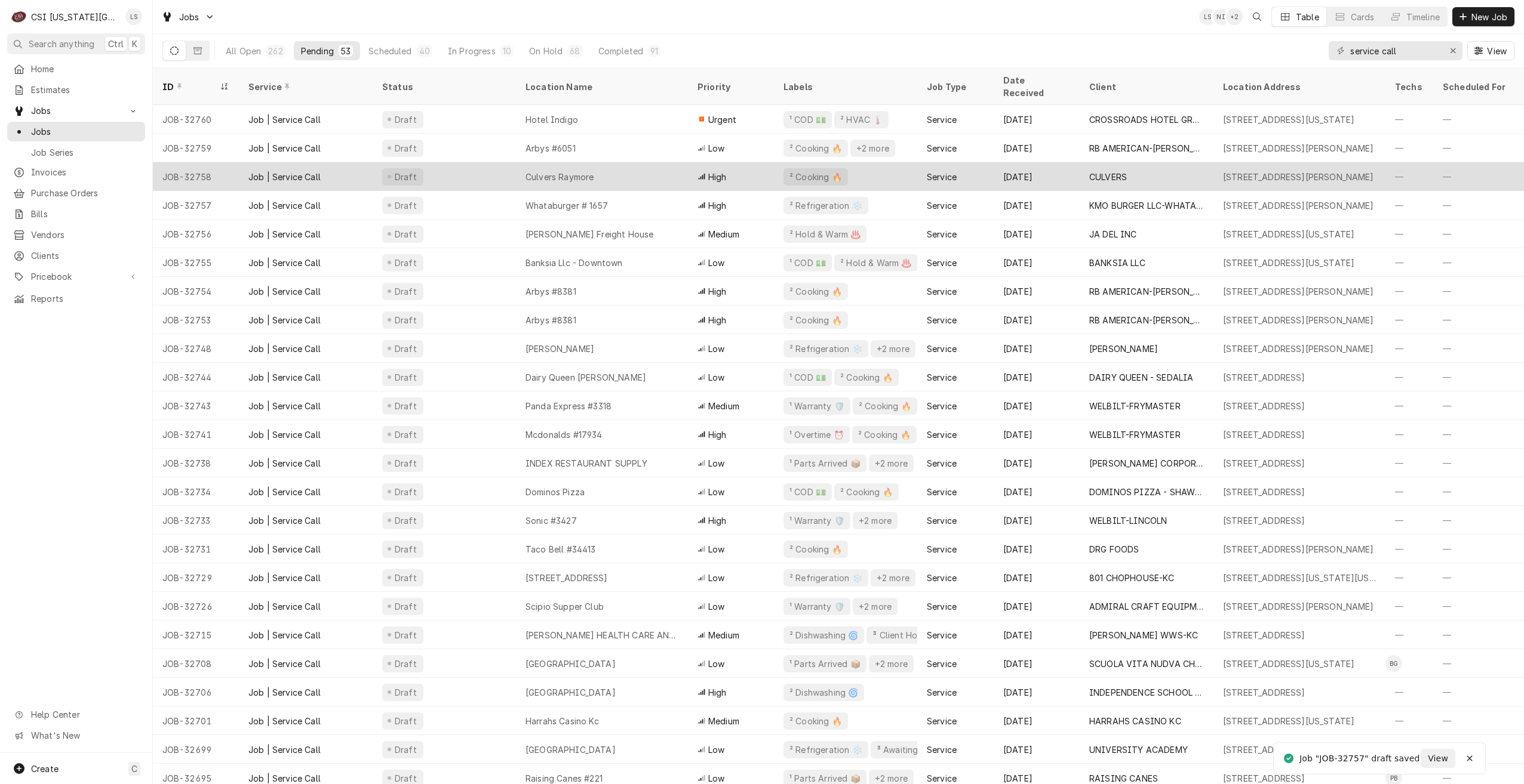
click at [632, 170] on div "Culvers Raymore" at bounding box center [601, 177] width 172 height 29
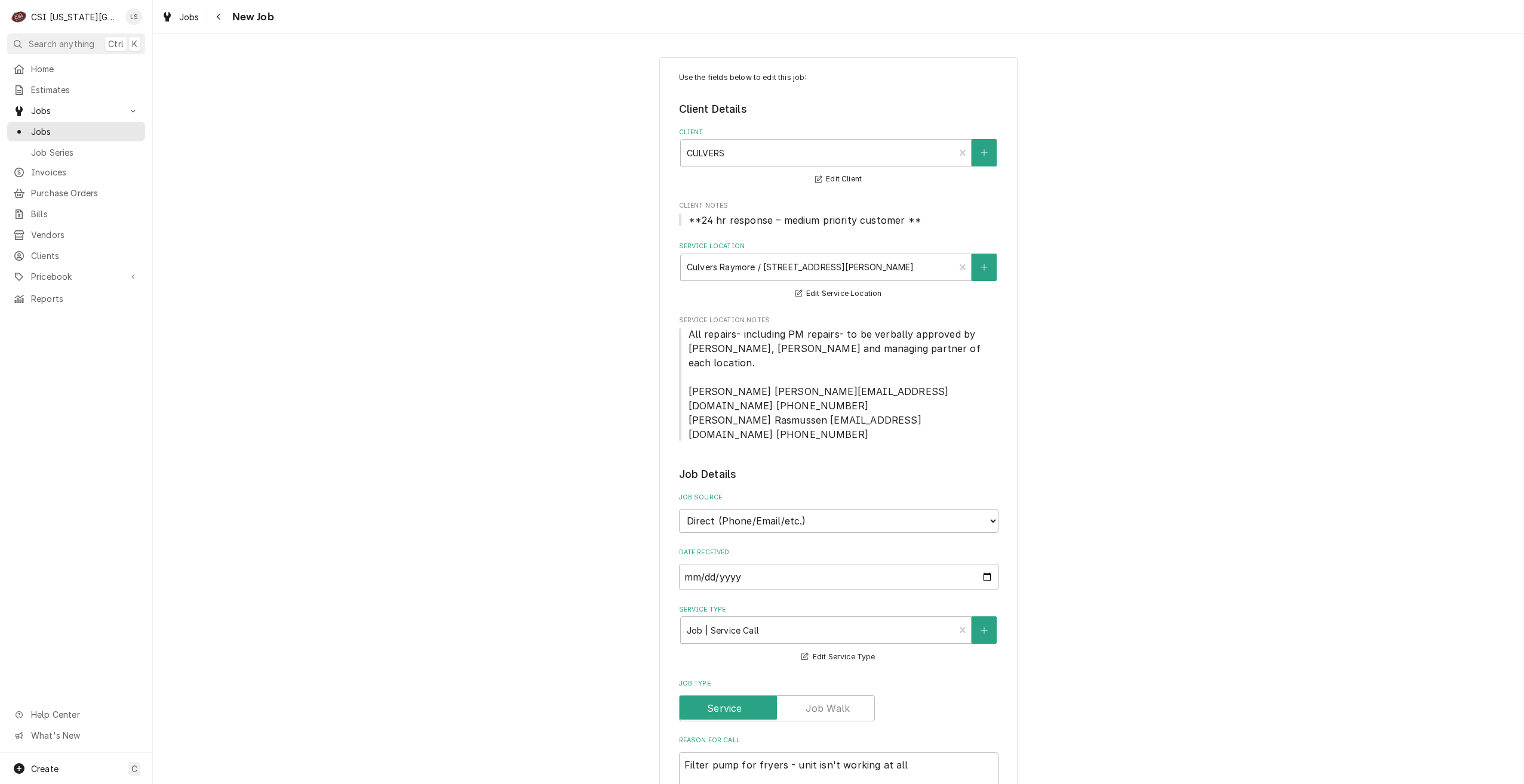
type textarea "x"
click at [85, 126] on span "Jobs" at bounding box center [85, 132] width 108 height 12
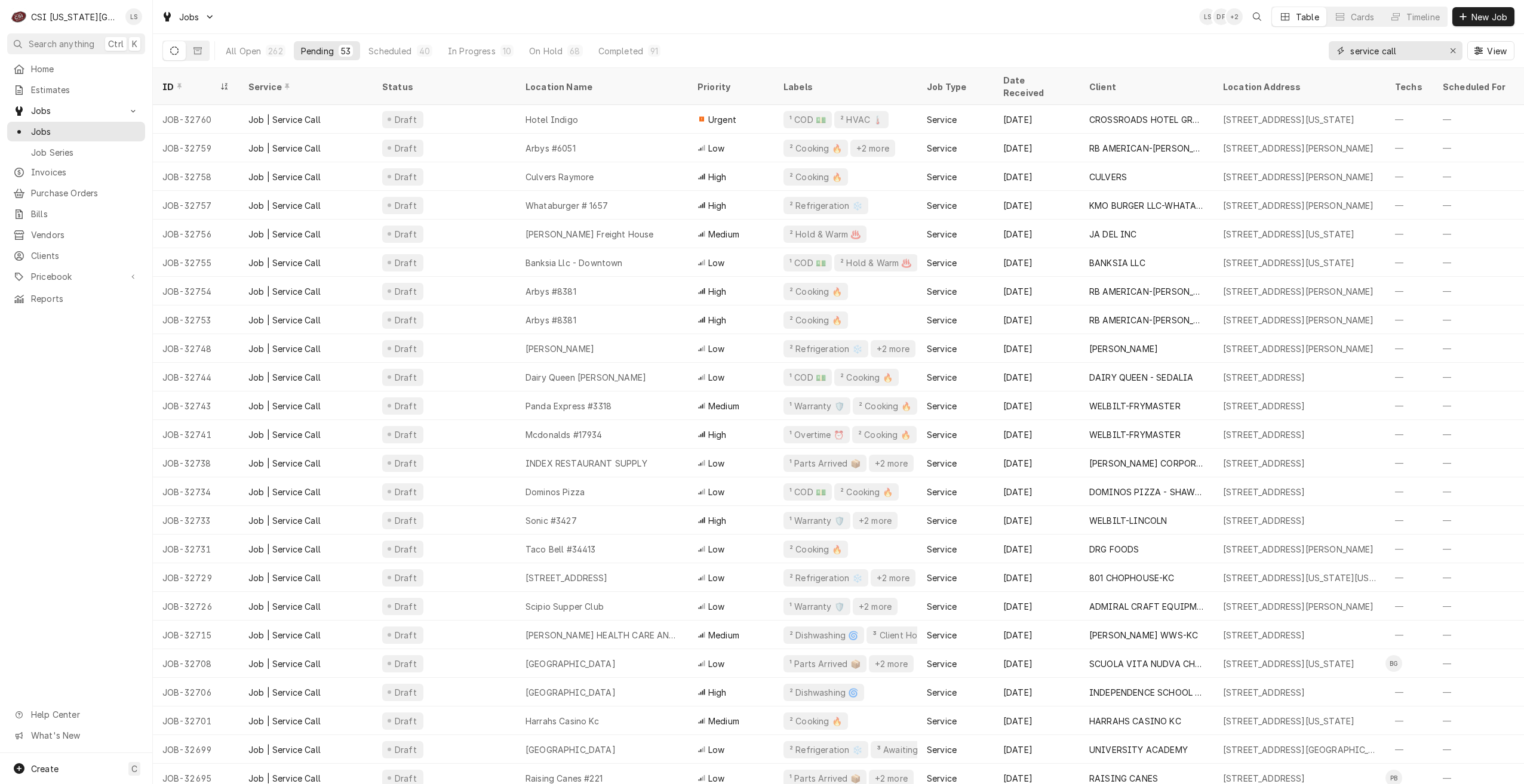
drag, startPoint x: 1410, startPoint y: 54, endPoint x: 1331, endPoint y: 48, distance: 79.2
click at [1331, 48] on div "service call" at bounding box center [1395, 51] width 134 height 19
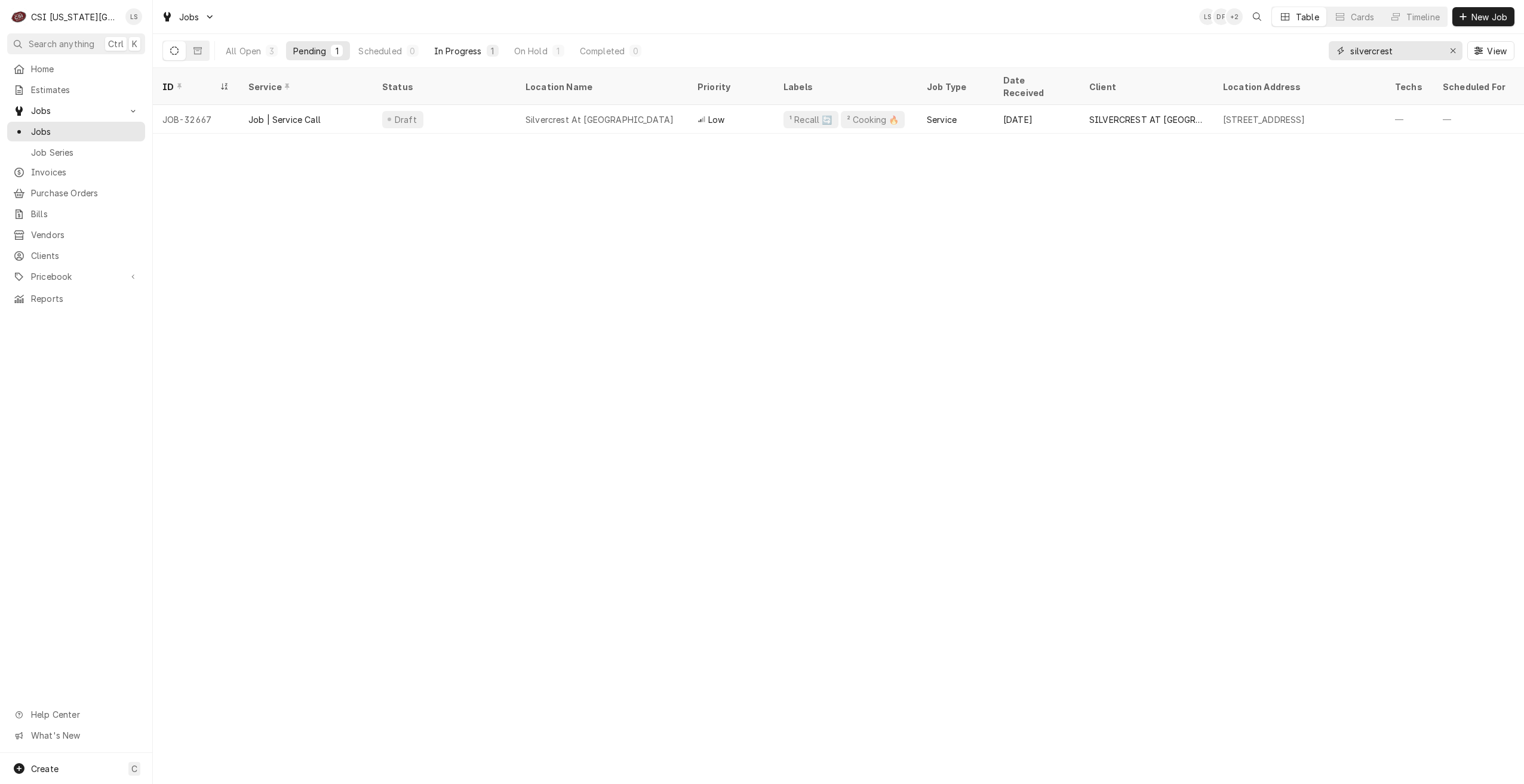
type input "silvercrest"
click at [474, 47] on div "In Progress" at bounding box center [458, 51] width 48 height 12
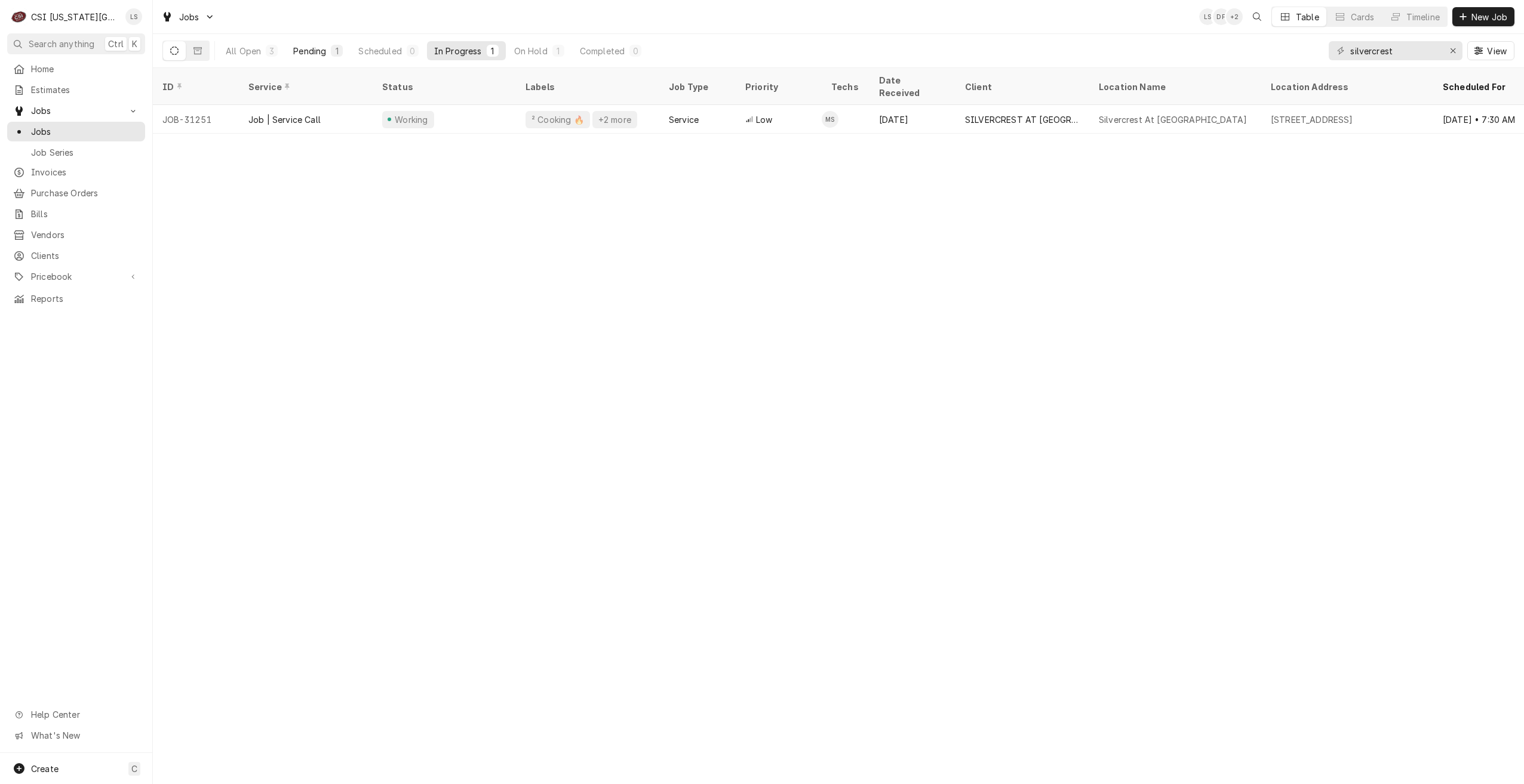
click at [328, 43] on button "Pending 1" at bounding box center [318, 51] width 64 height 19
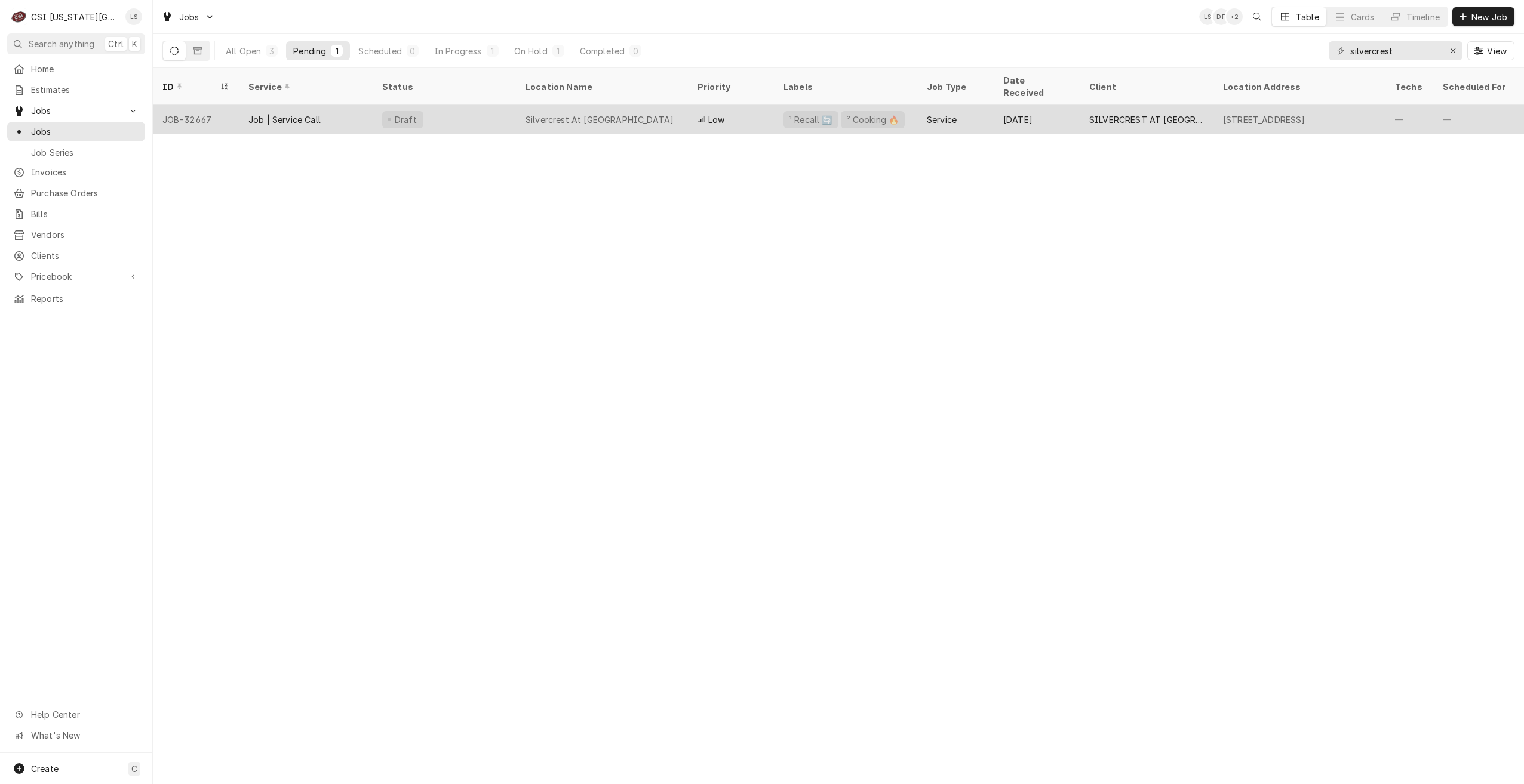
click at [593, 113] on div "Silvercrest At College View" at bounding box center [599, 119] width 148 height 12
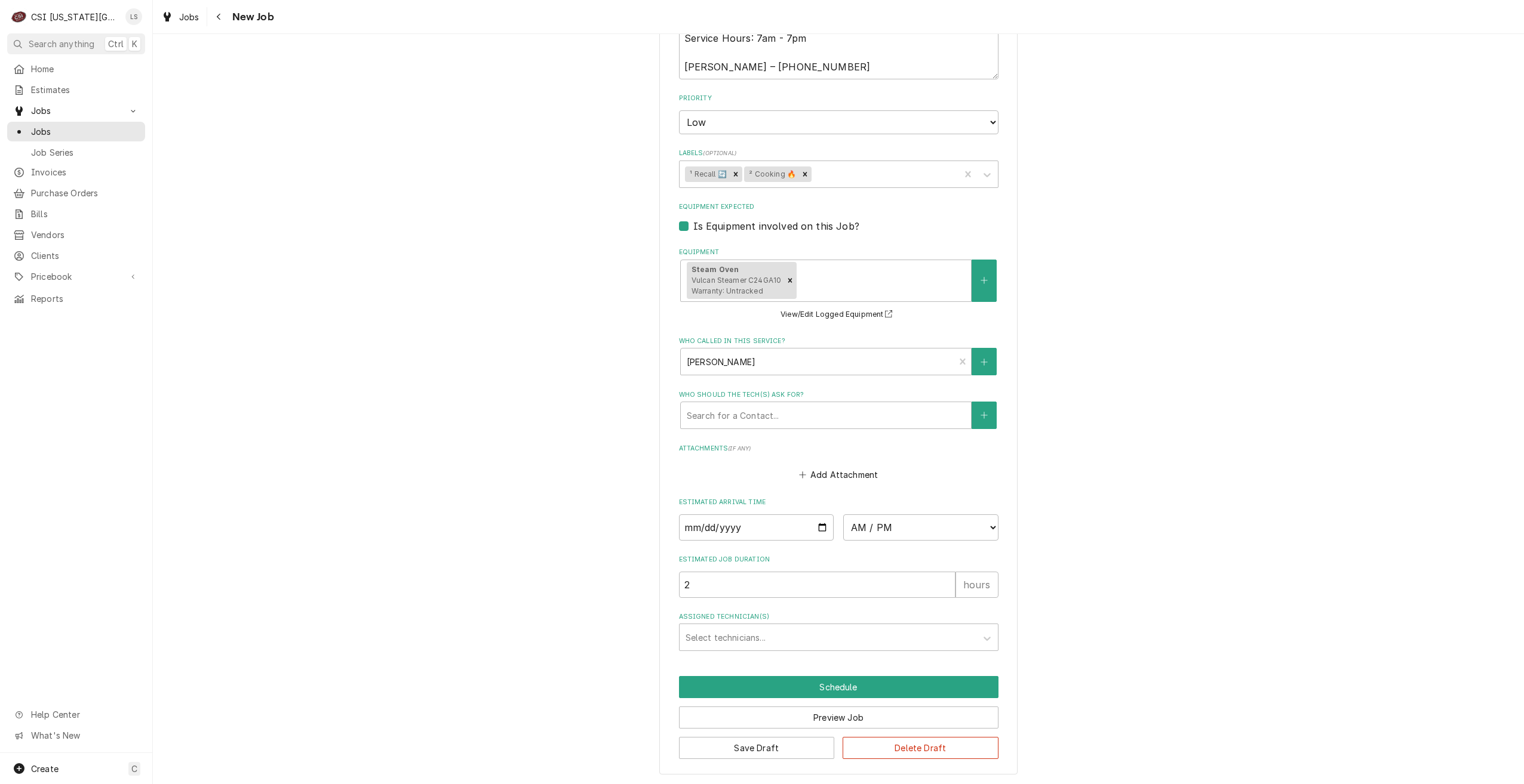
scroll to position [660, 0]
click at [817, 526] on input "Date" at bounding box center [757, 527] width 155 height 26
type textarea "x"
type input "[DATE]"
type textarea "x"
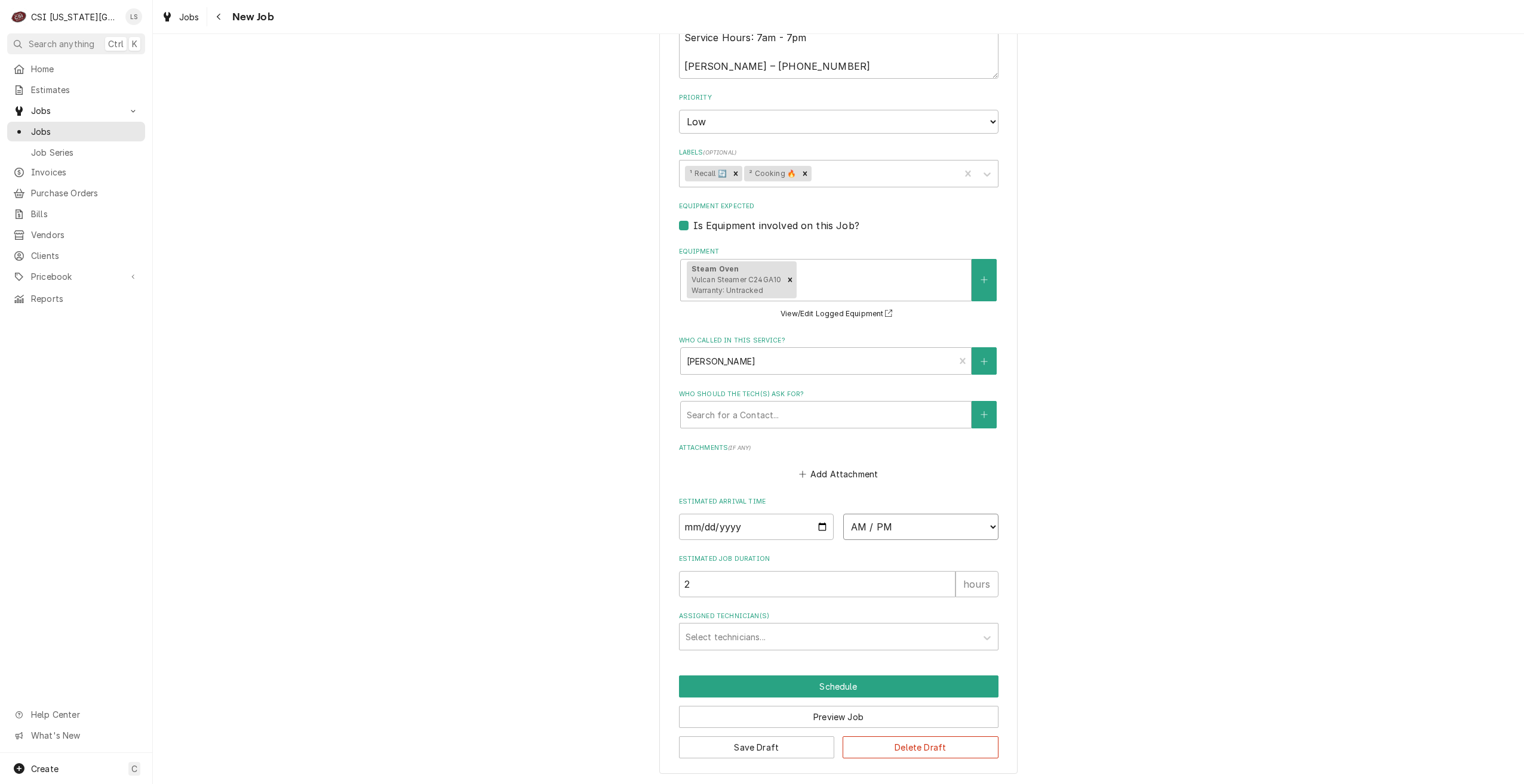
click at [933, 535] on select "AM / PM 6:00 AM 6:15 AM 6:30 AM 6:45 AM 7:00 AM 7:15 AM 7:30 AM 7:45 AM 8:00 AM…" at bounding box center [921, 527] width 155 height 26
select select "08:30:00"
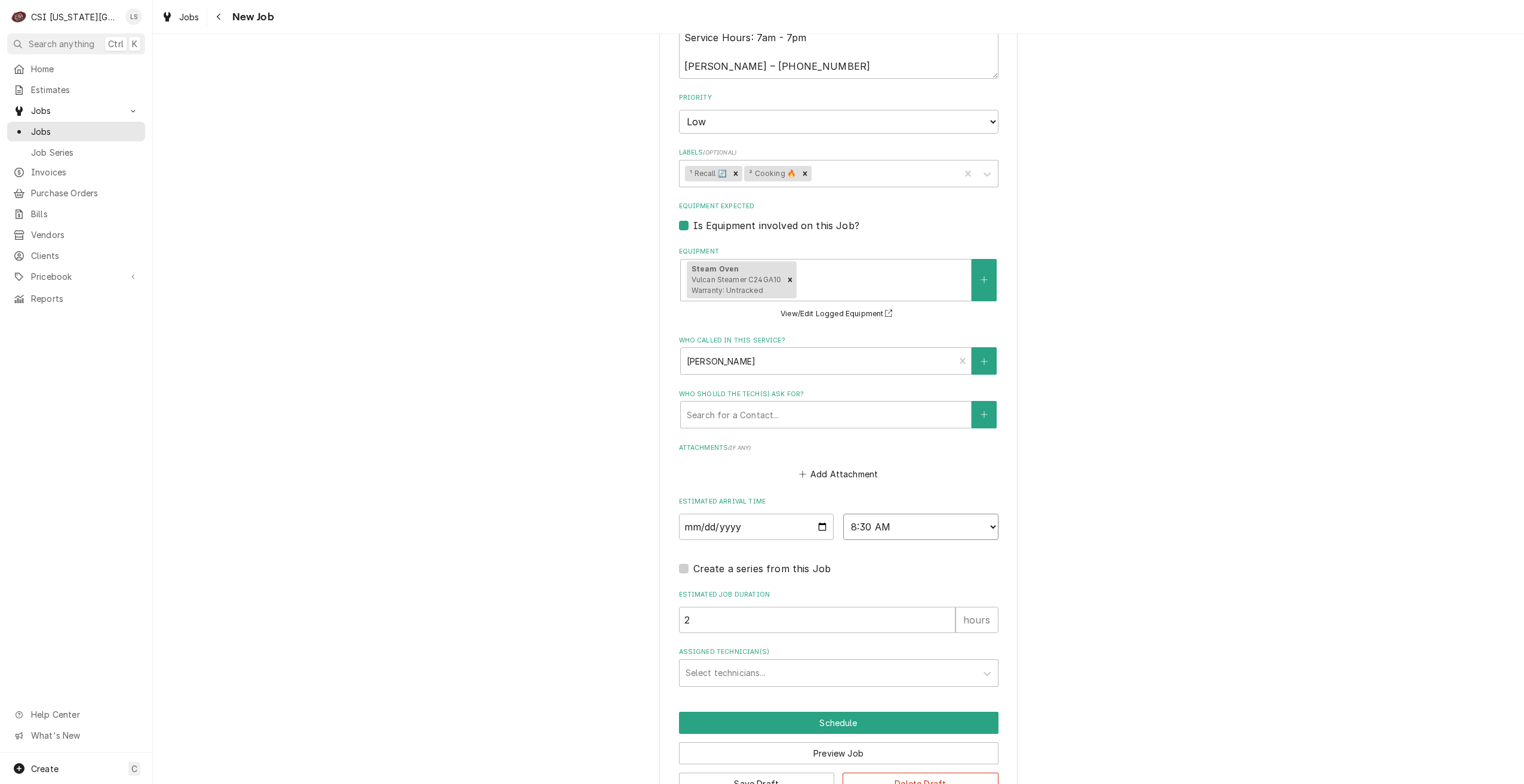
type textarea "x"
click at [814, 677] on div "Assigned Technician(s)" at bounding box center [828, 673] width 285 height 22
type input "[PERSON_NAME]"
click at [813, 695] on div "[PERSON_NAME]" at bounding box center [839, 698] width 318 height 18
type textarea "x"
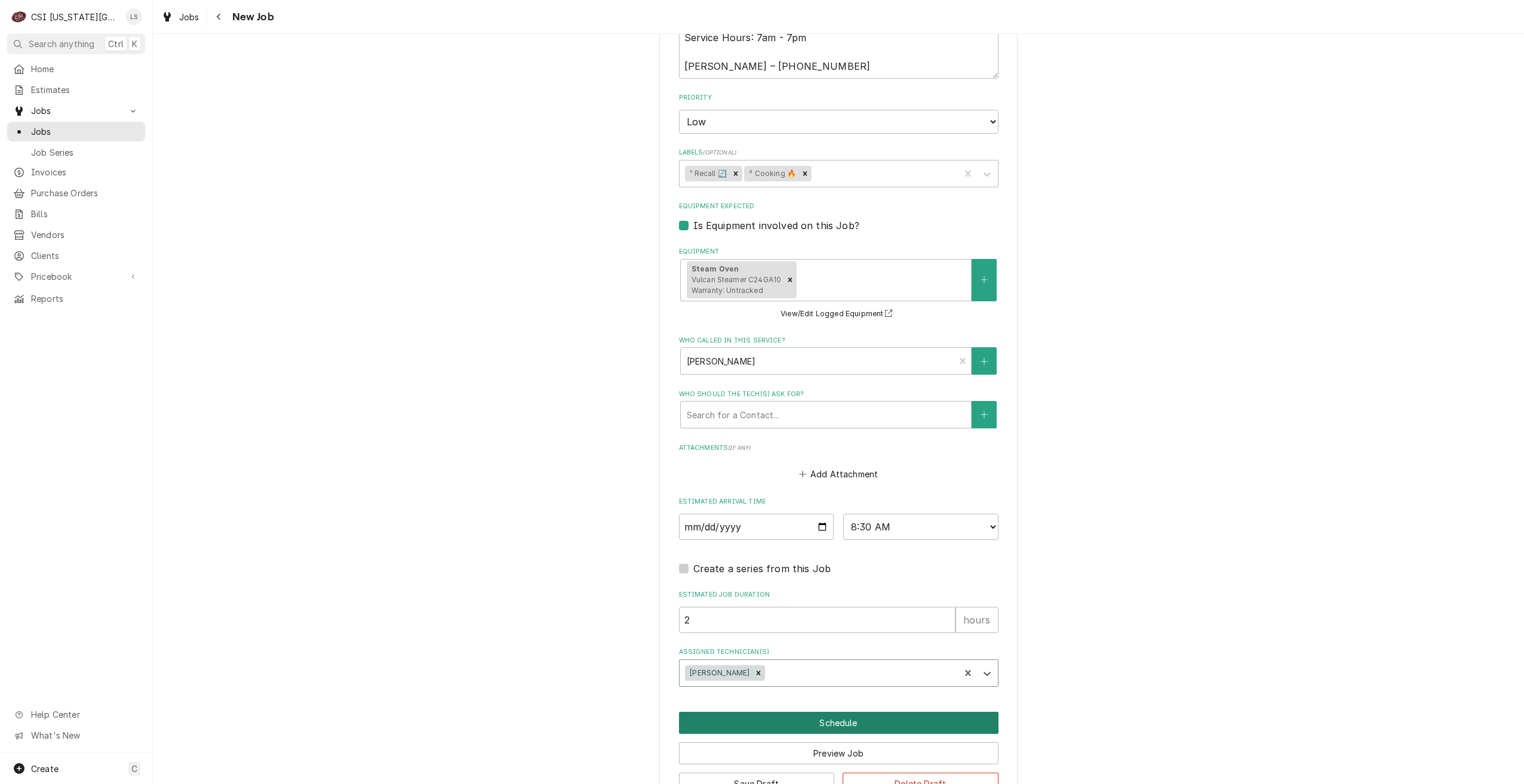
click at [846, 718] on button "Schedule" at bounding box center [838, 723] width 319 height 22
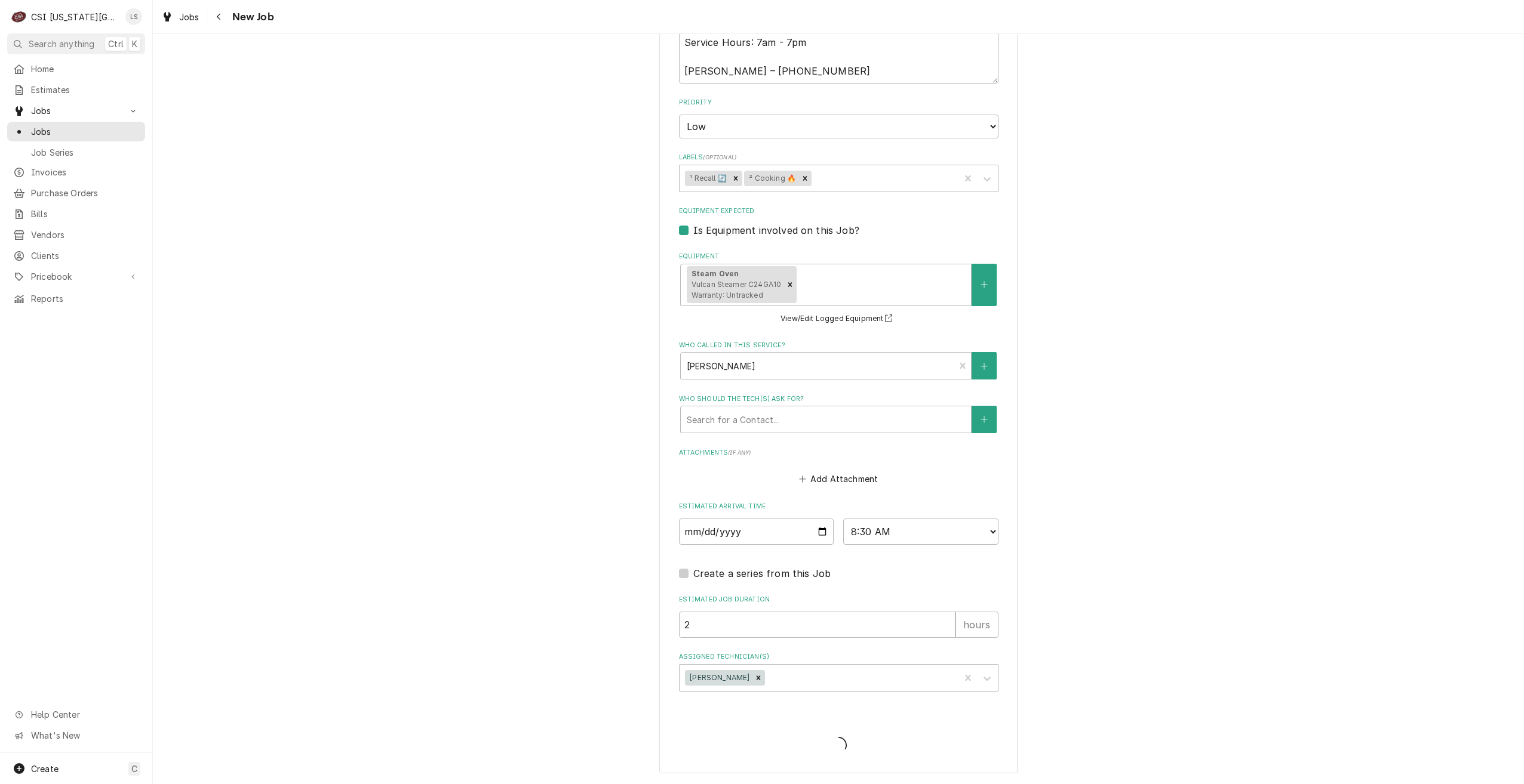
type textarea "x"
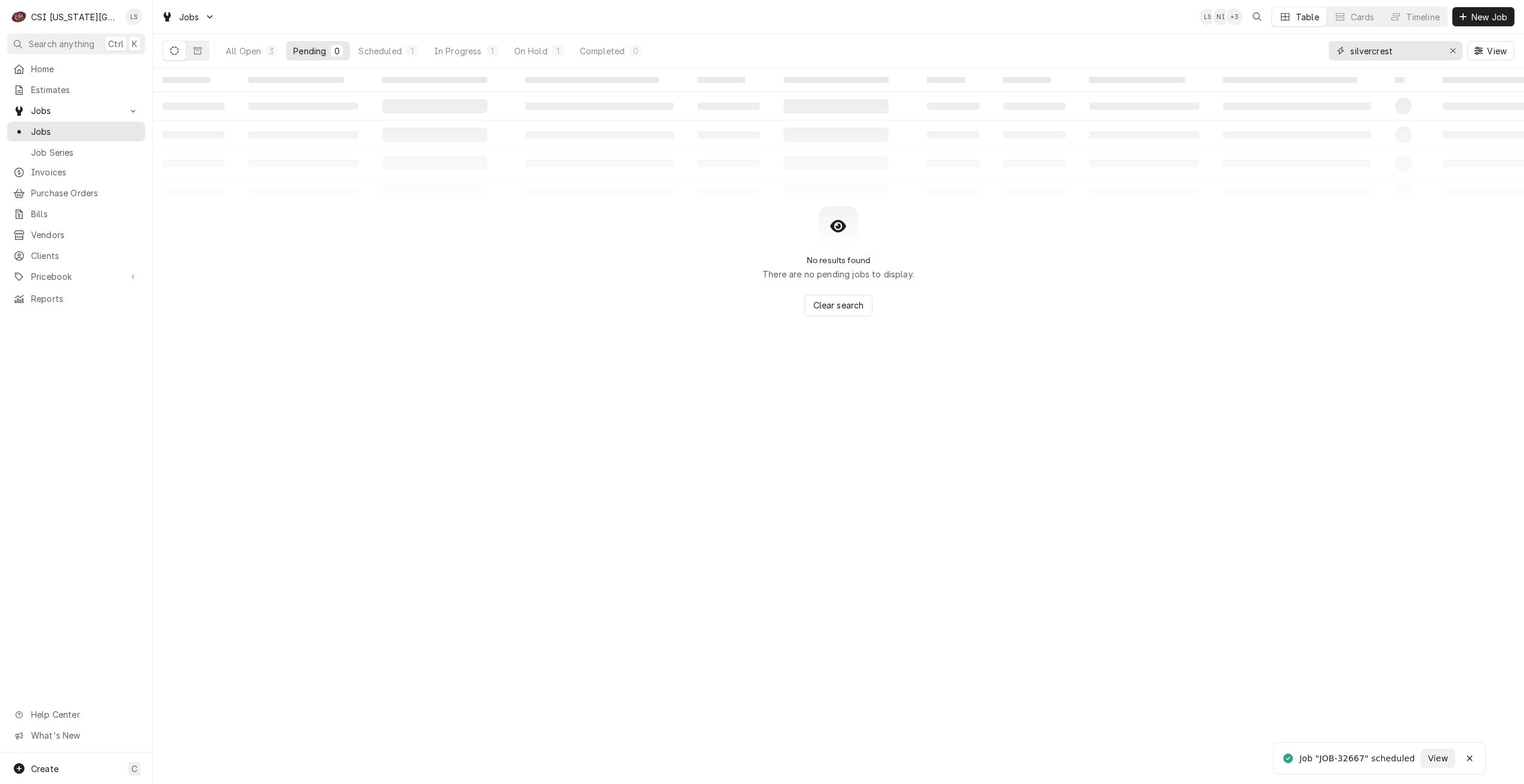
click at [1358, 55] on input "silvercrest" at bounding box center [1395, 51] width 89 height 19
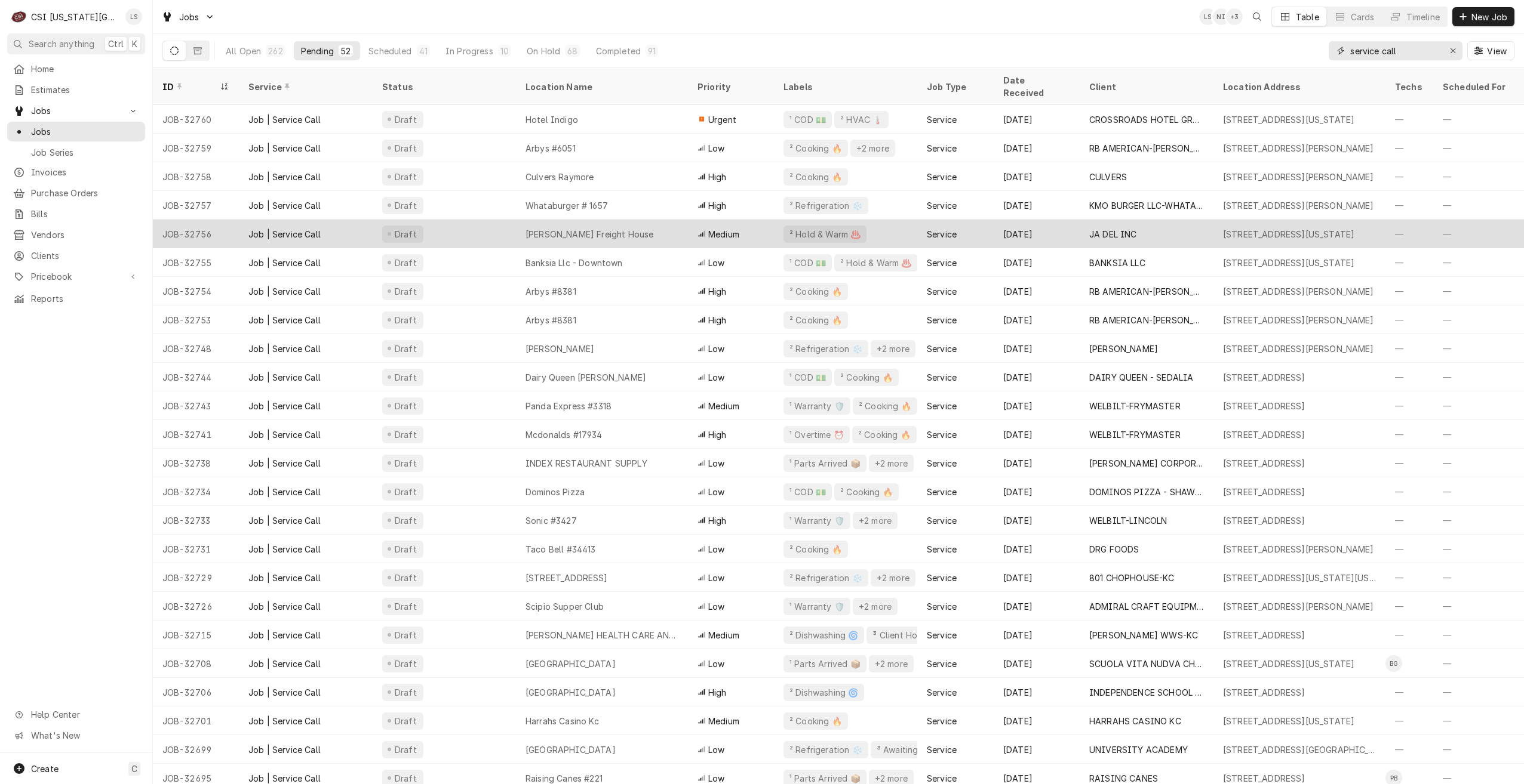
type input "service call"
click at [542, 228] on div "Jack Stack Freight House" at bounding box center [590, 234] width 128 height 12
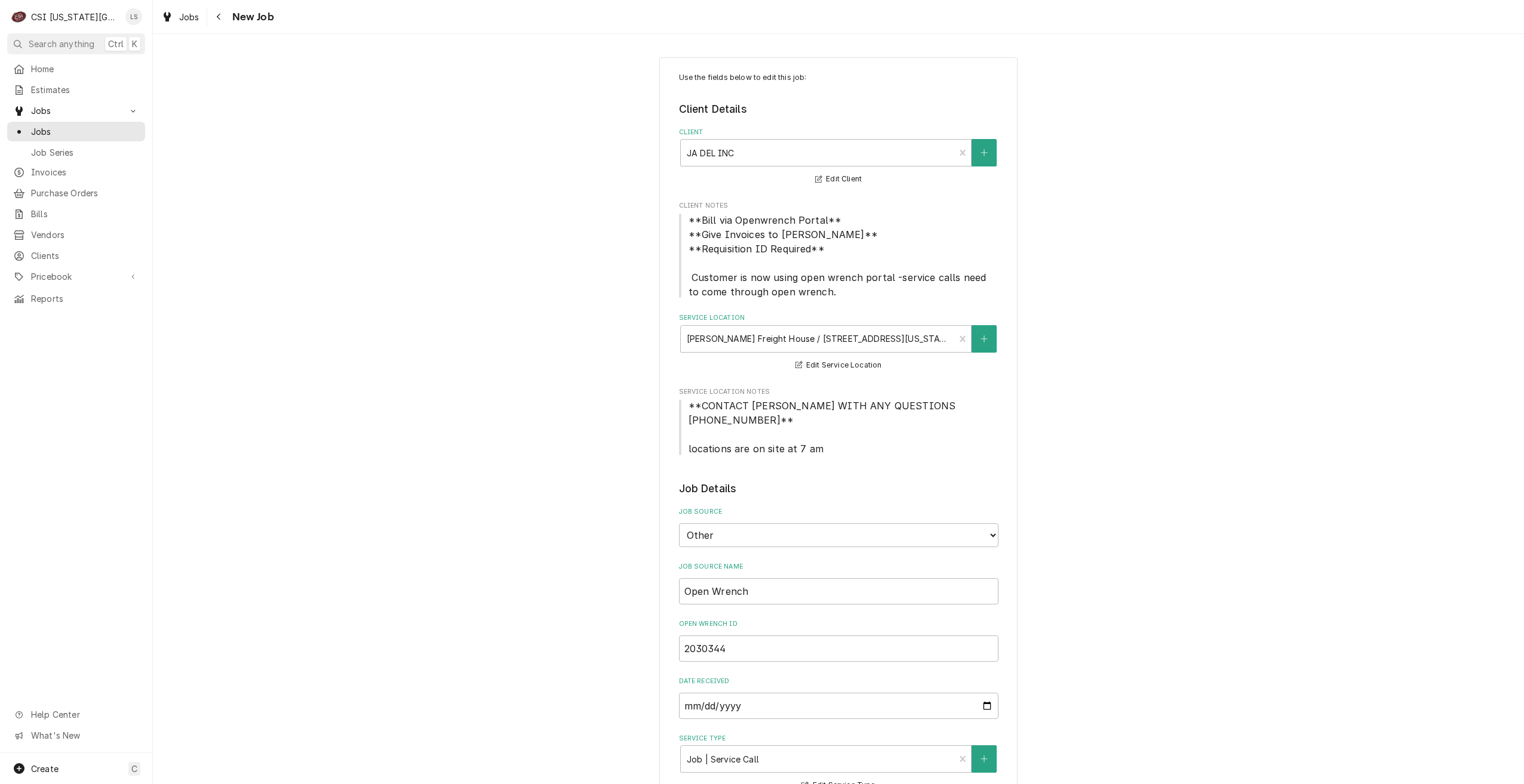
type textarea "x"
click at [109, 130] on span "Jobs" at bounding box center [85, 132] width 108 height 12
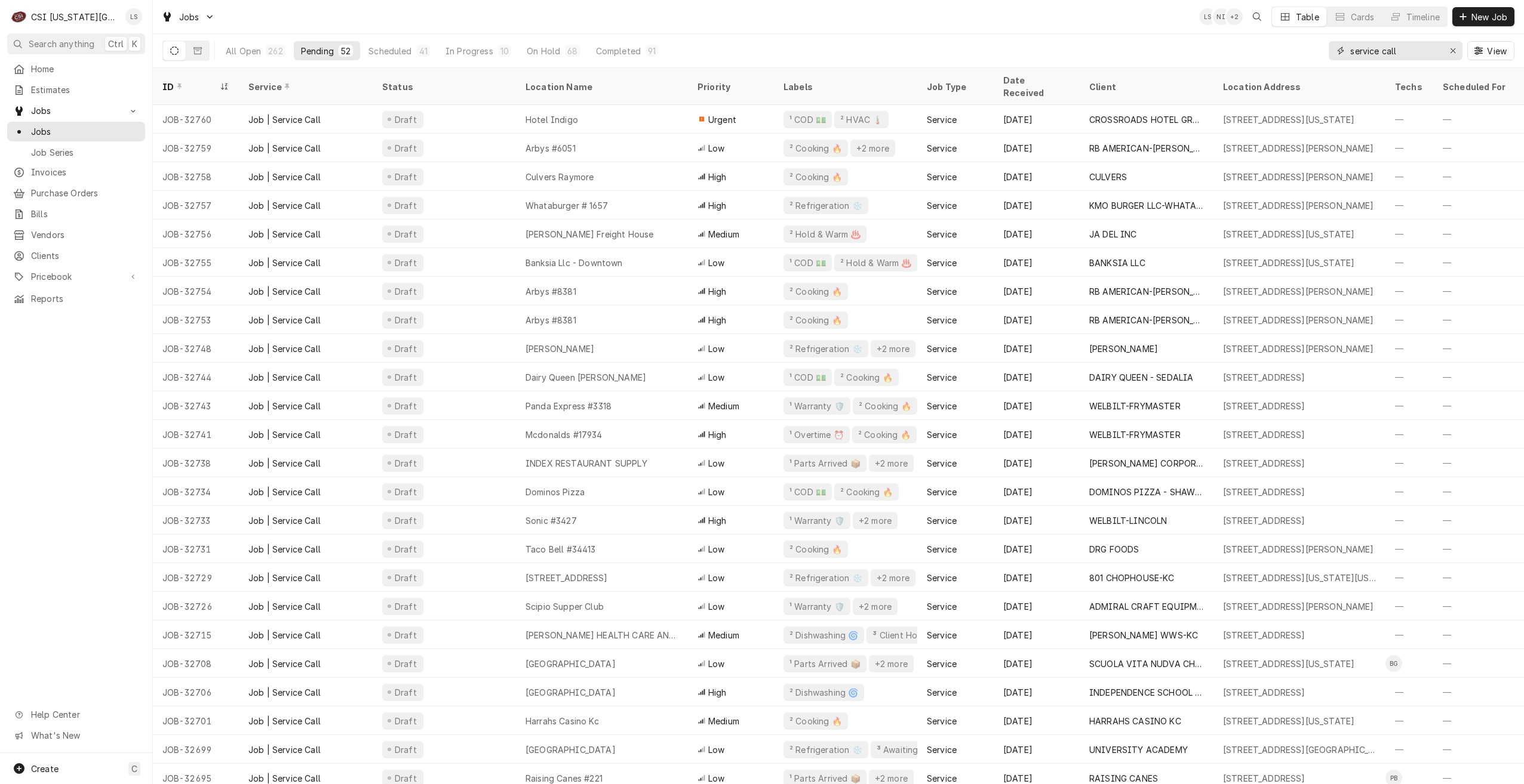
drag, startPoint x: 1411, startPoint y: 55, endPoint x: 1315, endPoint y: 41, distance: 97.0
click at [1315, 41] on div "All Open 262 Pending 52 Scheduled 41 In Progress 10 On Hold 68 Completed 91 ser…" at bounding box center [838, 51] width 1352 height 34
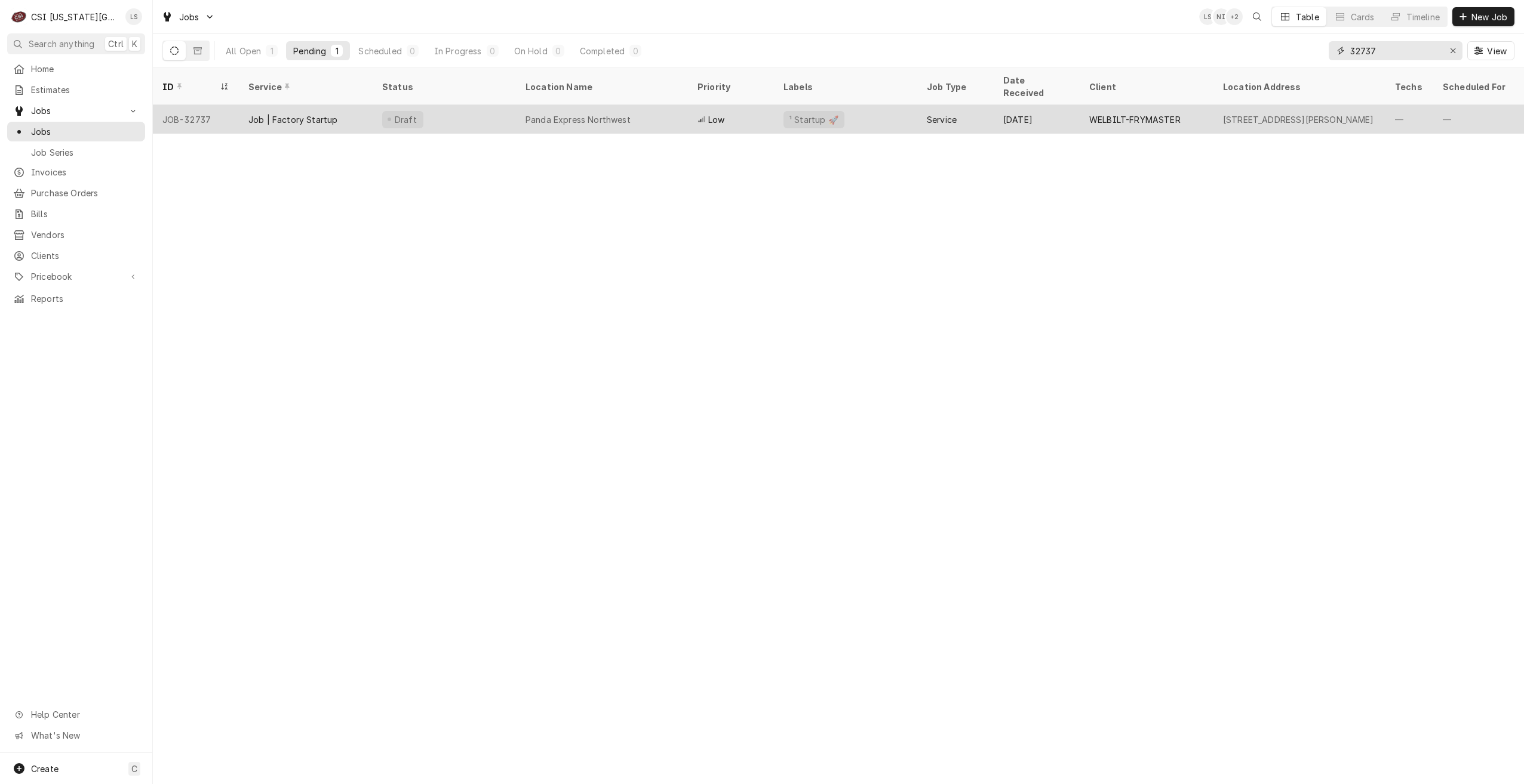
type input "32737"
click at [625, 113] on div "Panda Express Northwest" at bounding box center [578, 119] width 105 height 12
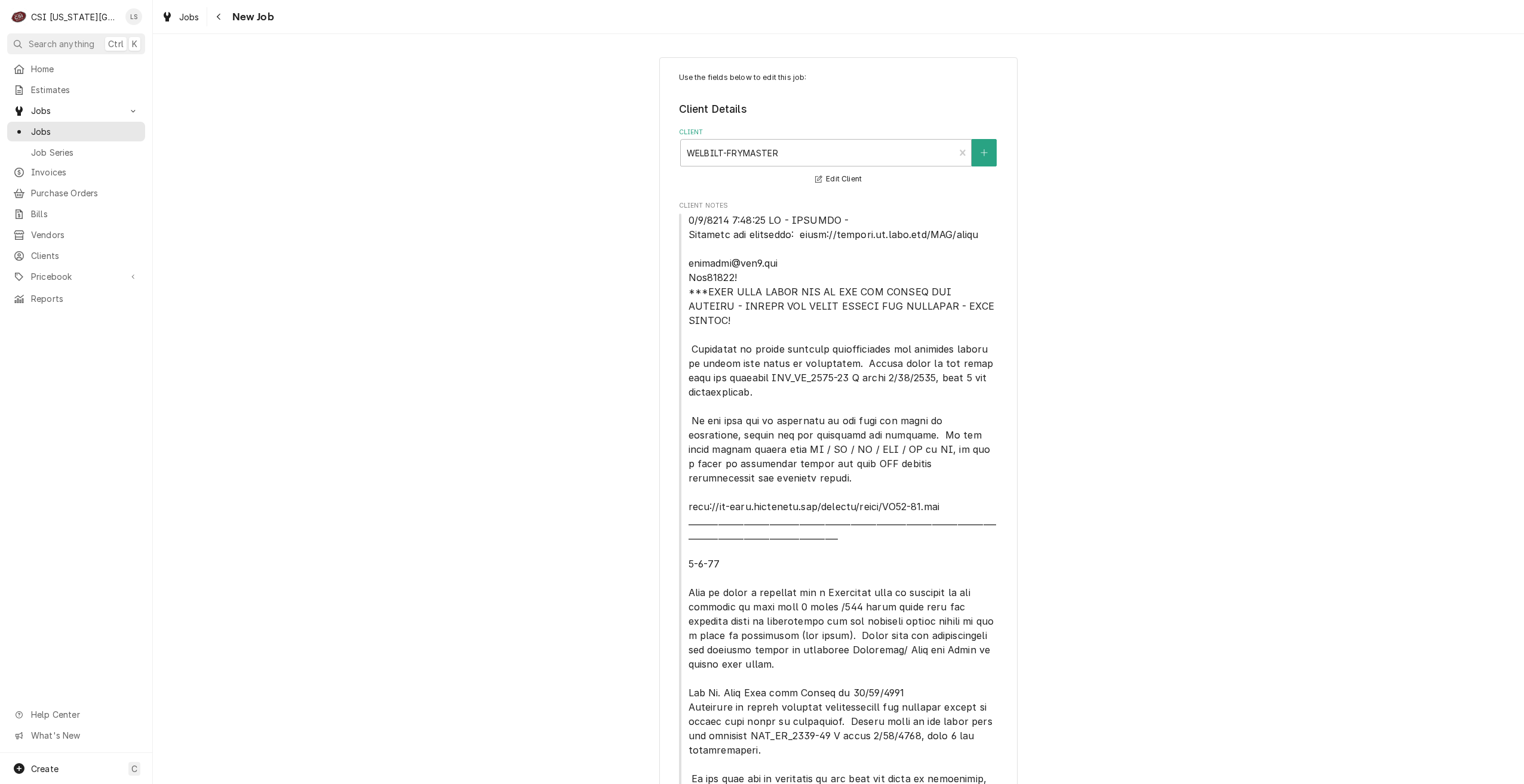
type textarea "x"
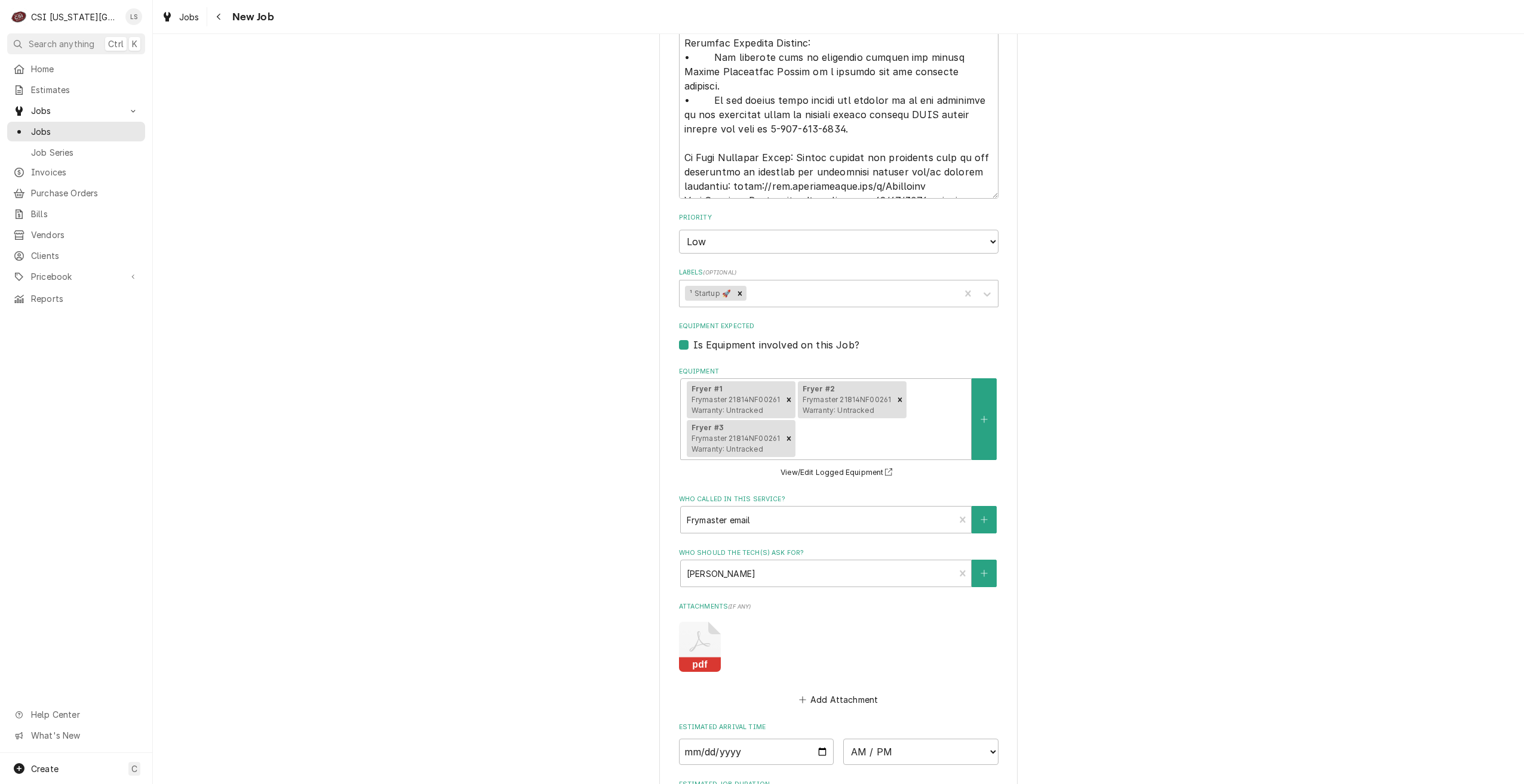
scroll to position [1850, 0]
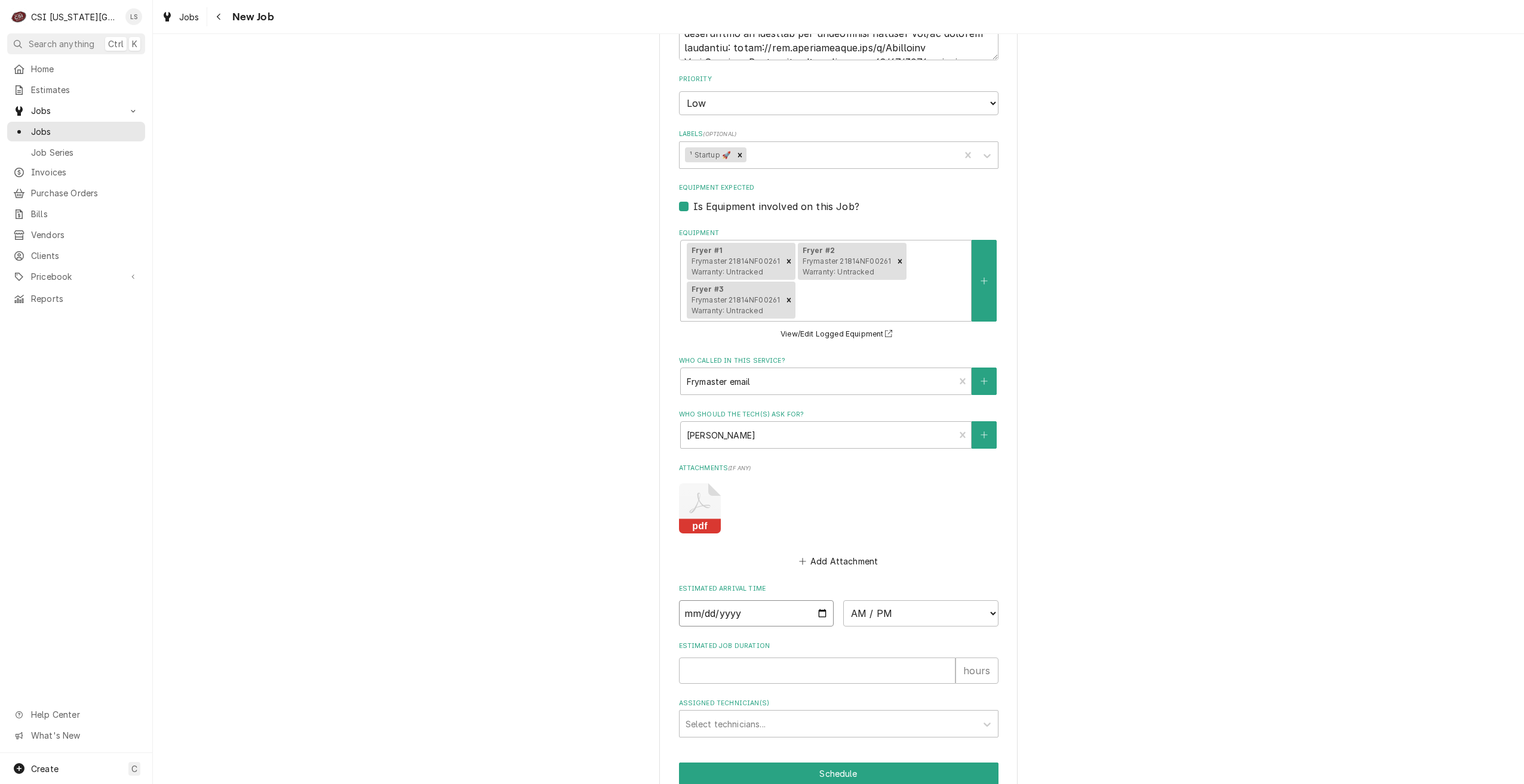
click at [816, 600] on input "Date" at bounding box center [757, 614] width 155 height 26
type input "[DATE]"
type textarea "x"
click at [923, 600] on select "AM / PM 6:00 AM 6:15 AM 6:30 AM 6:45 AM 7:00 AM 7:15 AM 7:30 AM 7:45 AM 8:00 AM…" at bounding box center [921, 614] width 155 height 26
select select "08:00:00"
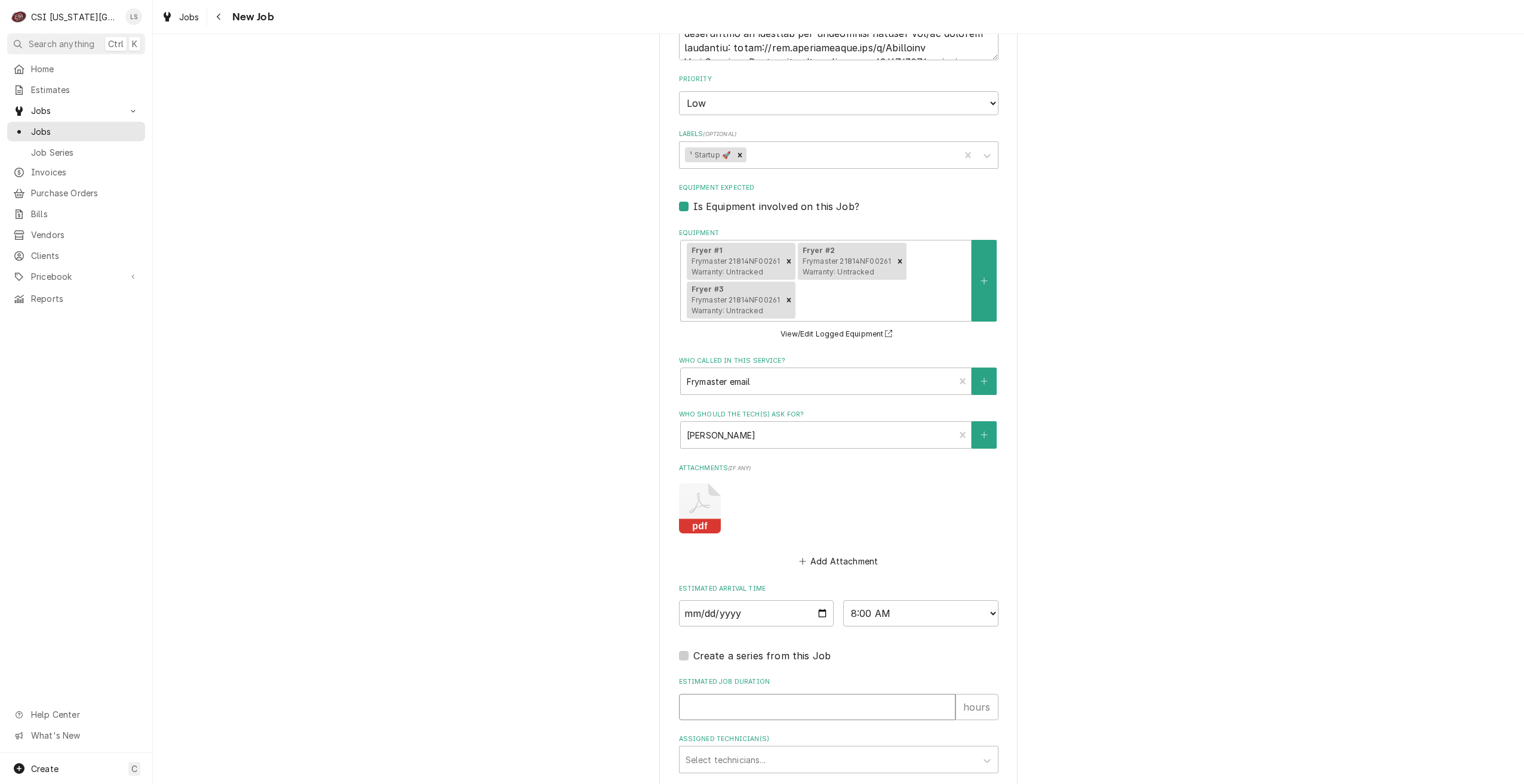
click at [869, 694] on input "Estimated Job Duration" at bounding box center [817, 707] width 276 height 26
type textarea "x"
type input "2"
type textarea "x"
click at [875, 749] on div "Assigned Technician(s)" at bounding box center [828, 760] width 285 height 22
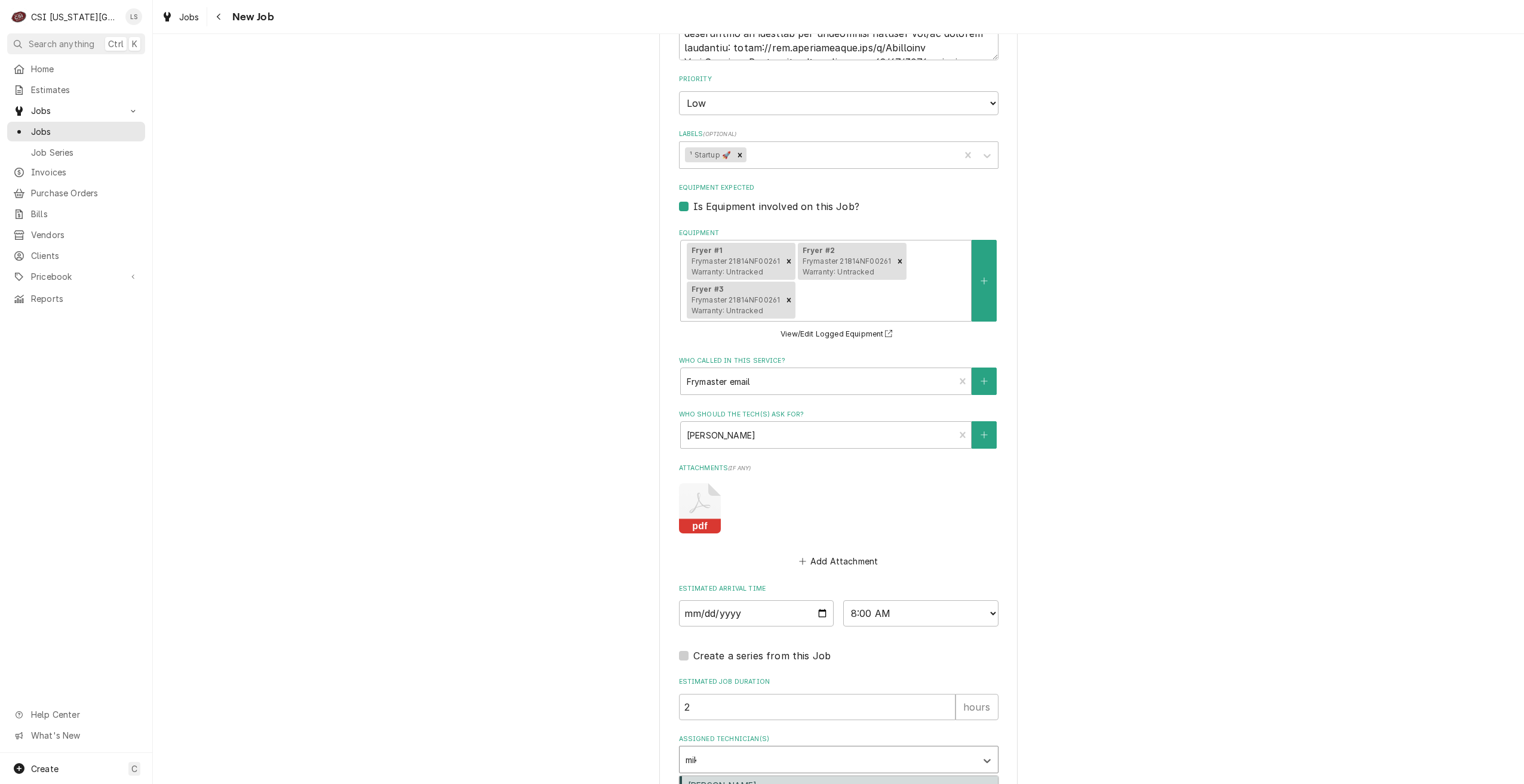
type input "mike"
click at [863, 777] on div "Mike Schupp" at bounding box center [839, 786] width 318 height 18
type textarea "x"
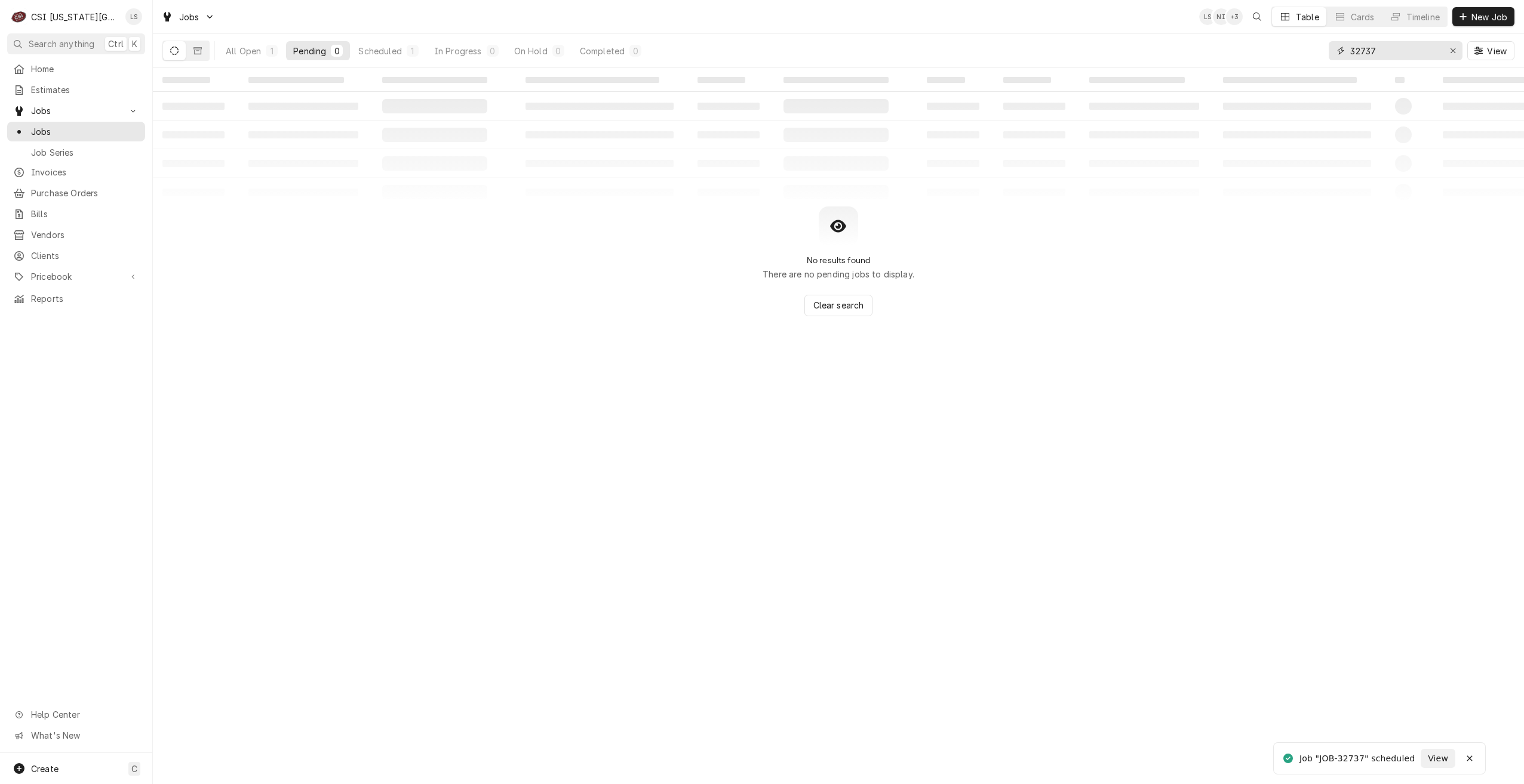
click at [1400, 59] on input "32737" at bounding box center [1395, 51] width 89 height 19
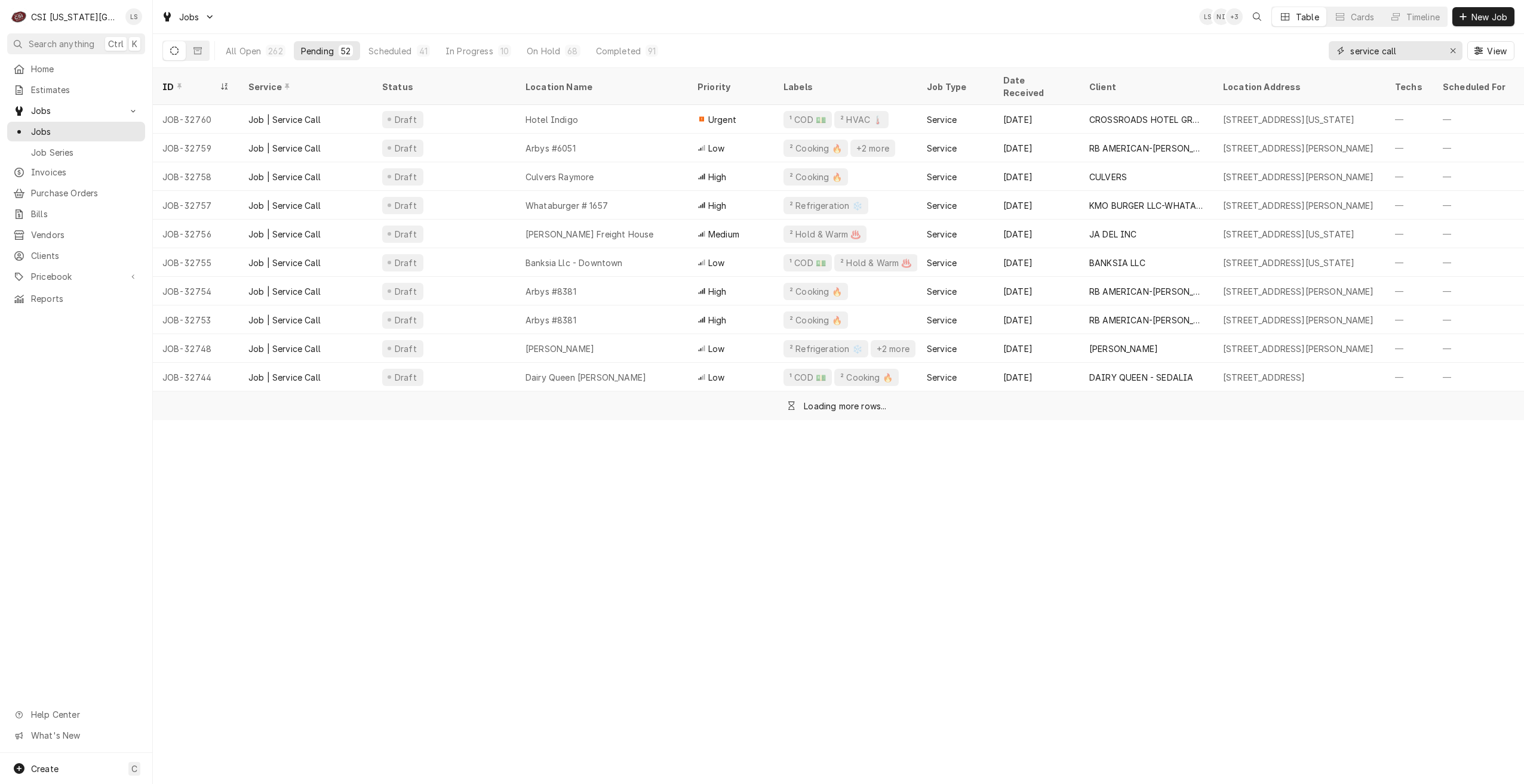
type input "service call"
click at [953, 16] on div "Jobs LS NI + 3 Table Cards Timeline New Job" at bounding box center [838, 16] width 1371 height 34
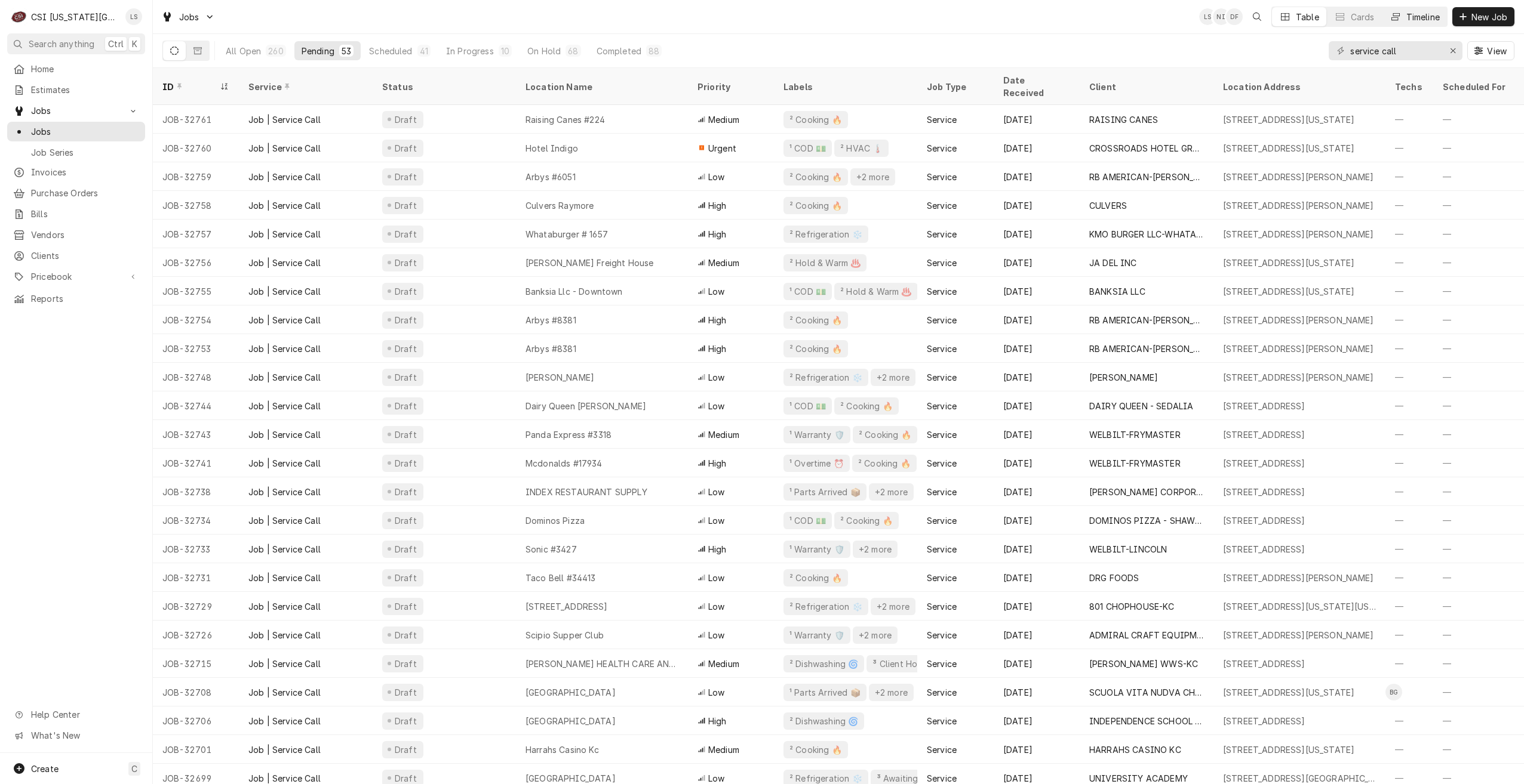
click at [1404, 18] on button "Timeline" at bounding box center [1415, 16] width 64 height 19
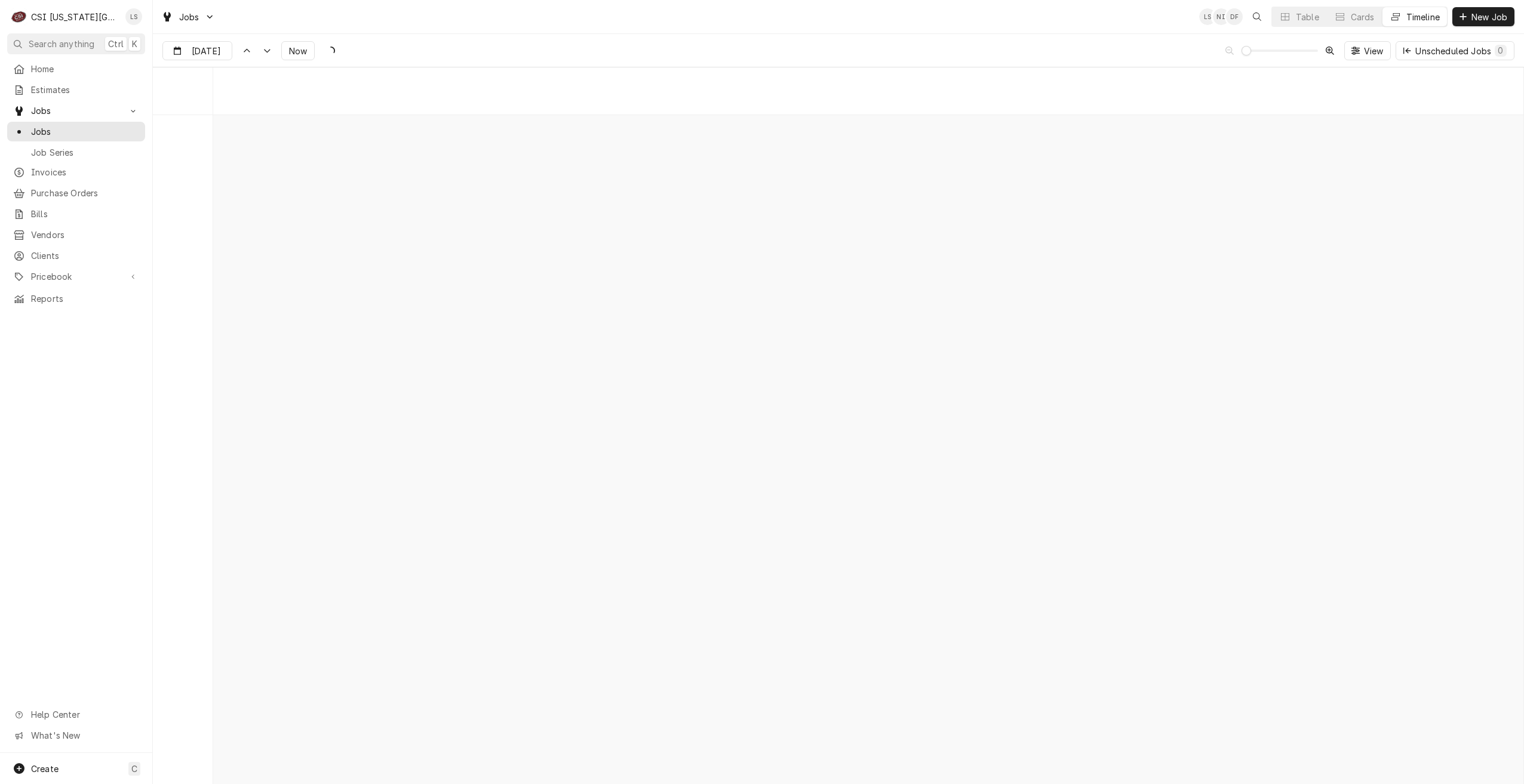
scroll to position [13704, 0]
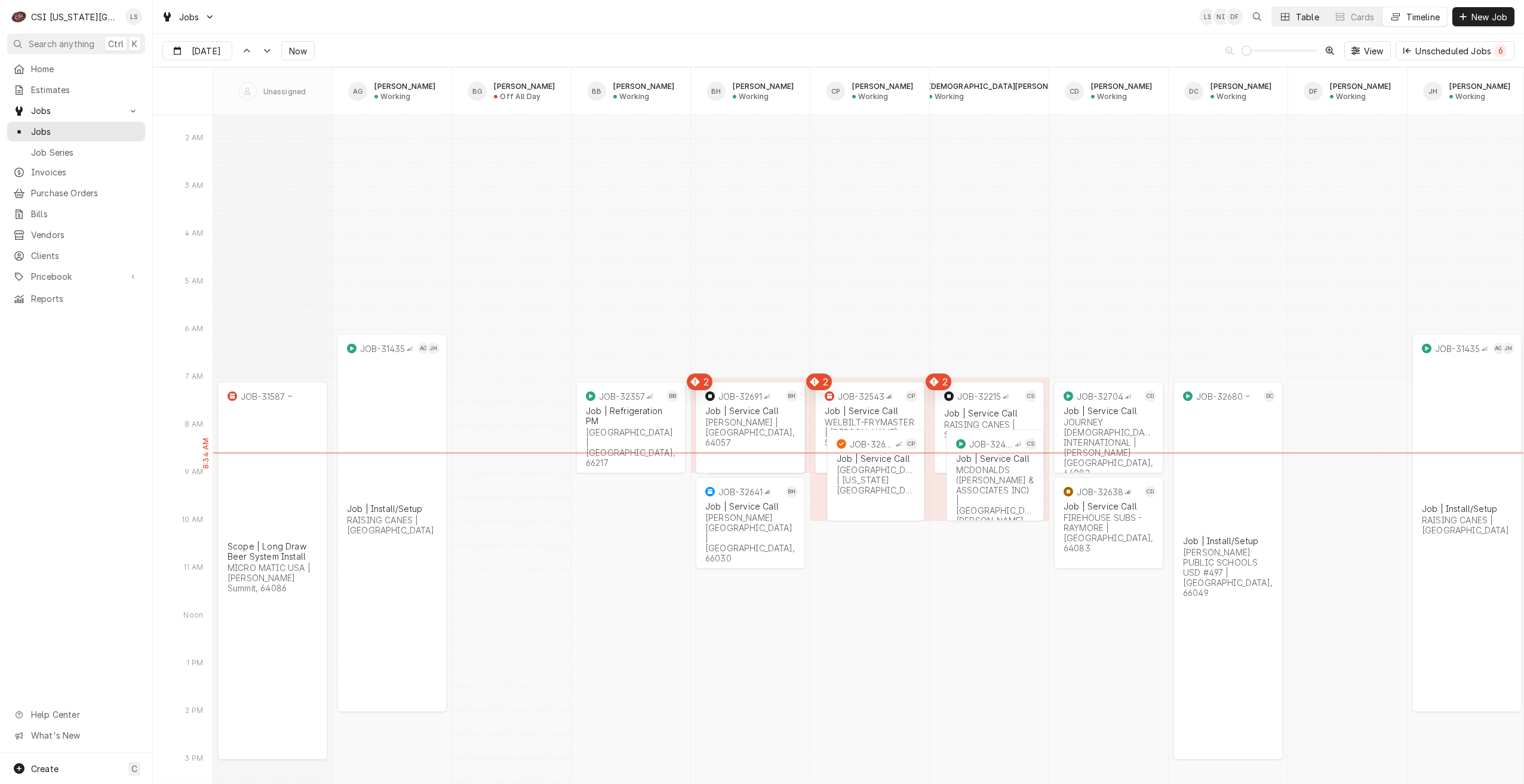
click at [1306, 16] on div "Table" at bounding box center [1307, 16] width 23 height 12
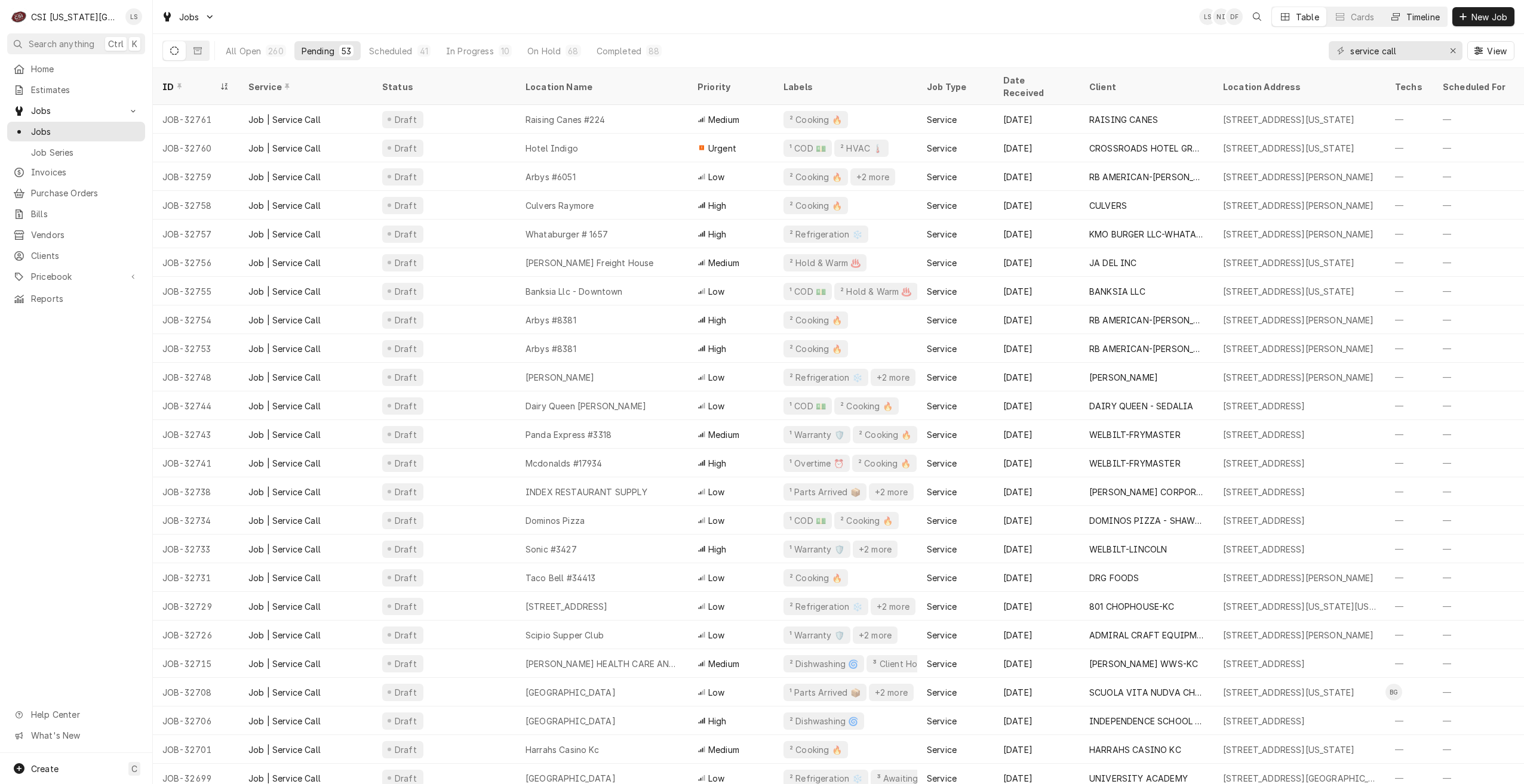
click at [1390, 17] on div "Dynamic Content Wrapper" at bounding box center [1396, 16] width 12 height 12
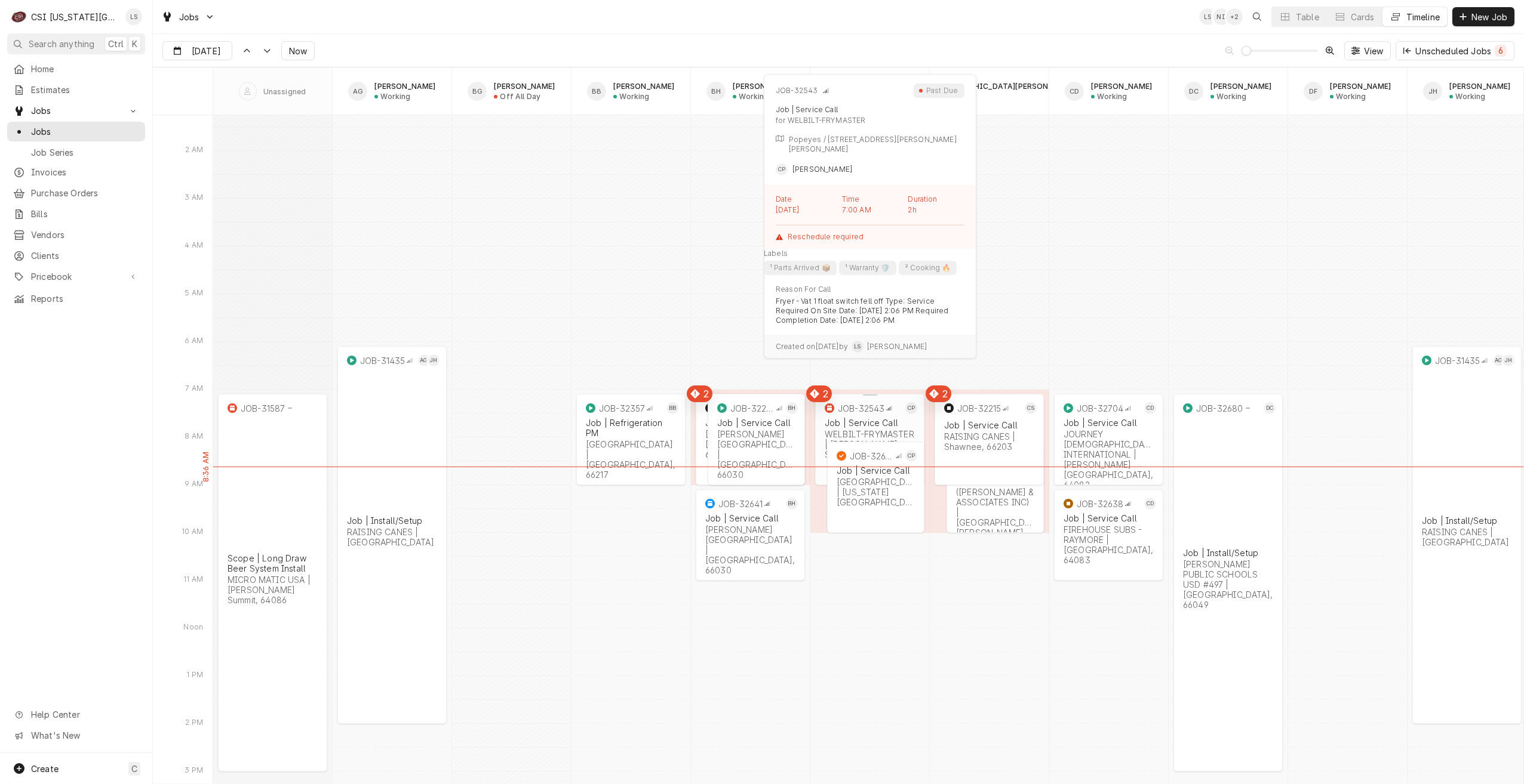
click at [865, 429] on div "WELBILT-FRYMASTER | [PERSON_NAME] Summit, 64063" at bounding box center [869, 444] width 90 height 30
